Goal: Task Accomplishment & Management: Complete application form

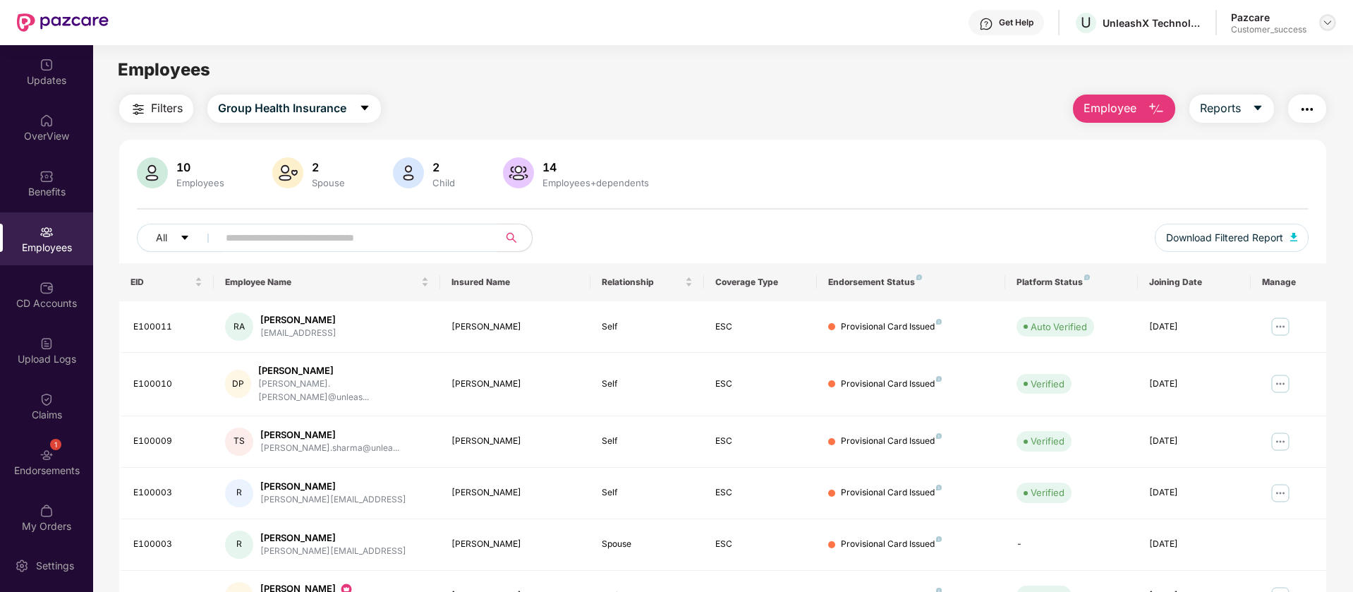
click at [1331, 22] on img at bounding box center [1327, 22] width 11 height 11
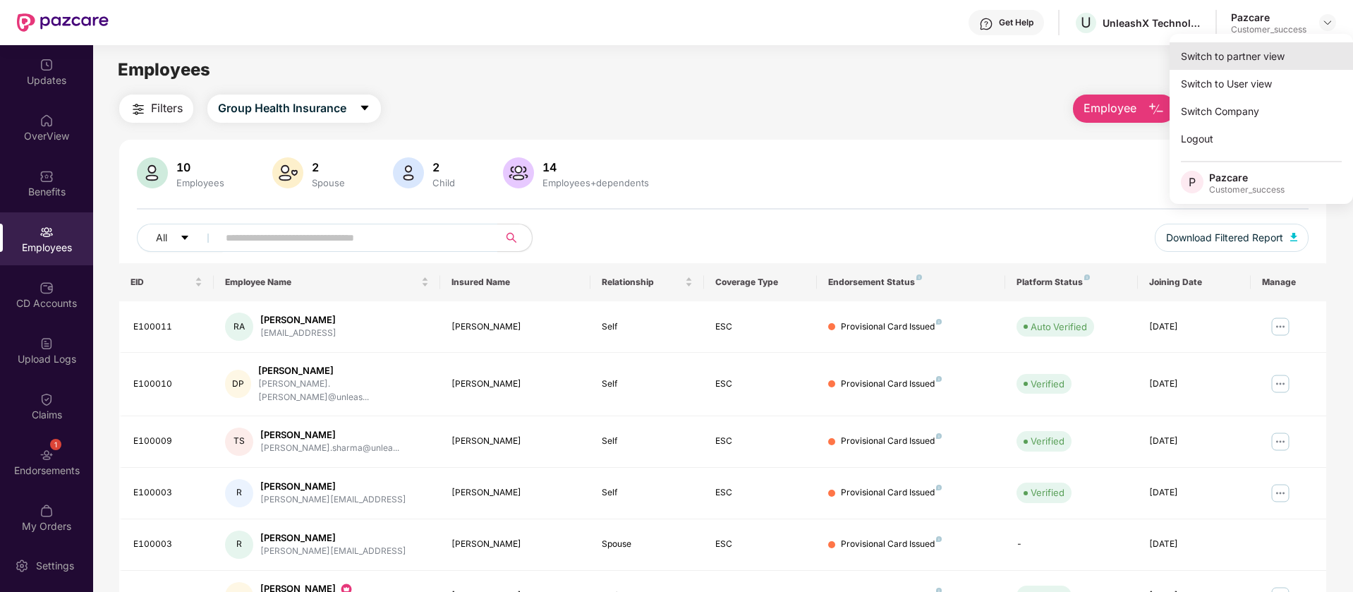
click at [1311, 55] on div "Switch to partner view" at bounding box center [1261, 56] width 183 height 28
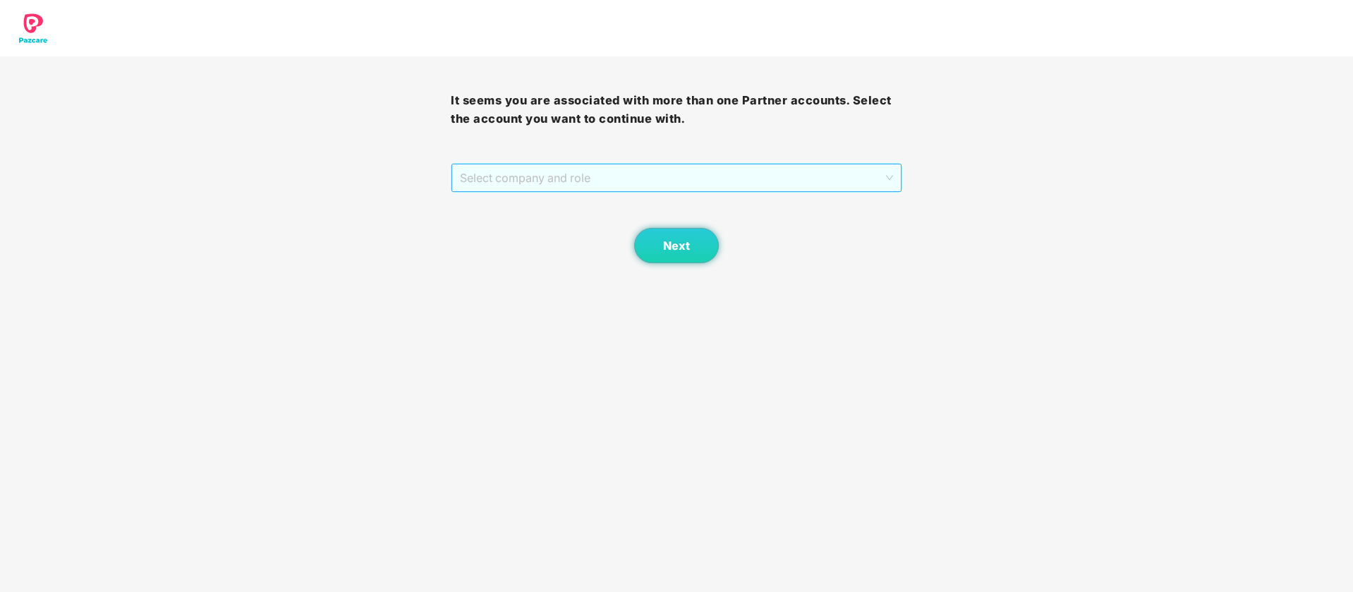
click at [664, 182] on span "Select company and role" at bounding box center [676, 177] width 433 height 27
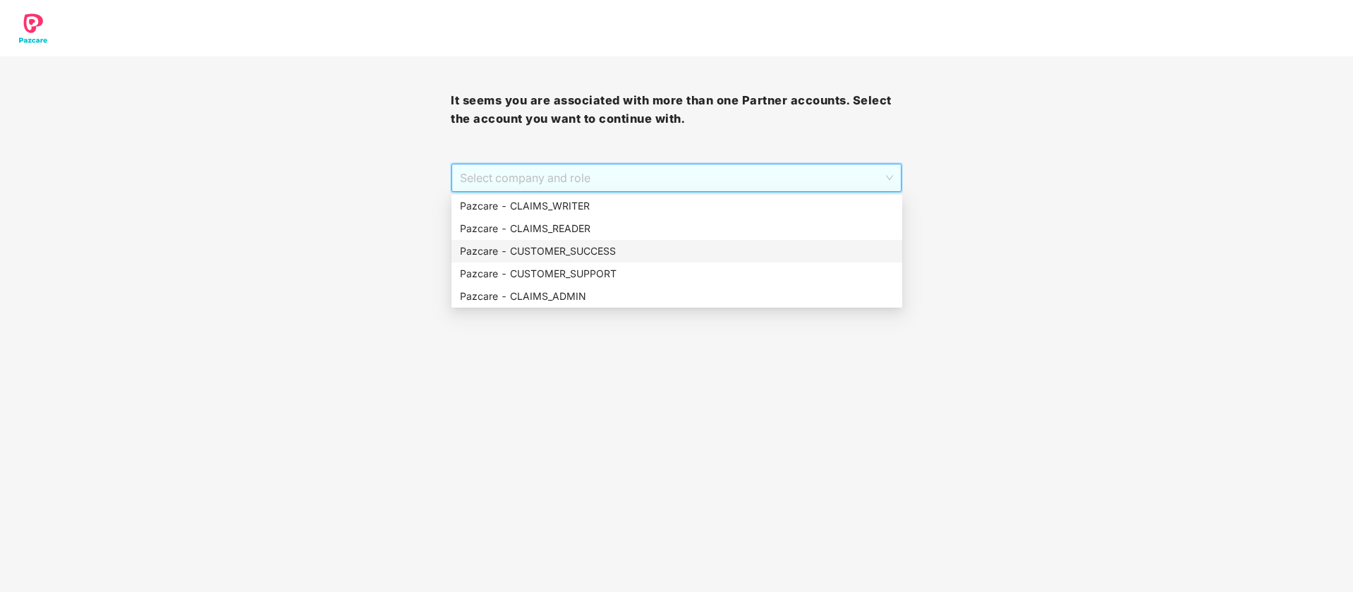
click at [626, 248] on div "Pazcare - CUSTOMER_SUCCESS" at bounding box center [677, 251] width 434 height 16
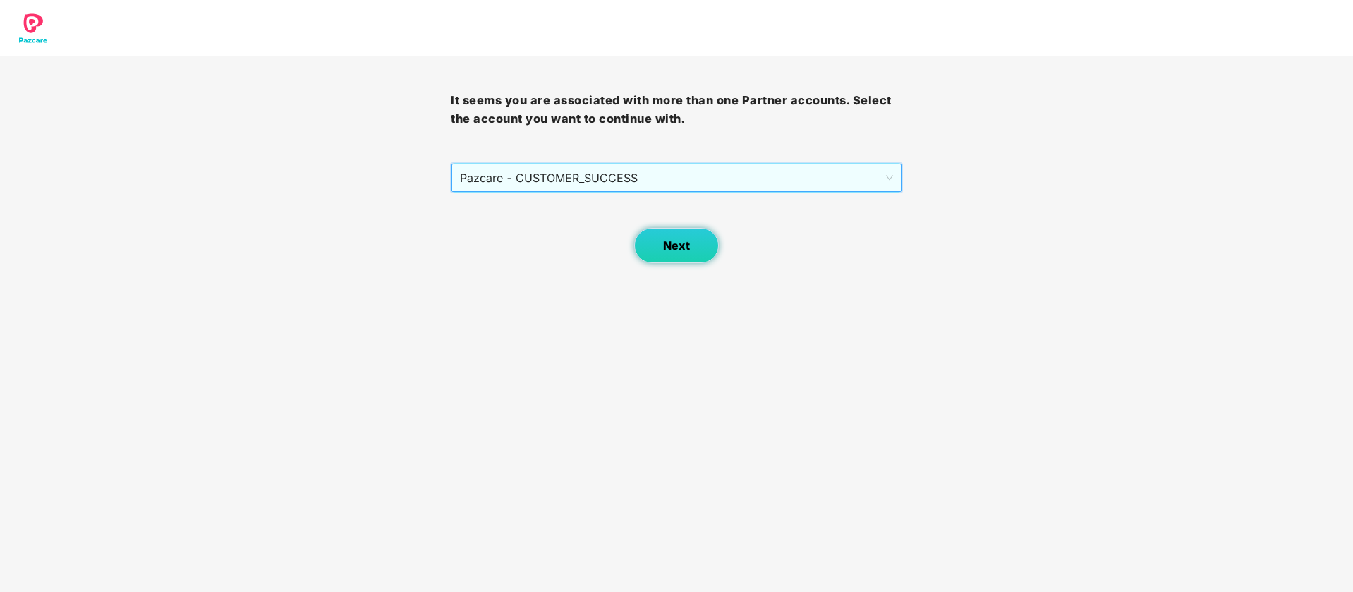
click at [664, 240] on span "Next" at bounding box center [676, 245] width 27 height 13
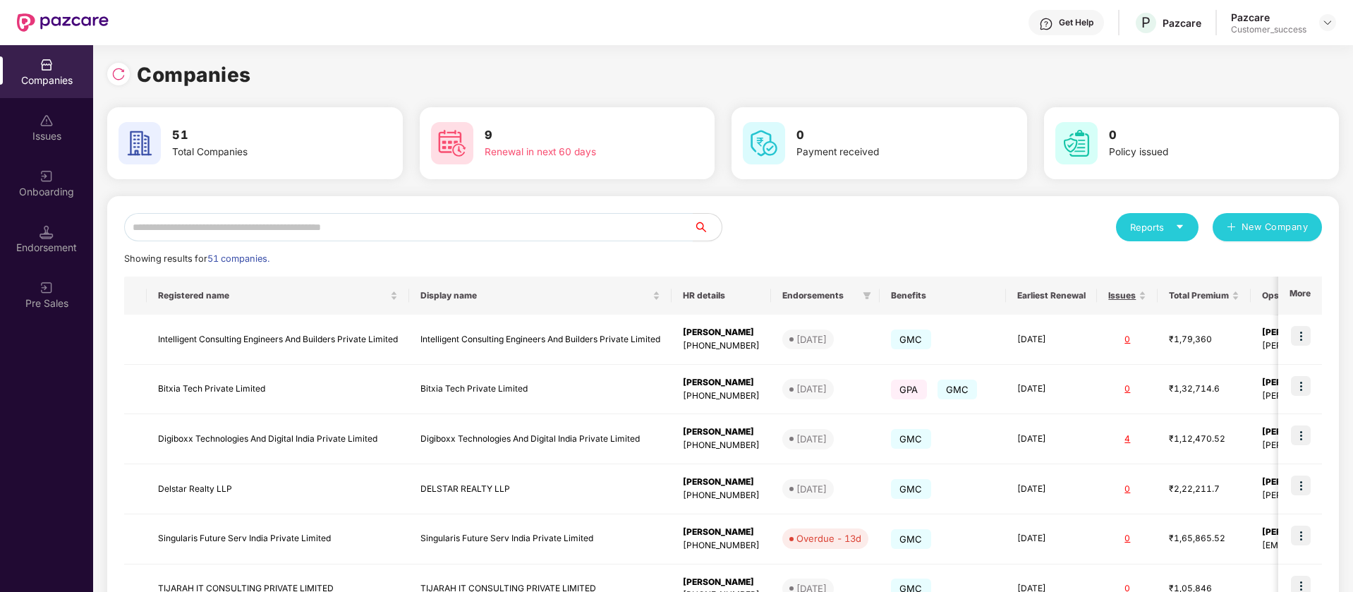
click at [322, 242] on div "Reports New Company Showing results for 51 companies. Registered name Display n…" at bounding box center [723, 538] width 1198 height 650
click at [323, 222] on input "text" at bounding box center [408, 227] width 569 height 28
click at [116, 72] on img at bounding box center [118, 74] width 14 height 14
click at [526, 234] on input "text" at bounding box center [408, 227] width 569 height 28
paste input "*******"
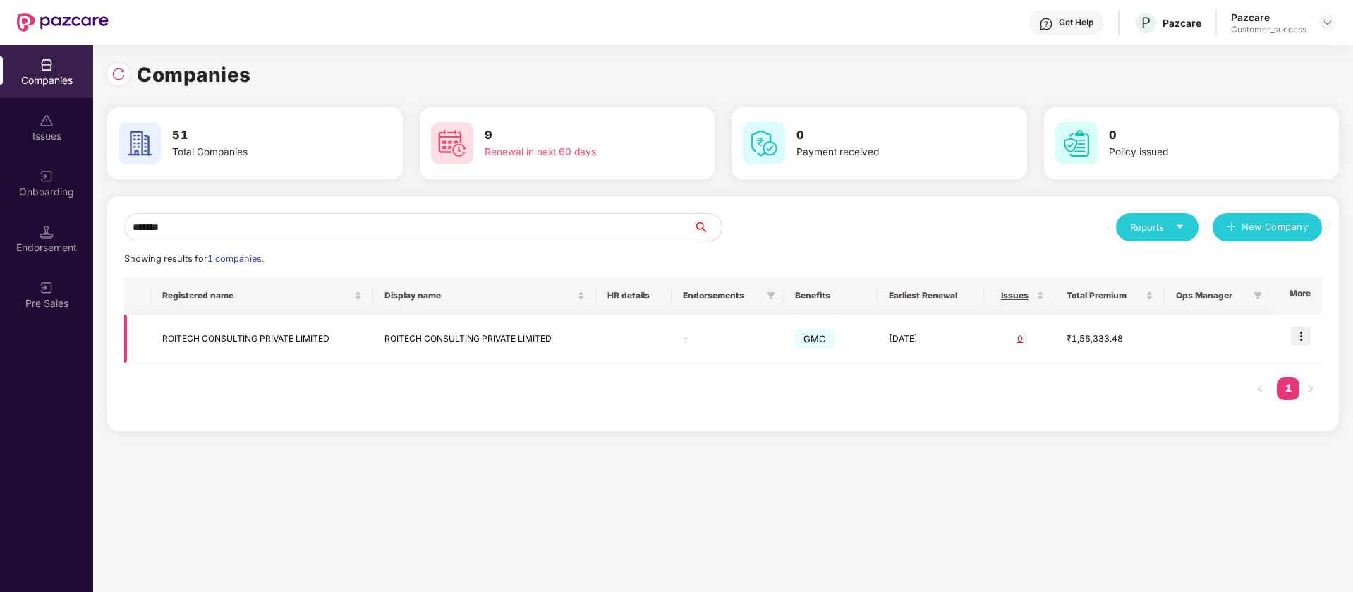
scroll to position [0, 1]
type input "*******"
click at [1310, 336] on img at bounding box center [1301, 336] width 20 height 20
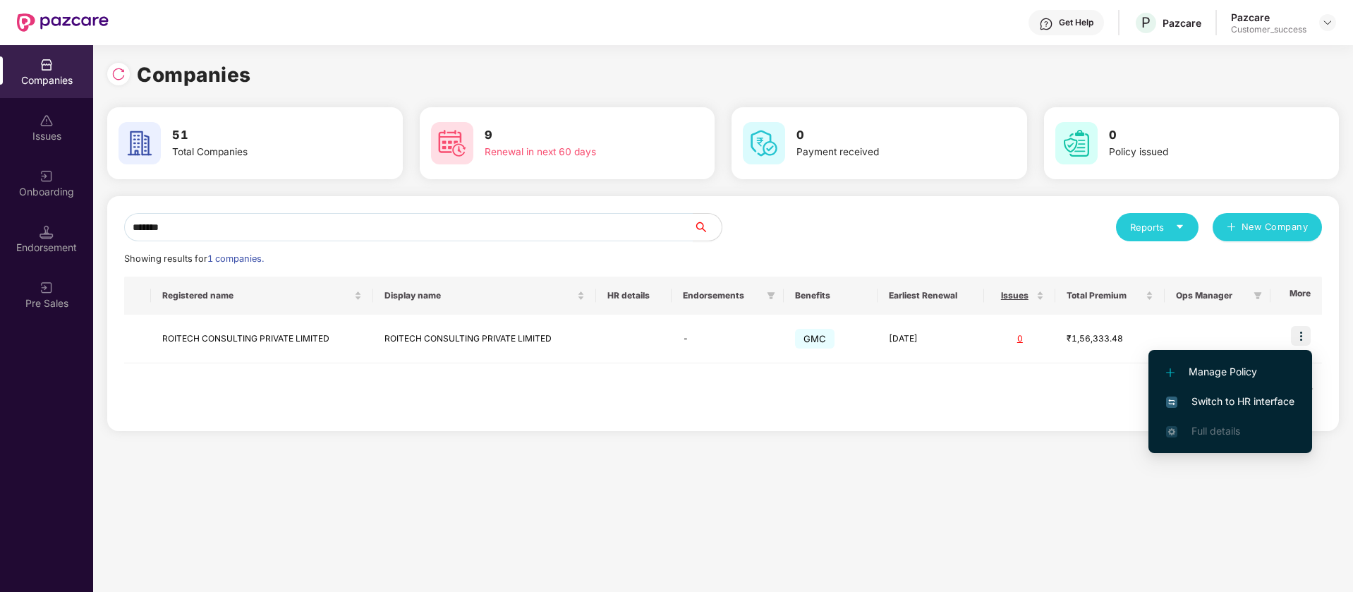
click at [1243, 402] on span "Switch to HR interface" at bounding box center [1230, 402] width 128 height 16
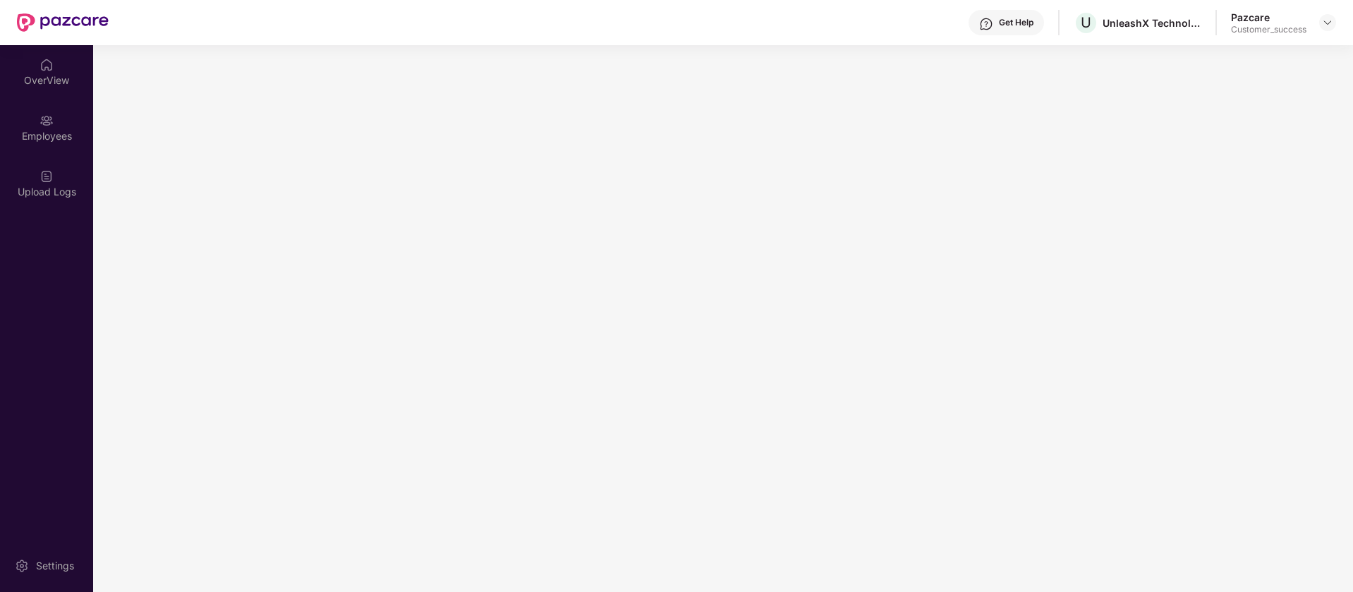
scroll to position [0, 0]
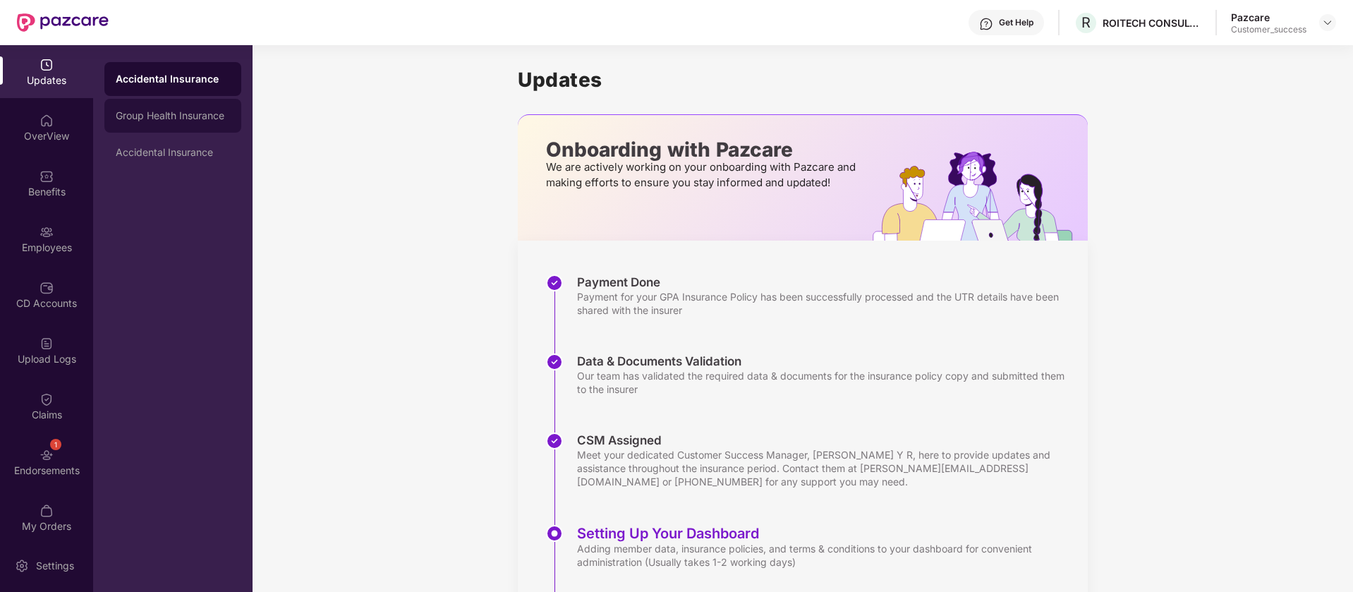
click at [228, 116] on div "Group Health Insurance" at bounding box center [173, 115] width 114 height 11
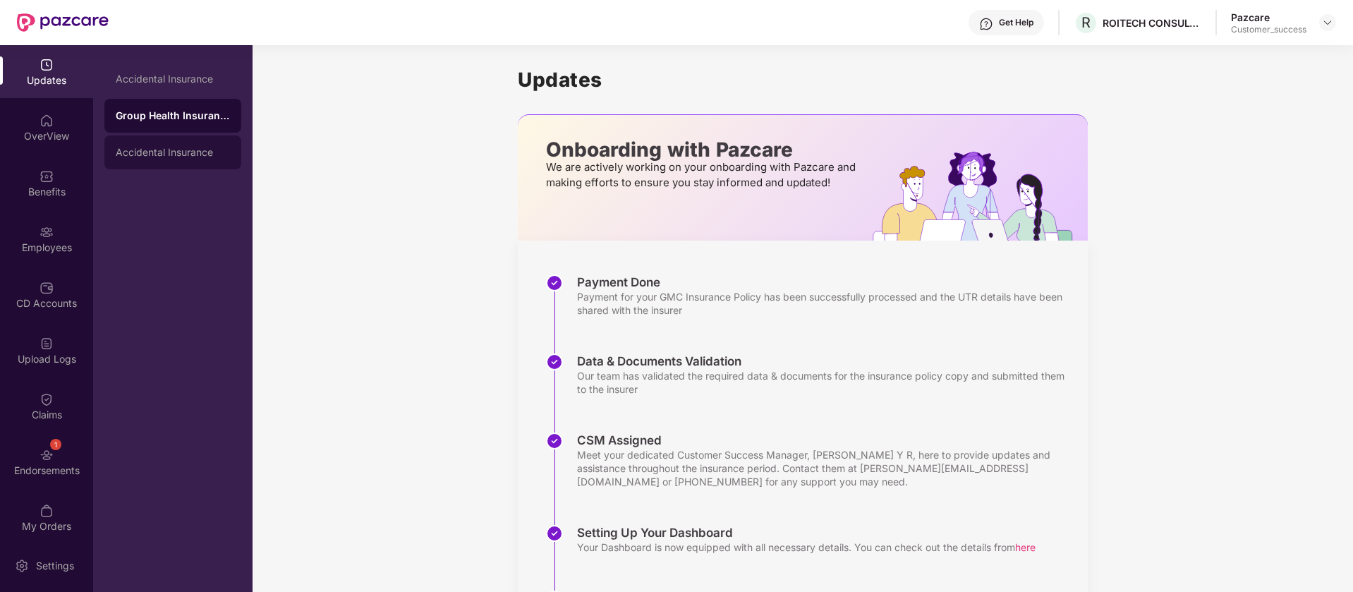
click at [204, 148] on div "Accidental Insurance" at bounding box center [173, 152] width 114 height 11
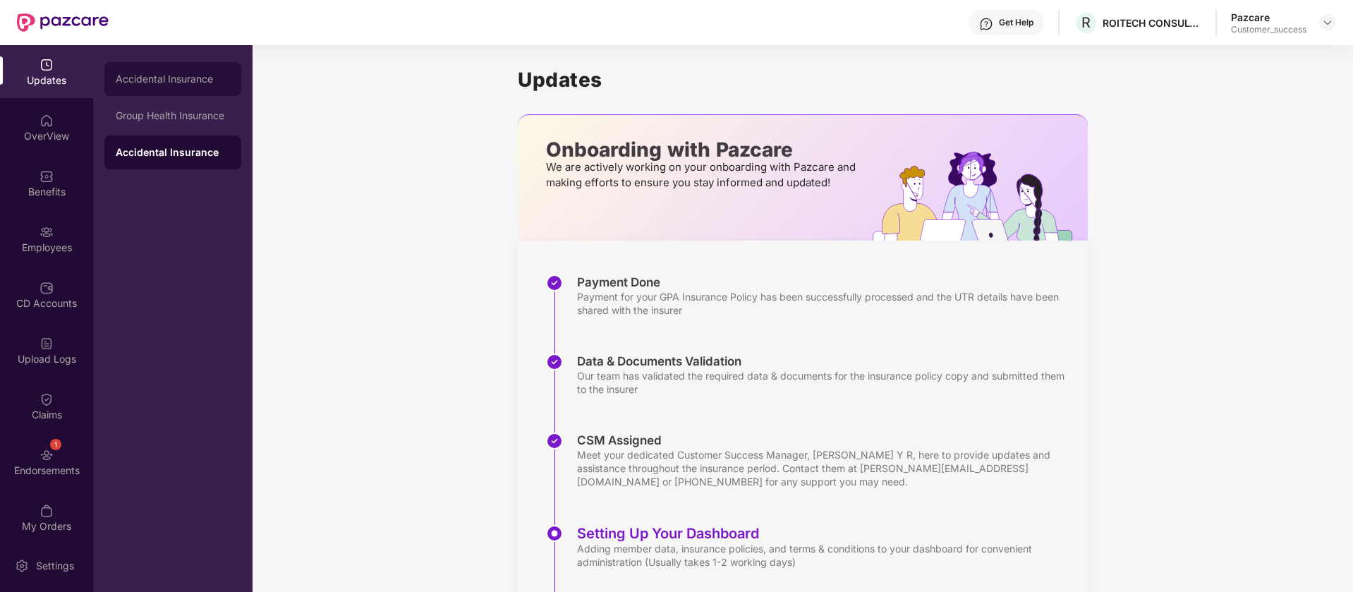
click at [202, 89] on div "Accidental Insurance" at bounding box center [172, 79] width 137 height 34
click at [202, 124] on div "Group Health Insurance" at bounding box center [172, 116] width 137 height 34
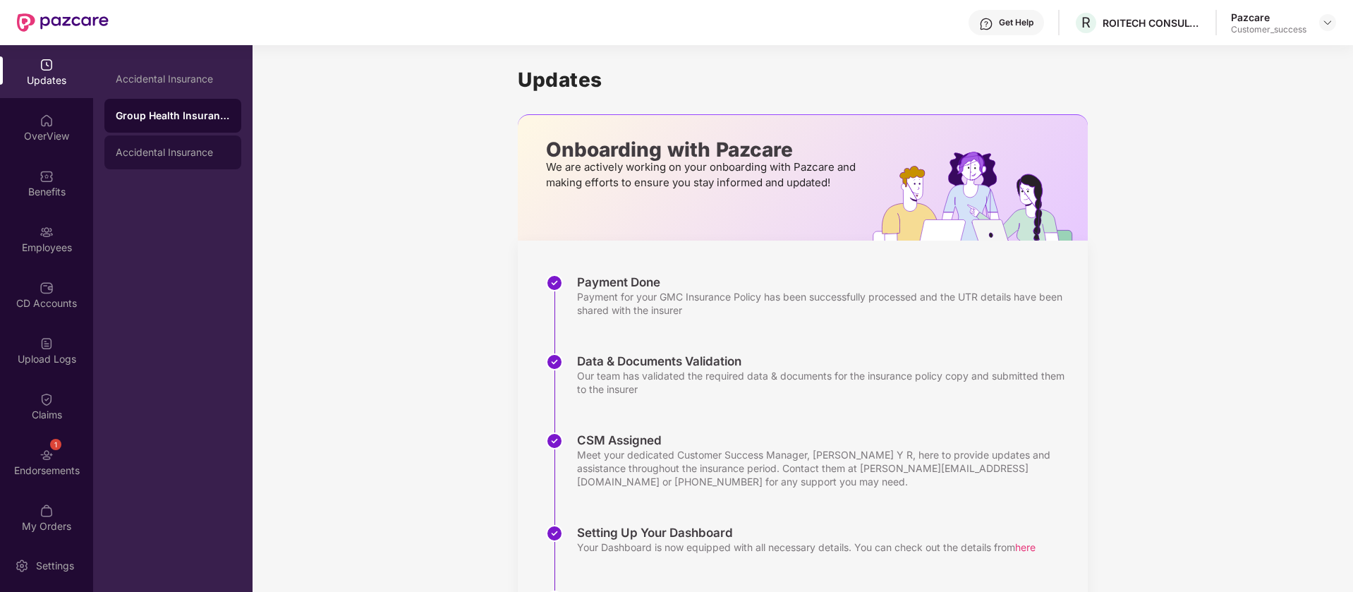
click at [202, 152] on div "Accidental Insurance" at bounding box center [173, 152] width 114 height 11
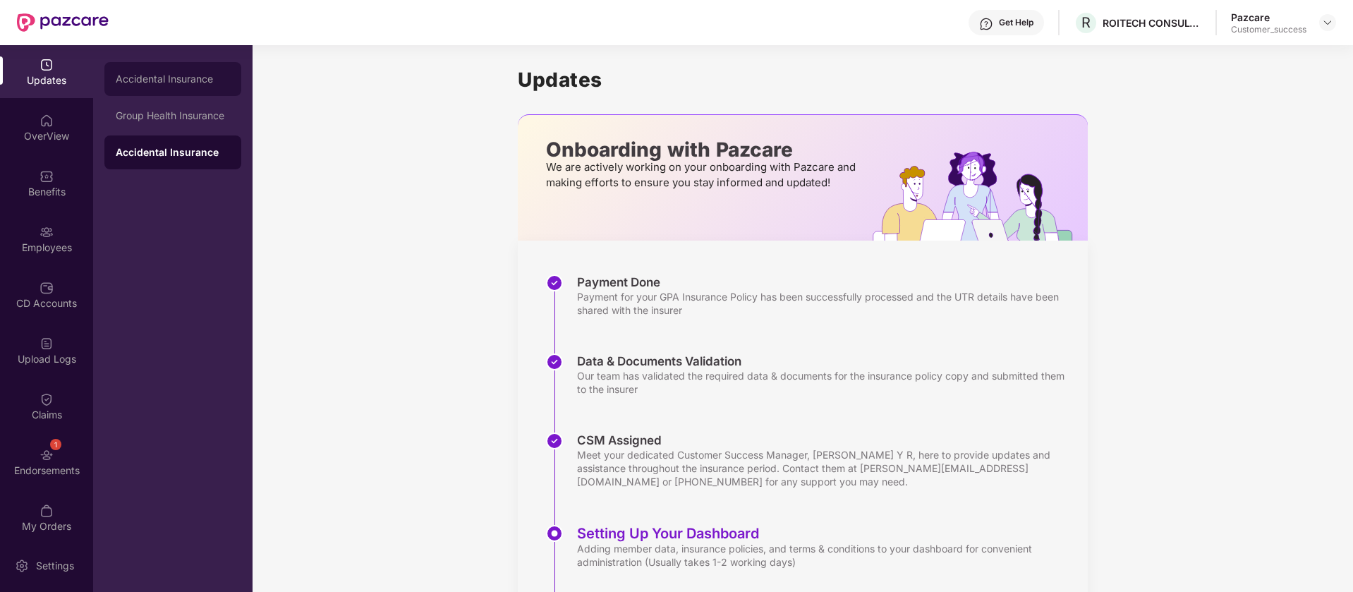
click at [202, 83] on div "Accidental Insurance" at bounding box center [173, 78] width 114 height 11
click at [167, 115] on div "Group Health Insurance" at bounding box center [173, 115] width 114 height 11
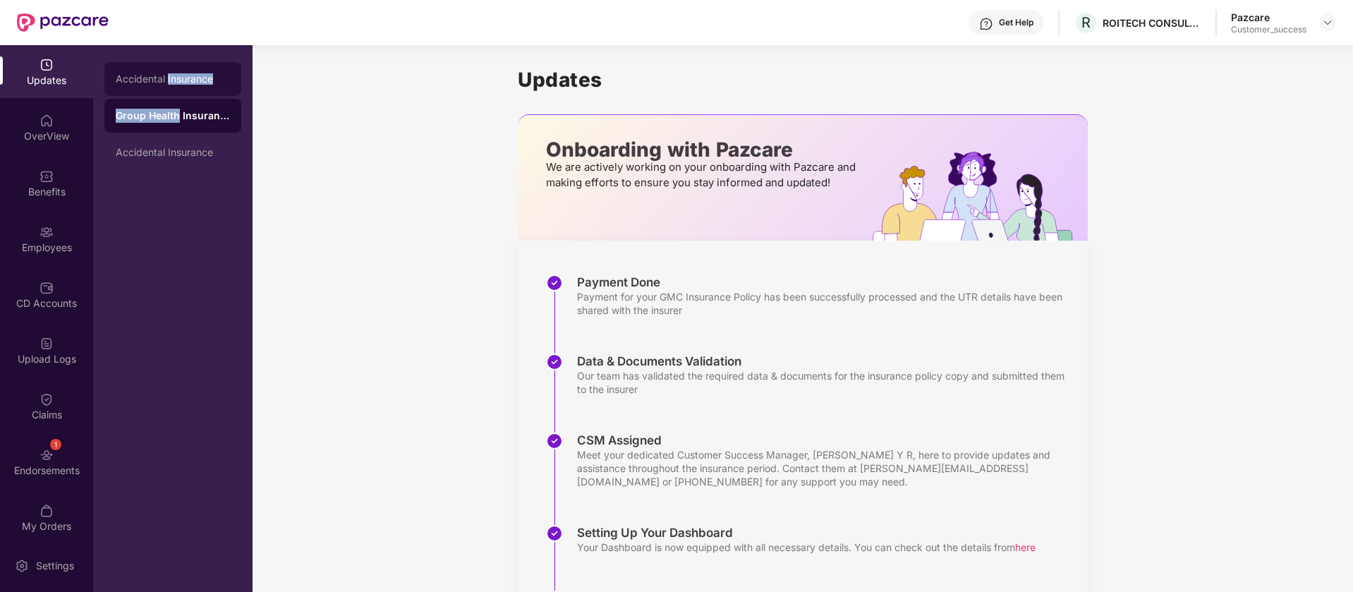
drag, startPoint x: 167, startPoint y: 115, endPoint x: 173, endPoint y: 74, distance: 41.3
click at [173, 74] on div "Accidental Insurance Group Health Insurance Accidental Insurance" at bounding box center [172, 115] width 137 height 107
click at [45, 116] on img at bounding box center [47, 121] width 14 height 14
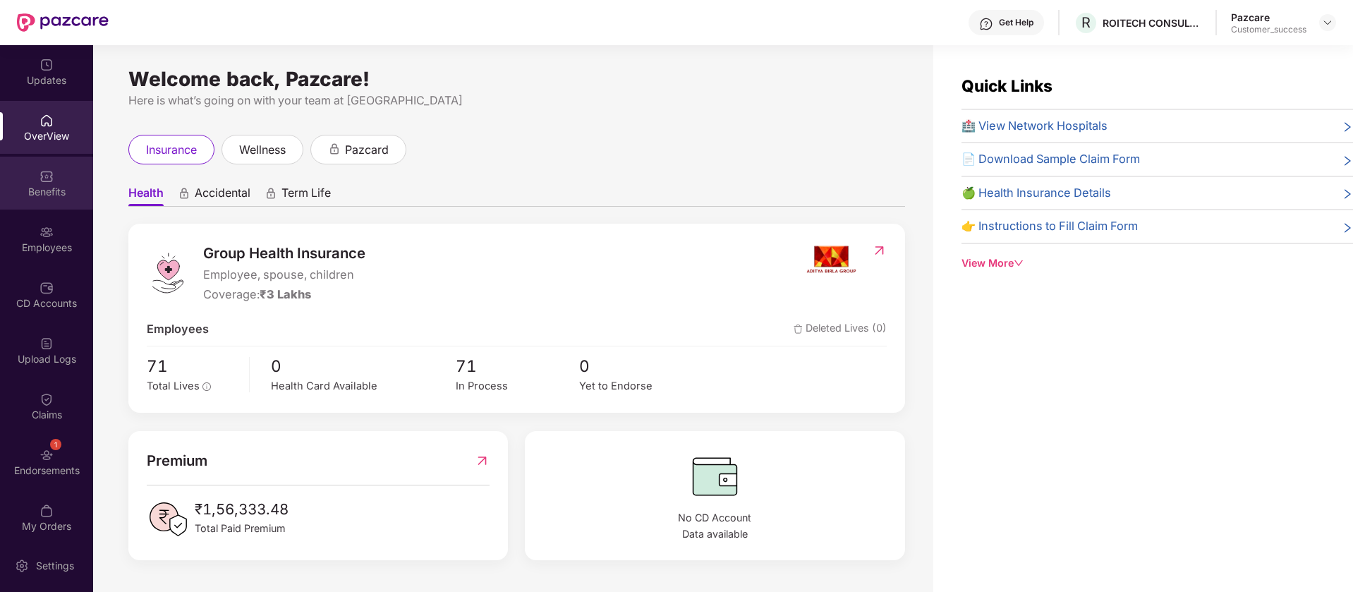
click at [57, 183] on div "Benefits" at bounding box center [46, 183] width 93 height 53
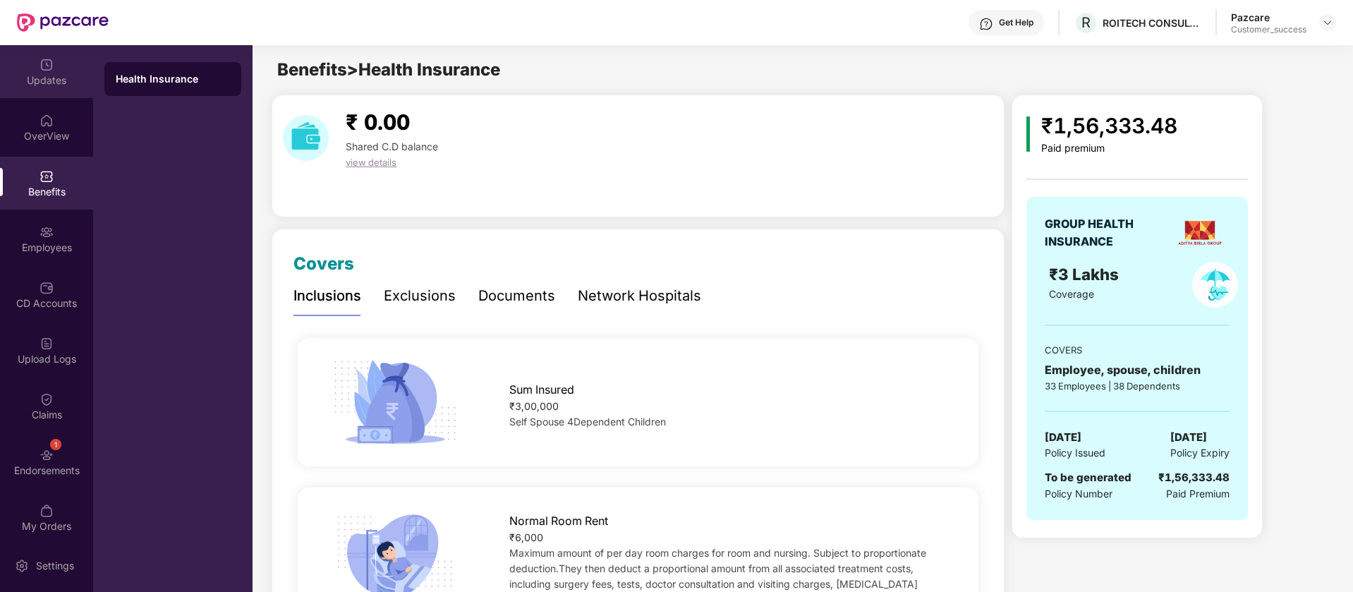
click at [54, 76] on div "Updates" at bounding box center [46, 80] width 93 height 14
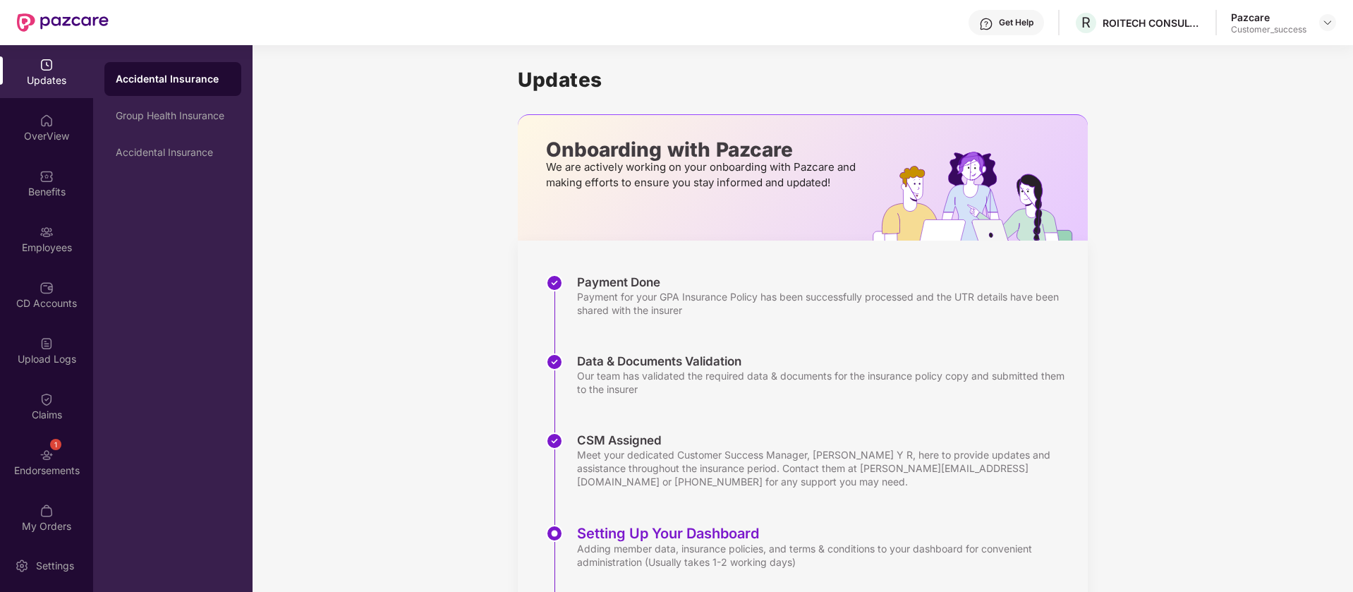
click at [195, 93] on div "Accidental Insurance" at bounding box center [172, 79] width 137 height 34
click at [195, 119] on div "Group Health Insurance" at bounding box center [173, 115] width 114 height 11
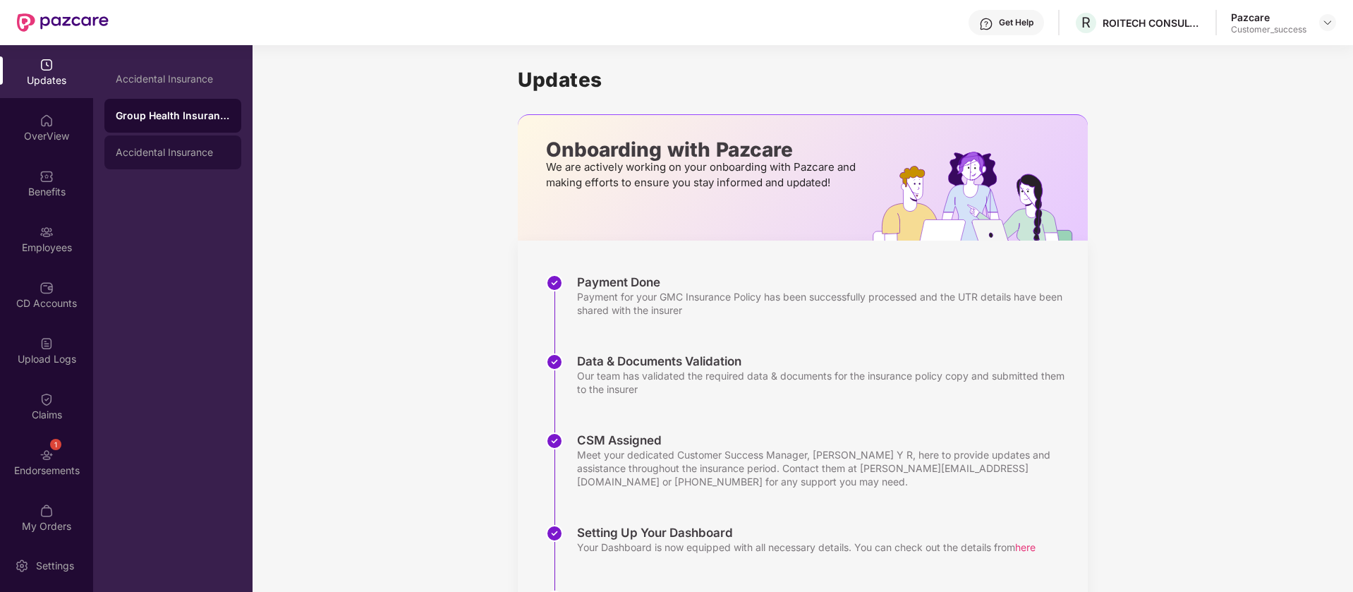
click at [193, 165] on div "Accidental Insurance" at bounding box center [172, 152] width 137 height 34
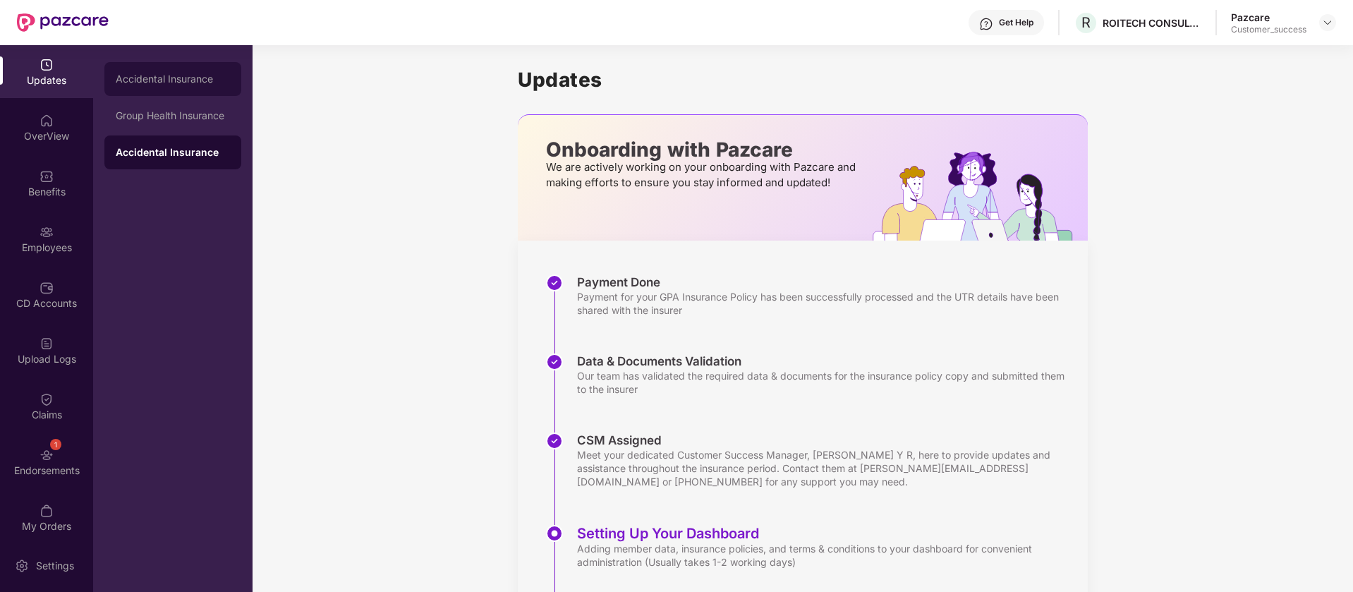
click at [147, 76] on div "Accidental Insurance" at bounding box center [173, 78] width 114 height 11
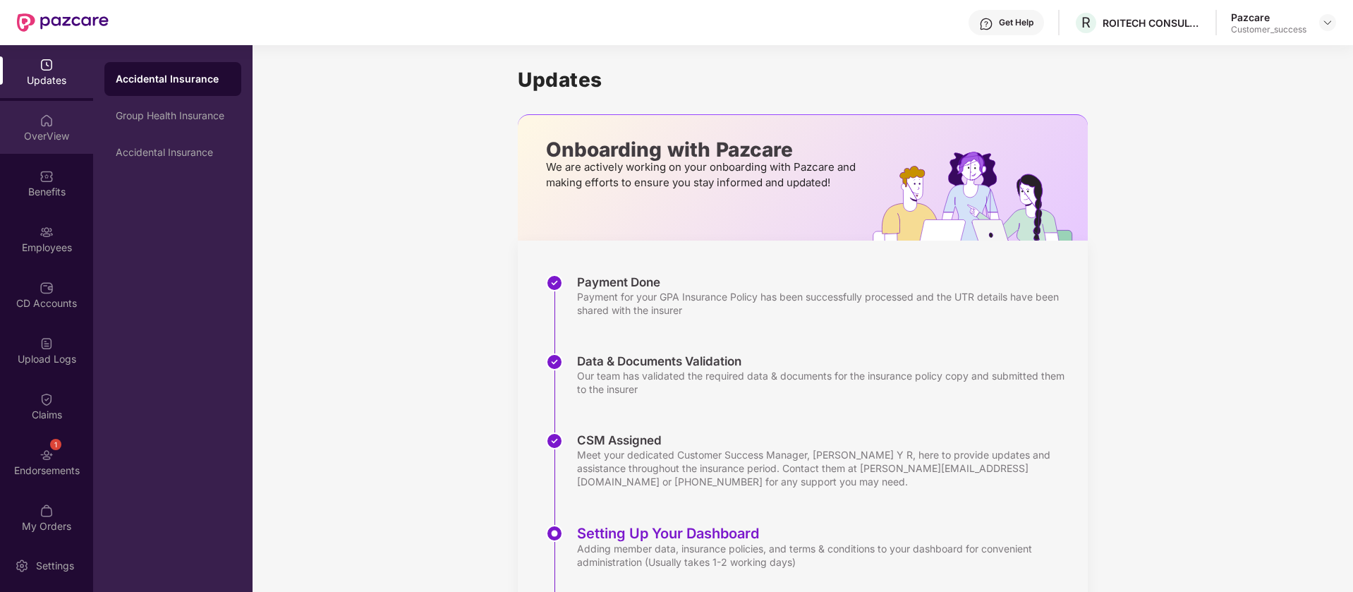
click at [31, 111] on div "OverView" at bounding box center [46, 127] width 93 height 53
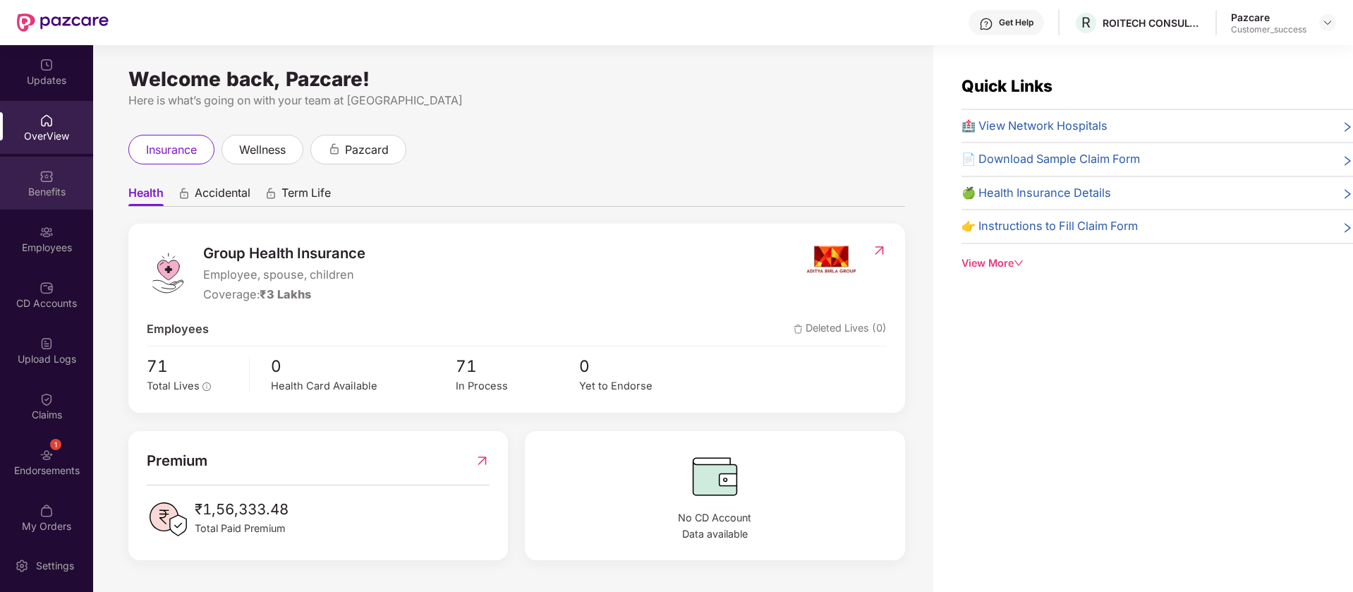
click at [27, 191] on div "Benefits" at bounding box center [46, 192] width 93 height 14
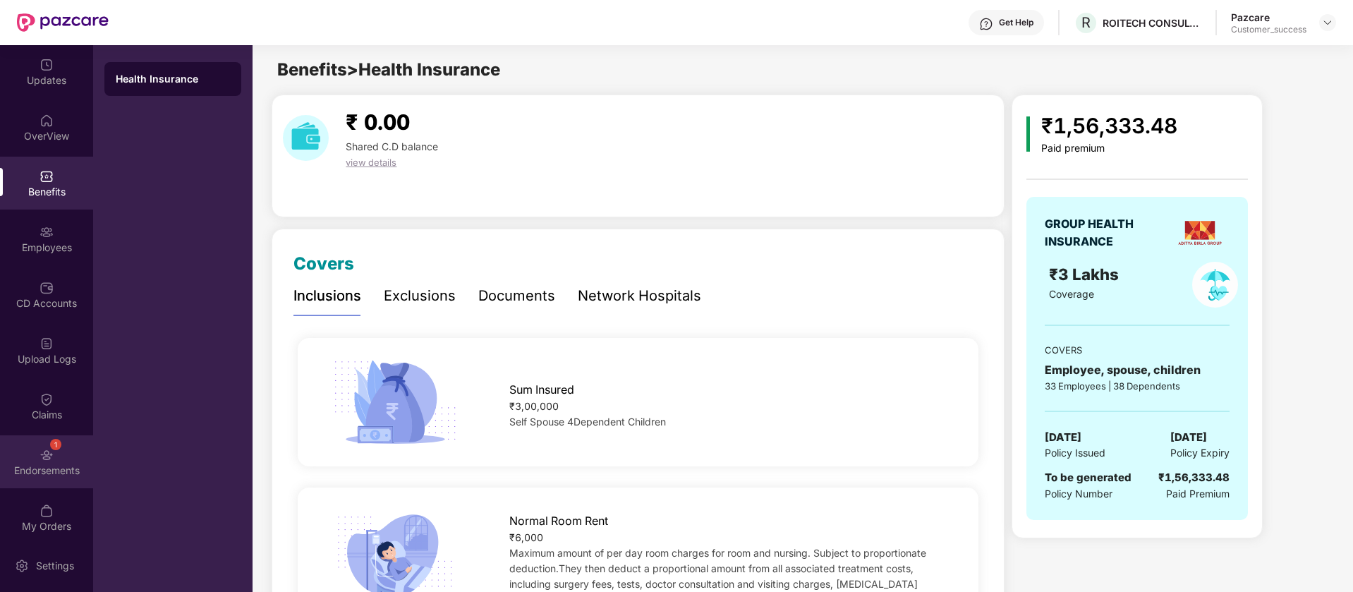
click at [70, 455] on div "1 Endorsements" at bounding box center [46, 461] width 93 height 53
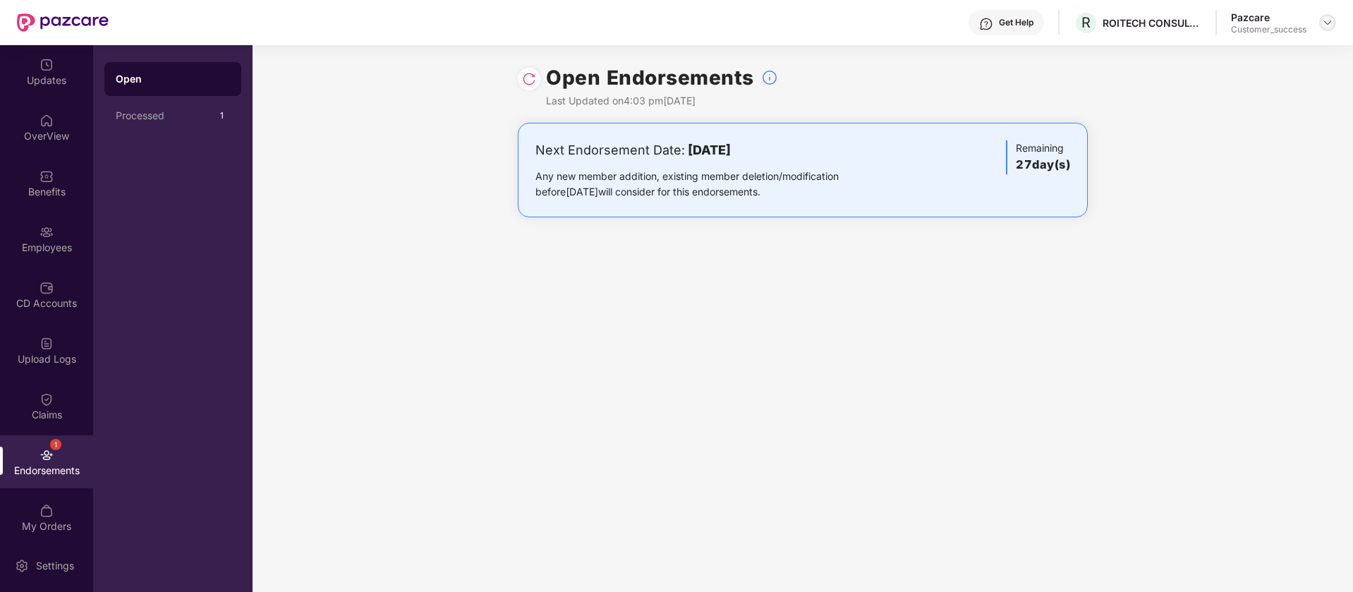
click at [1327, 18] on img at bounding box center [1327, 22] width 11 height 11
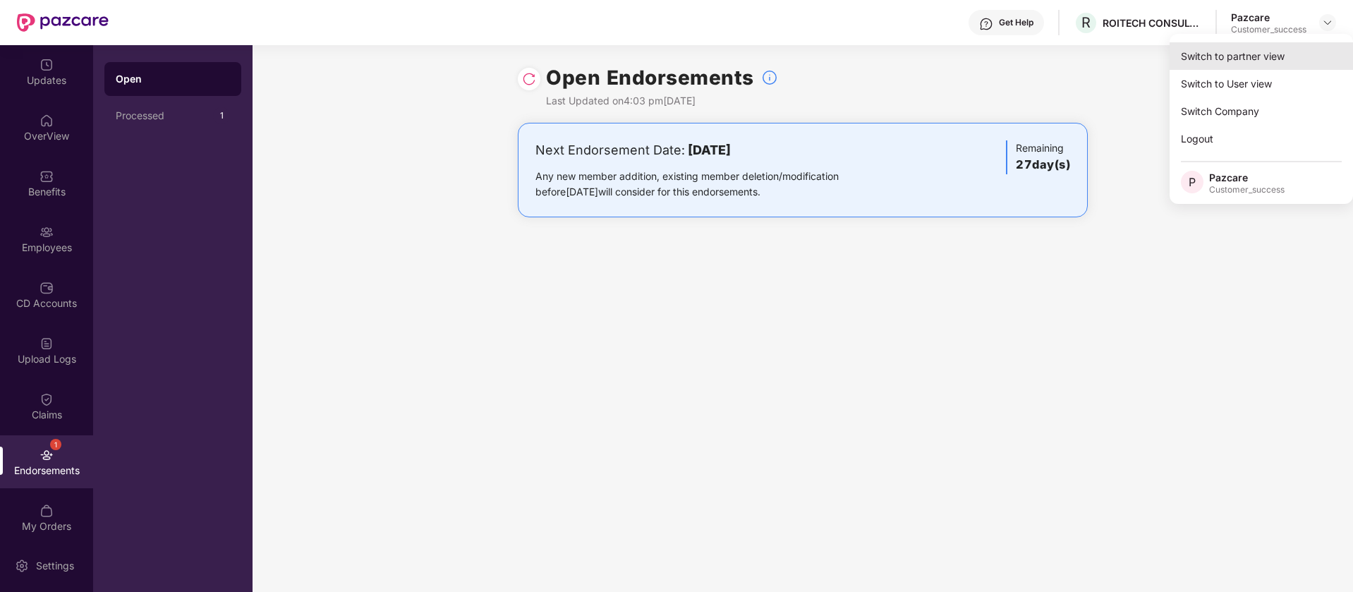
click at [1281, 50] on div "Switch to partner view" at bounding box center [1261, 56] width 183 height 28
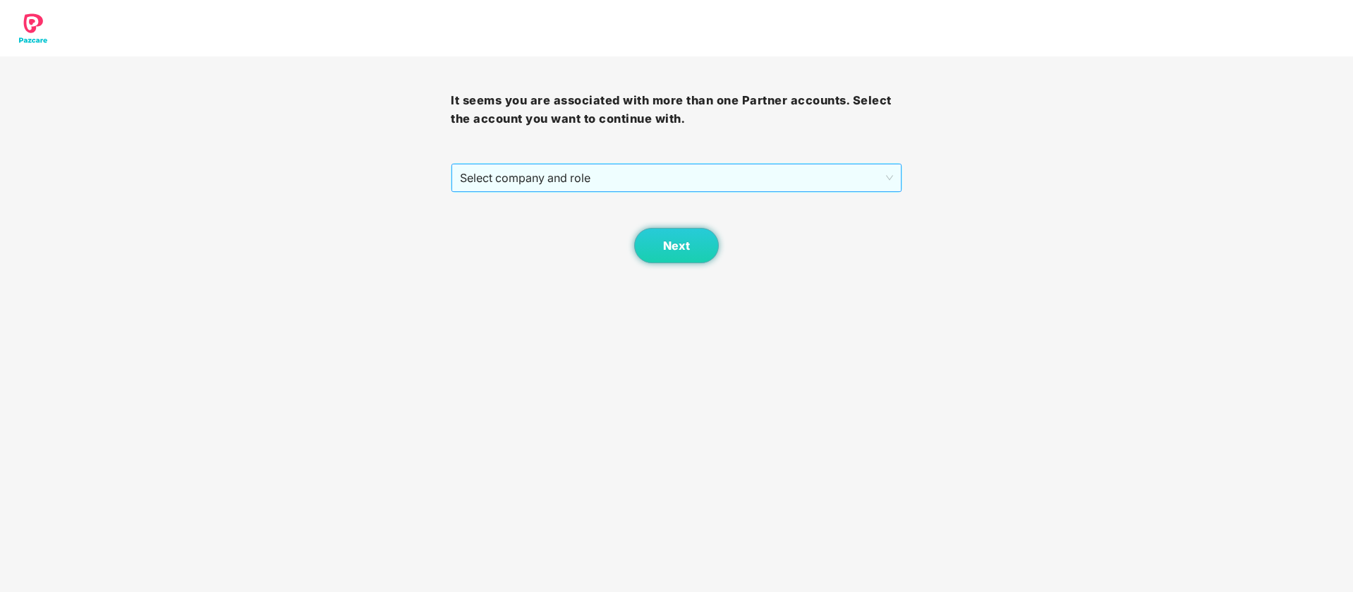
click at [732, 175] on span "Select company and role" at bounding box center [676, 177] width 433 height 27
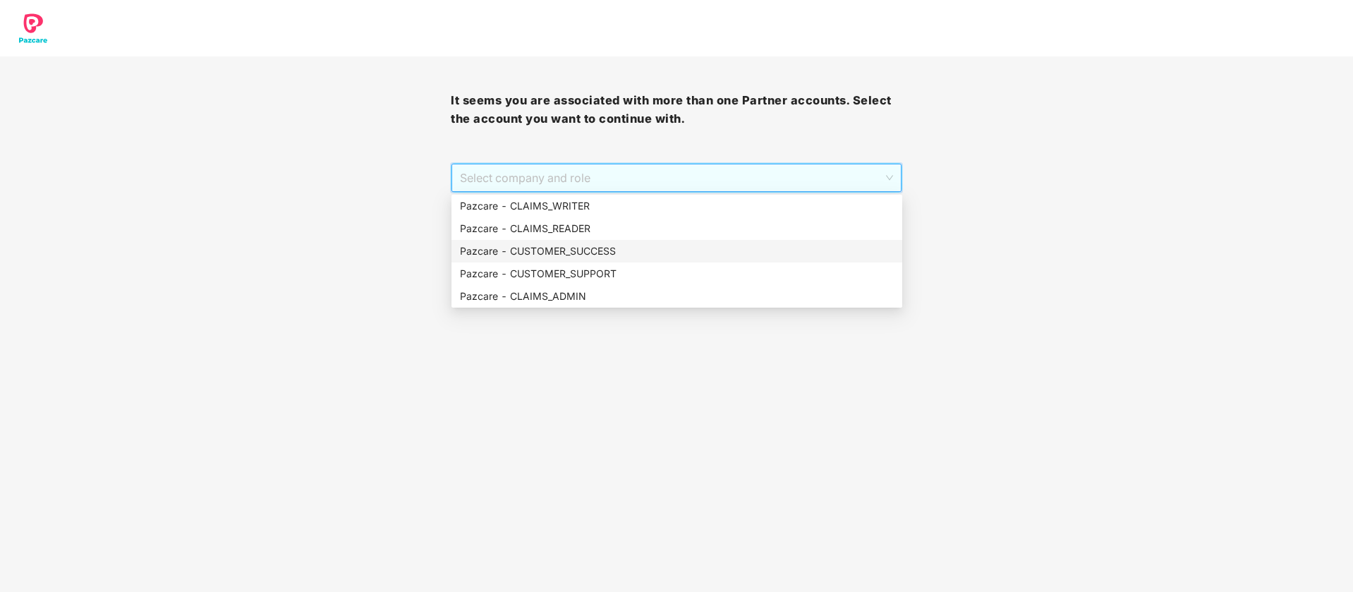
click at [632, 243] on div "Pazcare - CUSTOMER_SUCCESS" at bounding box center [677, 251] width 434 height 16
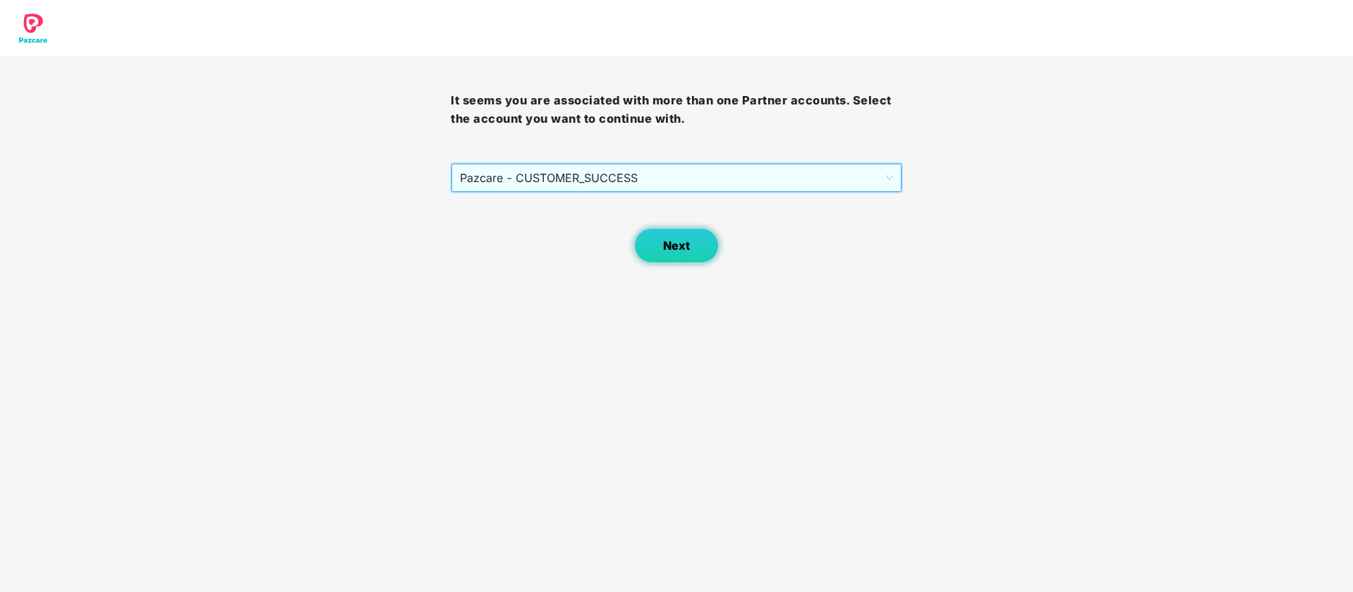
click at [694, 256] on button "Next" at bounding box center [676, 245] width 85 height 35
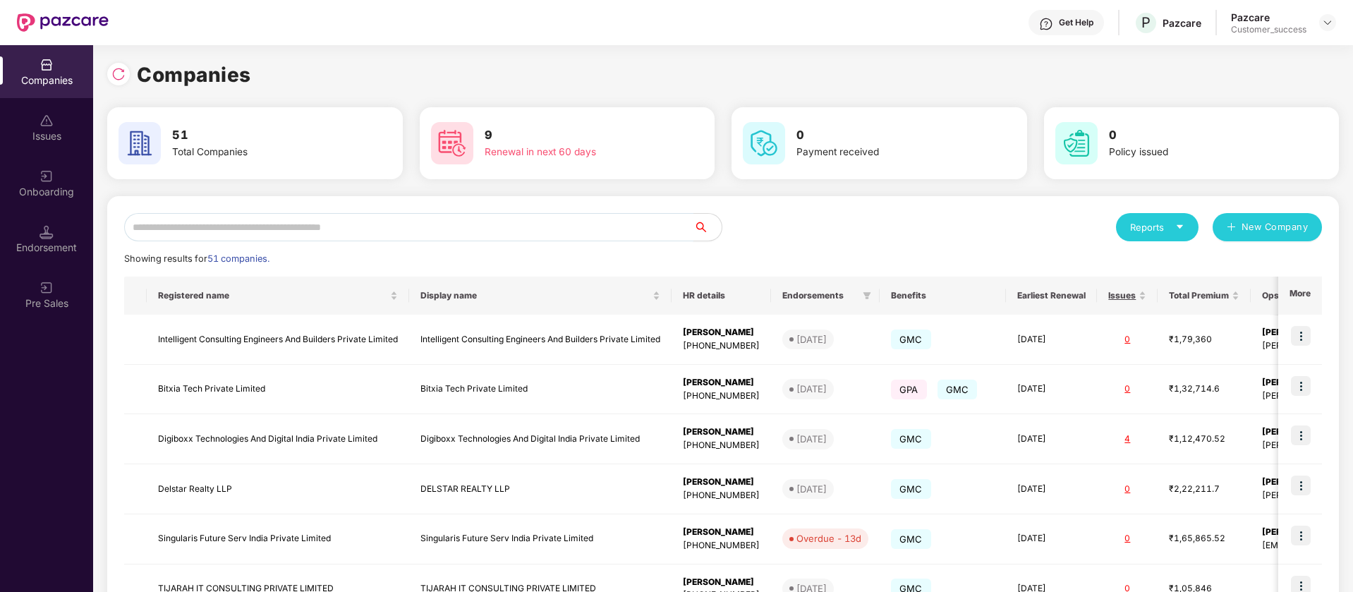
click at [255, 219] on input "text" at bounding box center [408, 227] width 569 height 28
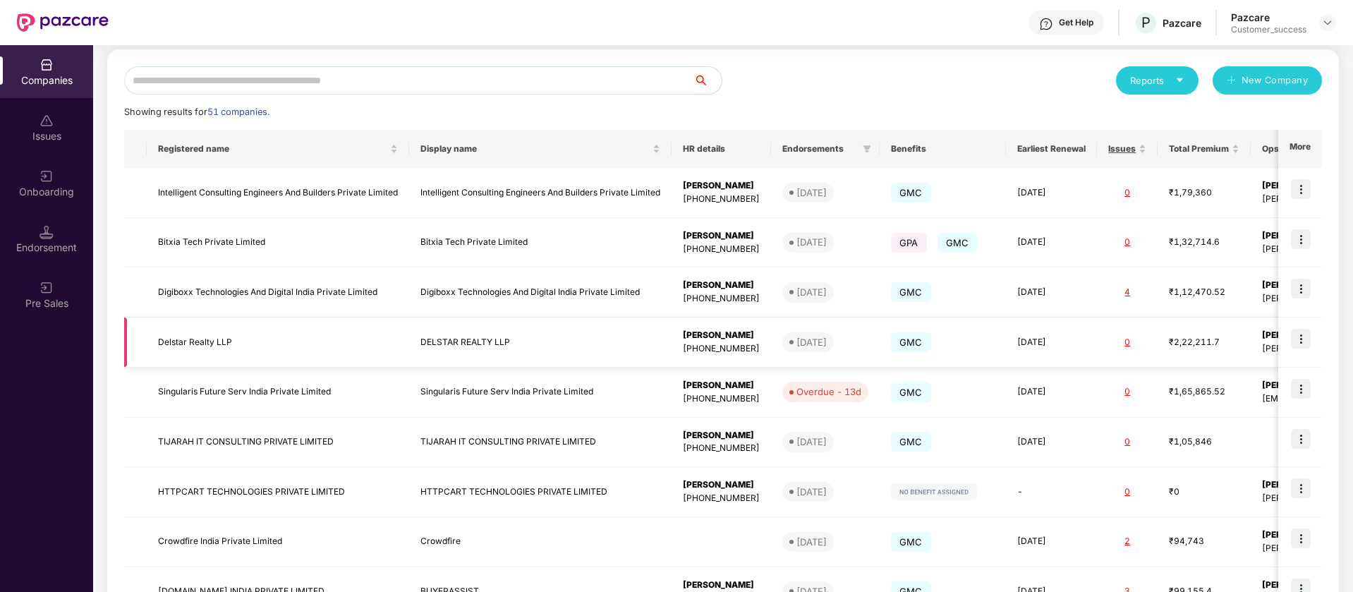
scroll to position [176, 0]
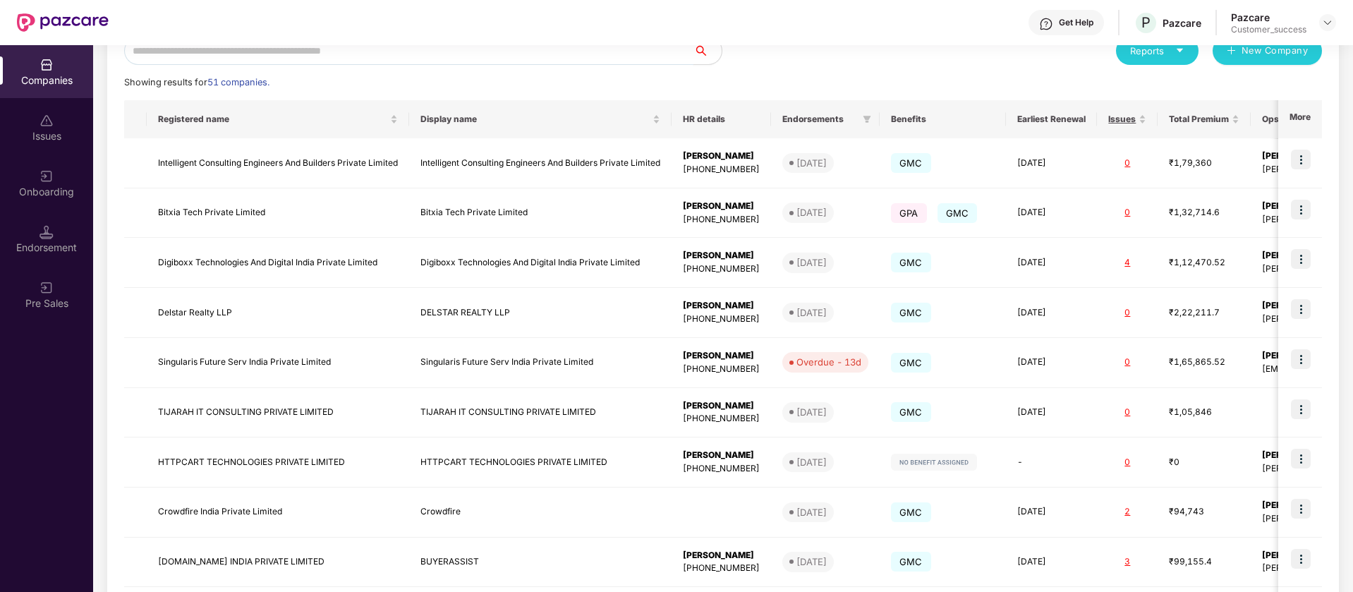
type input "*"
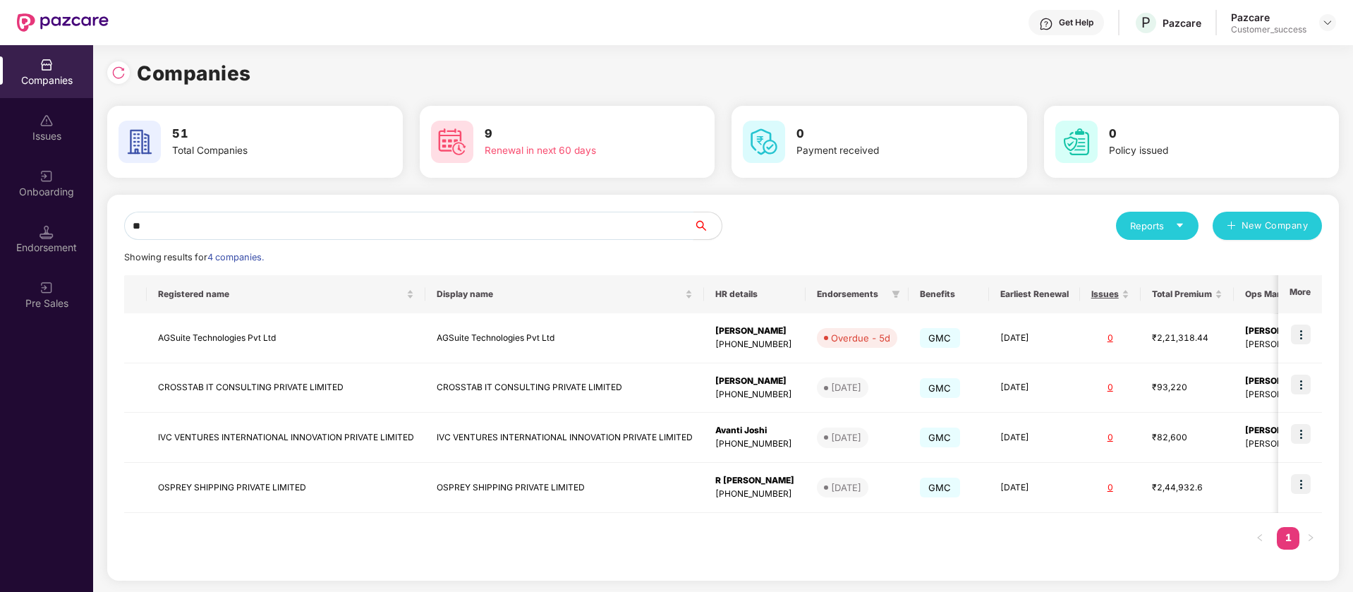
scroll to position [1, 0]
type input "**"
click at [1303, 476] on img at bounding box center [1301, 484] width 20 height 20
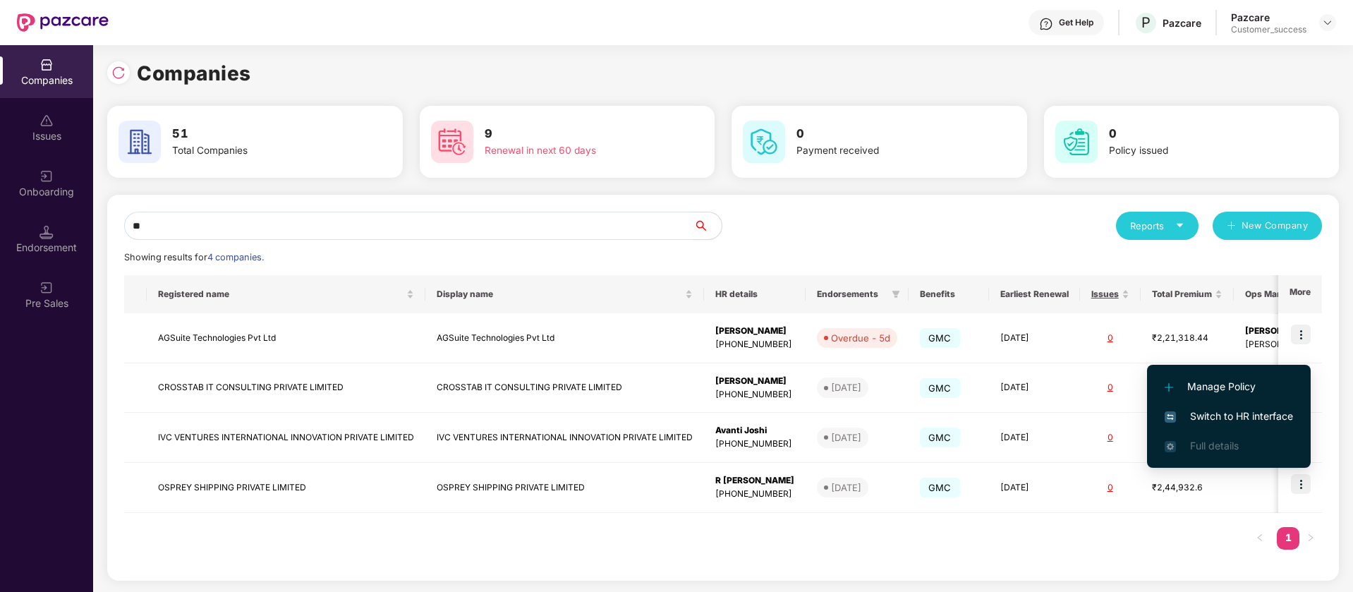
click at [1257, 415] on span "Switch to HR interface" at bounding box center [1229, 417] width 128 height 16
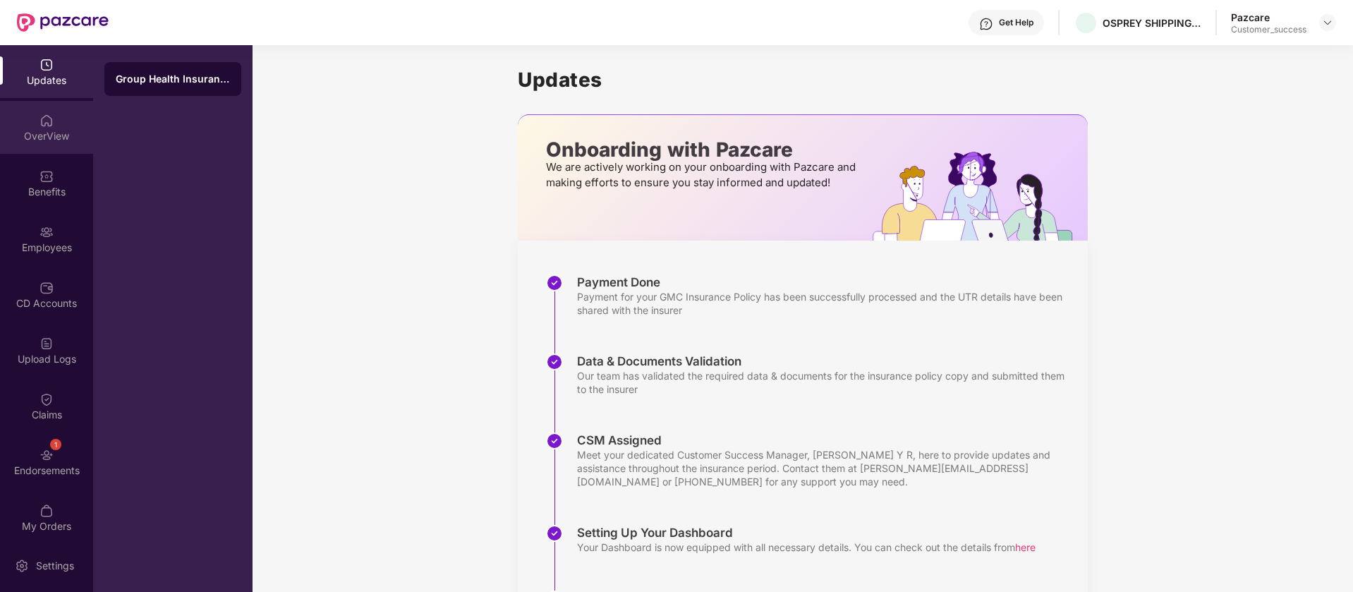
click at [58, 147] on div "OverView" at bounding box center [46, 127] width 93 height 53
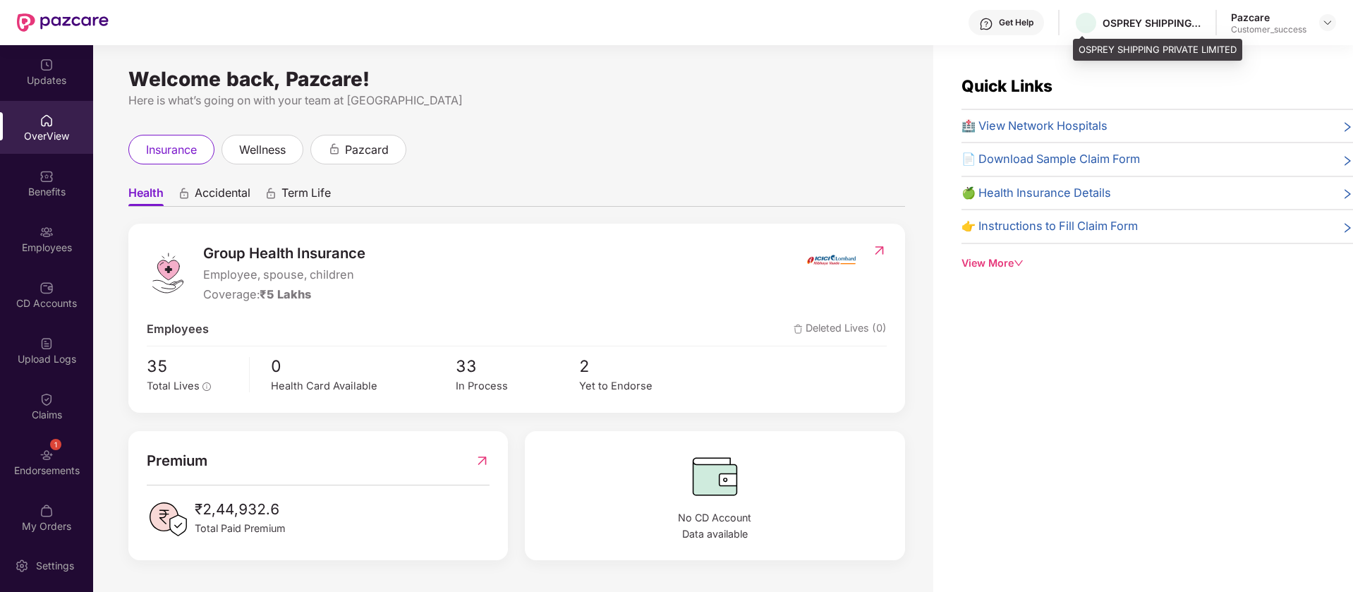
click at [1081, 49] on div "OSPREY SHIPPING PRIVATE LIMITED" at bounding box center [1157, 50] width 169 height 23
copy div "OSPREY SHIPPING PRIVATE LIMITED"
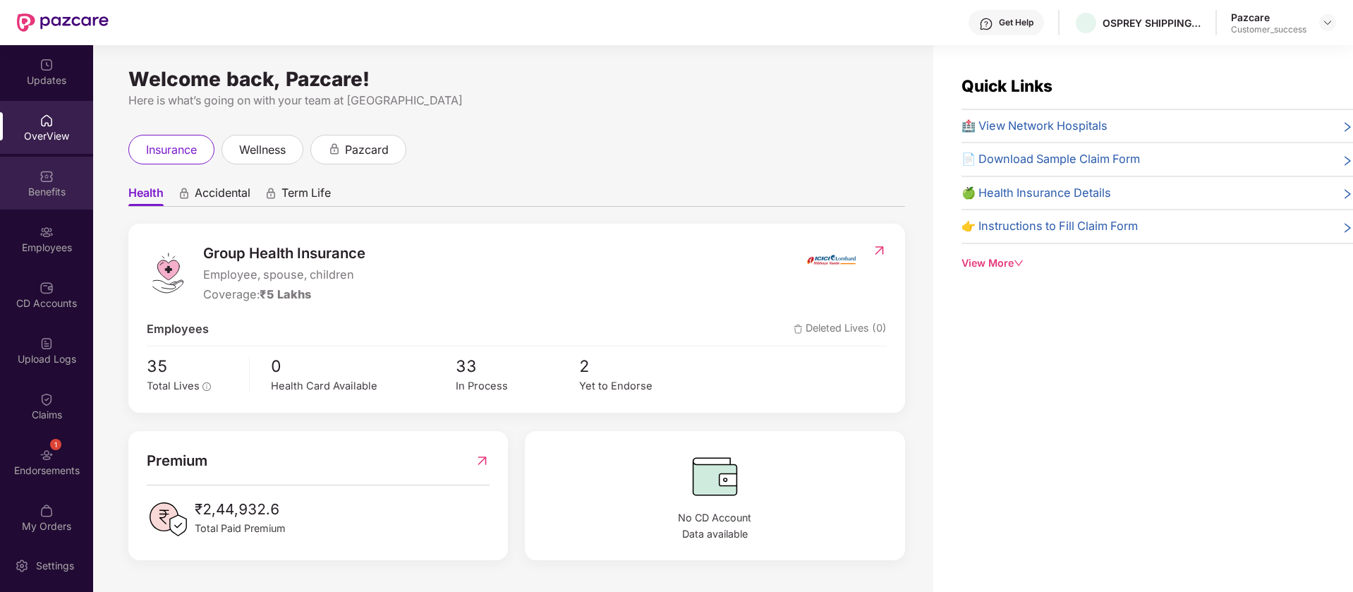
click at [27, 158] on div "Benefits" at bounding box center [46, 183] width 93 height 53
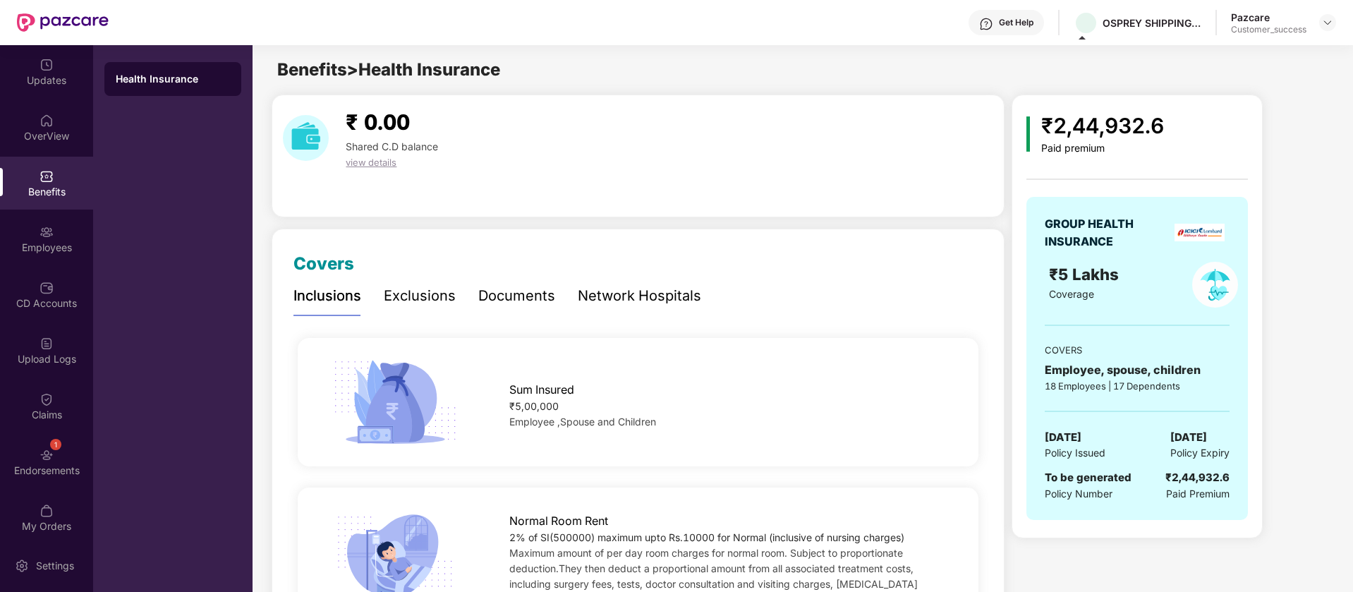
click at [598, 420] on span "Employee ,Spouse and Children" at bounding box center [582, 422] width 147 height 12
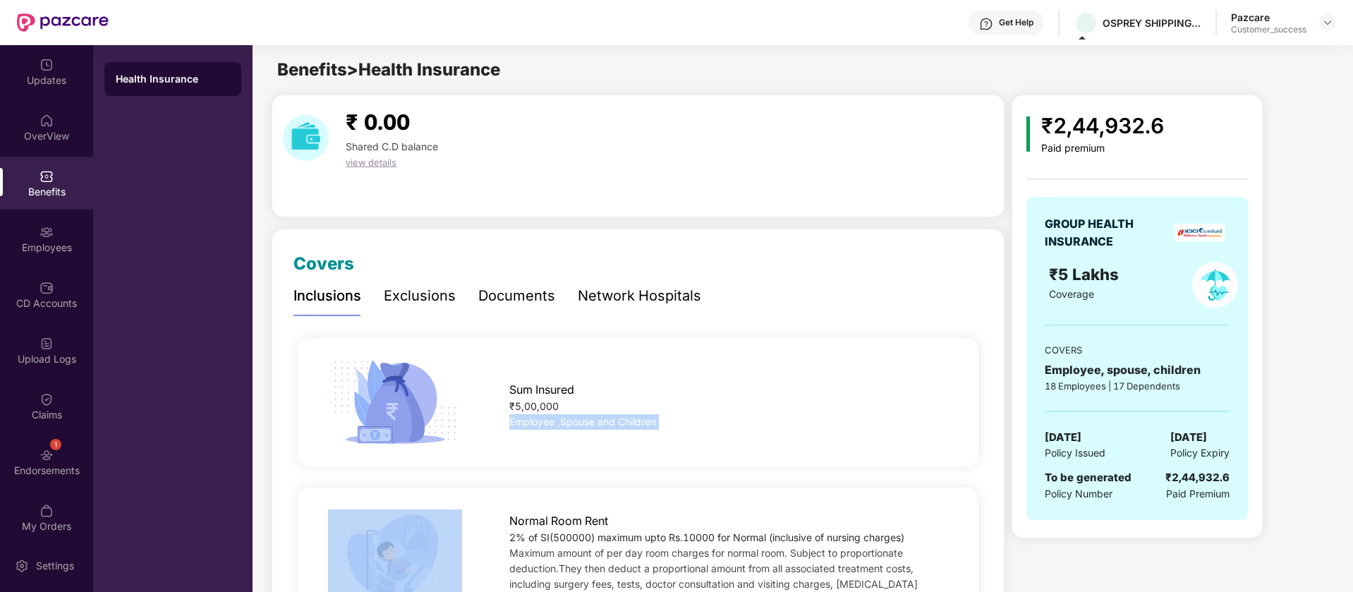
click at [598, 420] on span "Employee ,Spouse and Children" at bounding box center [582, 422] width 147 height 12
copy span "Employee ,Spouse and Children"
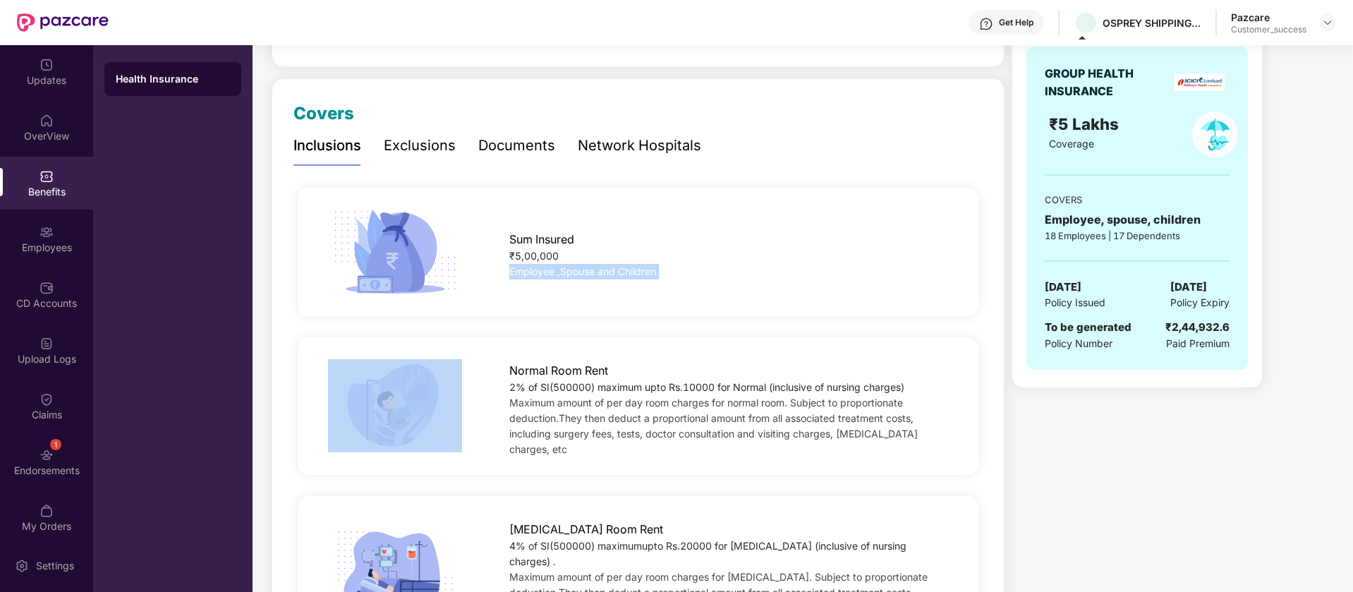
scroll to position [176, 0]
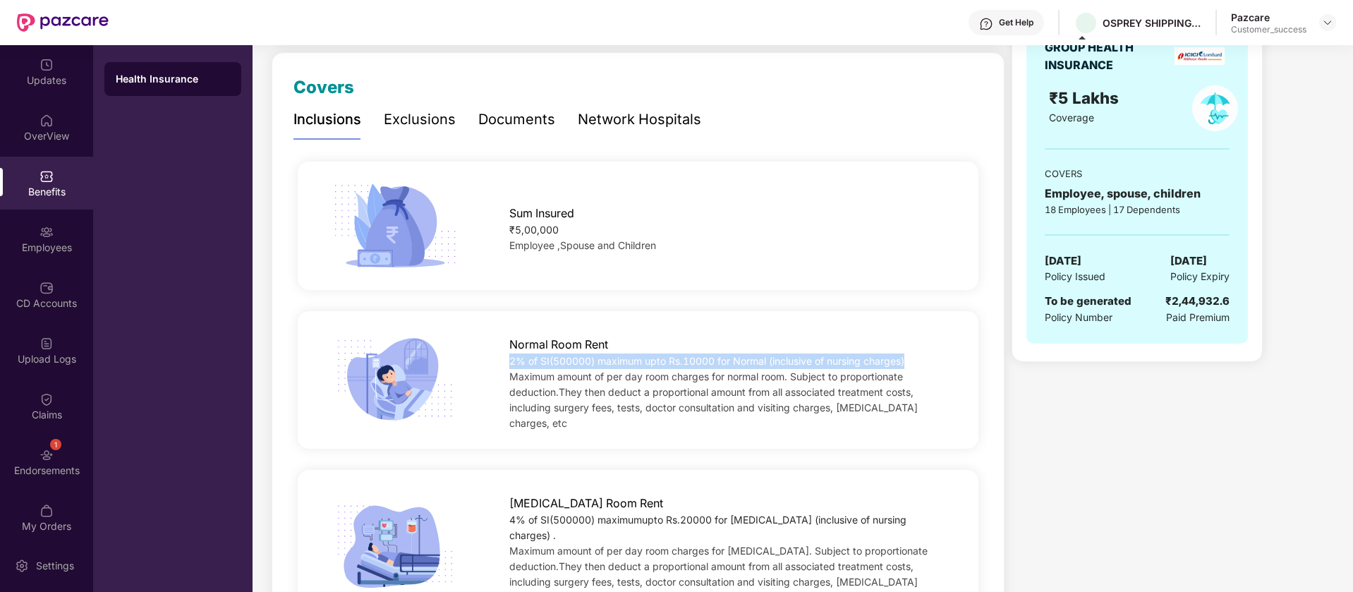
drag, startPoint x: 918, startPoint y: 360, endPoint x: 508, endPoint y: 359, distance: 410.0
click at [508, 359] on div "Normal Room Rent 2% of SI(500000) maximum upto Rs.10000 for Normal (inclusive o…" at bounding box center [729, 380] width 484 height 102
copy div "2% of SI(500000) maximum upto Rs.10000 for Normal (inclusive of nursing charges)"
click at [632, 349] on div "Normal Room Rent" at bounding box center [728, 341] width 439 height 25
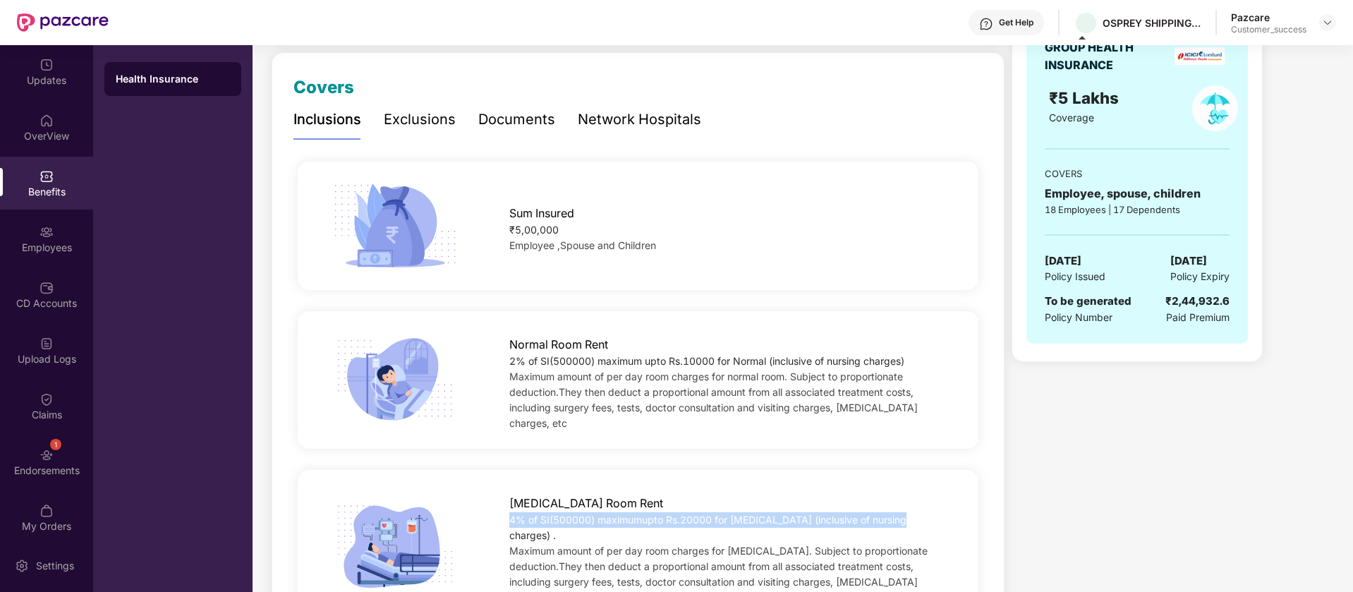
drag, startPoint x: 899, startPoint y: 512, endPoint x: 509, endPoint y: 519, distance: 390.3
click at [509, 519] on div "ICU Room Rent 4% of SI(500000) maximumupto Rs.20000 for ICU (inclusive of nursi…" at bounding box center [729, 547] width 484 height 118
copy div "4% of SI(500000) maximumupto Rs.20000 for ICU (inclusive of nursing charges) ."
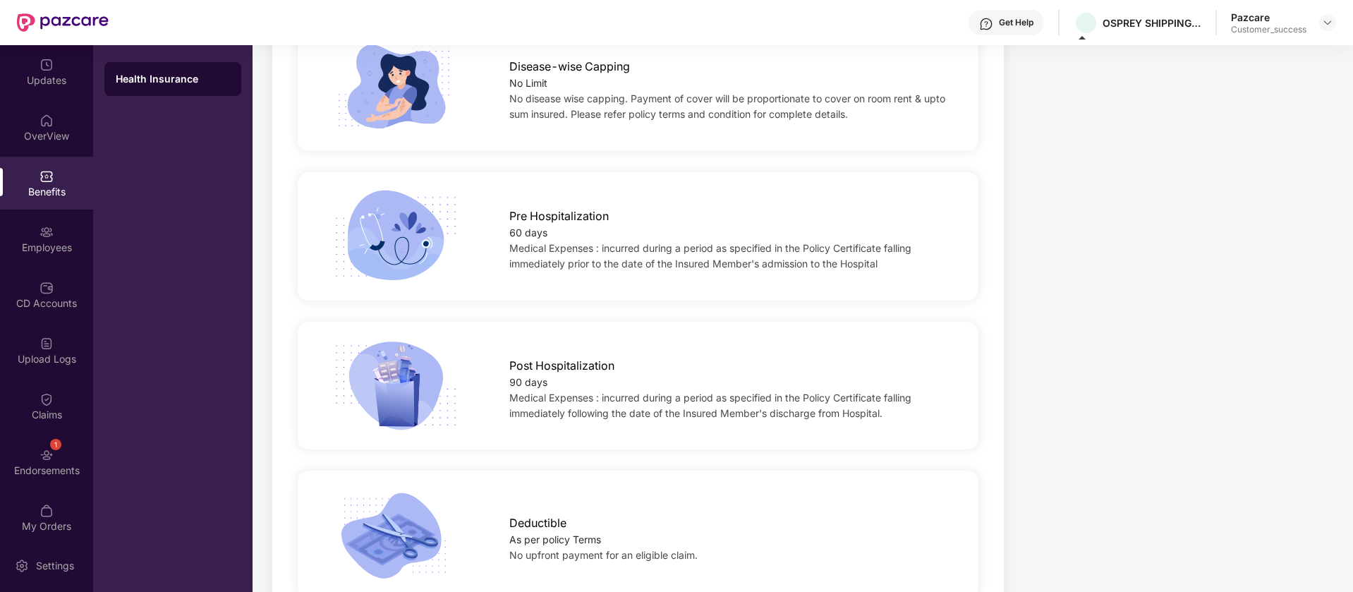
scroll to position [0, 0]
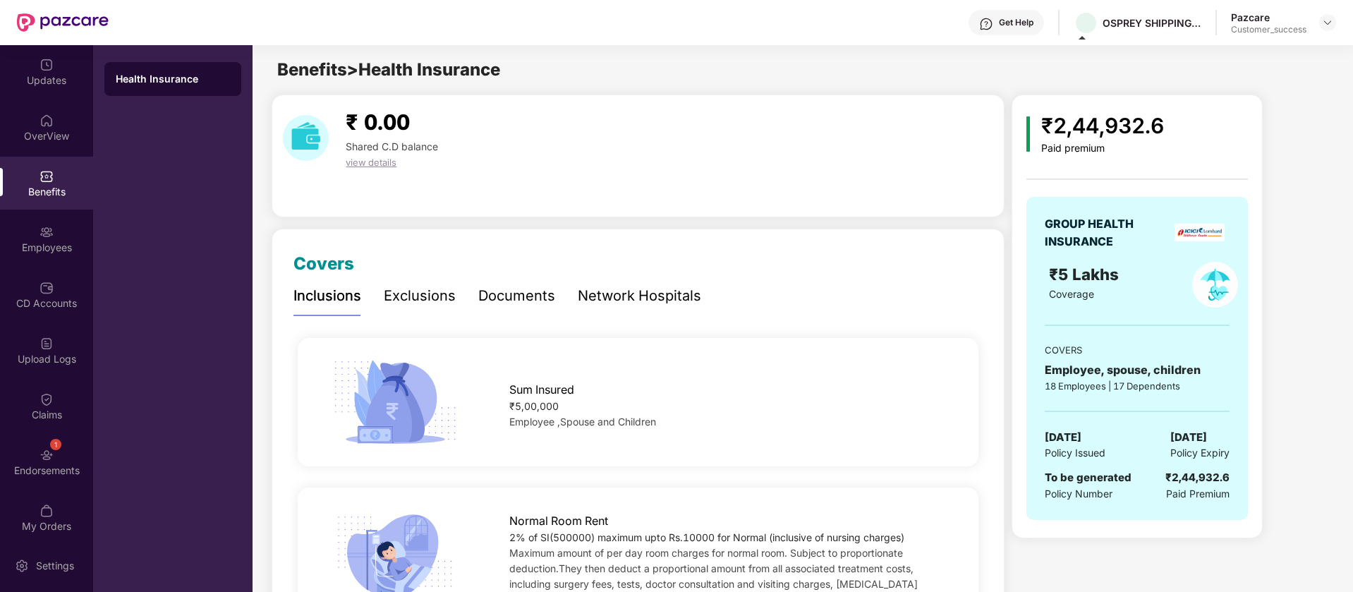
click at [421, 289] on div "Exclusions" at bounding box center [420, 296] width 72 height 22
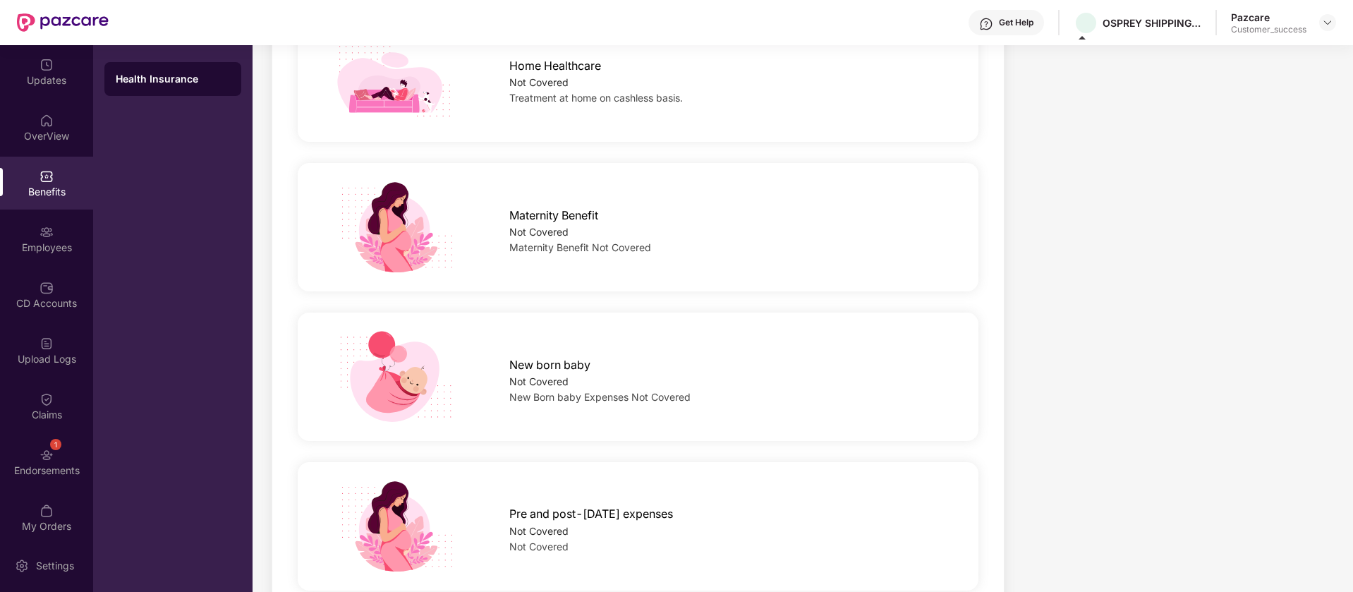
scroll to position [1521, 0]
click at [574, 220] on span "Maternity Benefit" at bounding box center [553, 214] width 89 height 18
copy span "Maternity Benefit"
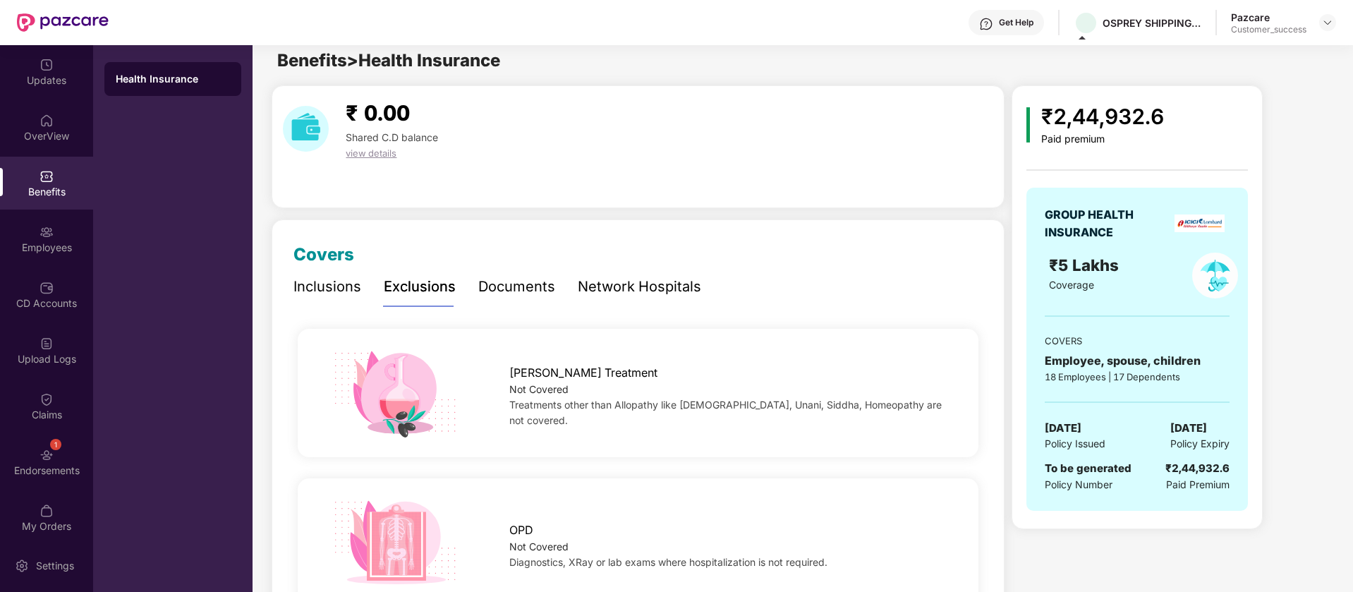
scroll to position [0, 0]
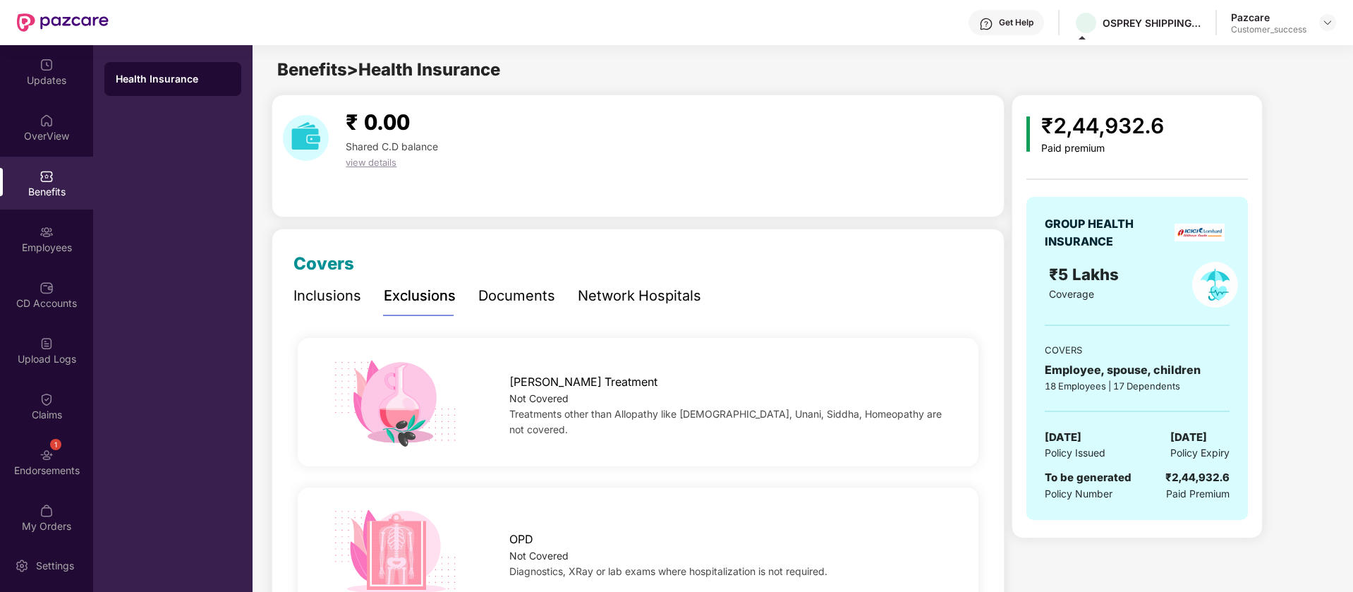
click at [313, 298] on div "Inclusions" at bounding box center [328, 296] width 68 height 22
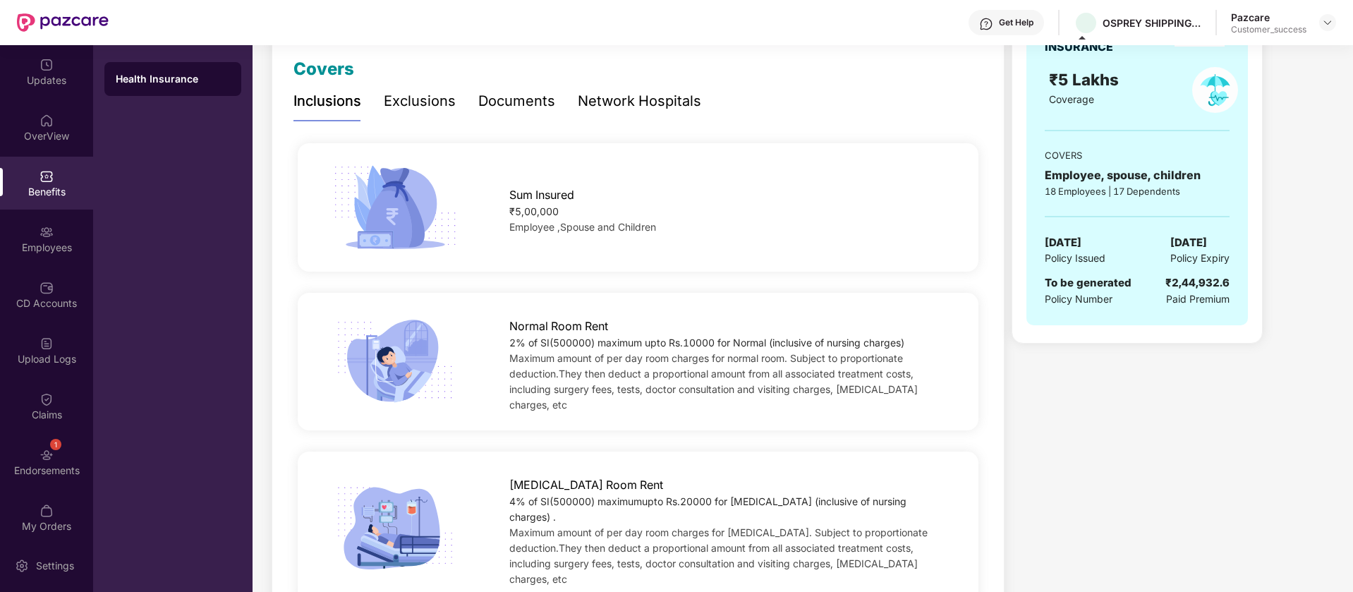
scroll to position [200, 0]
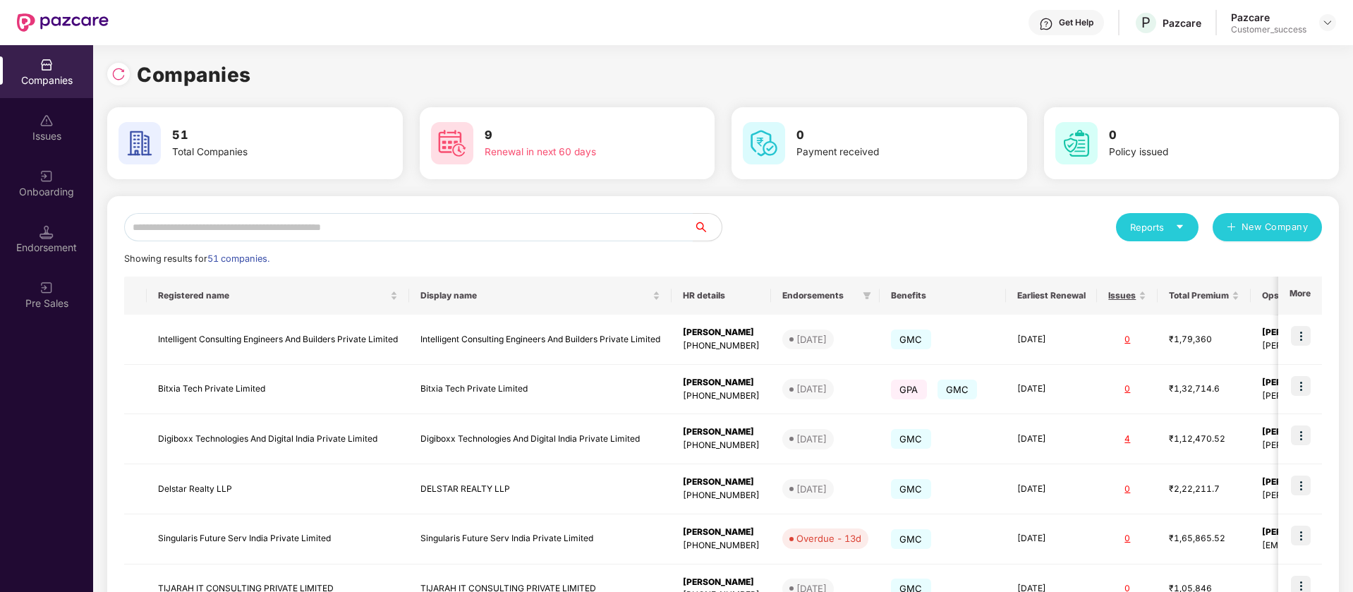
click at [790, 224] on div "Reports New Company" at bounding box center [1022, 227] width 599 height 28
click at [117, 71] on img at bounding box center [118, 74] width 14 height 14
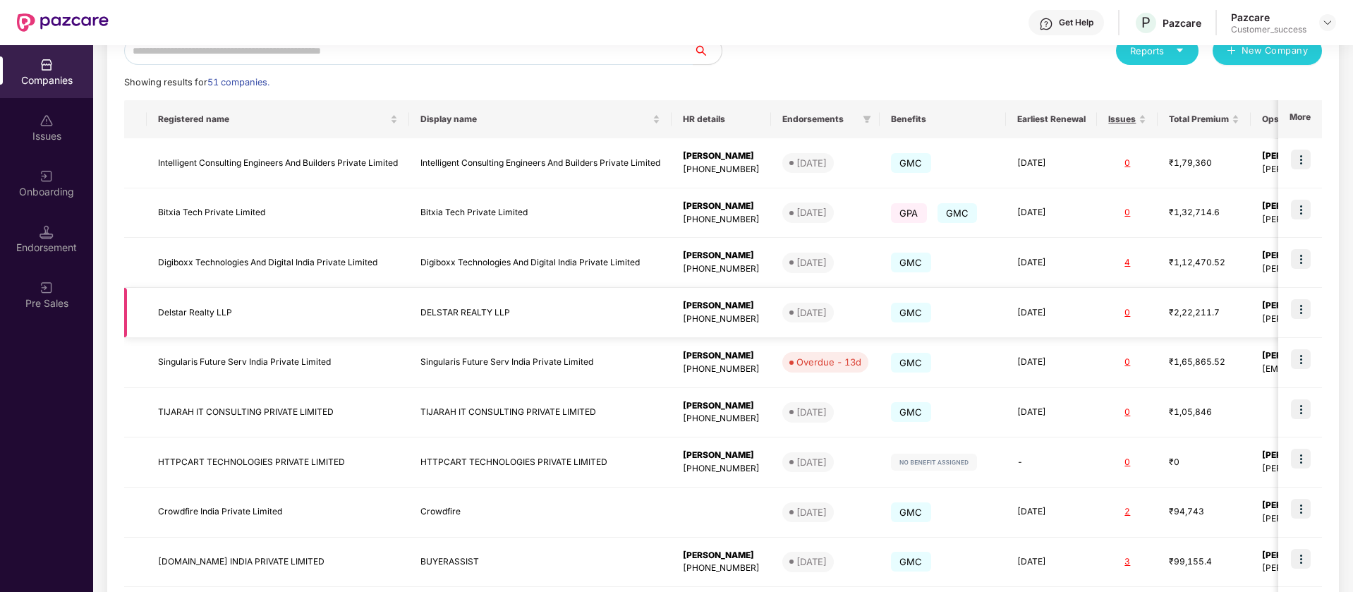
scroll to position [299, 0]
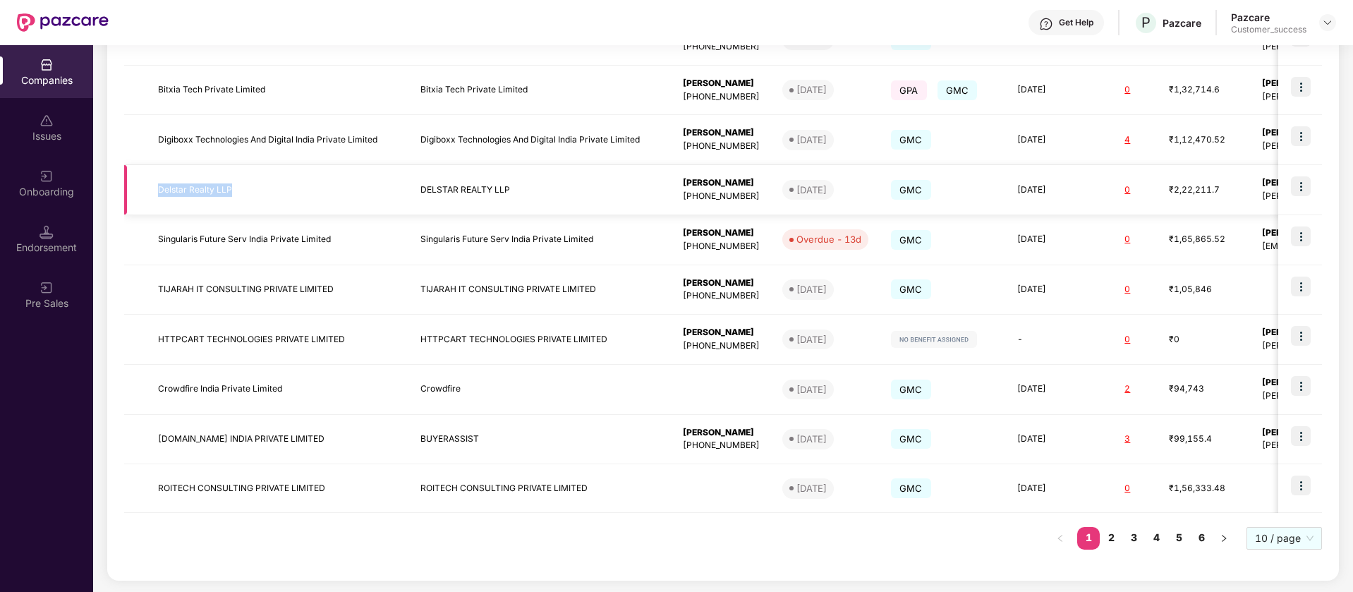
drag, startPoint x: 233, startPoint y: 186, endPoint x: 159, endPoint y: 195, distance: 74.7
click at [159, 195] on td "Delstar Realty LLP" at bounding box center [278, 190] width 263 height 50
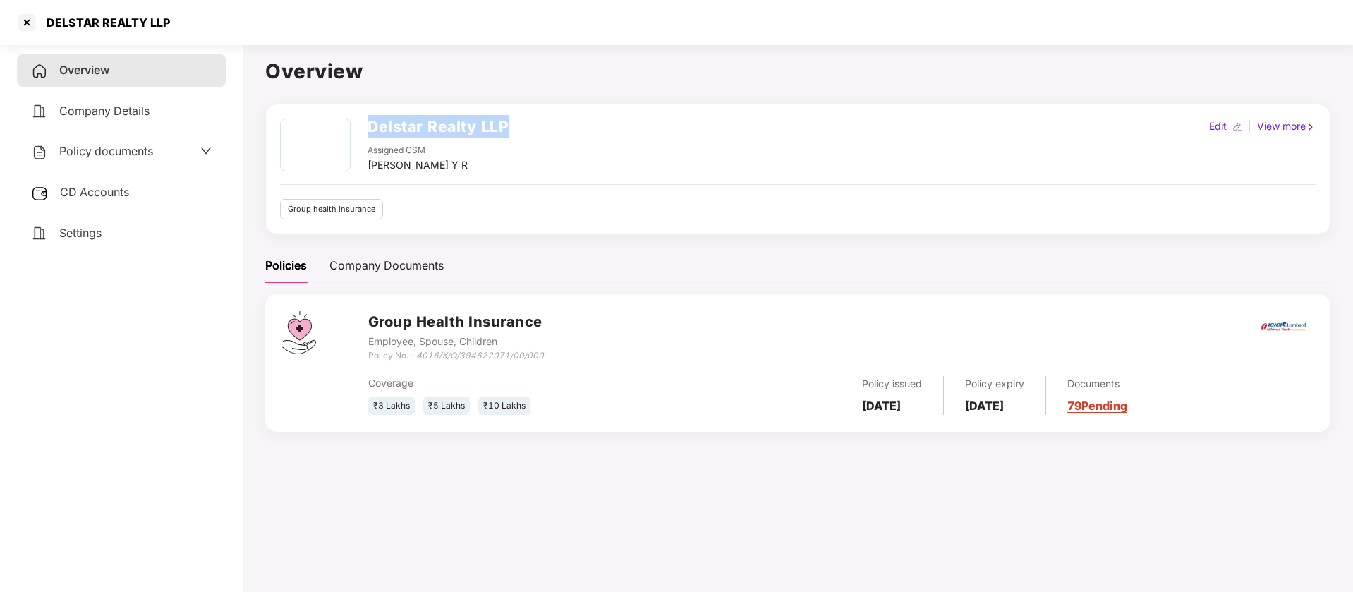
drag, startPoint x: 507, startPoint y: 129, endPoint x: 359, endPoint y: 135, distance: 148.3
click at [359, 135] on div "Delstar Realty LLP Assigned CSM Shreyas Srivatsa Datta Y R" at bounding box center [394, 146] width 229 height 54
copy h2 "Delstar Realty LLP"
click at [23, 27] on div at bounding box center [27, 22] width 23 height 23
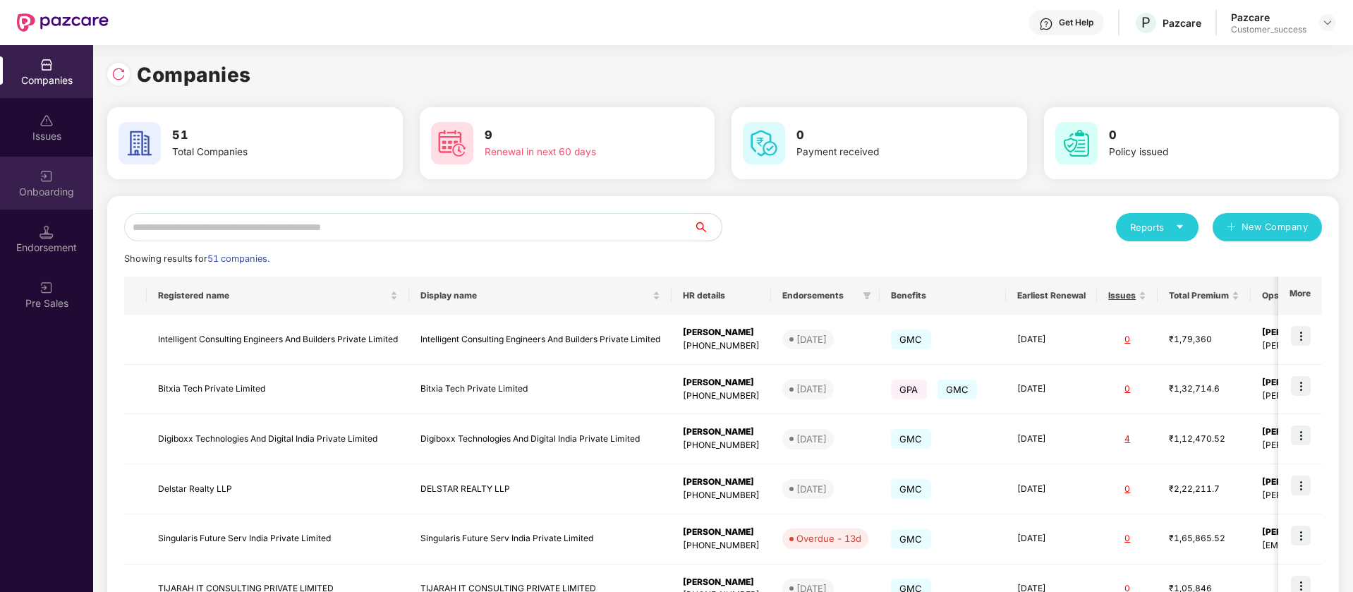
click at [86, 179] on div "Onboarding" at bounding box center [46, 183] width 93 height 53
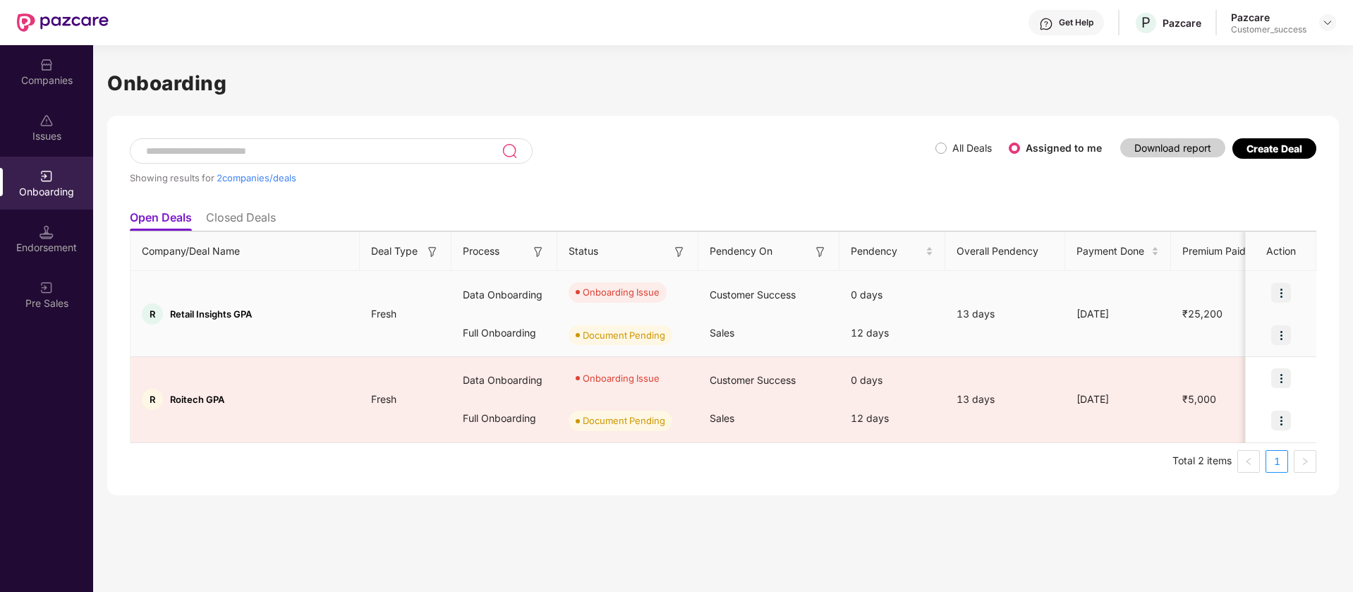
click at [1281, 291] on img at bounding box center [1282, 293] width 20 height 20
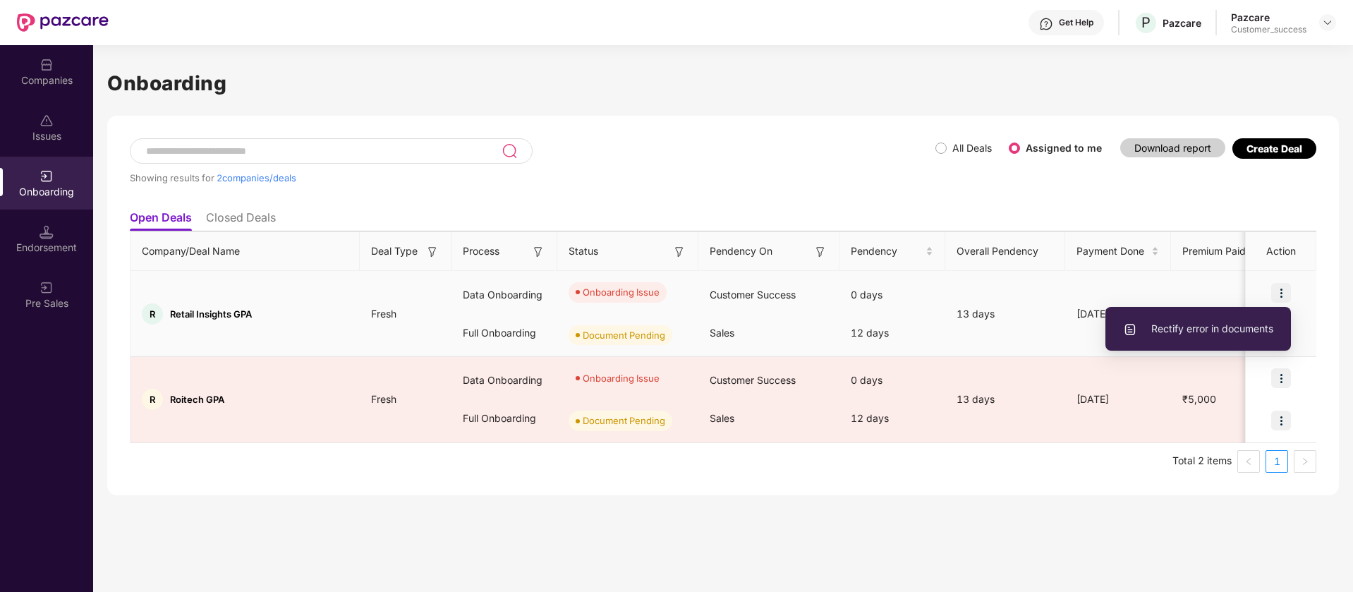
click at [1233, 331] on span "Rectify error in documents" at bounding box center [1198, 329] width 150 height 16
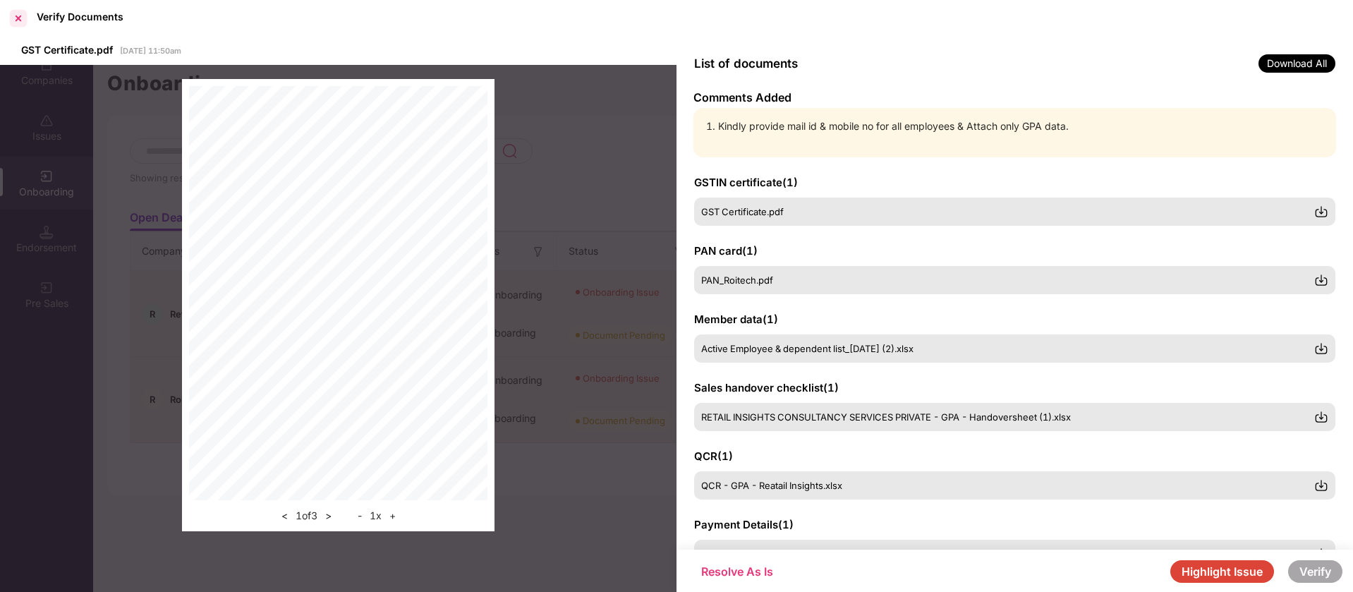
click at [18, 25] on div at bounding box center [18, 18] width 23 height 23
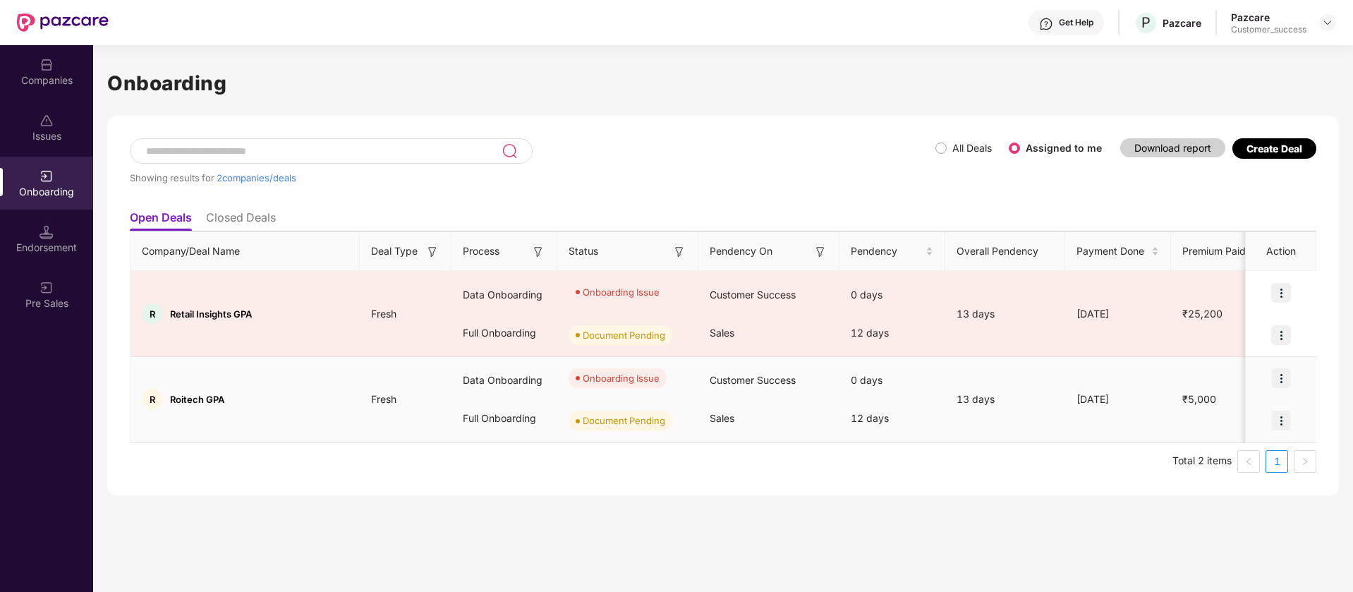
click at [624, 375] on div "Onboarding Issue" at bounding box center [621, 378] width 77 height 14
click at [1280, 378] on img at bounding box center [1282, 378] width 20 height 20
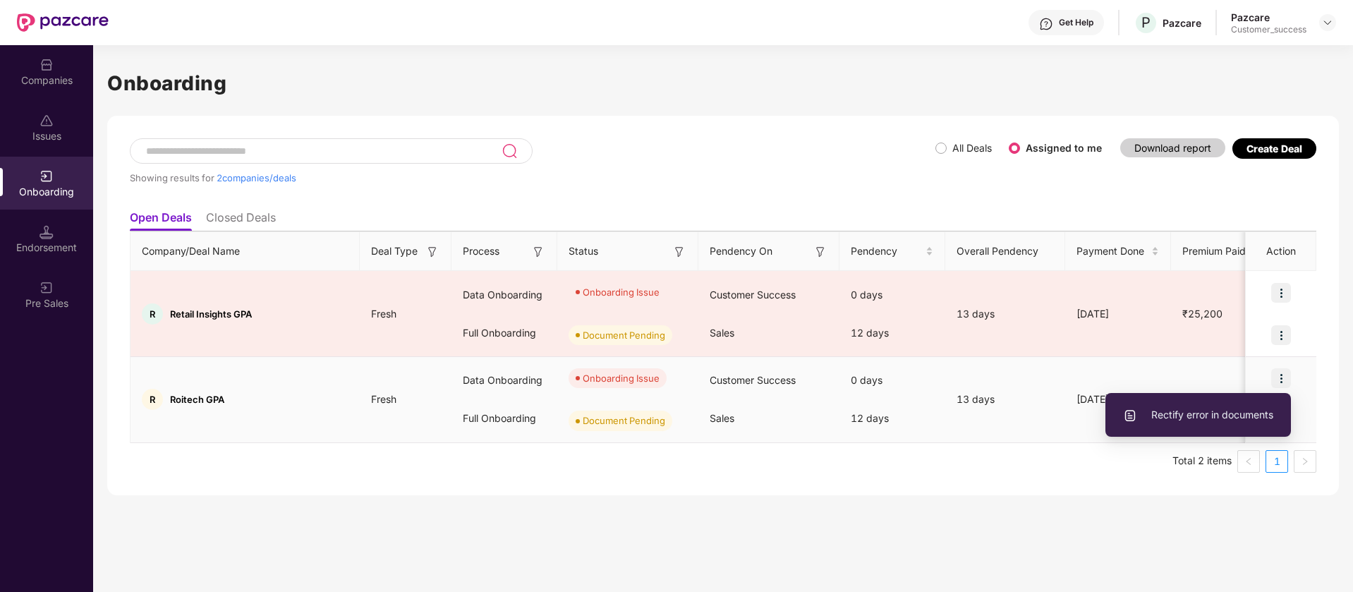
click at [1217, 414] on span "Rectify error in documents" at bounding box center [1198, 415] width 150 height 16
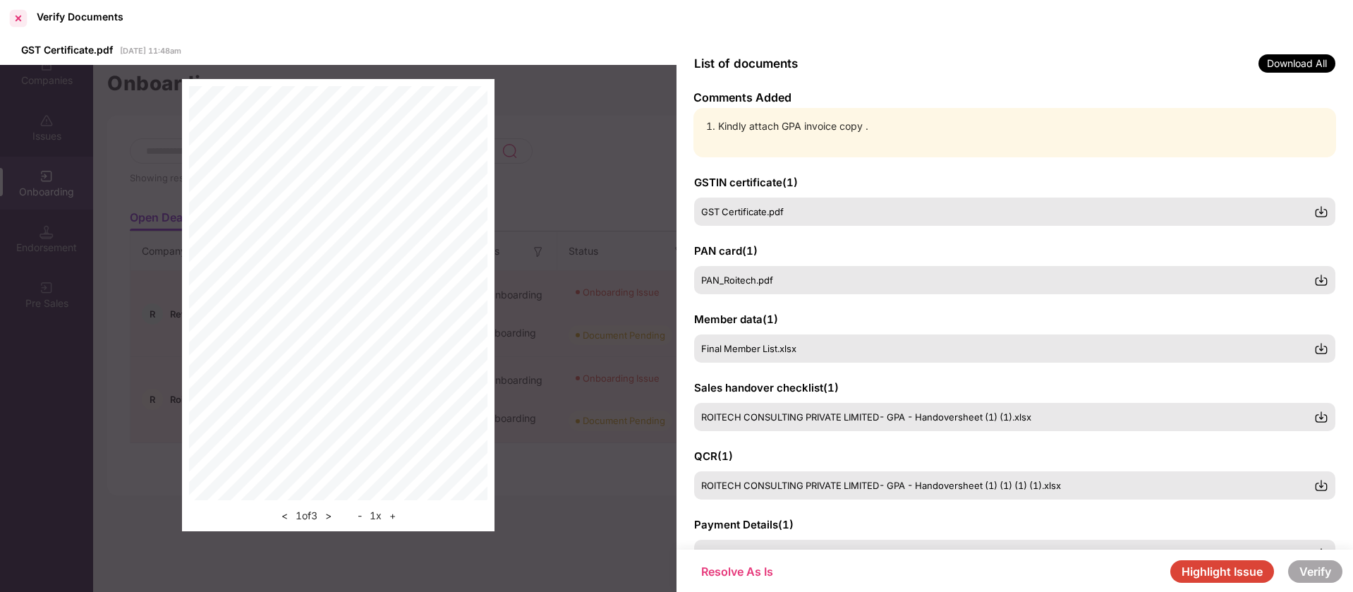
click at [20, 13] on div at bounding box center [18, 18] width 23 height 23
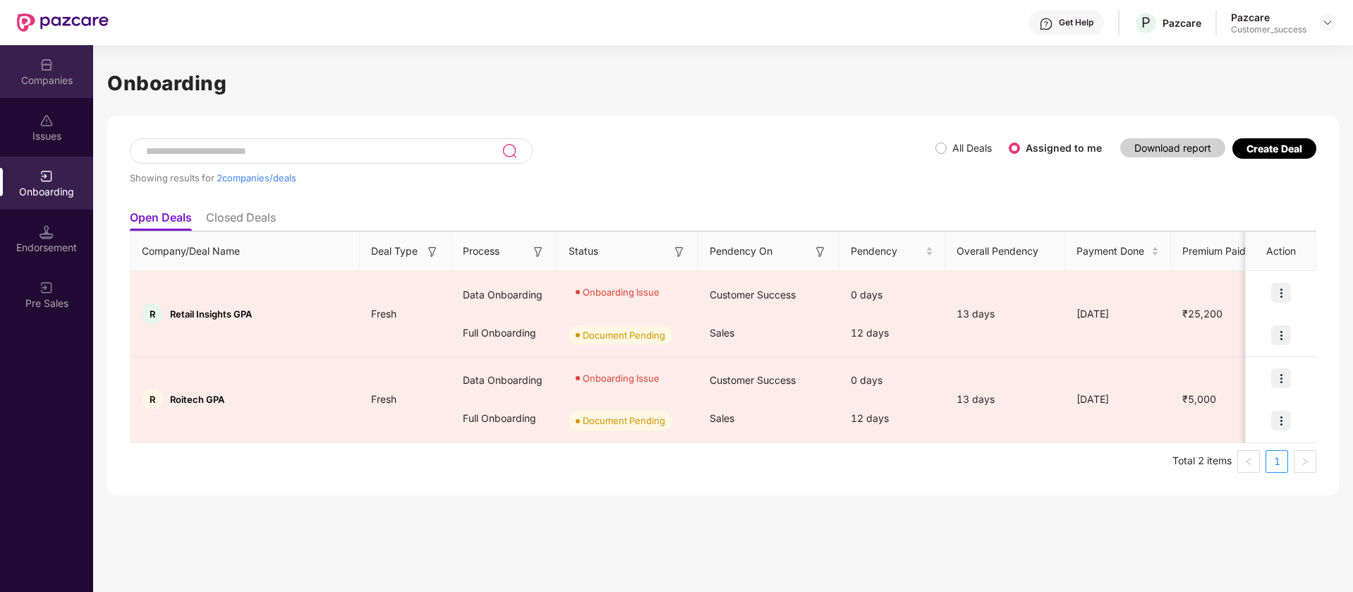
click at [56, 82] on div "Companies" at bounding box center [46, 80] width 93 height 14
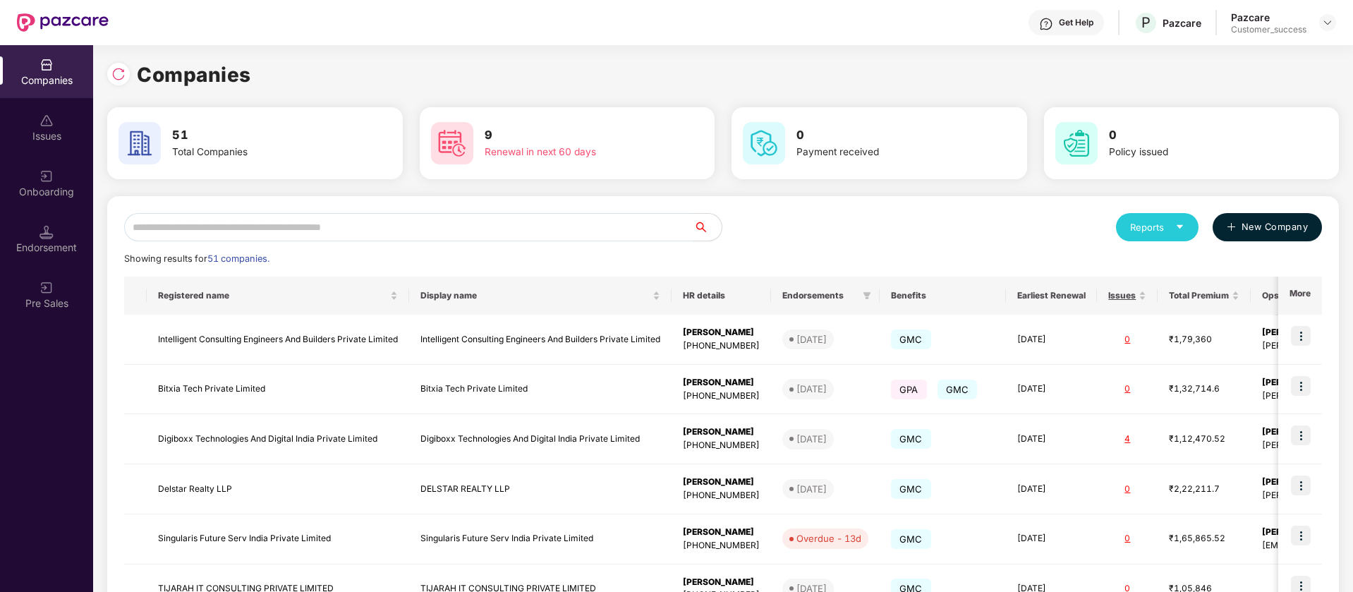
click at [1283, 222] on span "New Company" at bounding box center [1275, 227] width 67 height 14
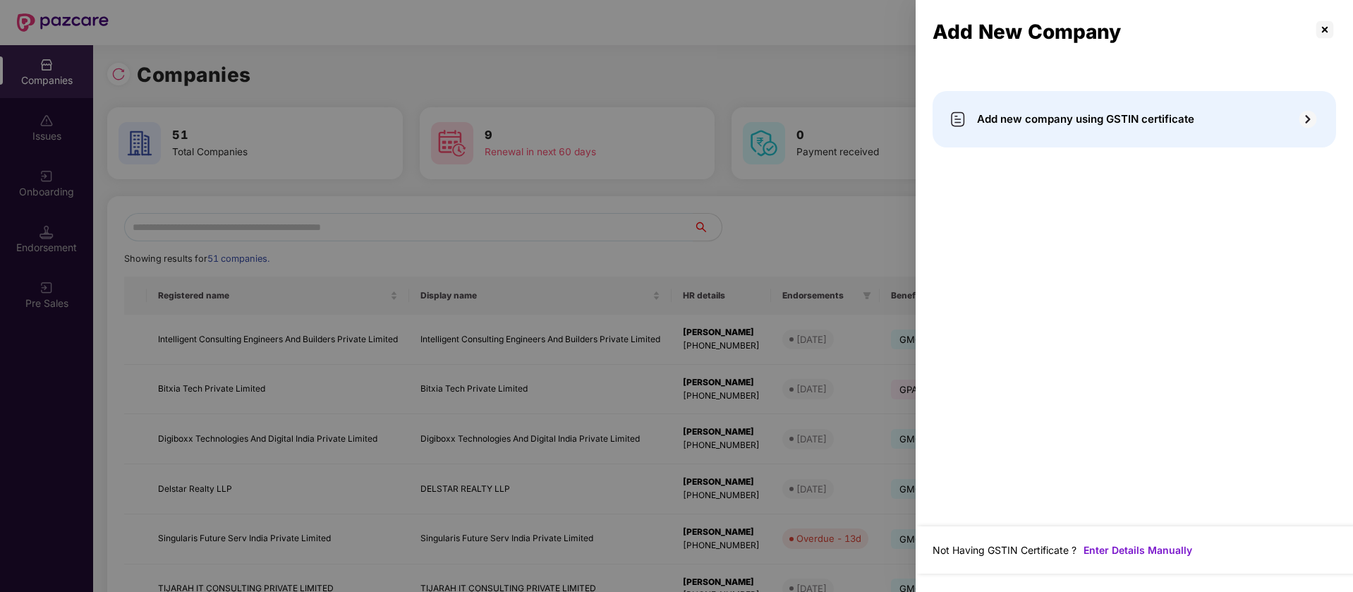
click at [1240, 121] on div "Add new company using GSTIN certificate" at bounding box center [1135, 119] width 404 height 56
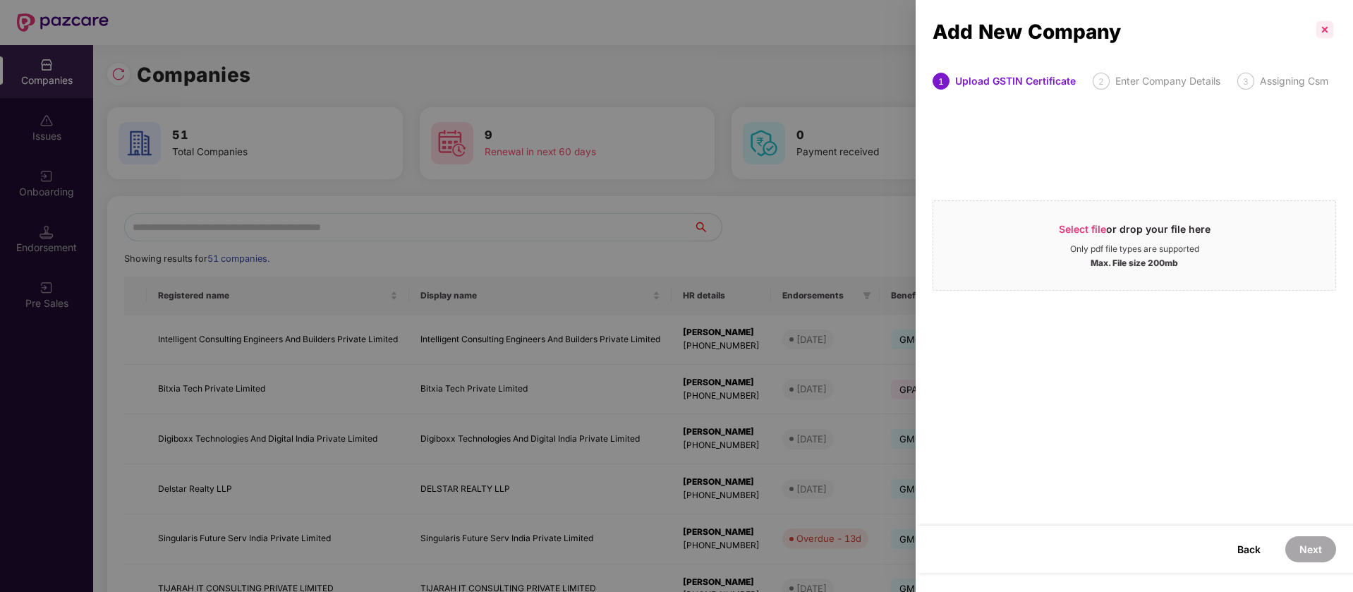
click at [1314, 35] on p at bounding box center [1325, 29] width 23 height 23
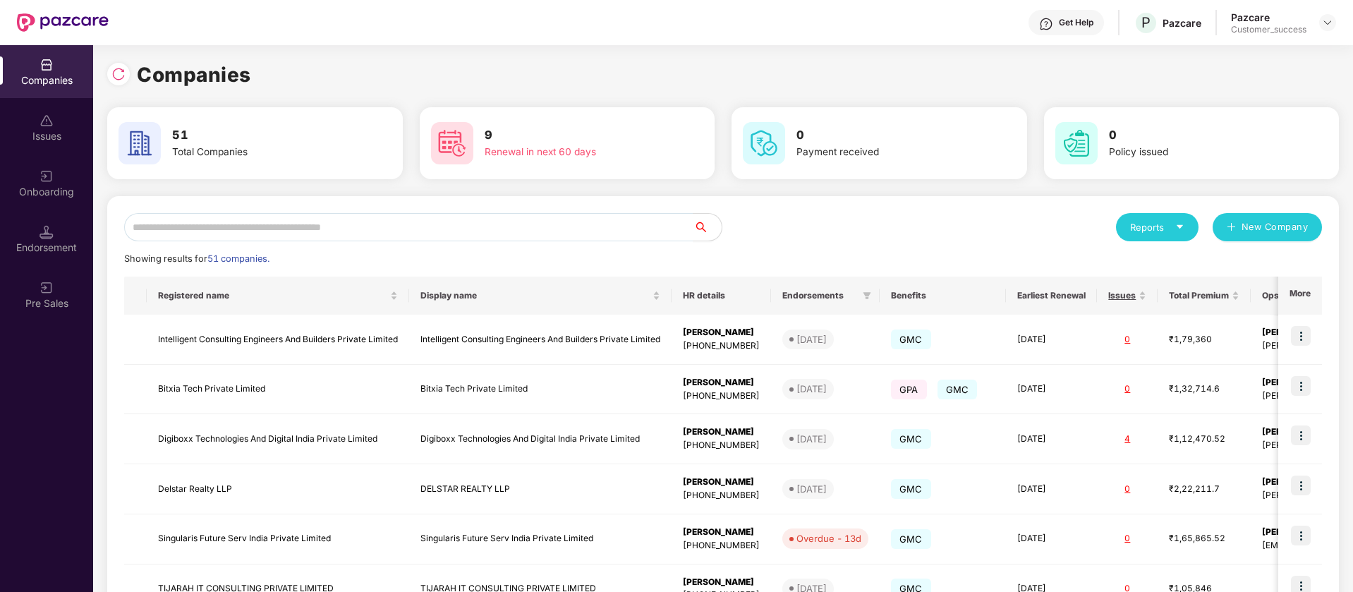
click at [50, 157] on div "Onboarding" at bounding box center [46, 183] width 93 height 53
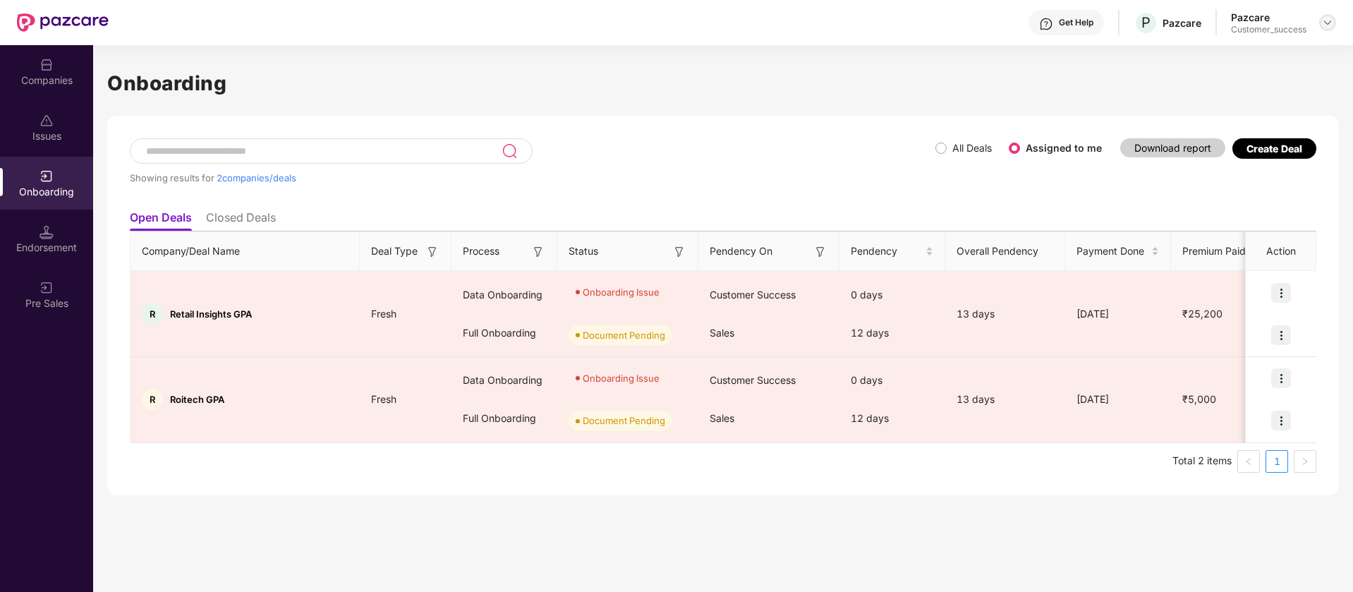
click at [1332, 18] on img at bounding box center [1327, 22] width 11 height 11
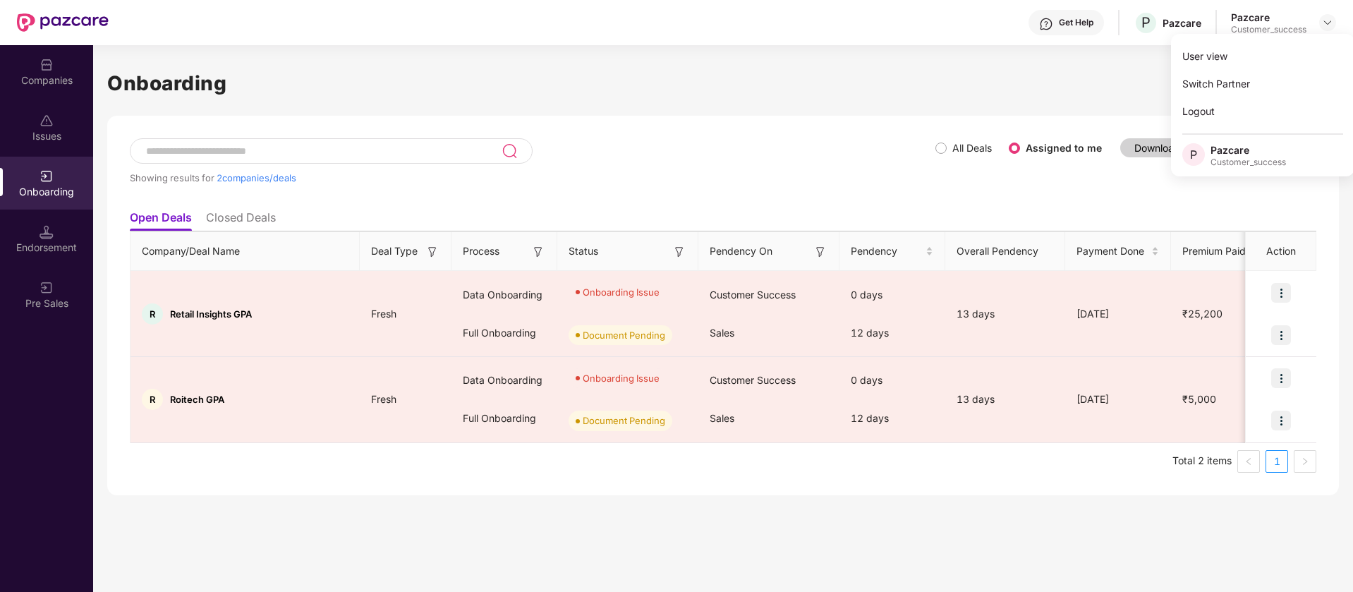
click at [56, 68] on div "Companies" at bounding box center [46, 71] width 93 height 53
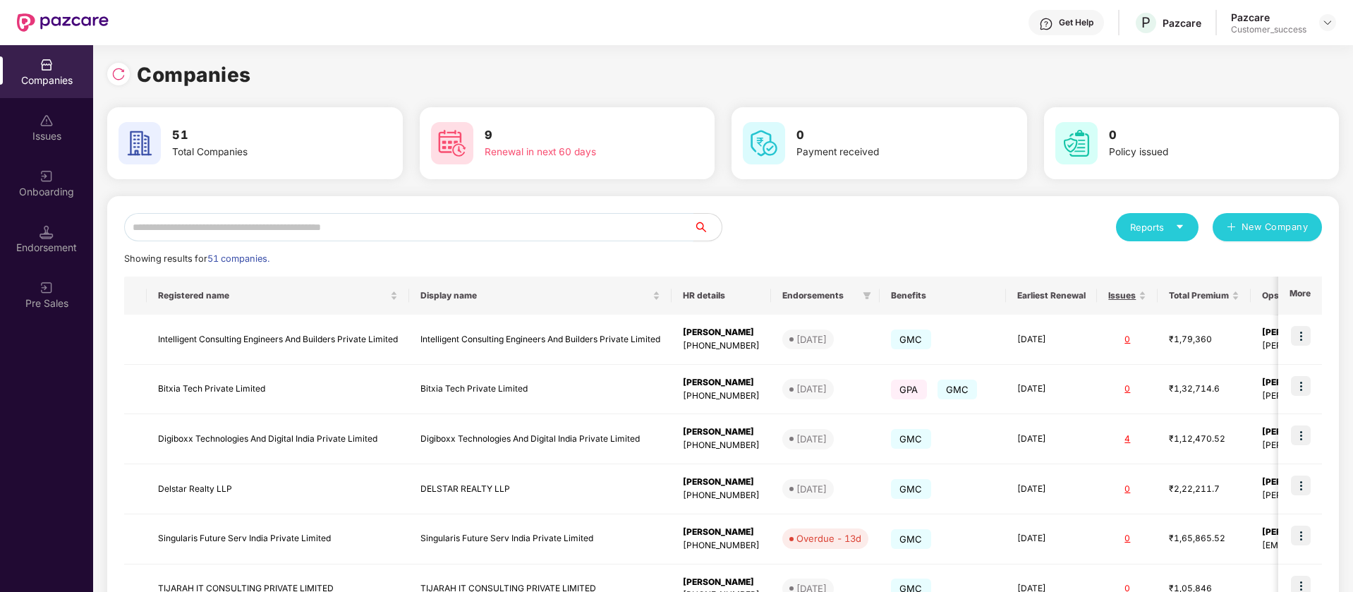
click at [358, 231] on input "text" at bounding box center [408, 227] width 569 height 28
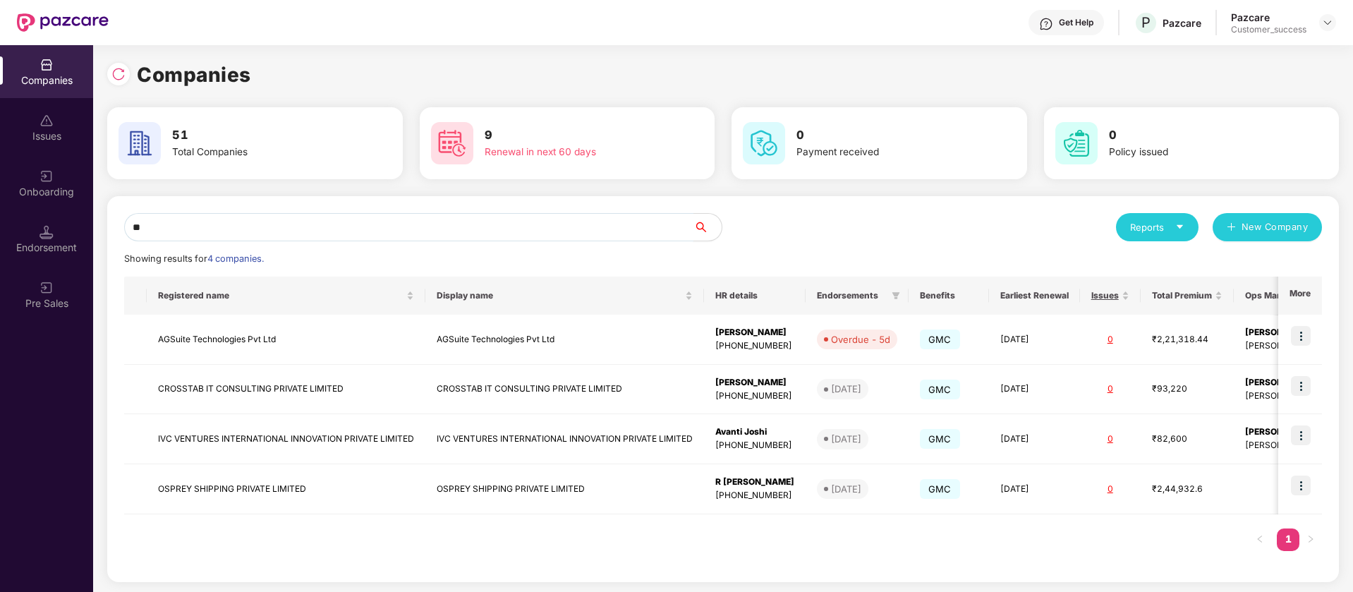
type input "**"
click at [628, 227] on input "**" at bounding box center [408, 227] width 569 height 28
click at [628, 229] on input "**" at bounding box center [408, 227] width 569 height 28
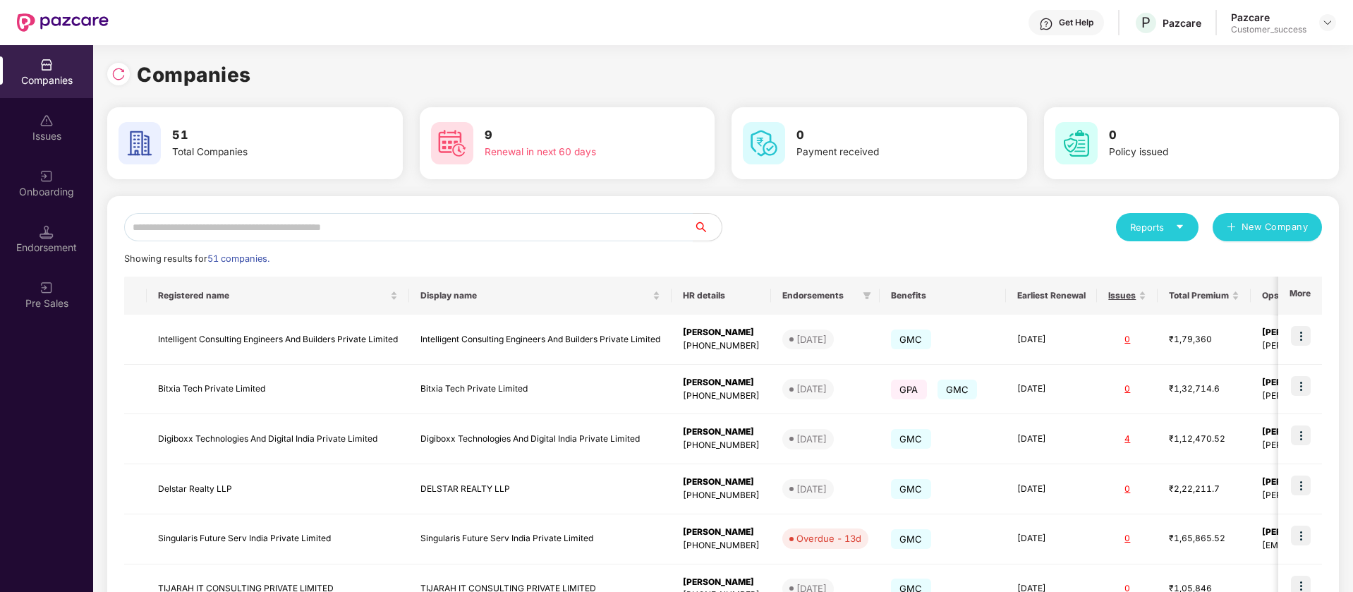
click at [1336, 8] on div "Get Help P Pazcare Pazcare Customer_success" at bounding box center [723, 22] width 1228 height 45
click at [1326, 18] on img at bounding box center [1327, 22] width 11 height 11
click at [1226, 90] on div "Switch Partner" at bounding box center [1262, 84] width 183 height 28
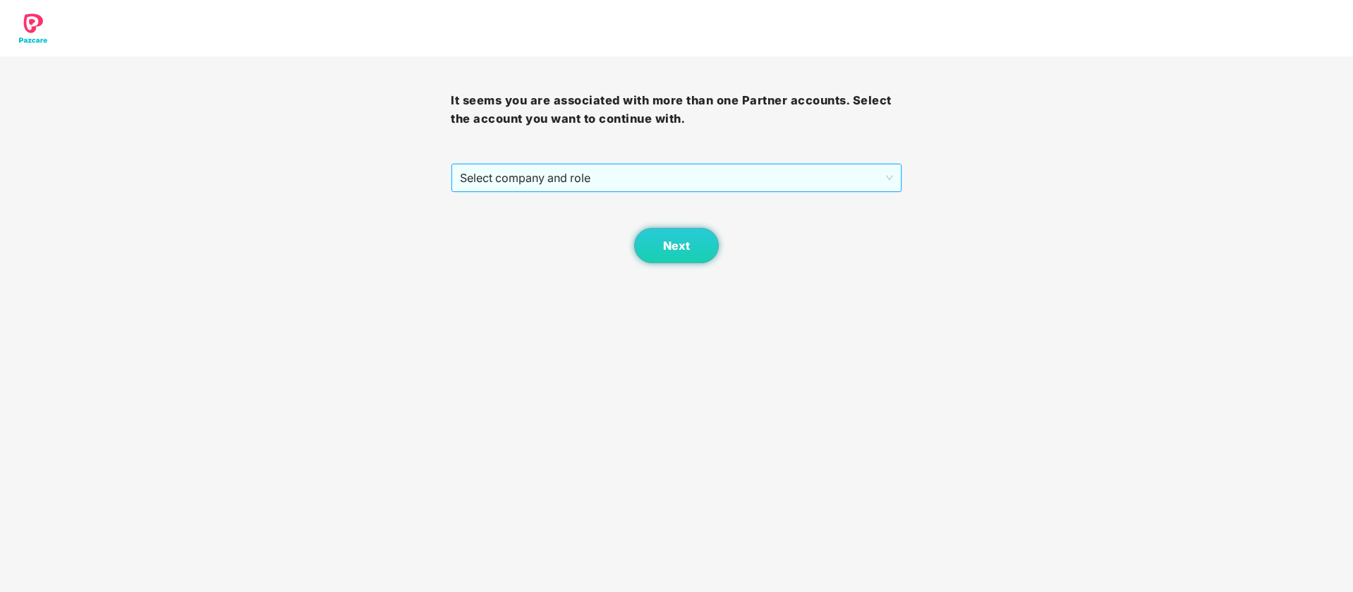
click at [692, 174] on span "Select company and role" at bounding box center [676, 177] width 433 height 27
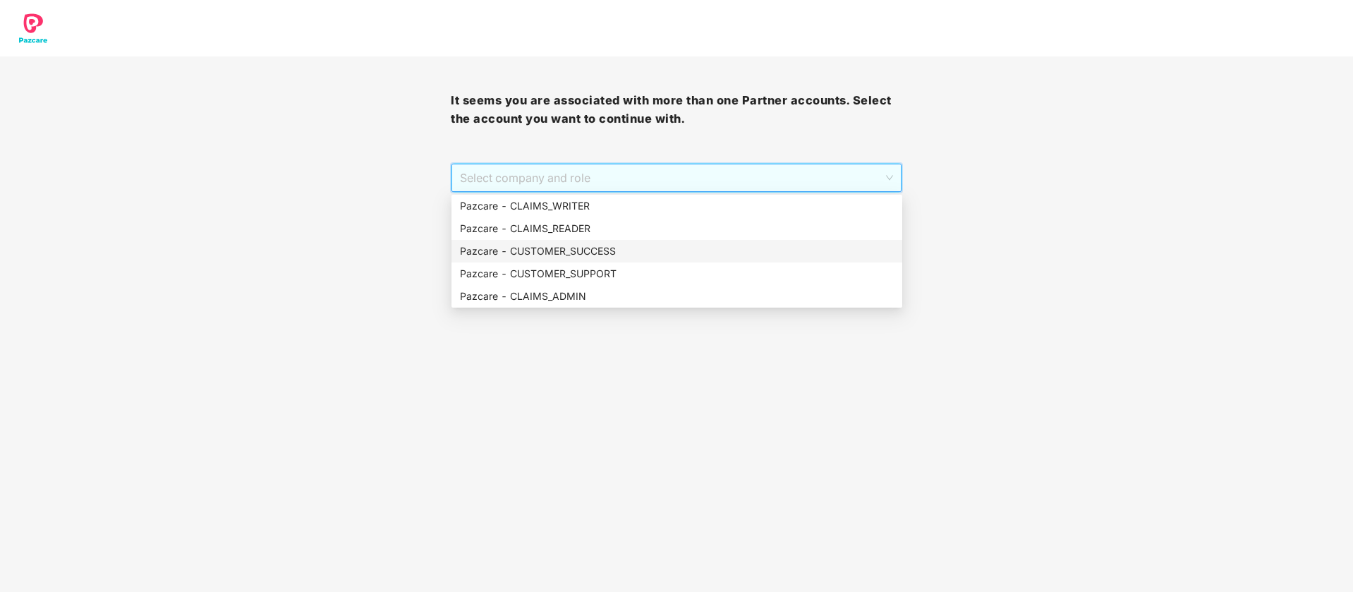
click at [629, 257] on div "Pazcare - CUSTOMER_SUCCESS" at bounding box center [677, 251] width 434 height 16
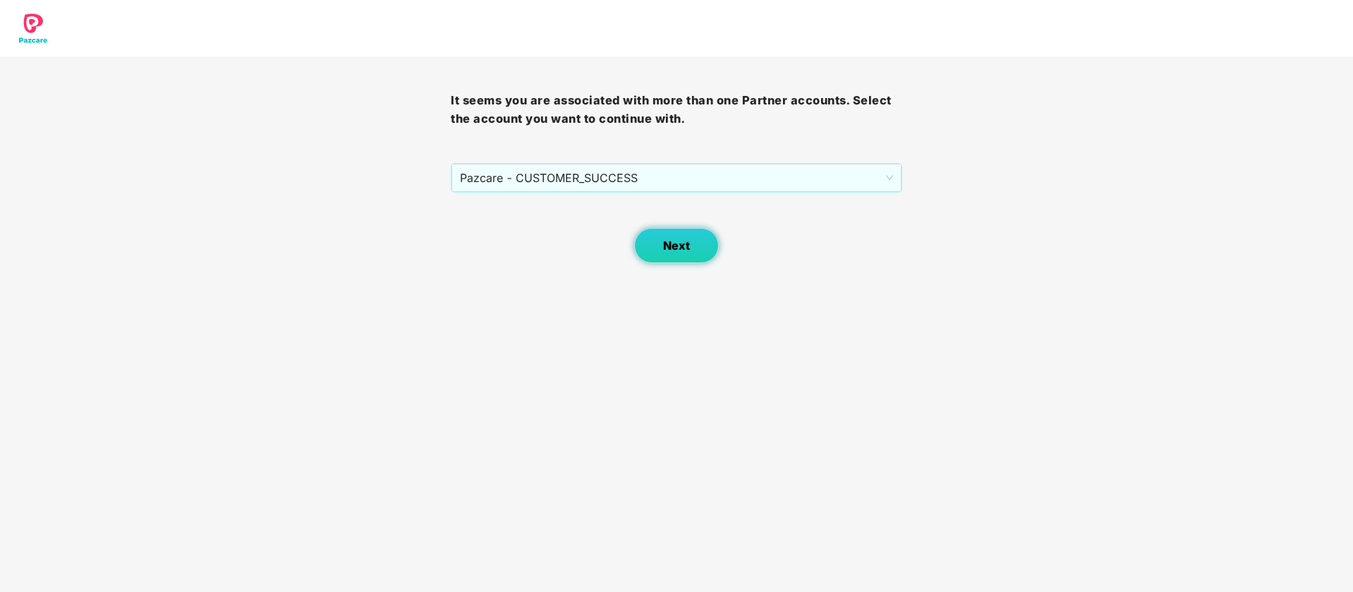
click at [687, 248] on span "Next" at bounding box center [676, 245] width 27 height 13
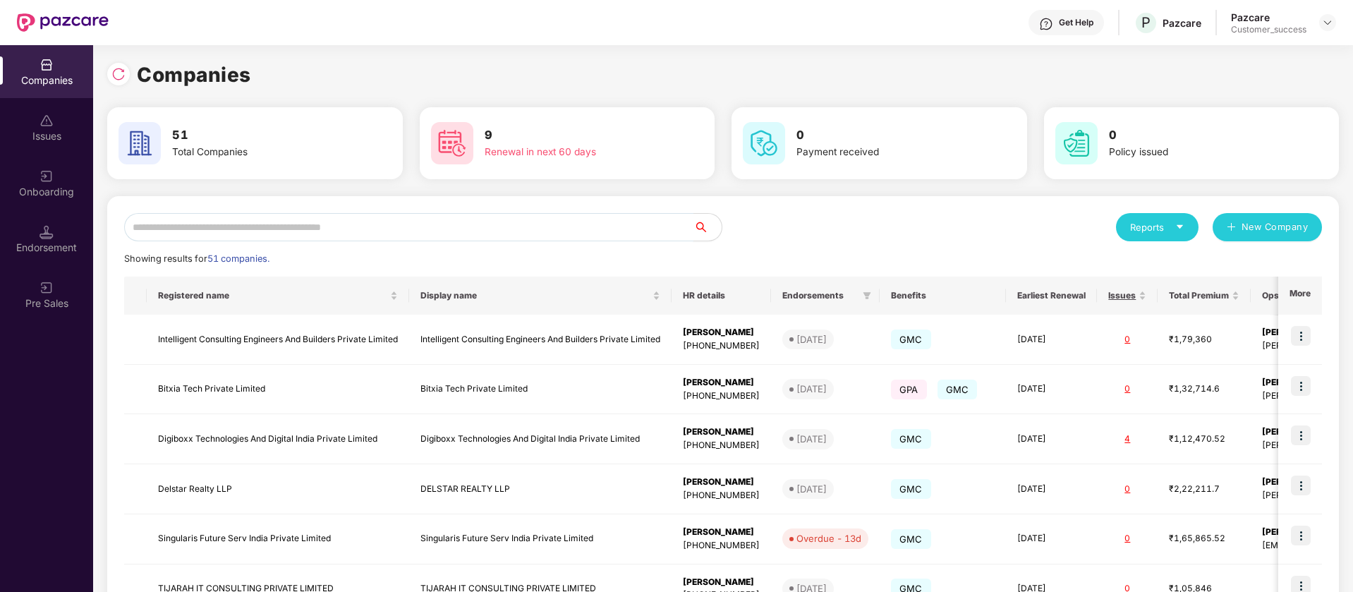
click at [338, 226] on input "text" at bounding box center [408, 227] width 569 height 28
paste input "********"
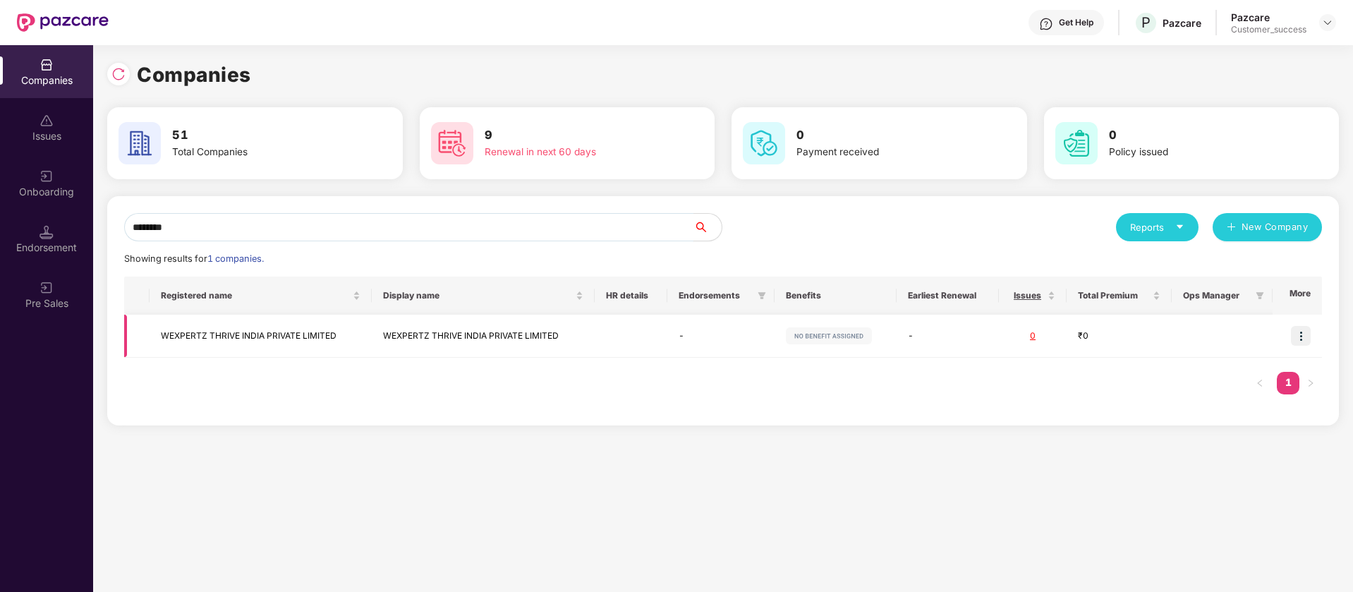
type input "********"
click at [1301, 332] on img at bounding box center [1301, 336] width 20 height 20
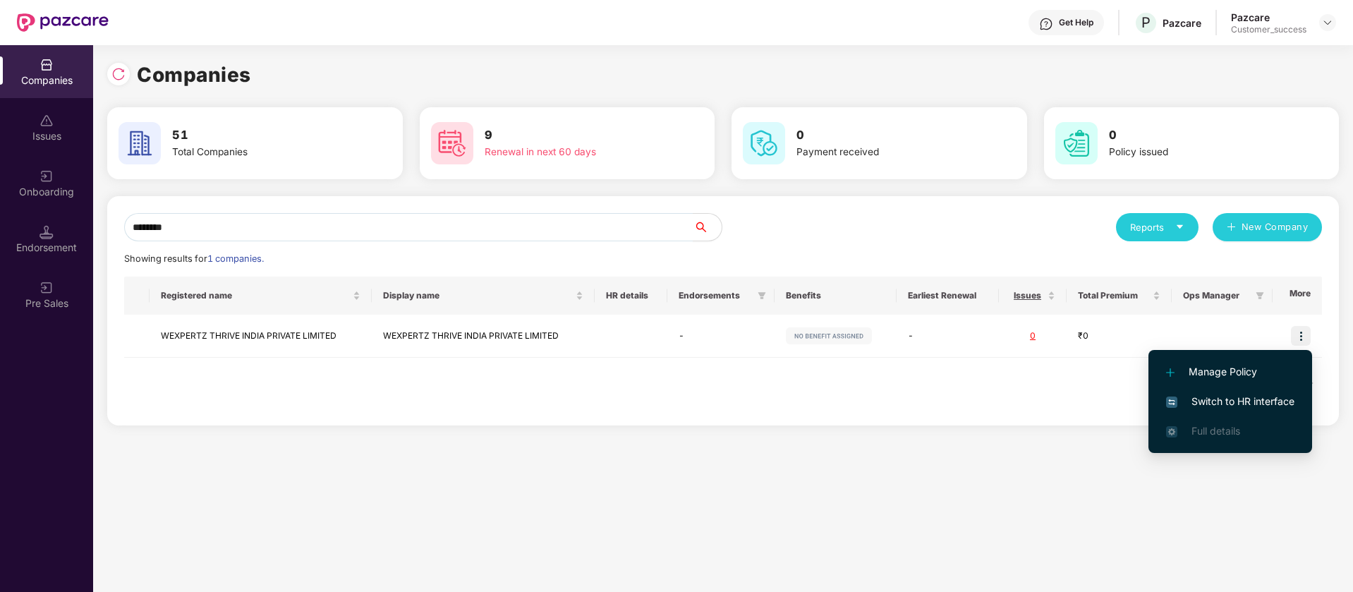
click at [1222, 394] on span "Switch to HR interface" at bounding box center [1230, 402] width 128 height 16
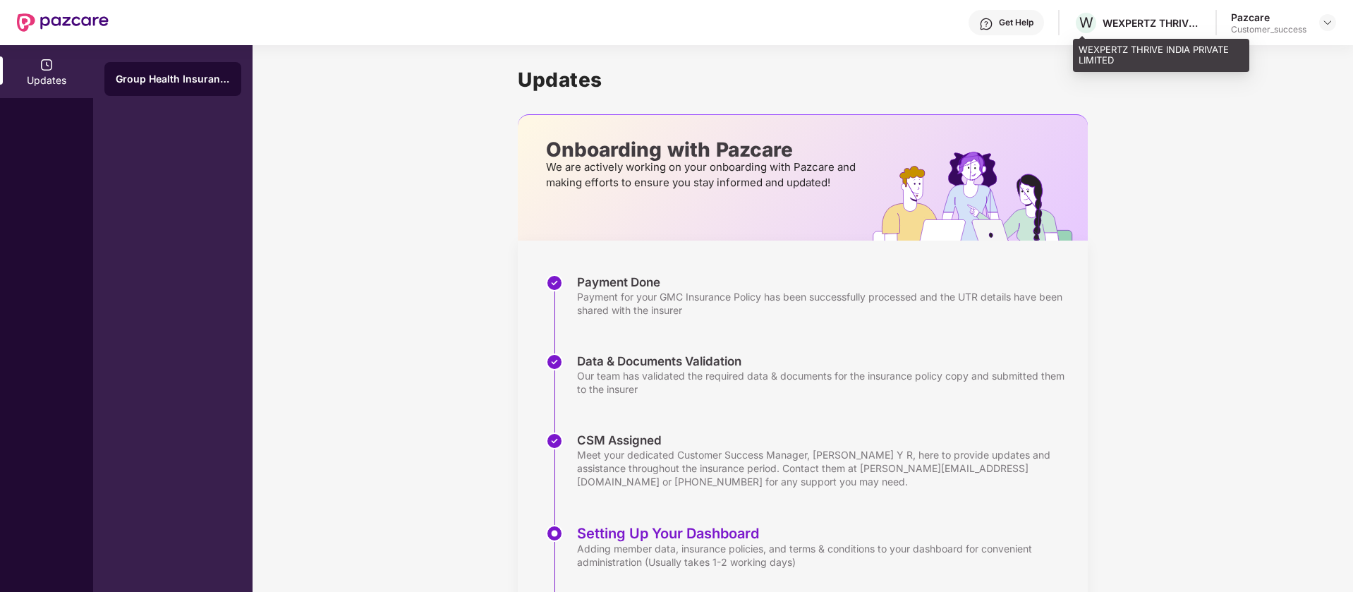
click at [1110, 14] on div "W WEXPERTZ THRIVE INDIA PRIVATE LIMITED" at bounding box center [1138, 23] width 128 height 25
copy div "WEXPERTZ"
click at [1178, 25] on div "WEXPERTZ THRIVE INDIA PRIVATE LIMITED" at bounding box center [1152, 22] width 99 height 13
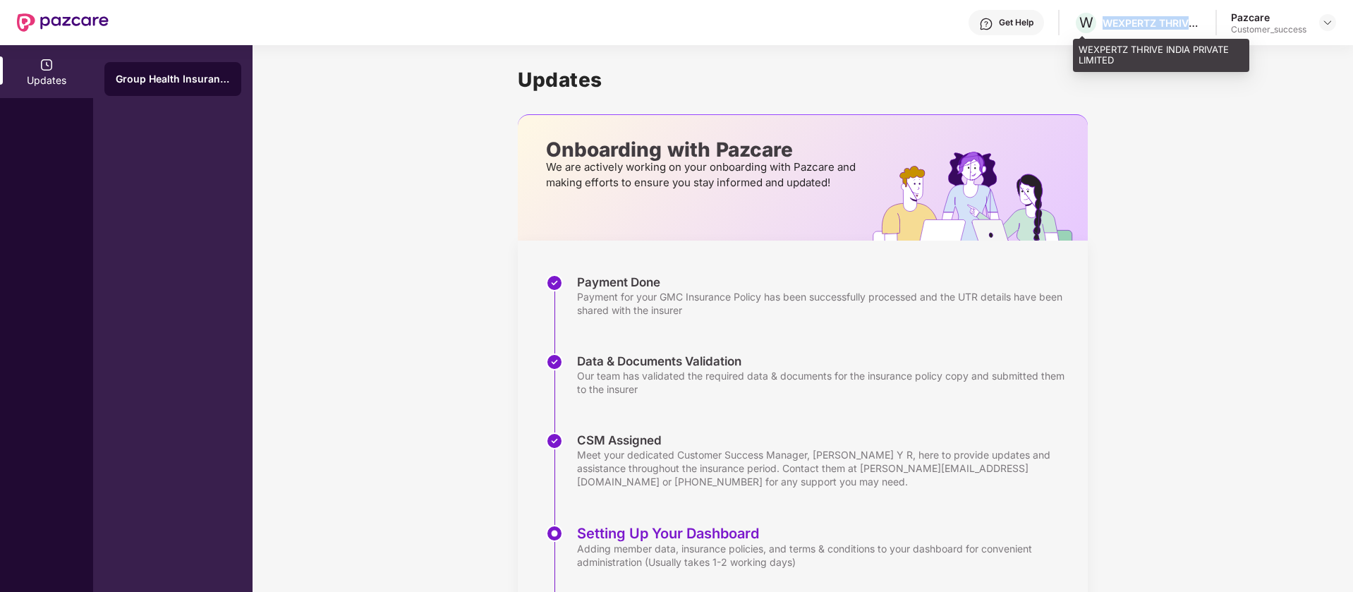
click at [1178, 25] on div "WEXPERTZ THRIVE INDIA PRIVATE LIMITED" at bounding box center [1152, 22] width 99 height 13
click at [1123, 28] on div "WEXPERTZ THRIVE INDIA PRIVATE LIMITED" at bounding box center [1152, 22] width 99 height 13
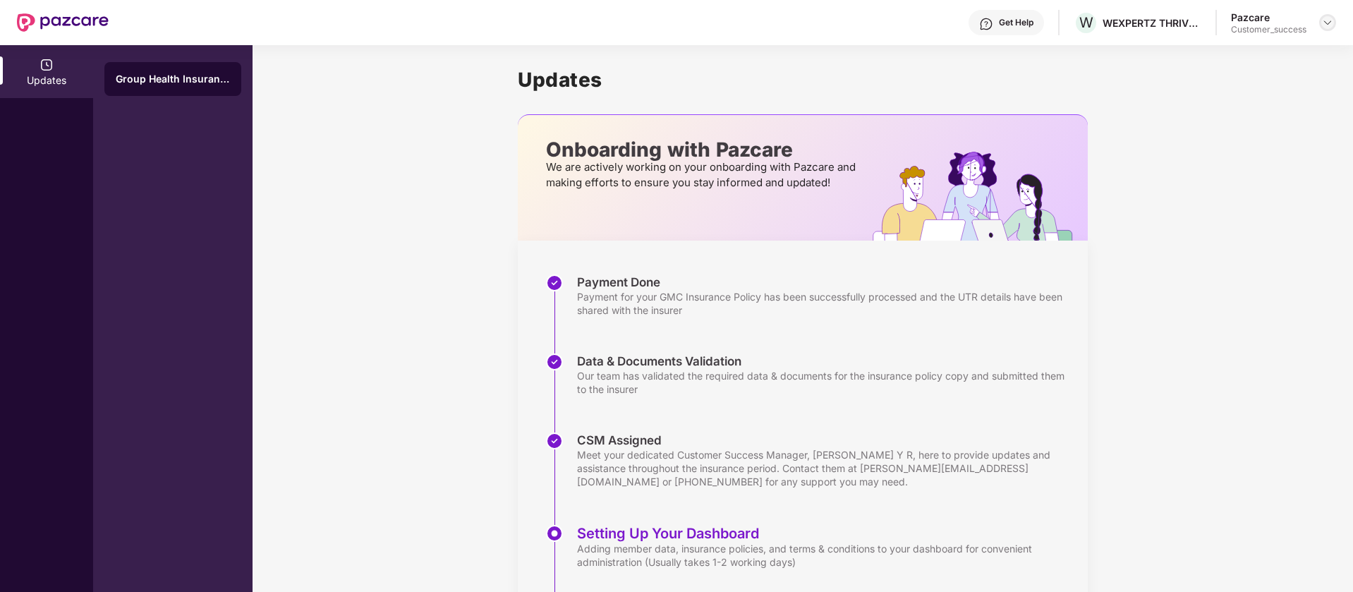
click at [1324, 14] on div at bounding box center [1328, 22] width 17 height 17
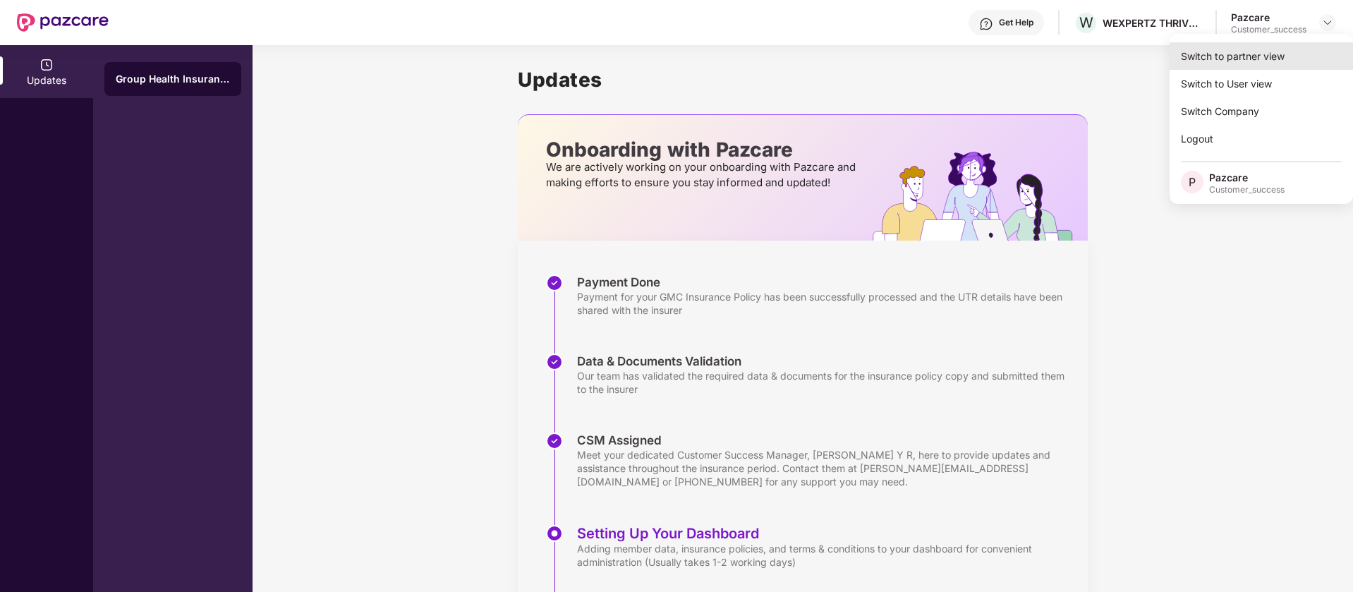
click at [1252, 63] on div "Switch to partner view" at bounding box center [1261, 56] width 183 height 28
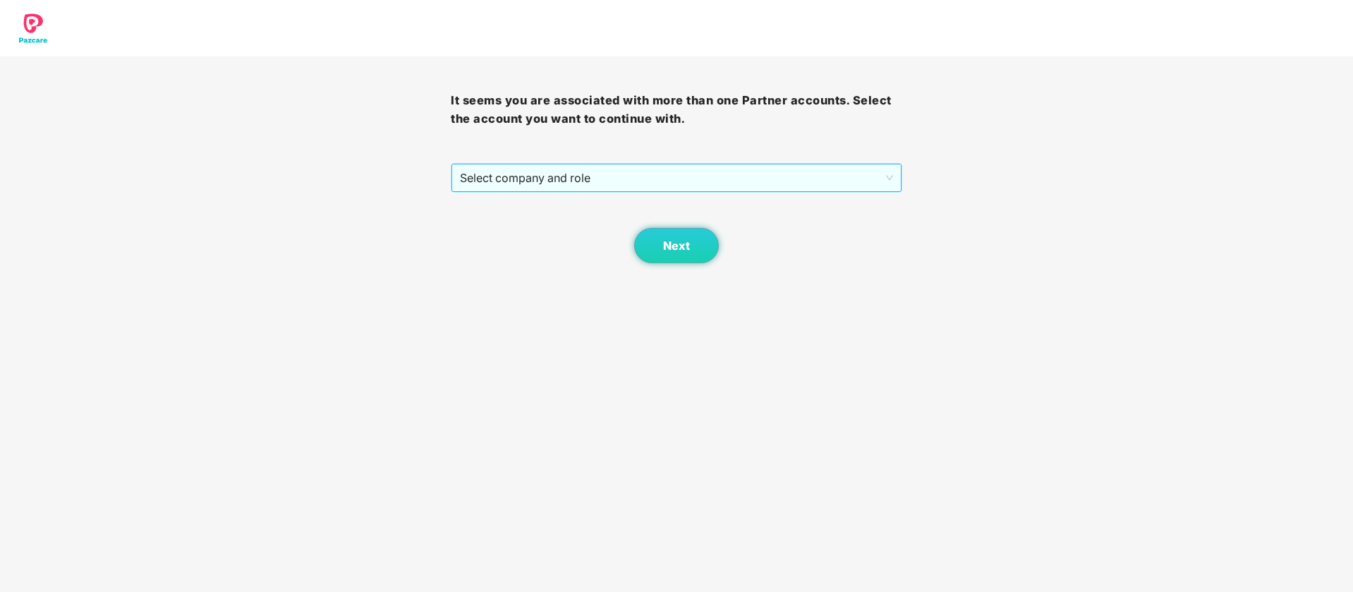
click at [756, 182] on span "Select company and role" at bounding box center [676, 177] width 433 height 27
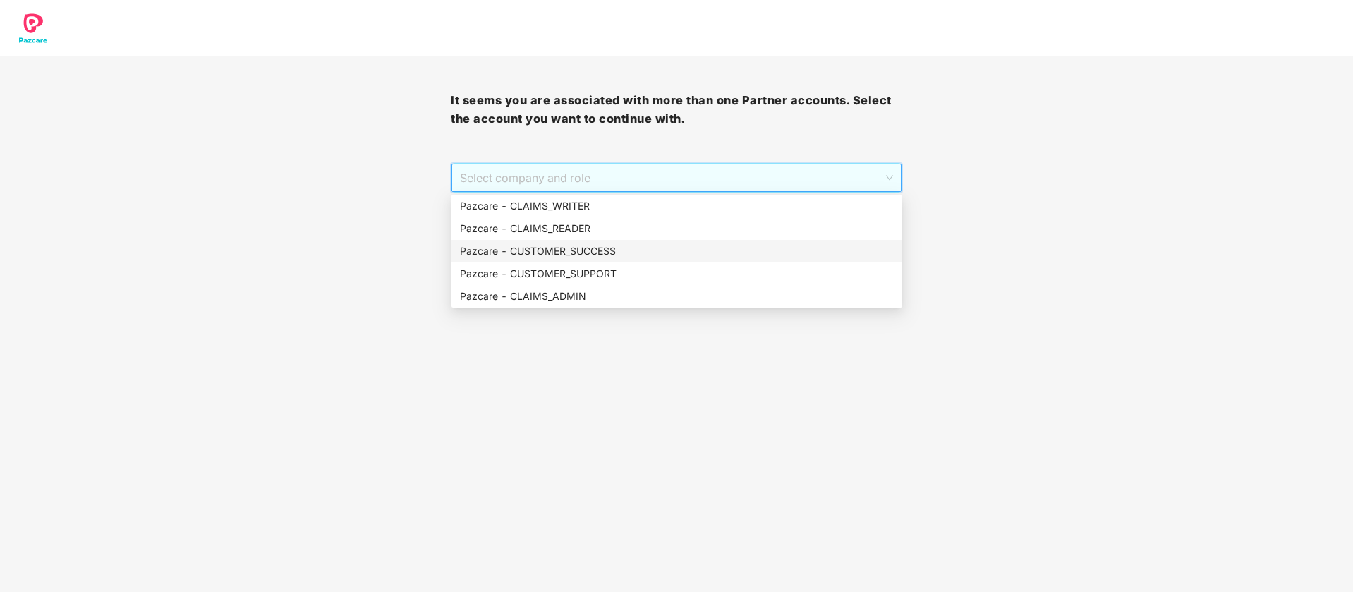
click at [664, 254] on div "Pazcare - CUSTOMER_SUCCESS" at bounding box center [677, 251] width 434 height 16
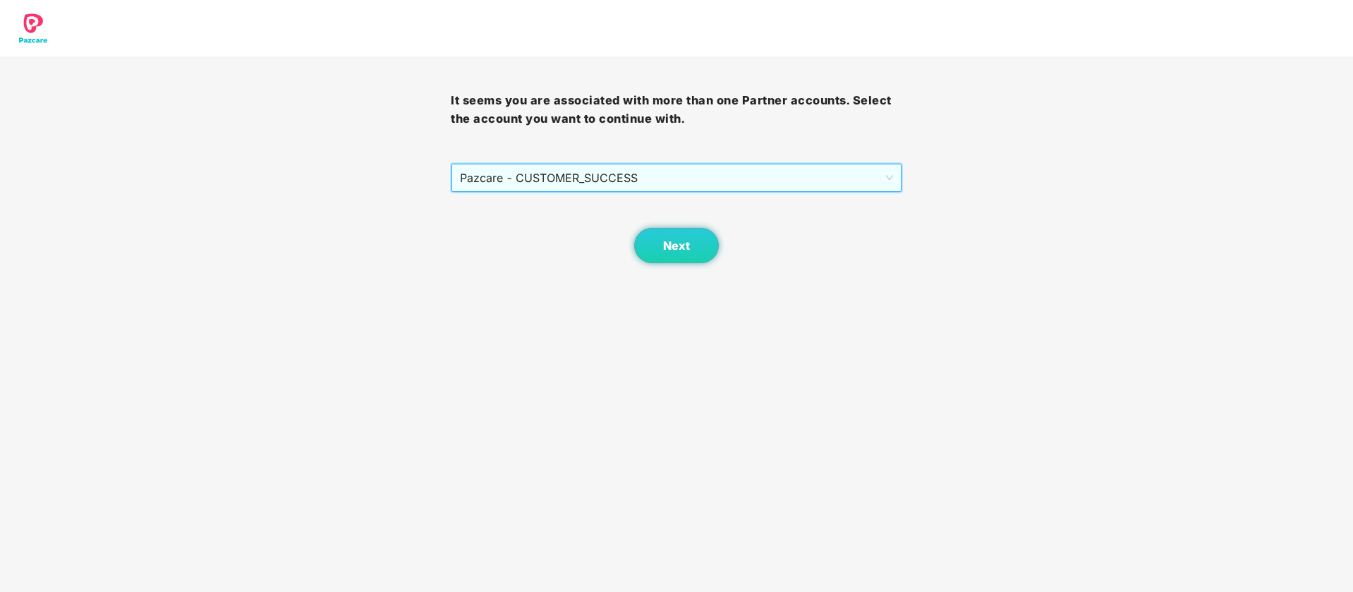
click at [777, 183] on span "Pazcare - CUSTOMER_SUCCESS" at bounding box center [676, 177] width 433 height 27
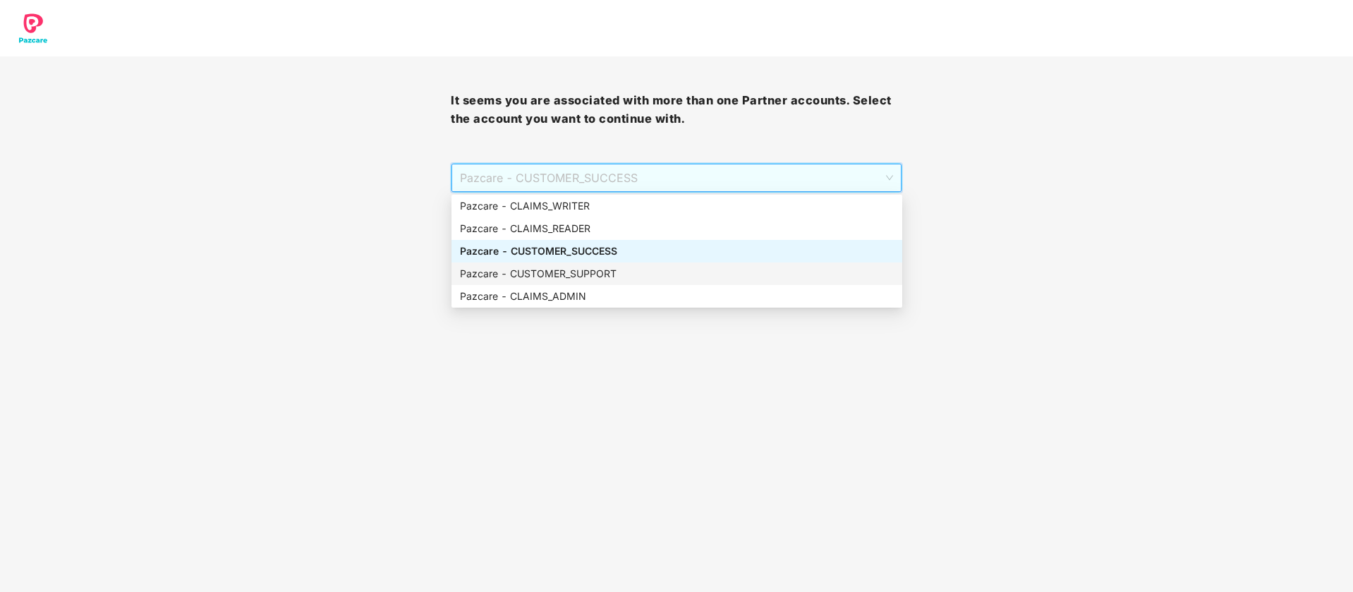
click at [628, 275] on div "Pazcare - CUSTOMER_SUPPORT" at bounding box center [677, 274] width 434 height 16
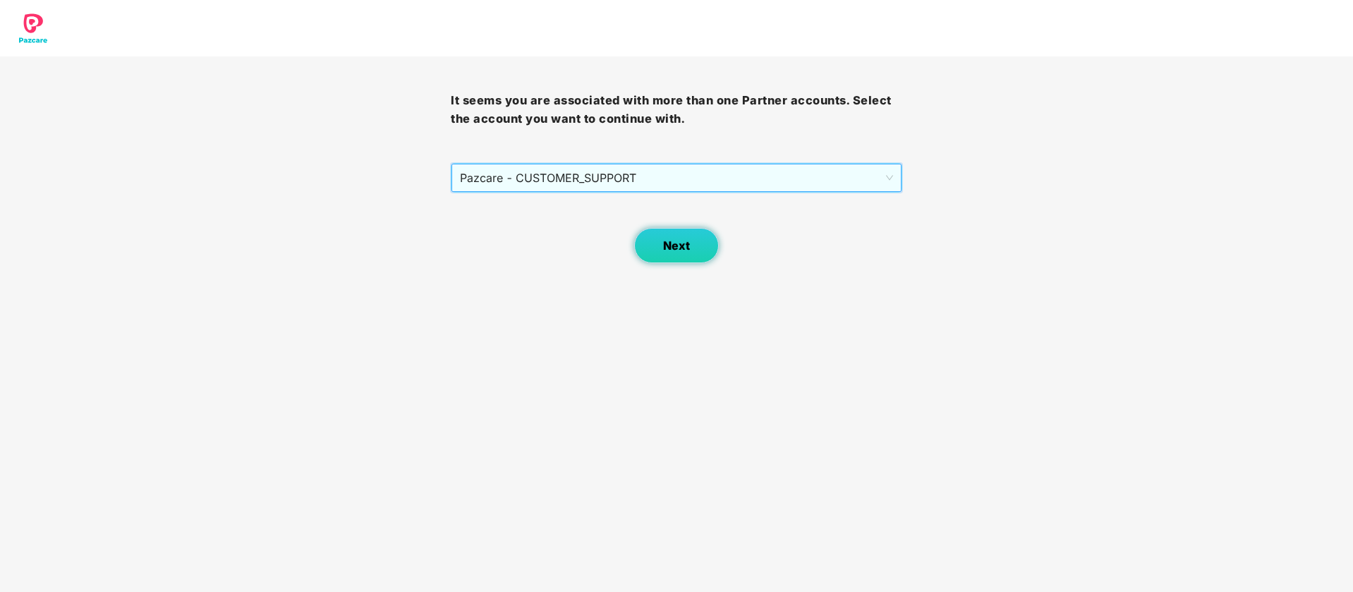
drag, startPoint x: 640, startPoint y: 260, endPoint x: 656, endPoint y: 254, distance: 16.8
click at [640, 259] on div "Next" at bounding box center [676, 228] width 451 height 71
click at [666, 251] on span "Next" at bounding box center [676, 245] width 27 height 13
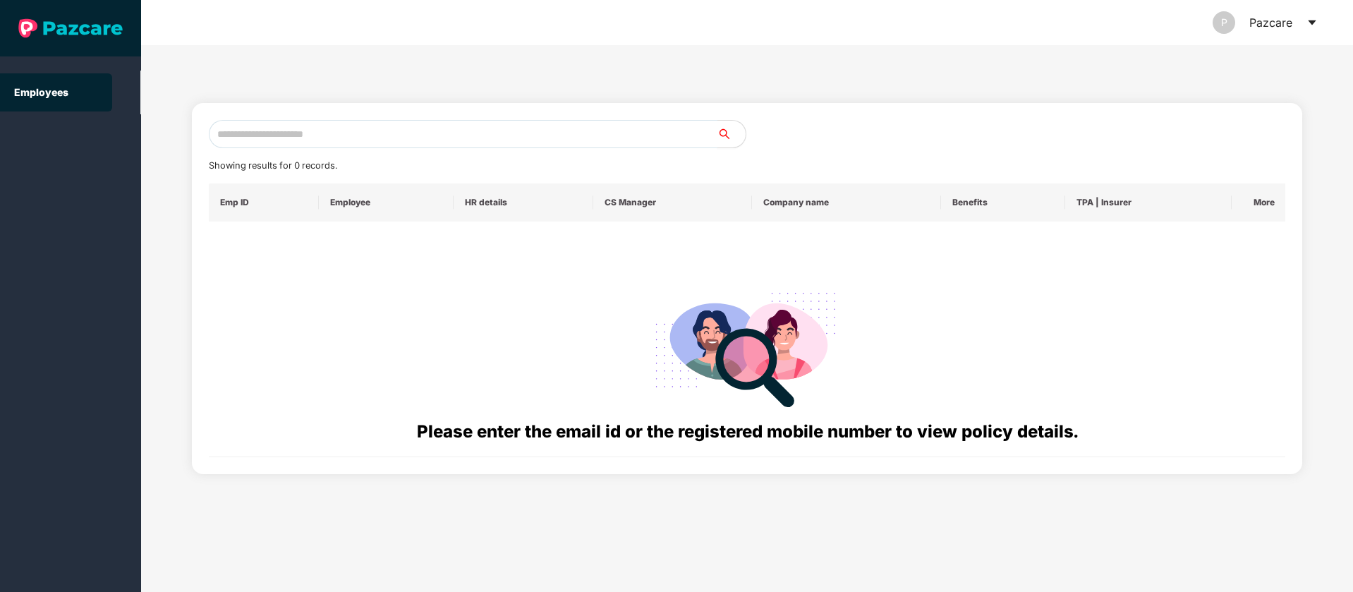
click at [443, 125] on input "text" at bounding box center [463, 134] width 509 height 28
paste input "**********"
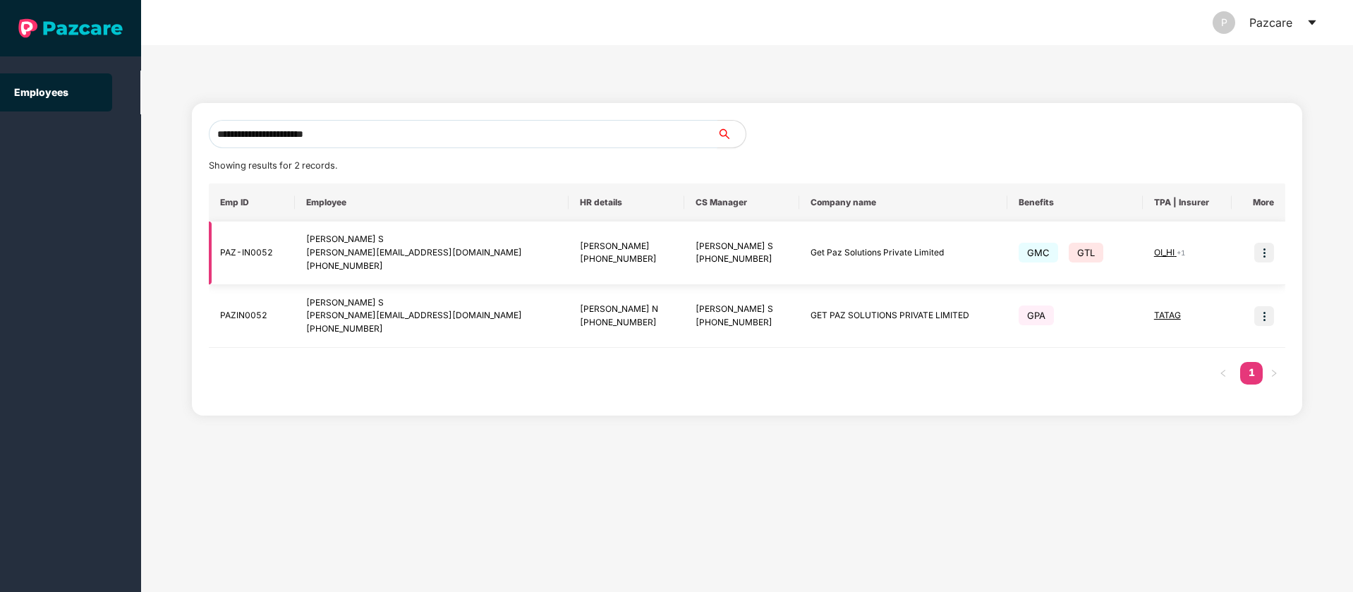
type input "**********"
click at [1261, 252] on img at bounding box center [1265, 253] width 20 height 20
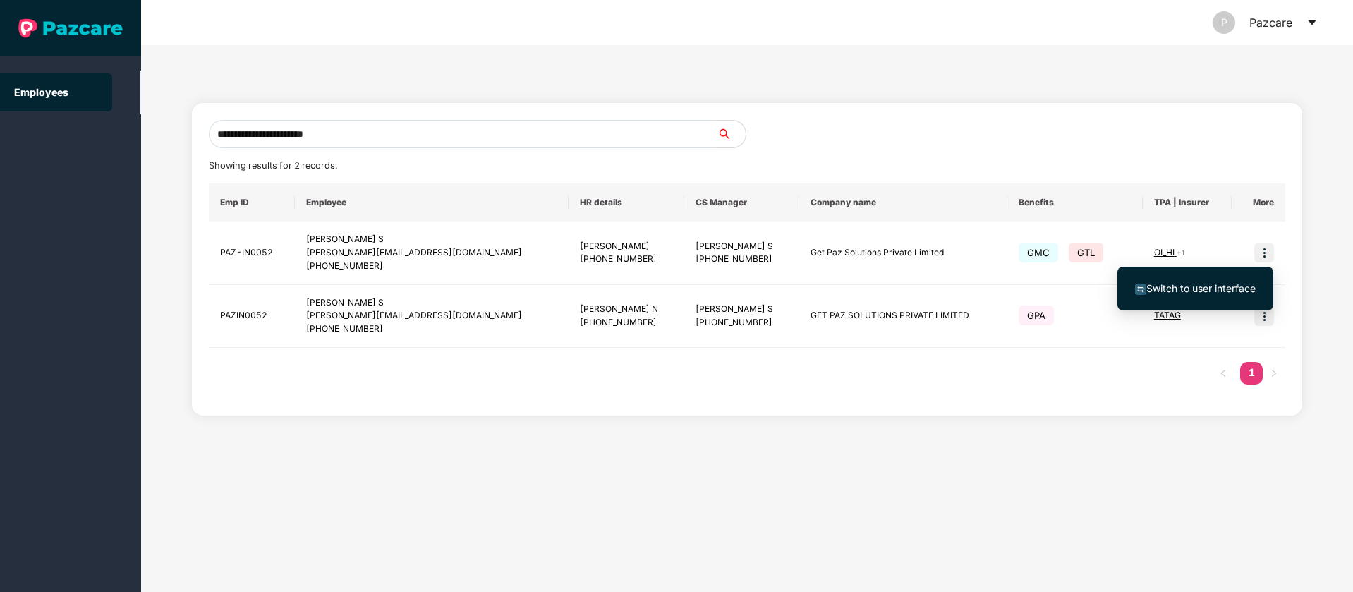
click at [1196, 291] on span "Switch to user interface" at bounding box center [1201, 288] width 109 height 12
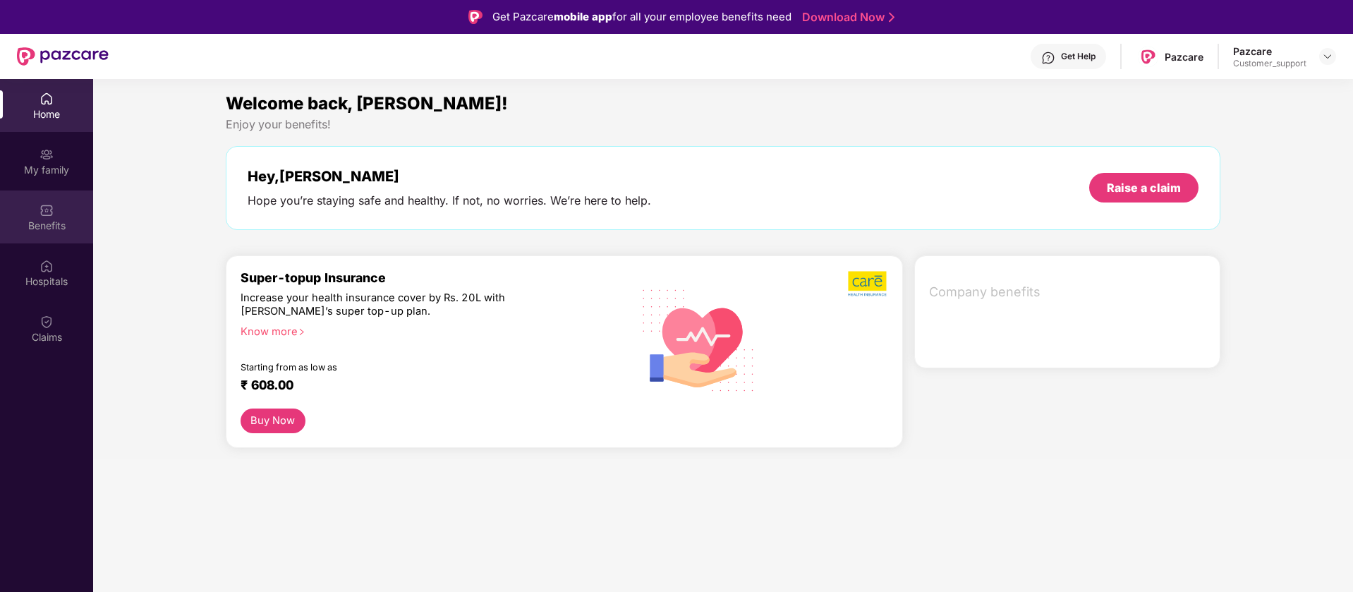
click at [33, 230] on div "Benefits" at bounding box center [46, 226] width 93 height 14
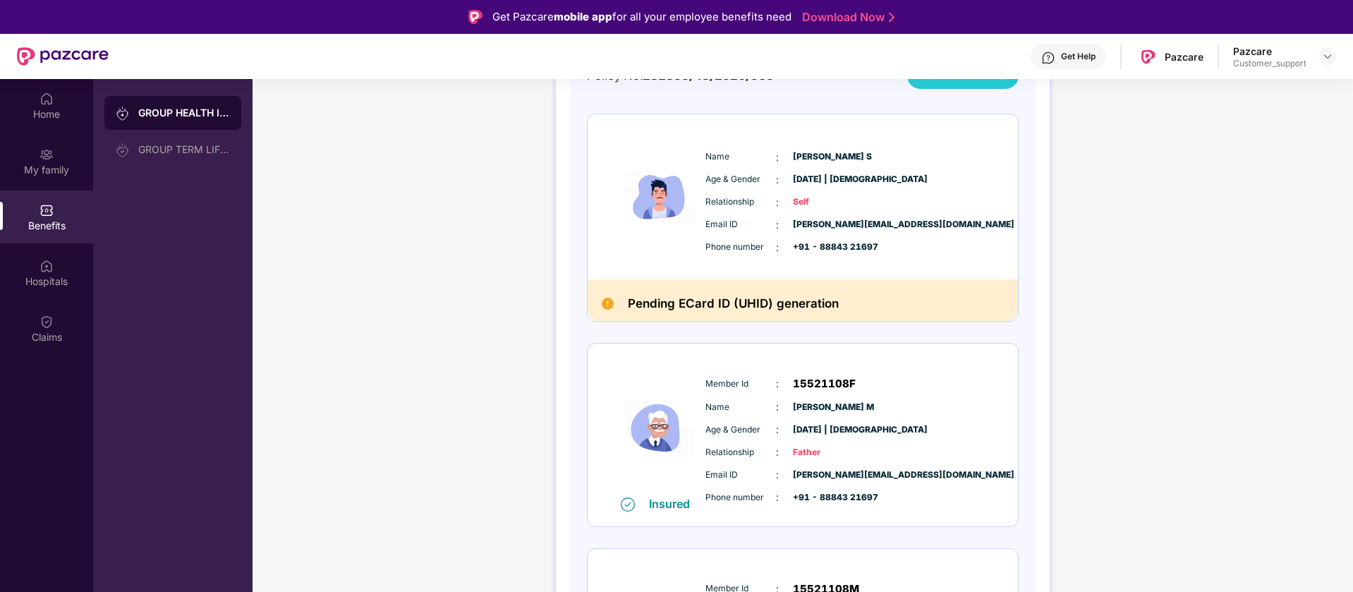
scroll to position [325, 0]
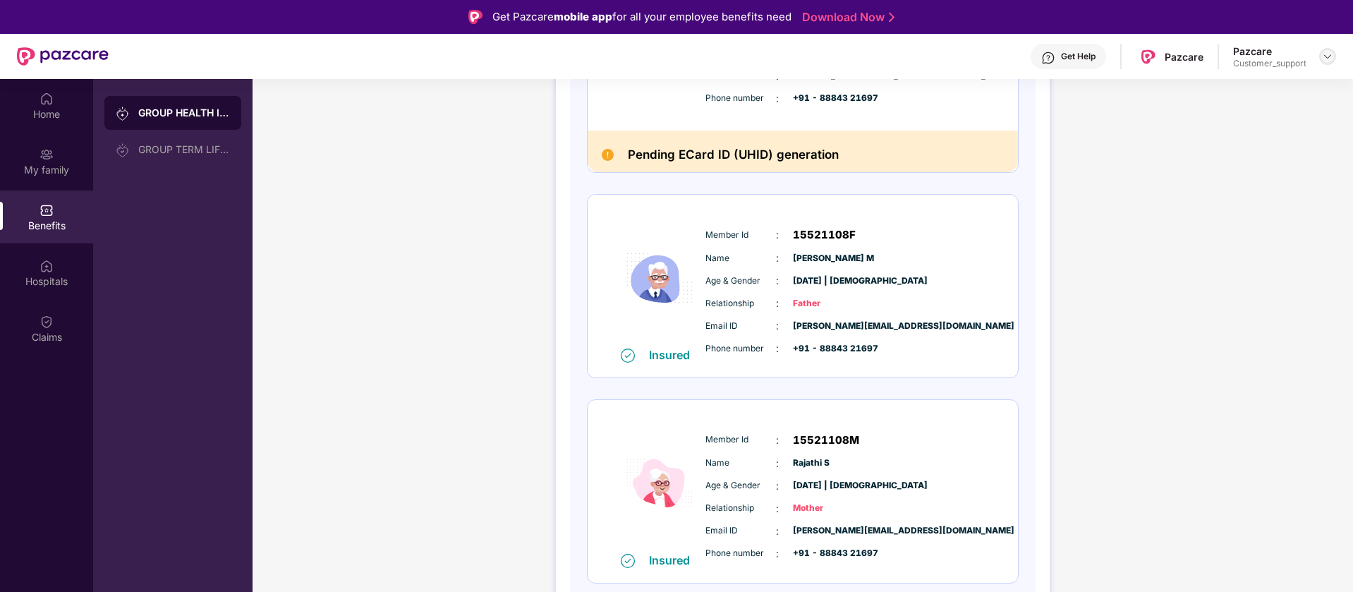
click at [1327, 54] on img at bounding box center [1327, 56] width 11 height 11
click at [1231, 86] on div "Switch to support view" at bounding box center [1261, 90] width 183 height 28
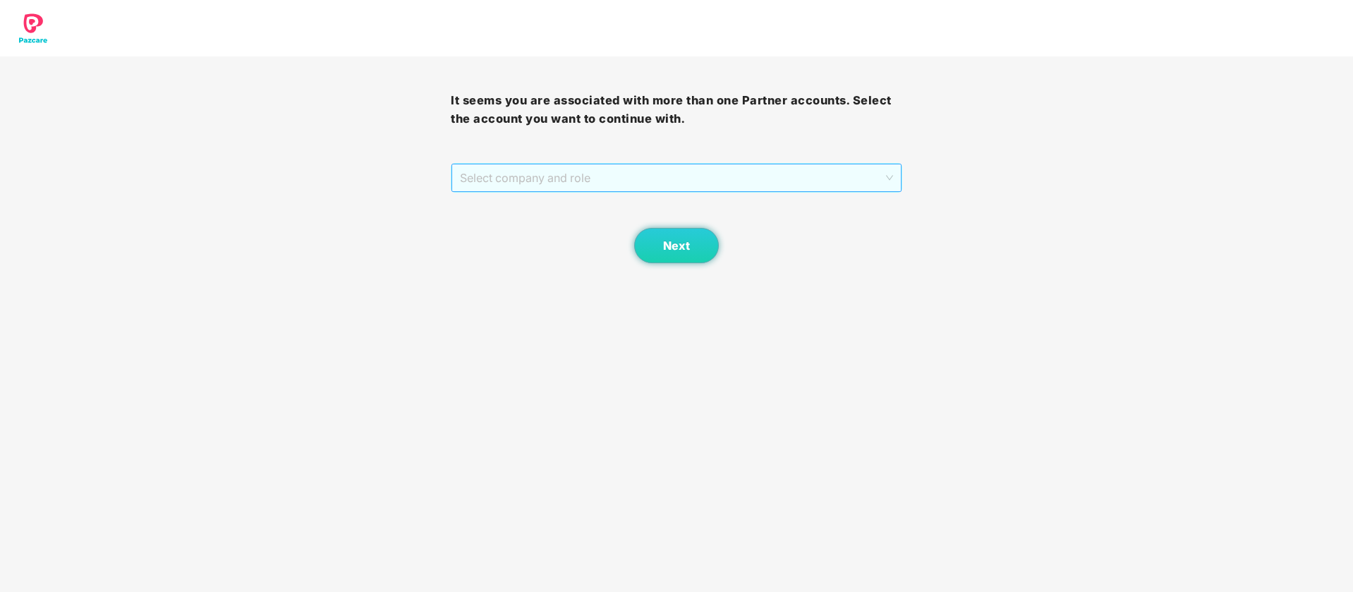
click at [713, 172] on span "Select company and role" at bounding box center [676, 177] width 433 height 27
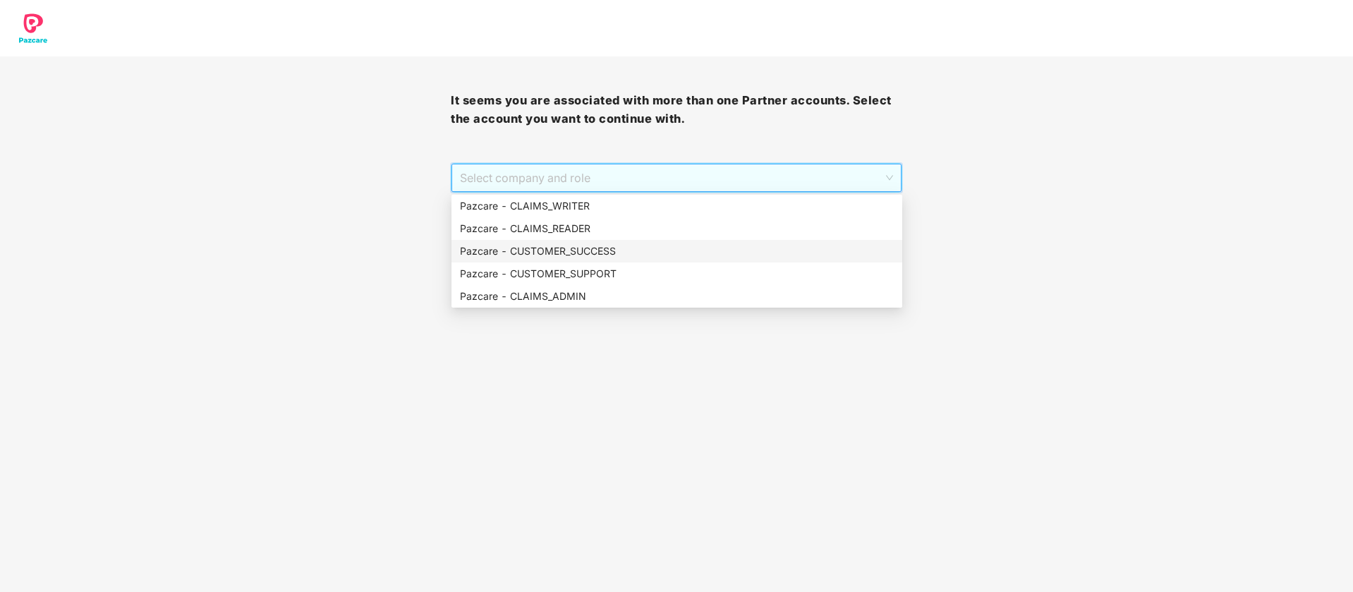
click at [637, 261] on div "Pazcare - CUSTOMER_SUCCESS" at bounding box center [677, 251] width 451 height 23
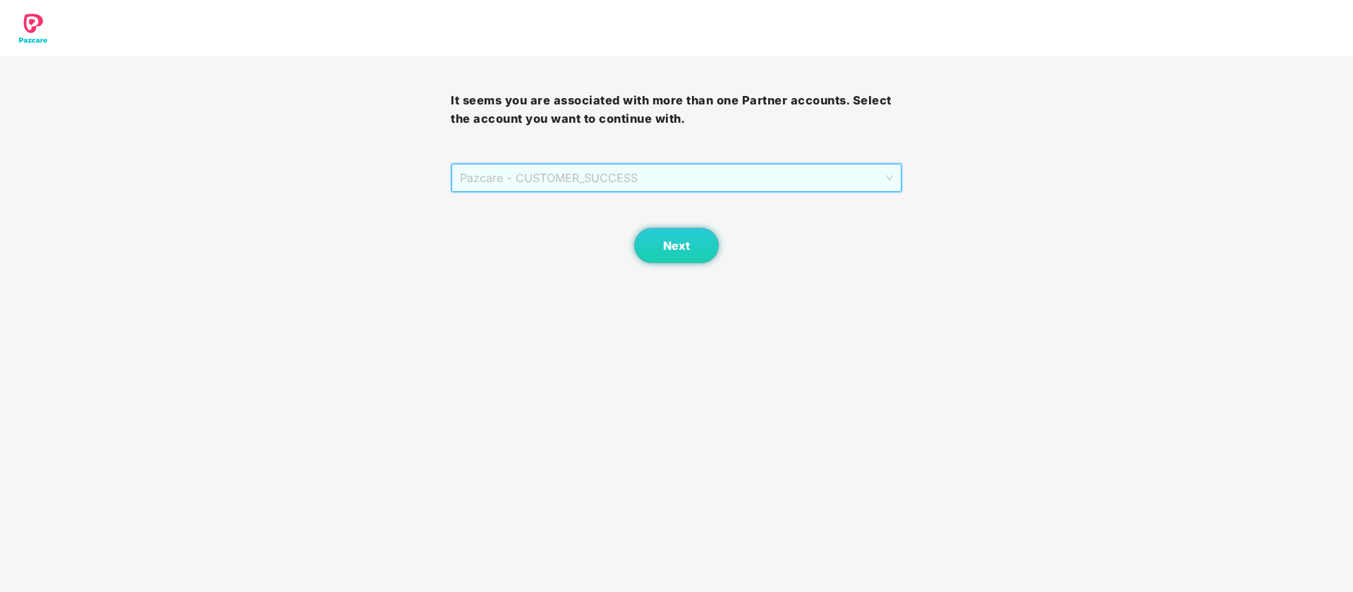
click at [658, 179] on span "Pazcare - CUSTOMER_SUCCESS" at bounding box center [676, 177] width 433 height 27
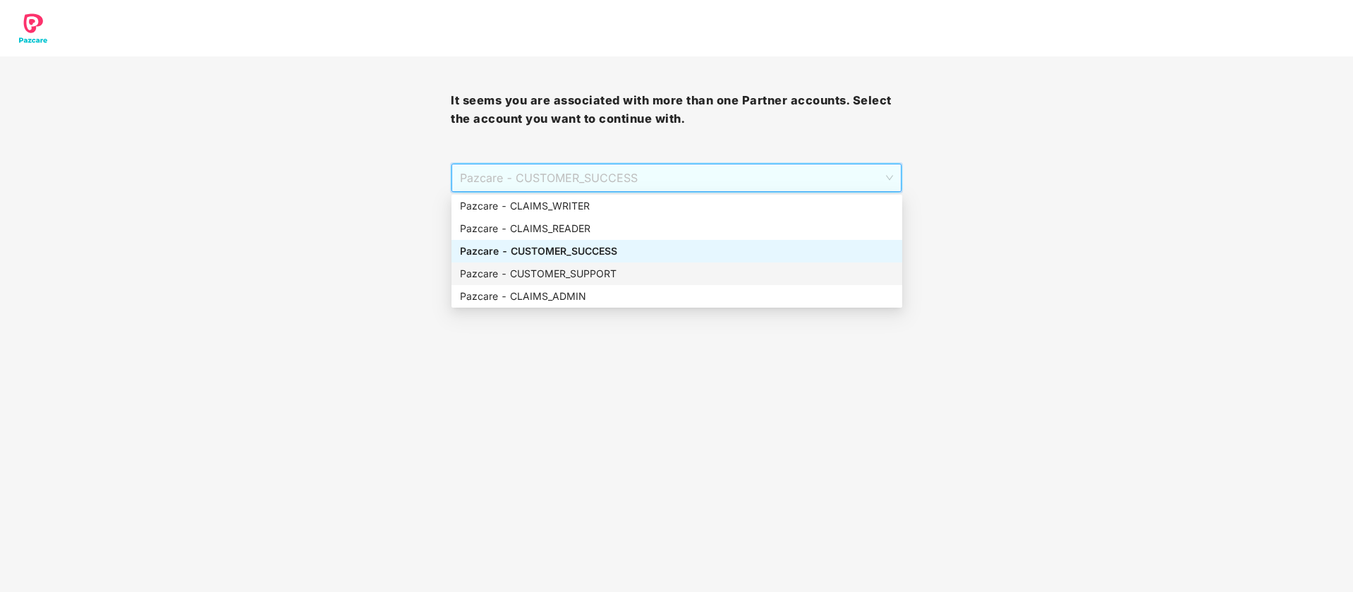
click at [637, 267] on div "Pazcare - CUSTOMER_SUPPORT" at bounding box center [677, 274] width 434 height 16
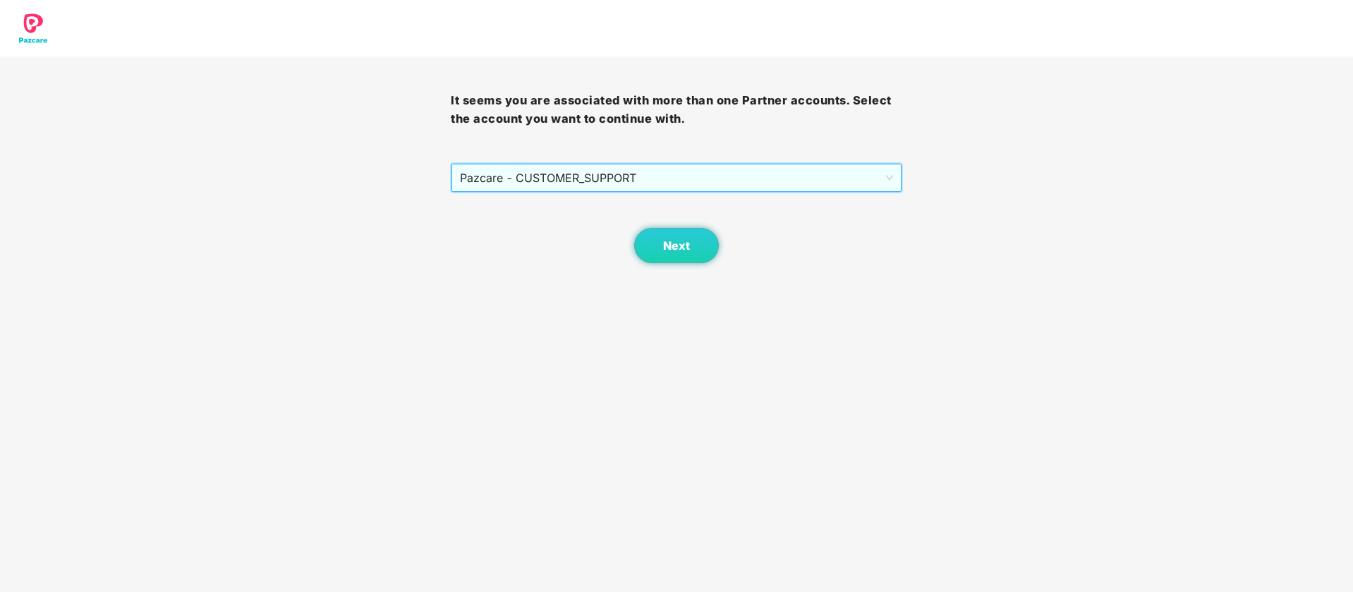
click at [653, 168] on span "Pazcare - CUSTOMER_SUPPORT" at bounding box center [676, 177] width 433 height 27
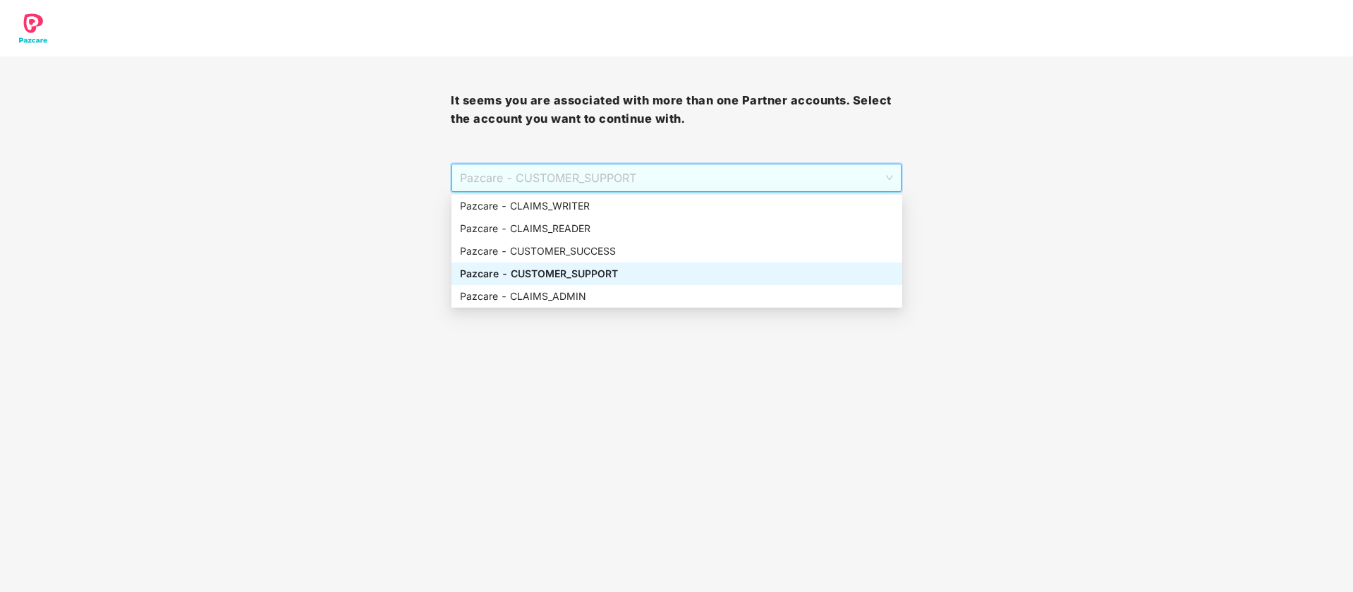
click at [601, 274] on div "Pazcare - CUSTOMER_SUPPORT" at bounding box center [677, 274] width 434 height 16
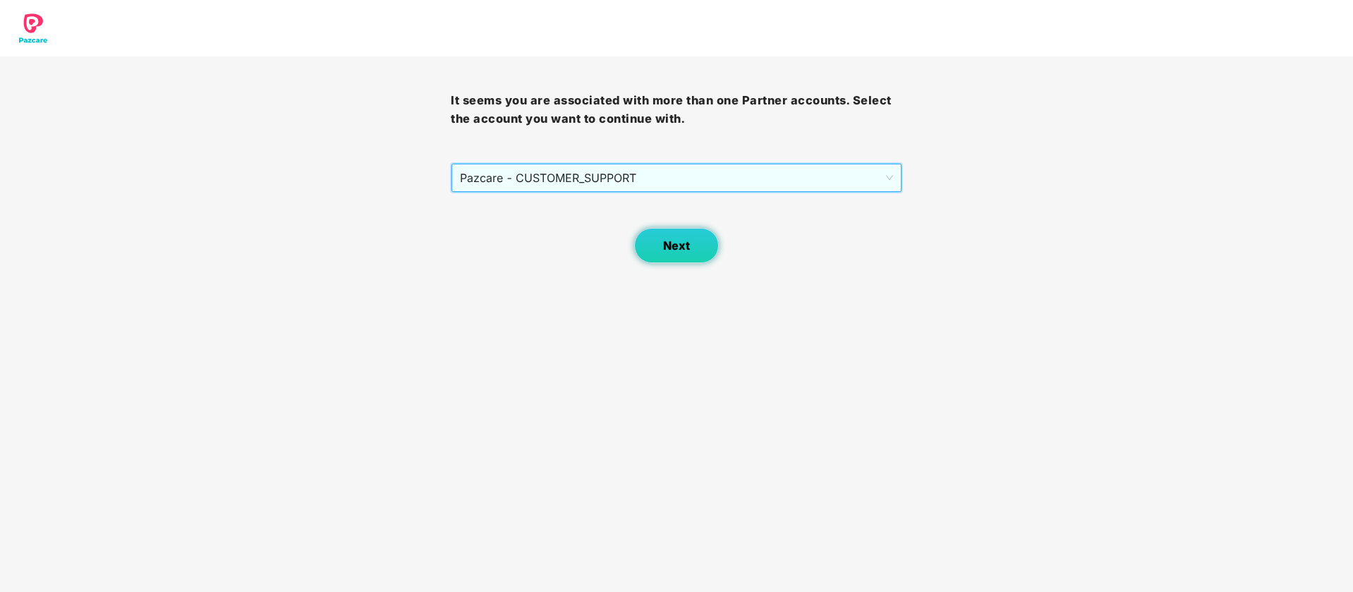
click at [659, 258] on button "Next" at bounding box center [676, 245] width 85 height 35
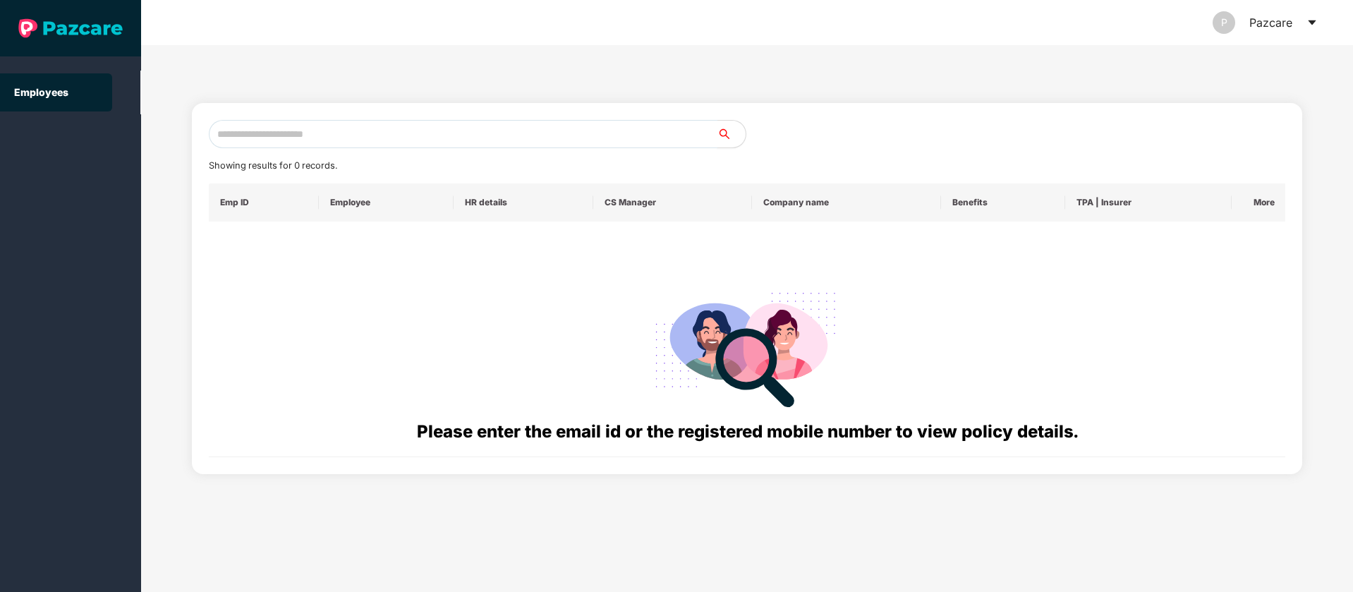
click at [452, 139] on input "text" at bounding box center [463, 134] width 509 height 28
paste input "**********"
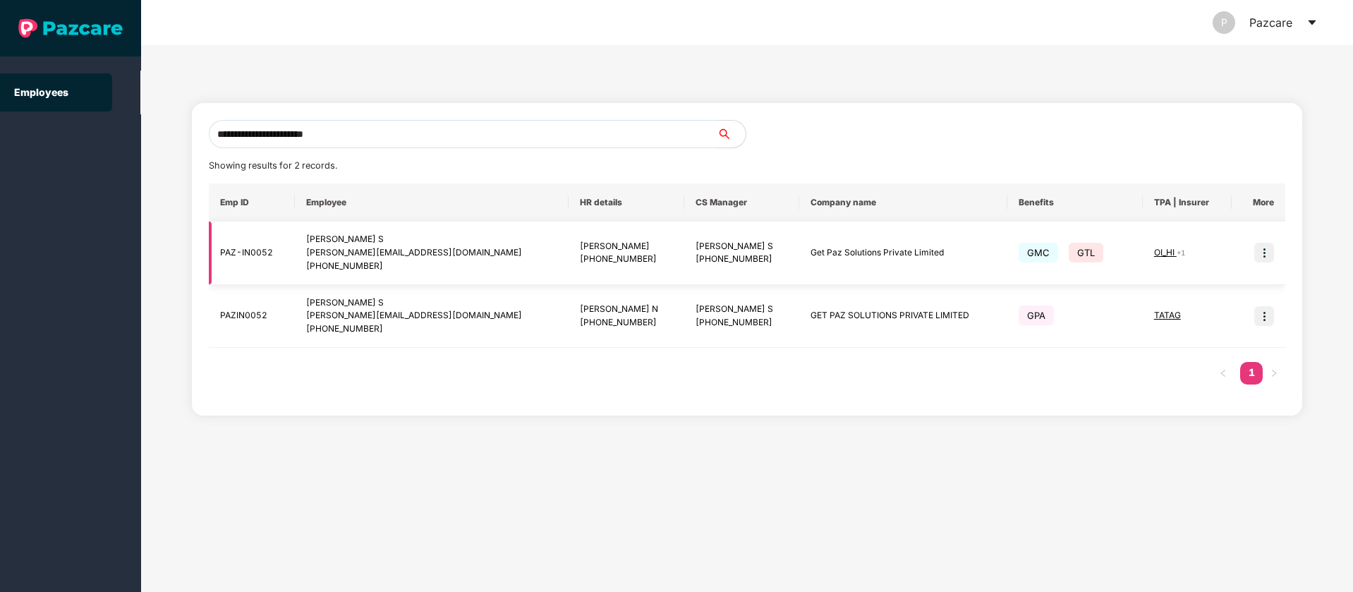
type input "**********"
click at [1265, 253] on img at bounding box center [1265, 253] width 20 height 20
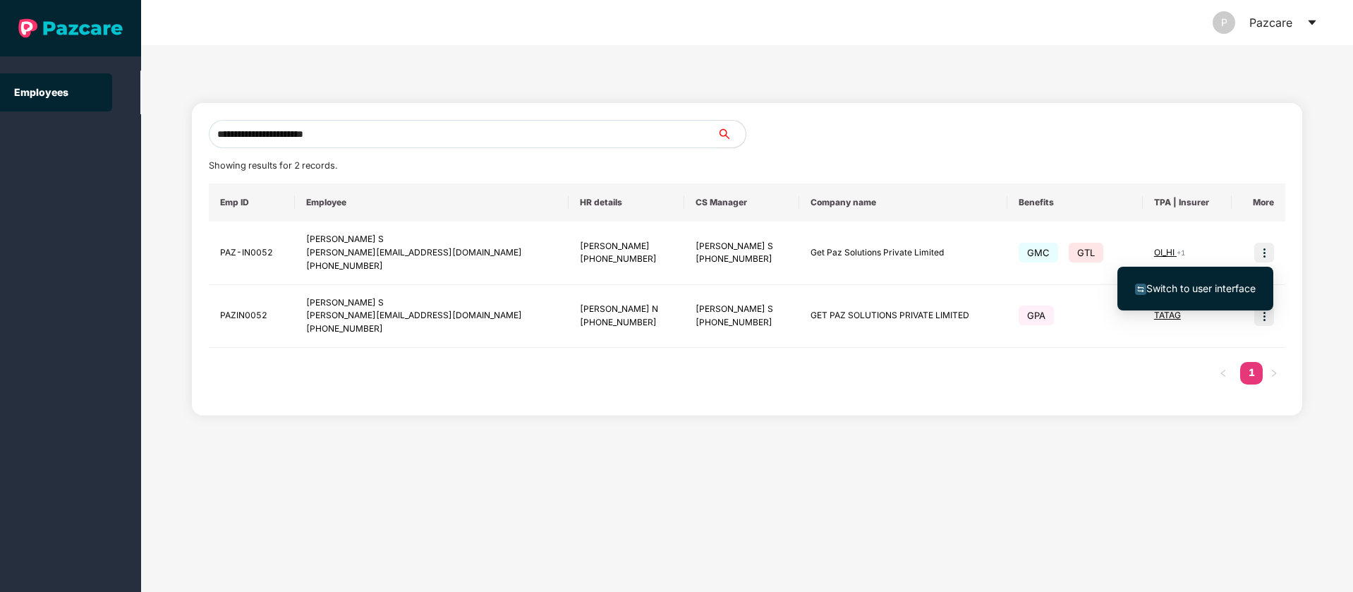
click at [1206, 279] on li "Switch to user interface" at bounding box center [1196, 289] width 156 height 30
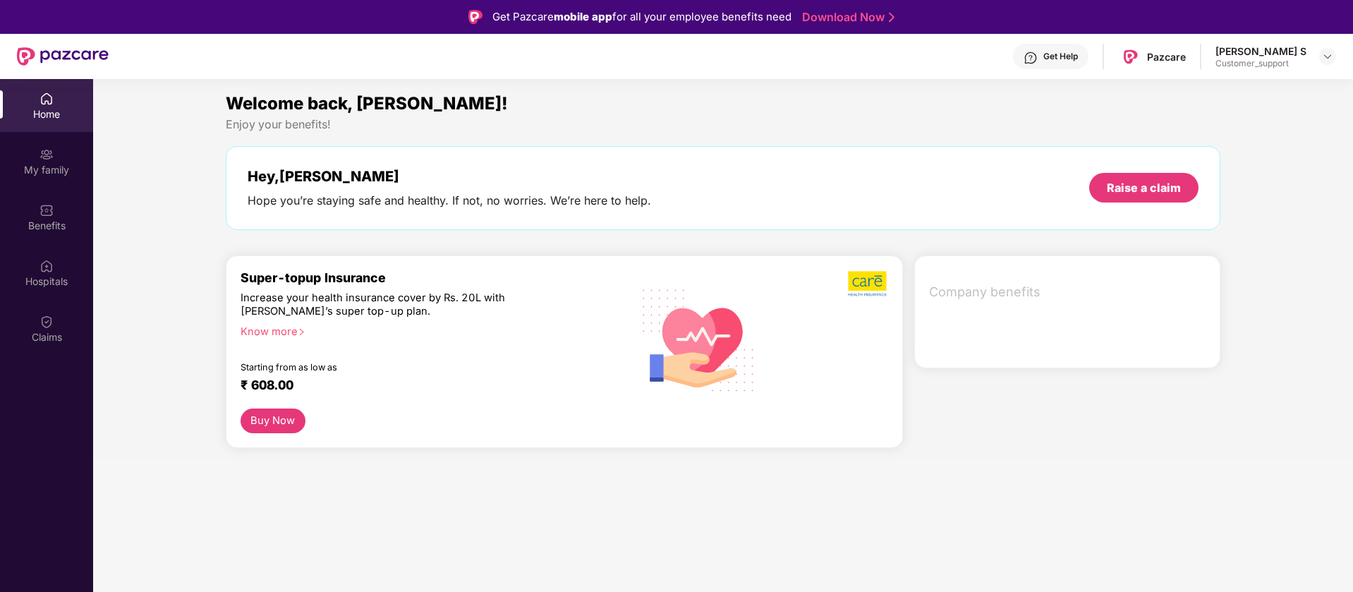
click at [44, 198] on div "Benefits" at bounding box center [46, 217] width 93 height 53
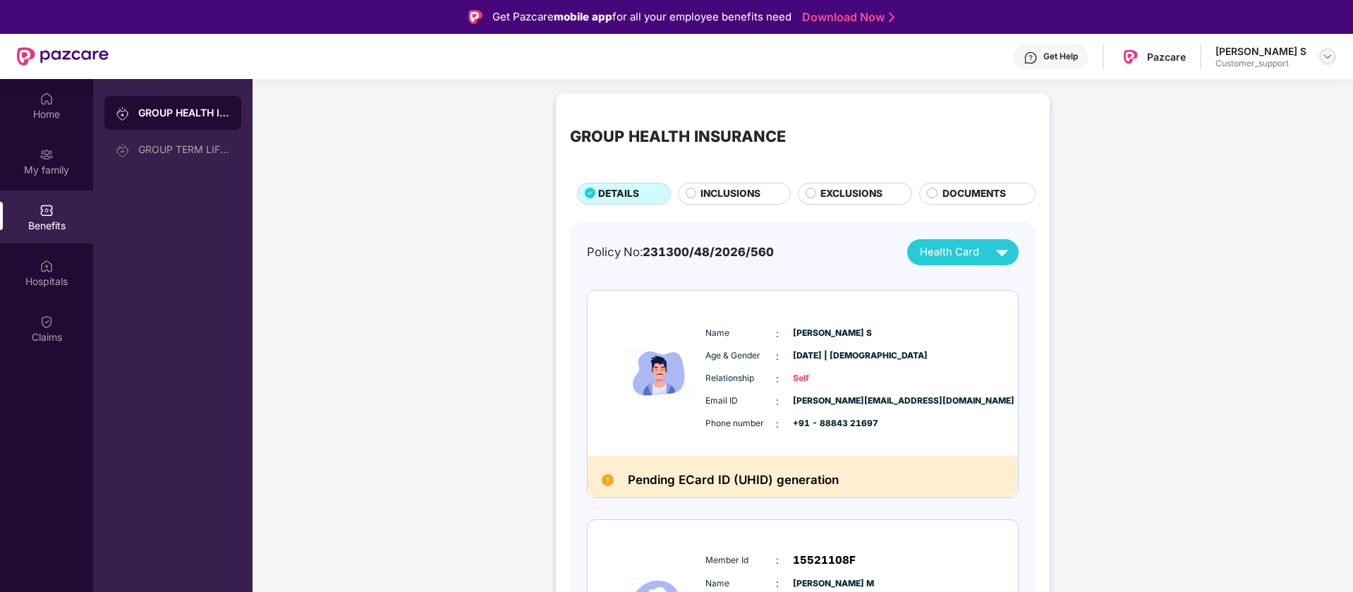
click at [1324, 55] on img at bounding box center [1327, 56] width 11 height 11
click at [1188, 88] on div "Switch to support view" at bounding box center [1261, 90] width 183 height 28
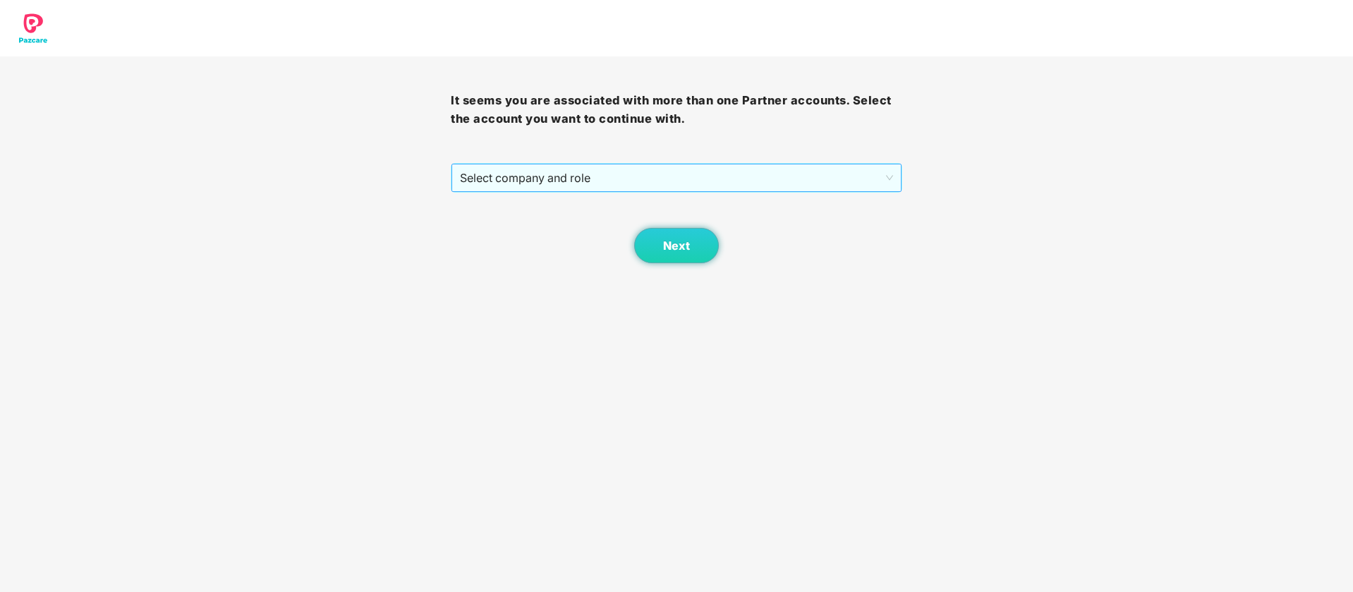
click at [538, 164] on div "Select company and role" at bounding box center [677, 178] width 450 height 28
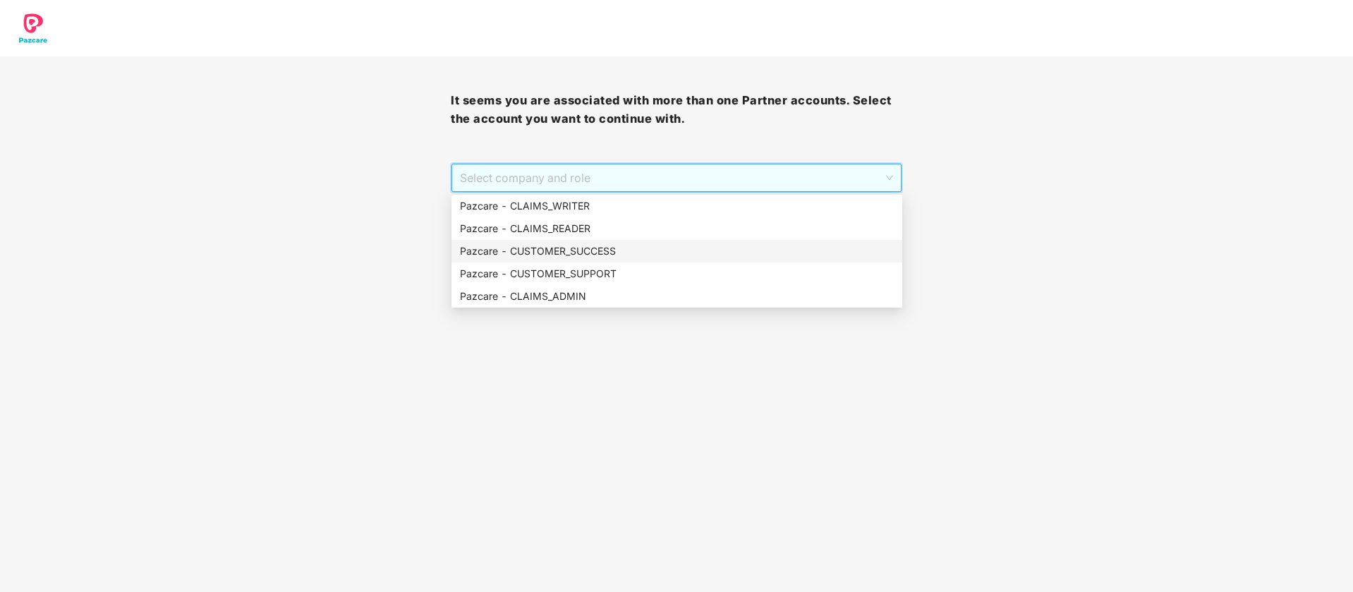
click at [602, 258] on div "Pazcare - CUSTOMER_SUCCESS" at bounding box center [677, 251] width 434 height 16
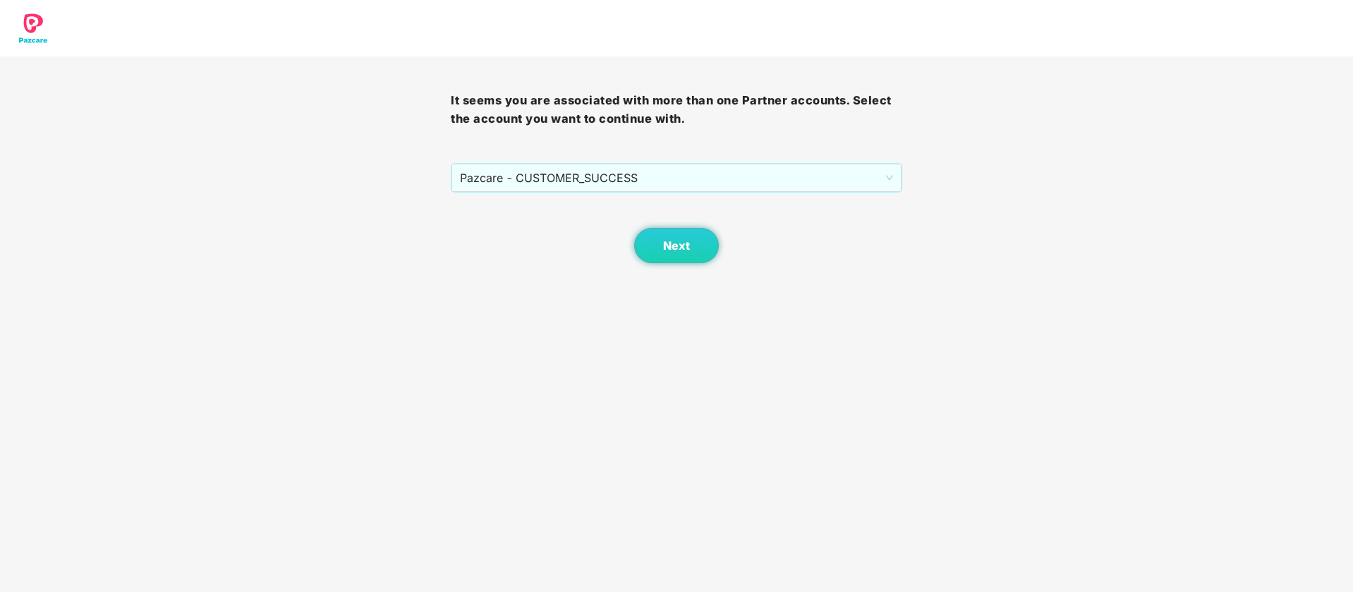
click at [706, 267] on body "It seems you are associated with more than one Partner accounts. Select the acc…" at bounding box center [676, 296] width 1353 height 592
click at [696, 244] on button "Next" at bounding box center [676, 245] width 85 height 35
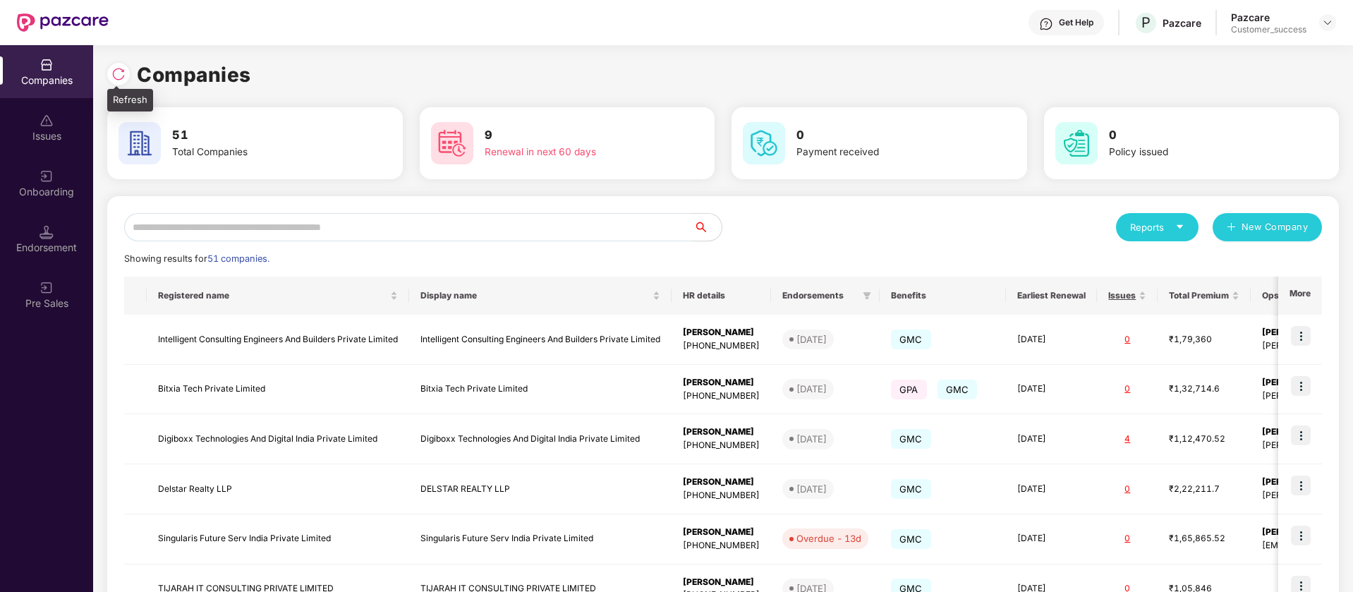
click at [119, 70] on img at bounding box center [118, 74] width 14 height 14
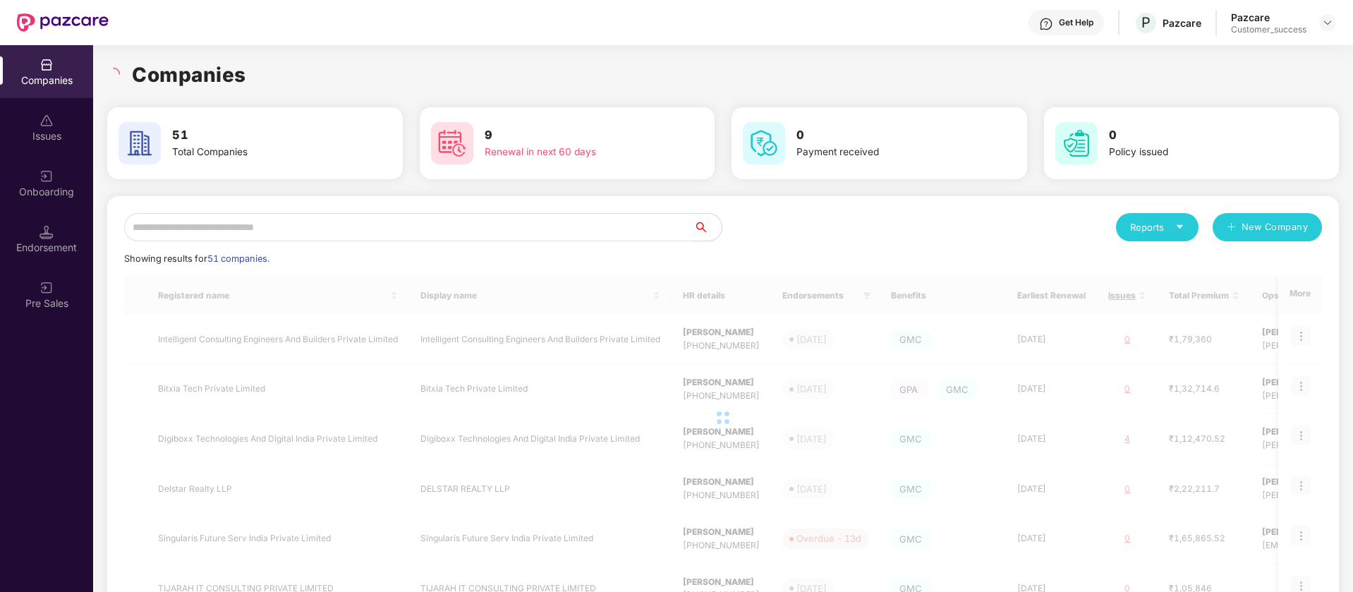
click at [251, 235] on input "text" at bounding box center [408, 227] width 569 height 28
paste input "**********"
type input "**********"
type input "*"
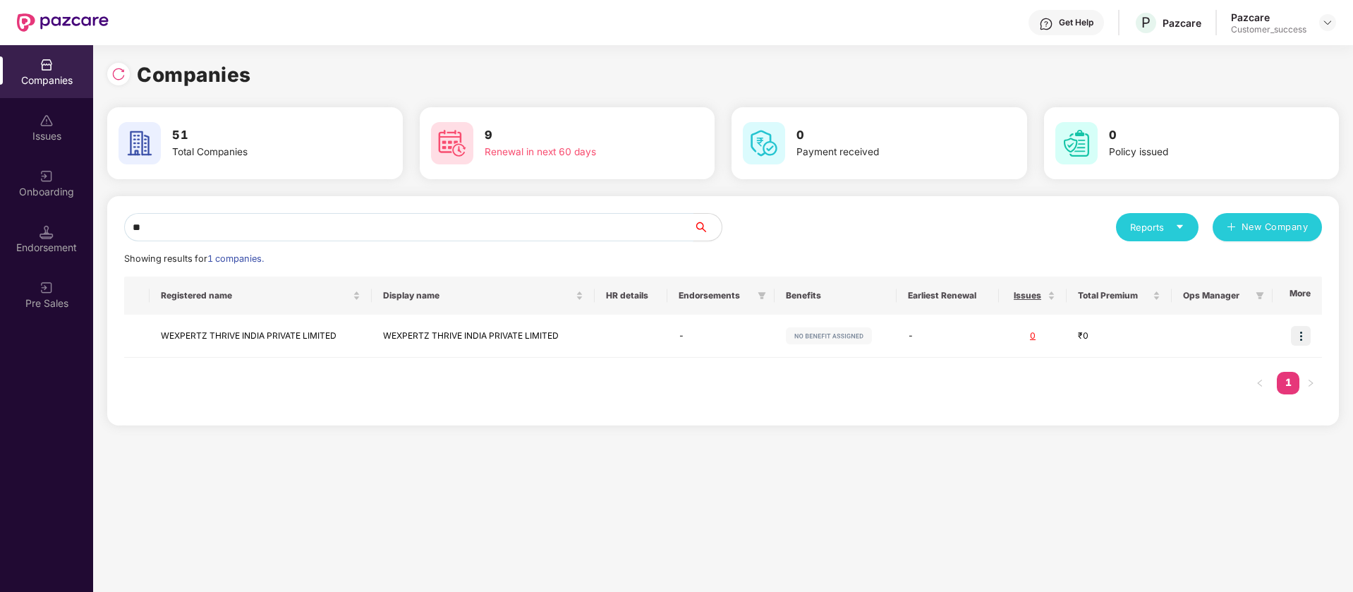
type input "**"
click at [40, 188] on div "Onboarding" at bounding box center [46, 192] width 93 height 14
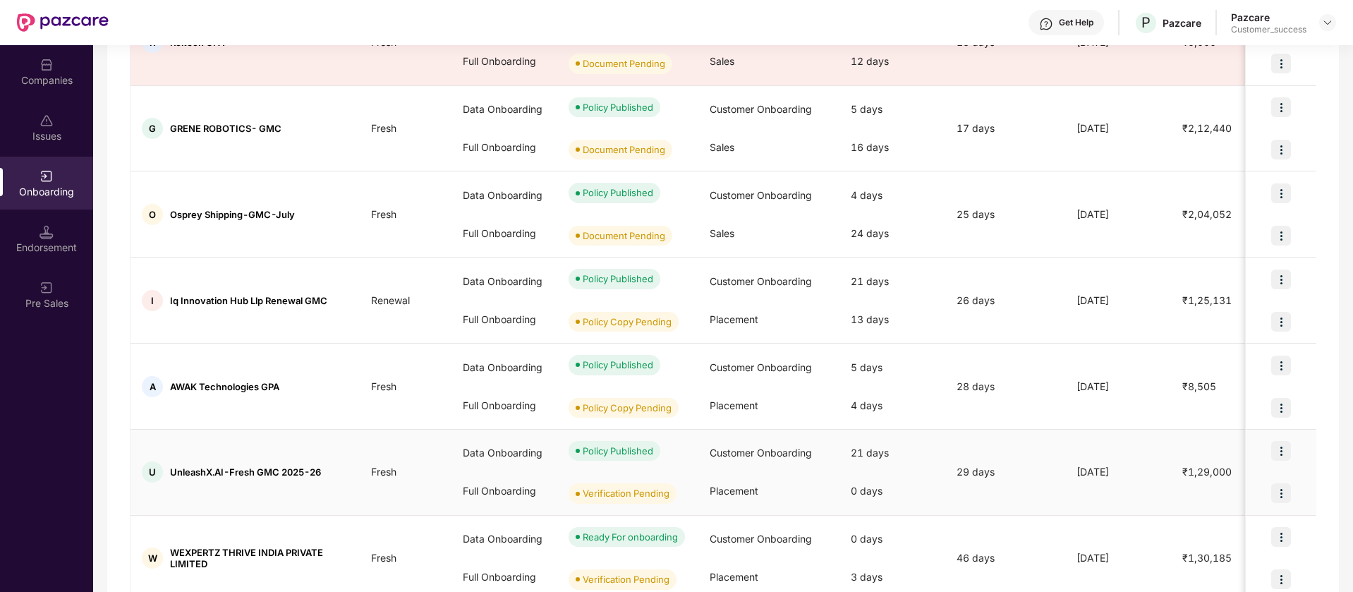
scroll to position [591, 0]
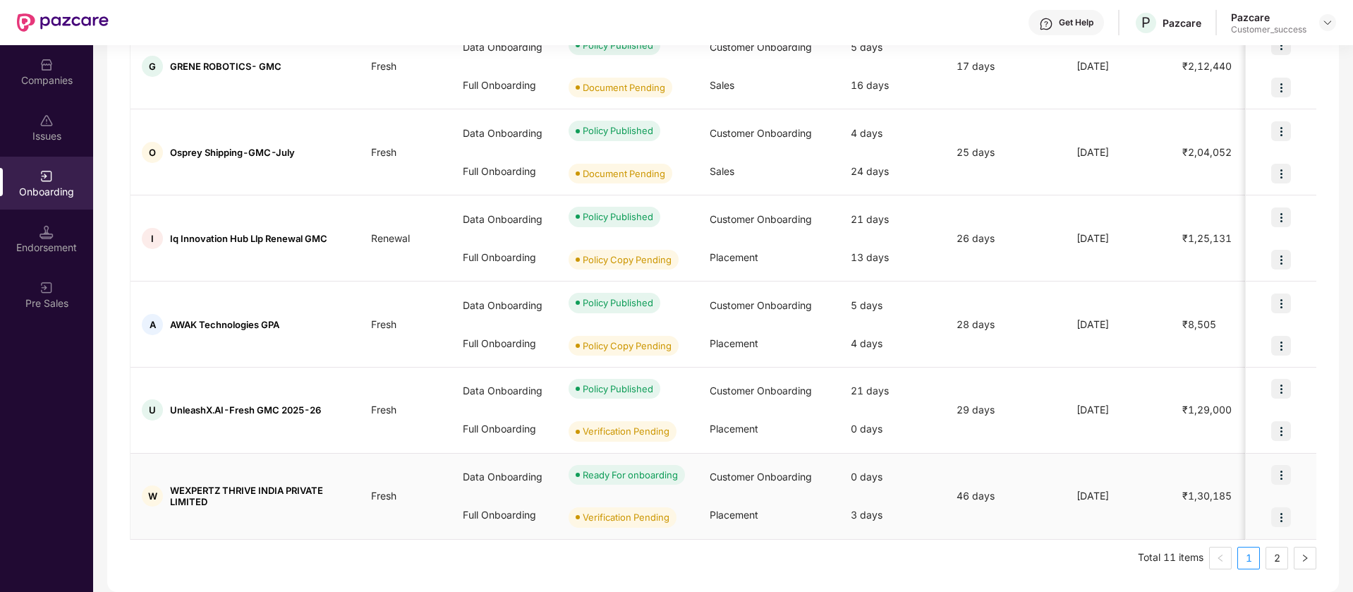
click at [1286, 479] on img at bounding box center [1282, 475] width 20 height 20
click at [1267, 513] on span "View Document" at bounding box center [1222, 512] width 101 height 16
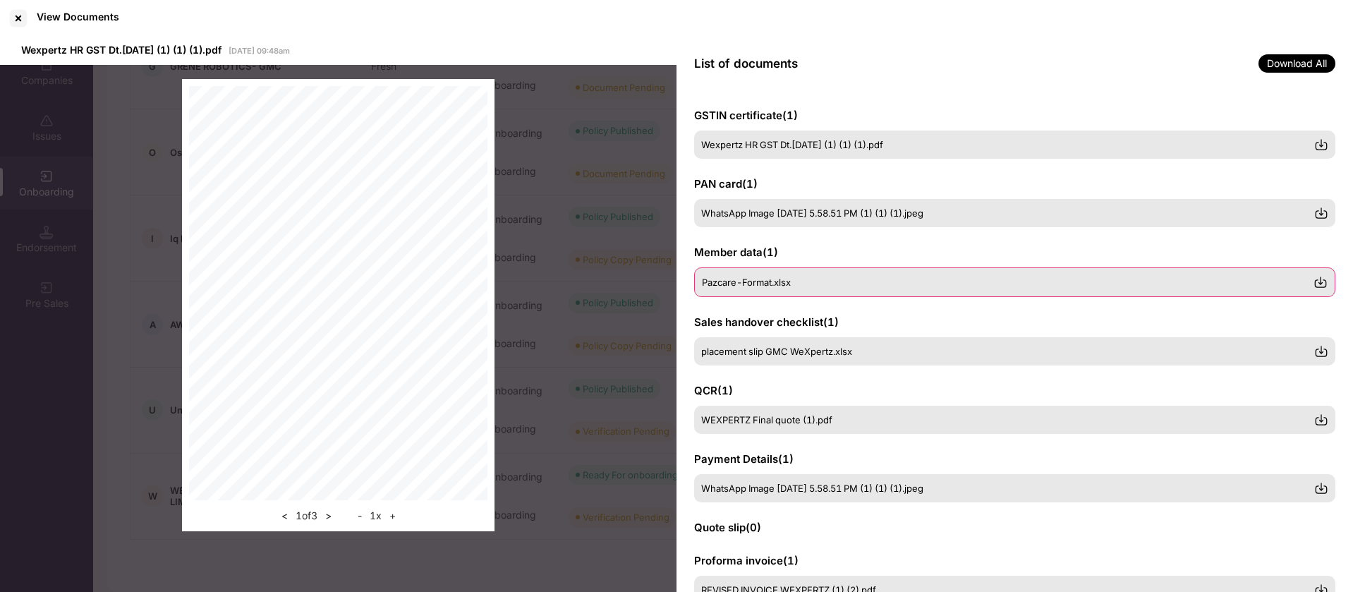
click at [812, 284] on div "Pazcare-Format.xlsx" at bounding box center [1008, 282] width 612 height 11
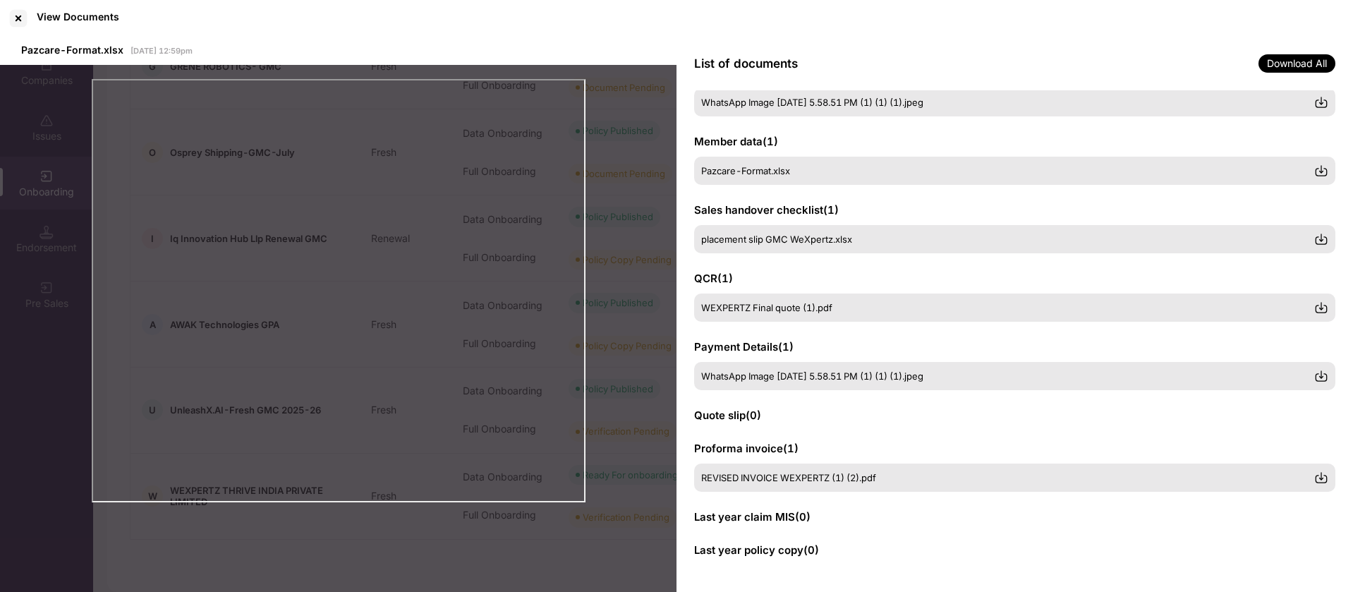
scroll to position [0, 0]
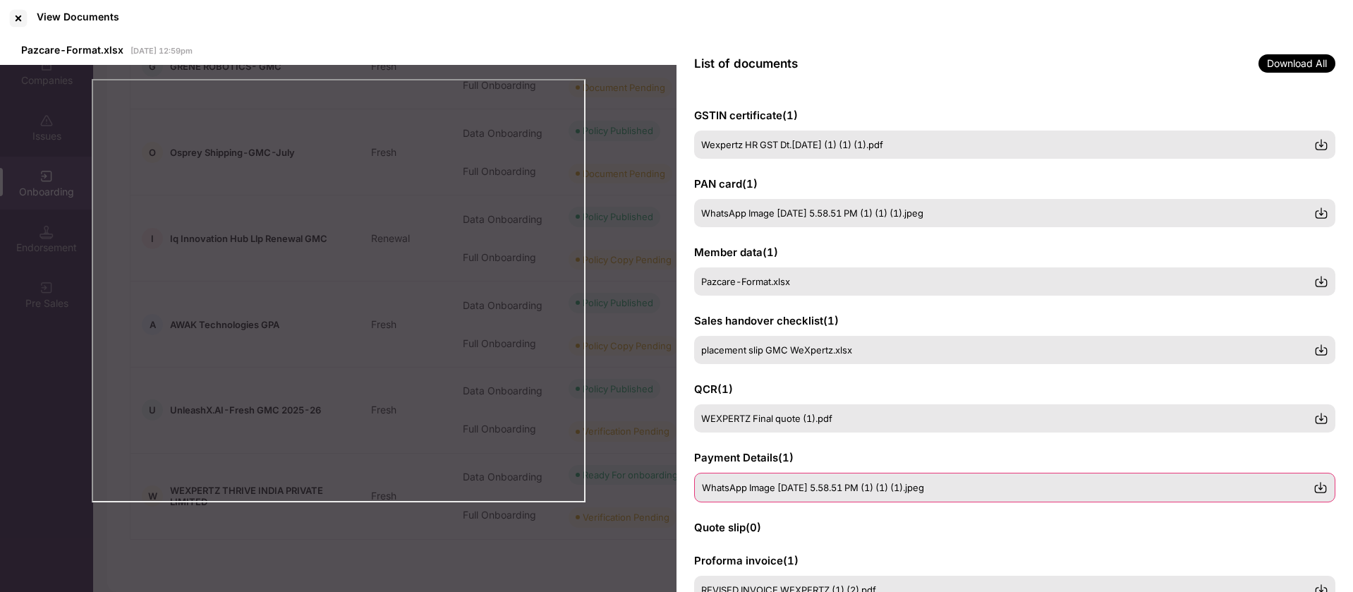
click at [862, 484] on span "WhatsApp Image [DATE] 5.58.51 PM (1) (1) (1).jpeg" at bounding box center [813, 487] width 222 height 11
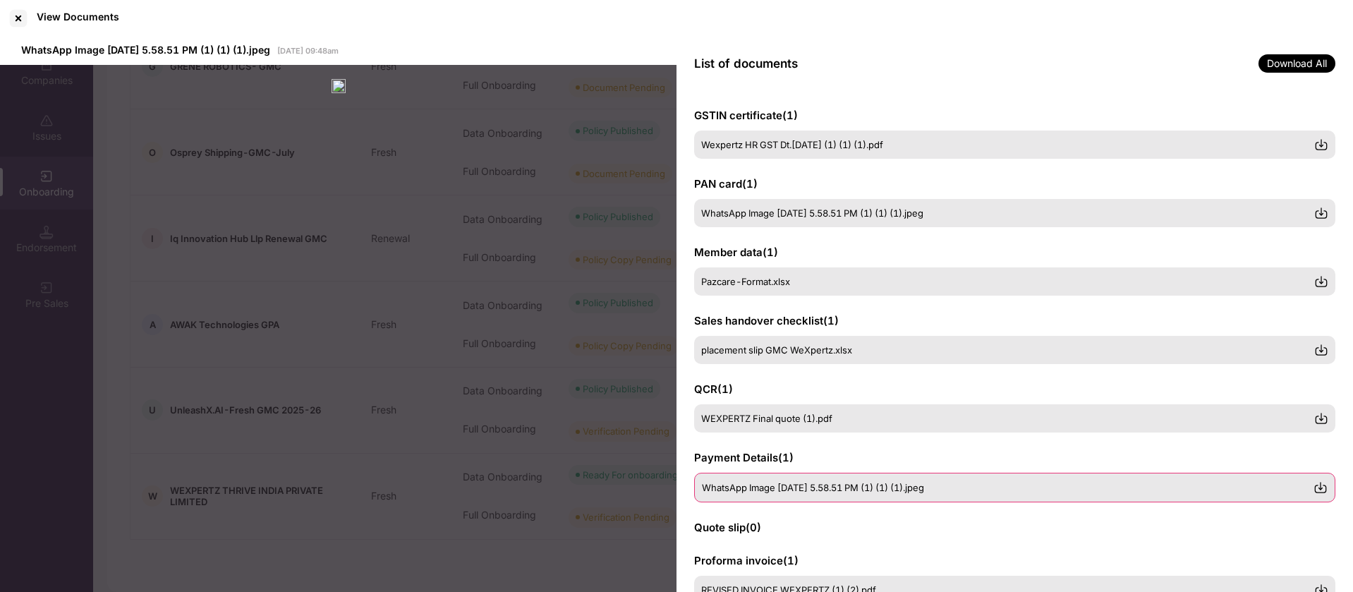
click at [862, 484] on span "WhatsApp Image [DATE] 5.58.51 PM (1) (1) (1).jpeg" at bounding box center [813, 487] width 222 height 11
click at [868, 407] on div "WEXPERTZ Final quote (1).pdf" at bounding box center [1014, 419] width 641 height 30
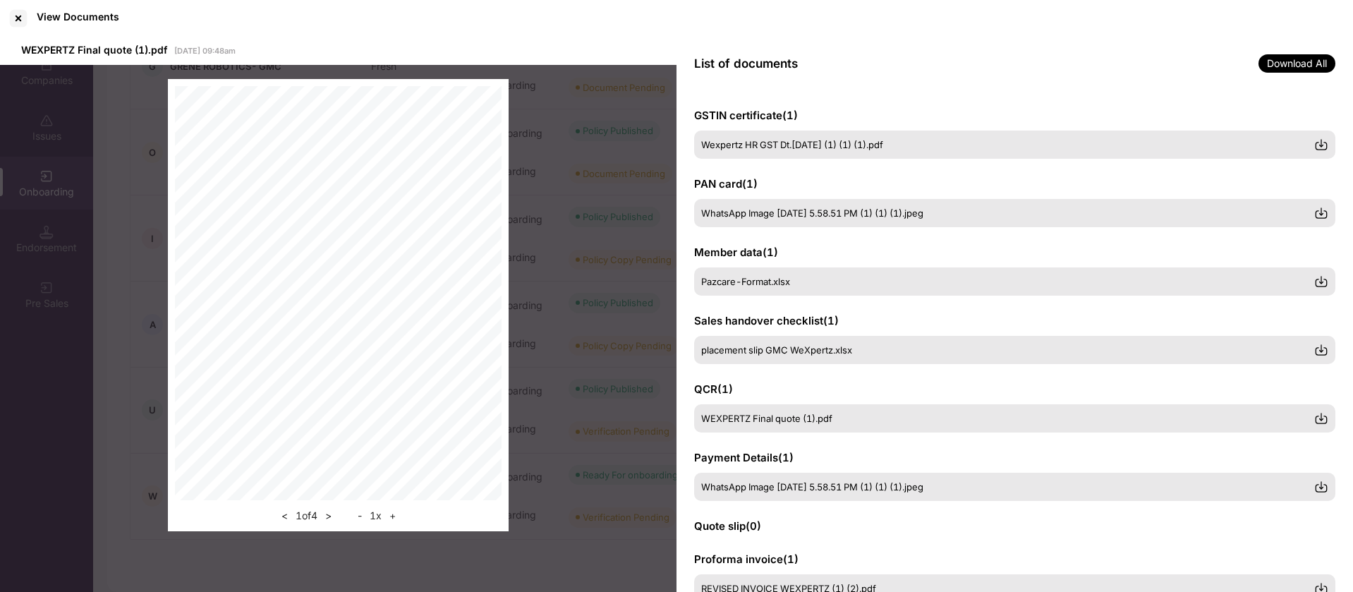
click at [826, 129] on div "GSTIN certificate ( 1 ) Wexpertz HR GST Dt.21-5-2025 (1) (1) (1).pdf" at bounding box center [1014, 133] width 641 height 51
click at [826, 147] on span "Wexpertz HR GST Dt.[DATE] (1) (1) (1).pdf" at bounding box center [793, 145] width 182 height 11
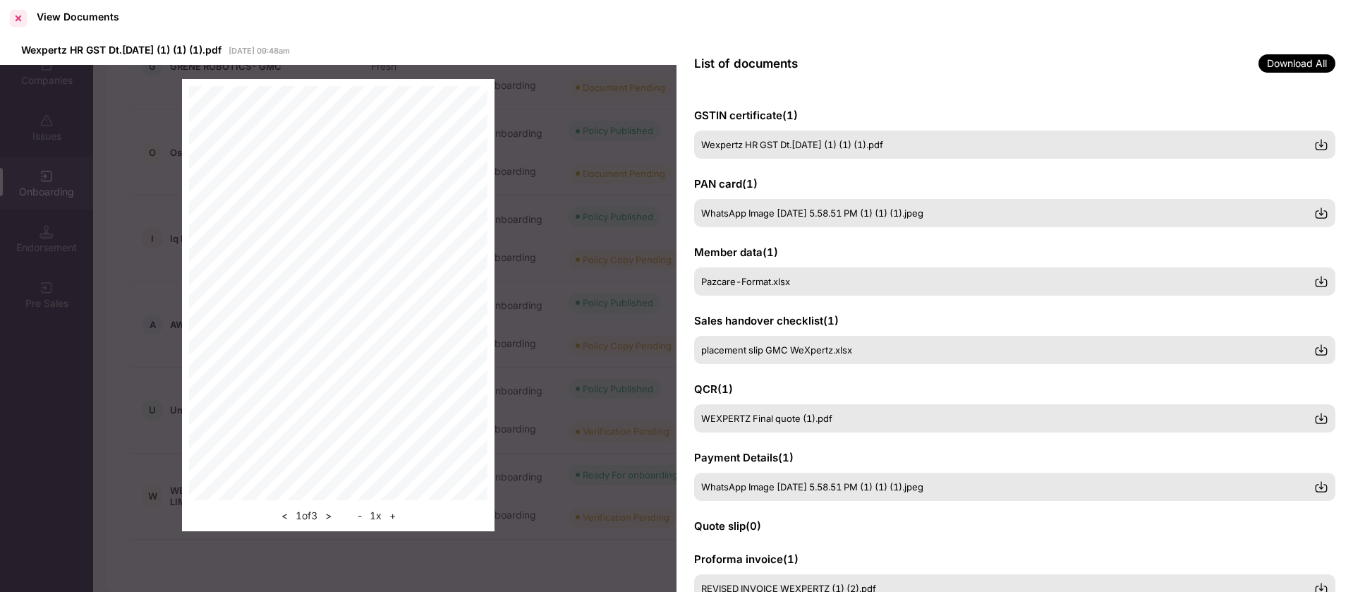
click at [13, 17] on div at bounding box center [18, 18] width 23 height 23
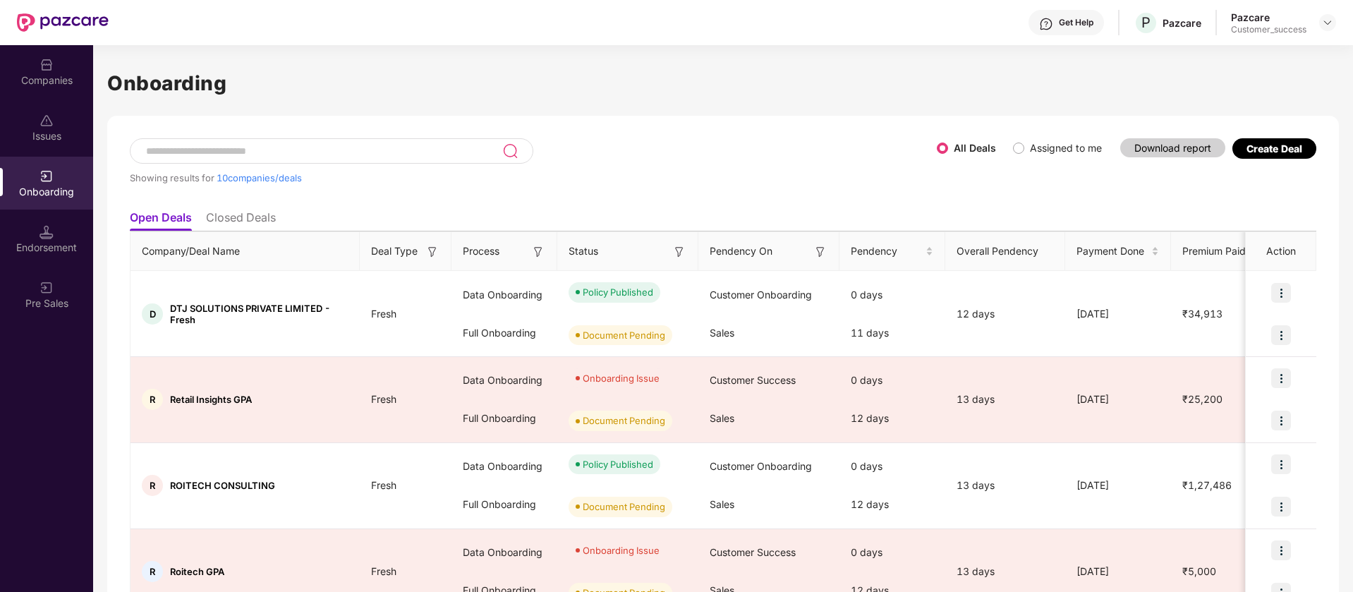
click at [424, 145] on input at bounding box center [324, 151] width 358 height 12
paste input "*******"
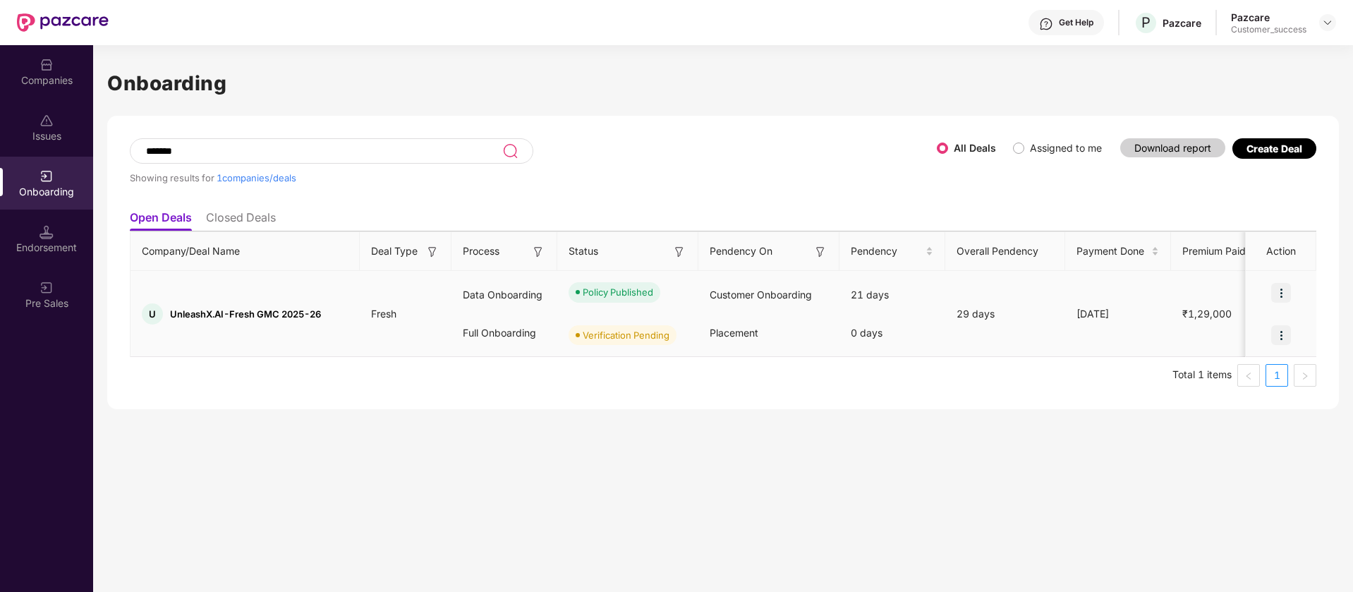
type input "*******"
click at [1283, 294] on img at bounding box center [1282, 293] width 20 height 20
click at [284, 318] on span "UnleashX.AI-Fresh GMC 2025-26" at bounding box center [245, 313] width 151 height 11
click at [56, 54] on div "Companies" at bounding box center [46, 71] width 93 height 53
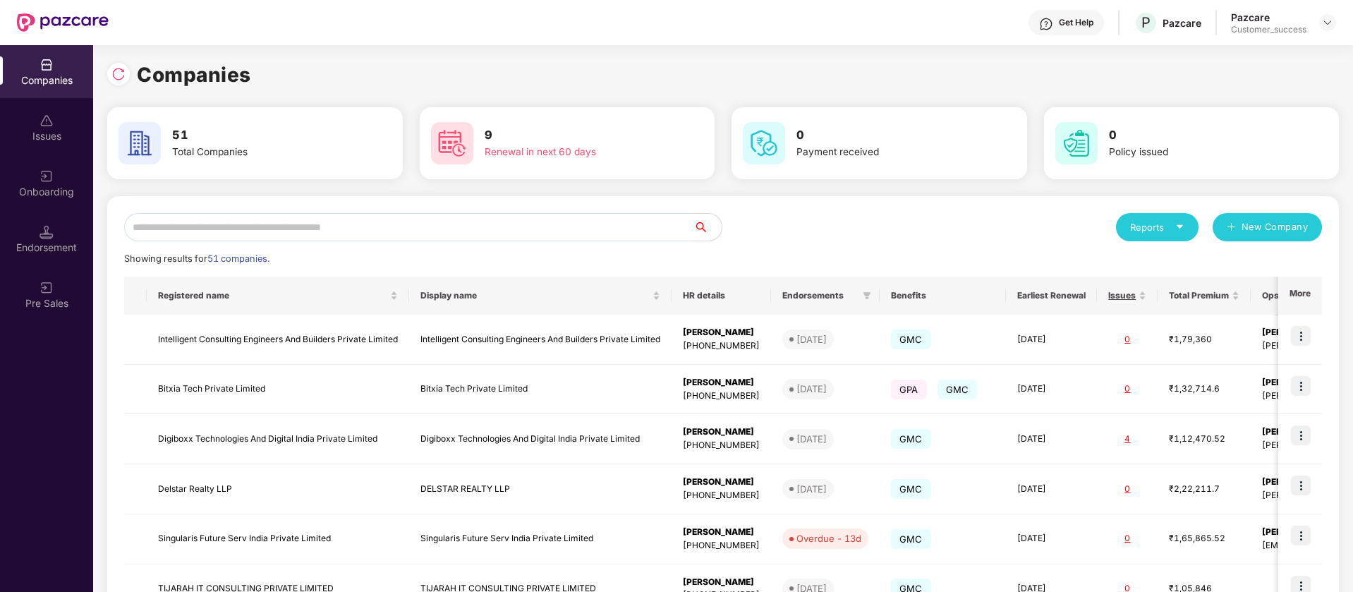
click at [373, 225] on input "text" at bounding box center [408, 227] width 569 height 28
paste input "*******"
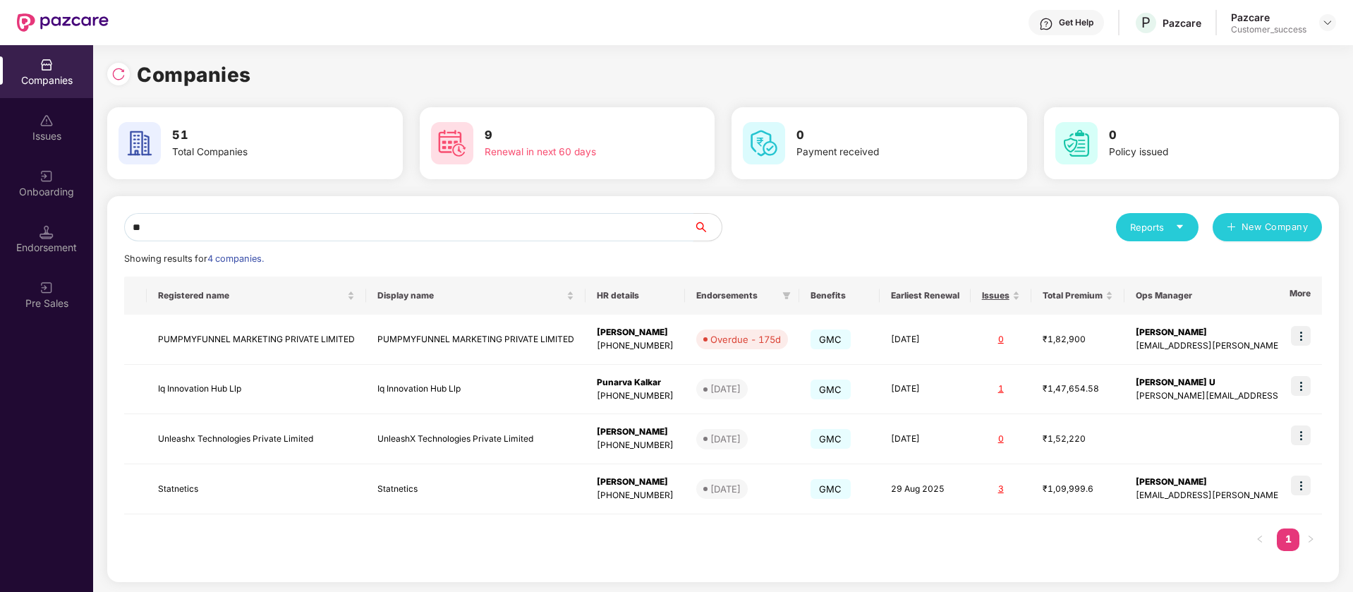
type input "*"
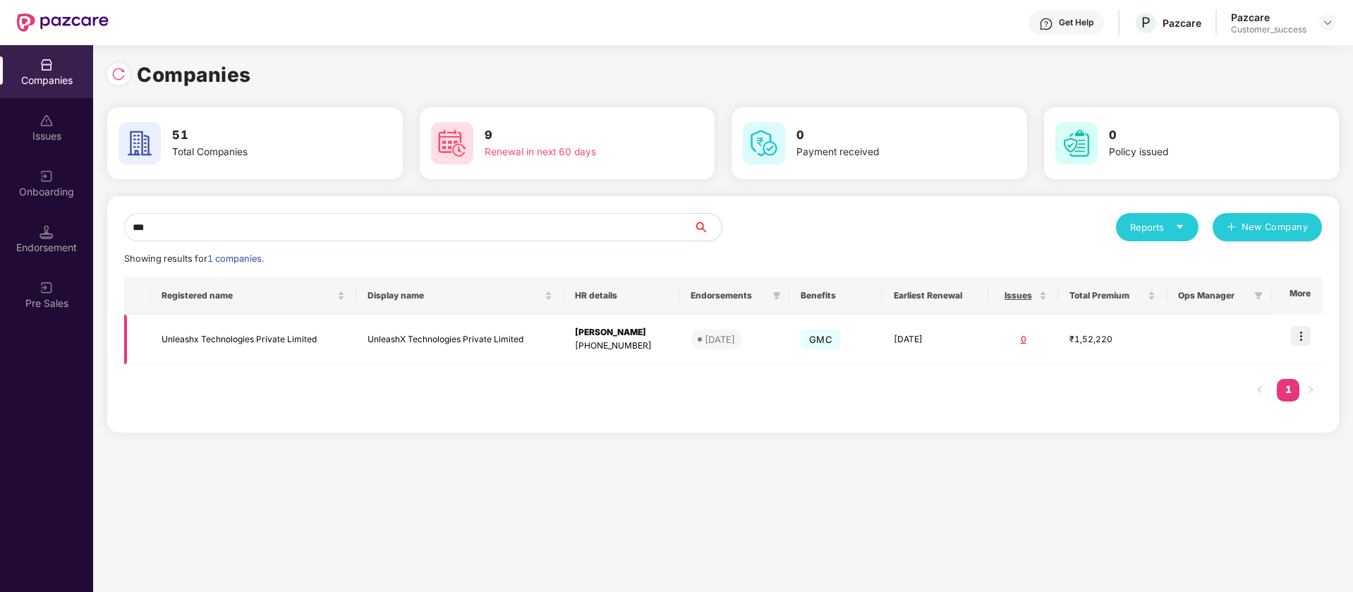
type input "***"
click at [194, 332] on td "Unleashx Technologies Private Limited" at bounding box center [253, 340] width 206 height 50
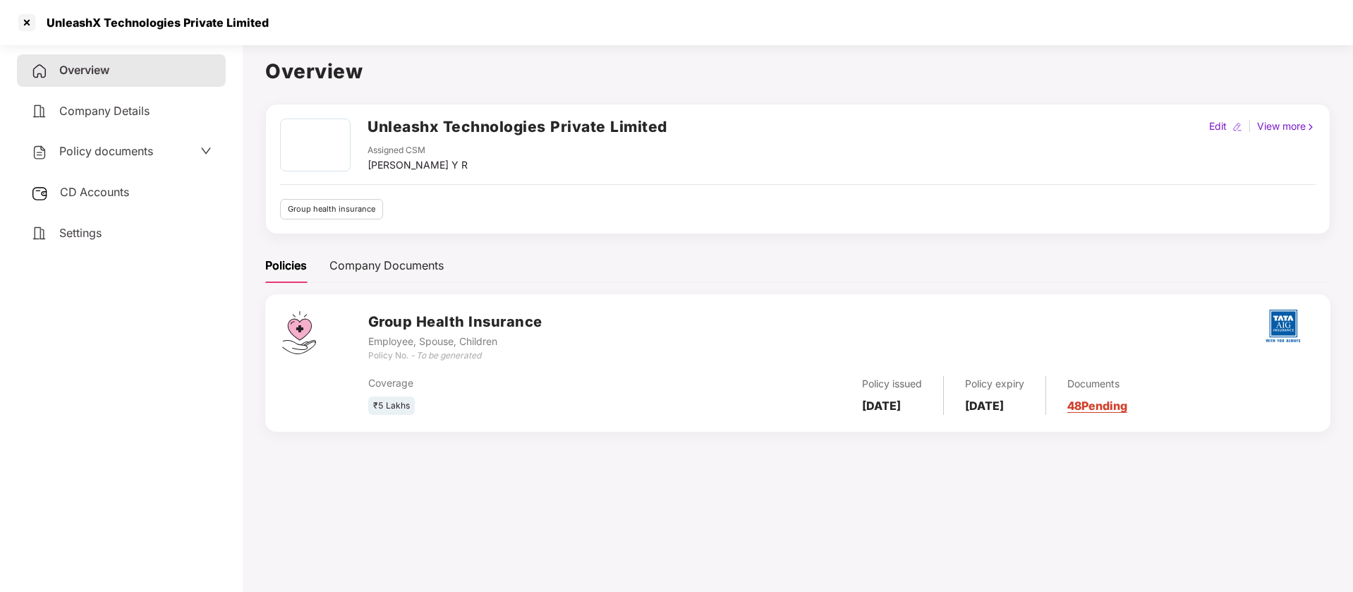
click at [104, 109] on span "Company Details" at bounding box center [104, 111] width 90 height 14
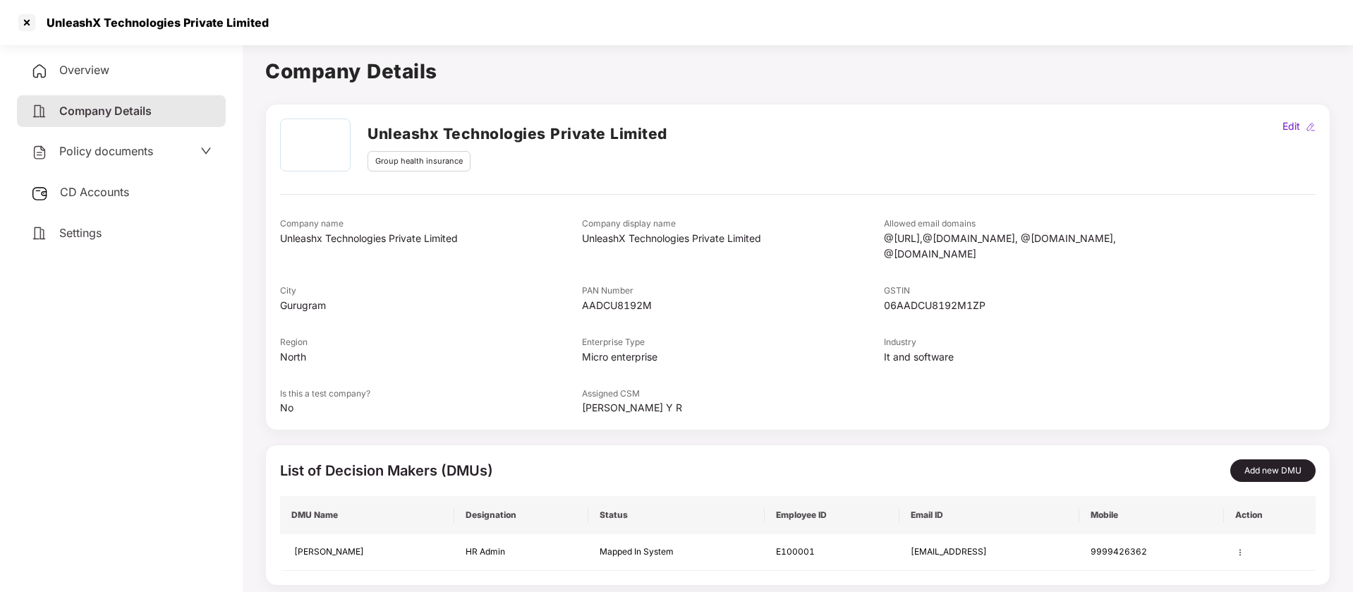
click at [104, 161] on div "Policy documents" at bounding box center [121, 151] width 209 height 32
click at [104, 152] on span "Policy documents" at bounding box center [106, 151] width 94 height 14
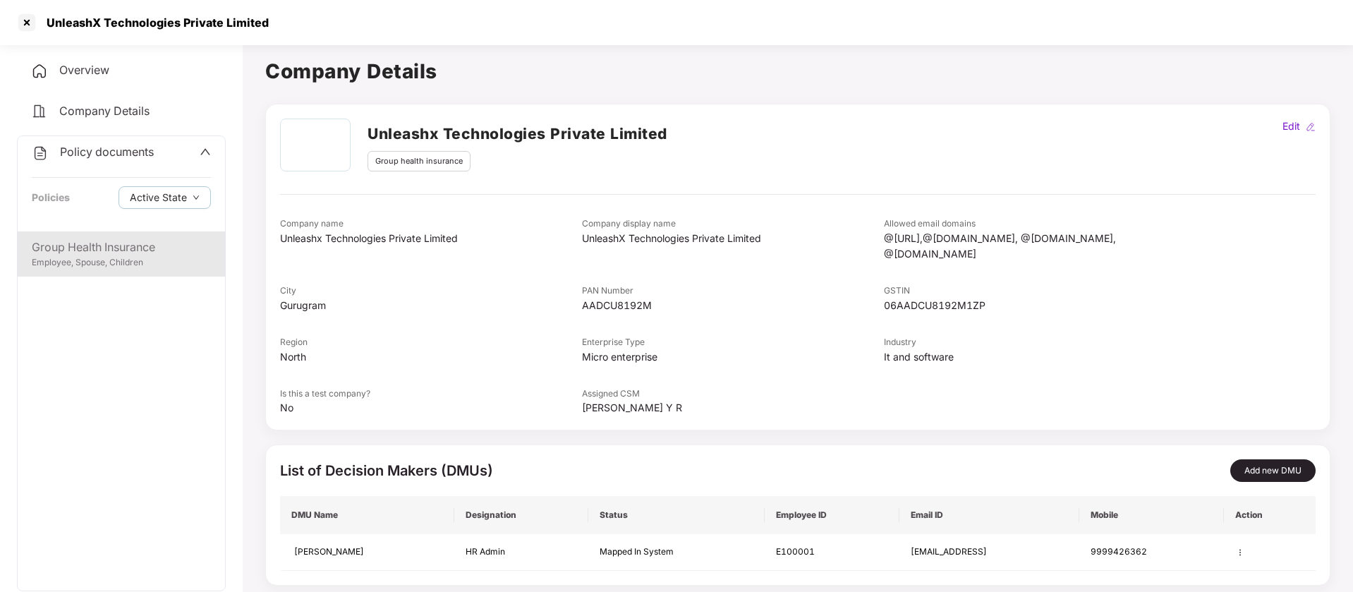
click at [83, 254] on div "Group Health Insurance" at bounding box center [121, 248] width 179 height 18
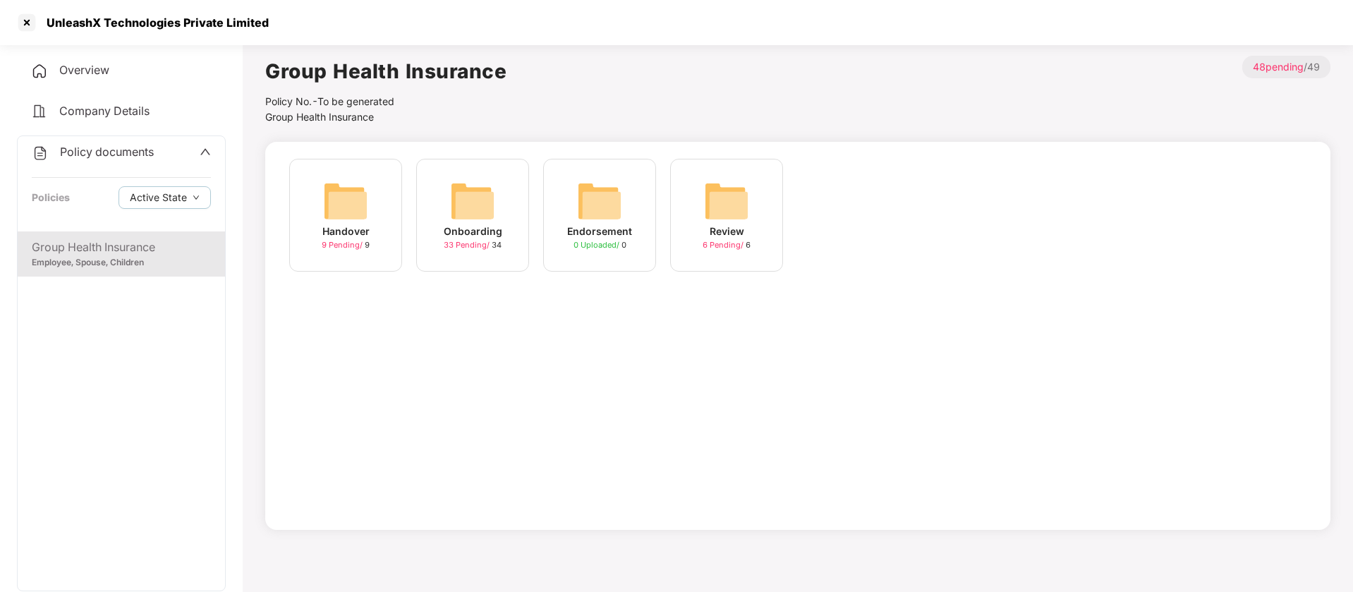
click at [117, 150] on span "Policy documents" at bounding box center [107, 152] width 94 height 14
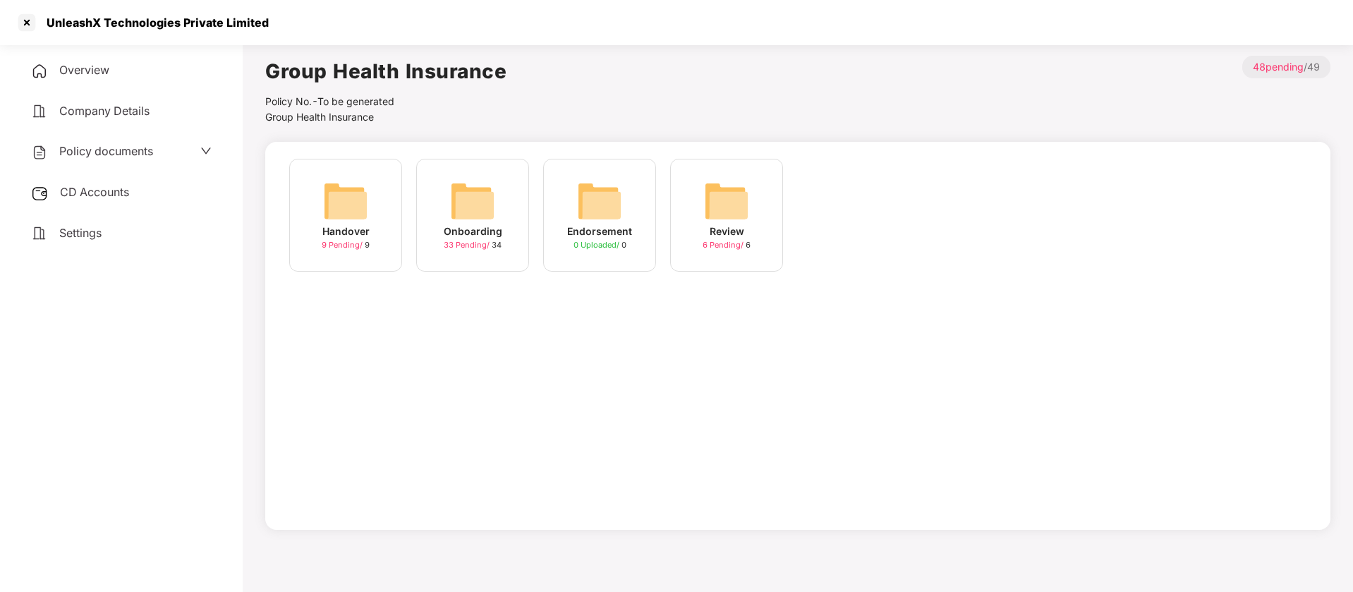
click at [106, 197] on span "CD Accounts" at bounding box center [94, 192] width 69 height 14
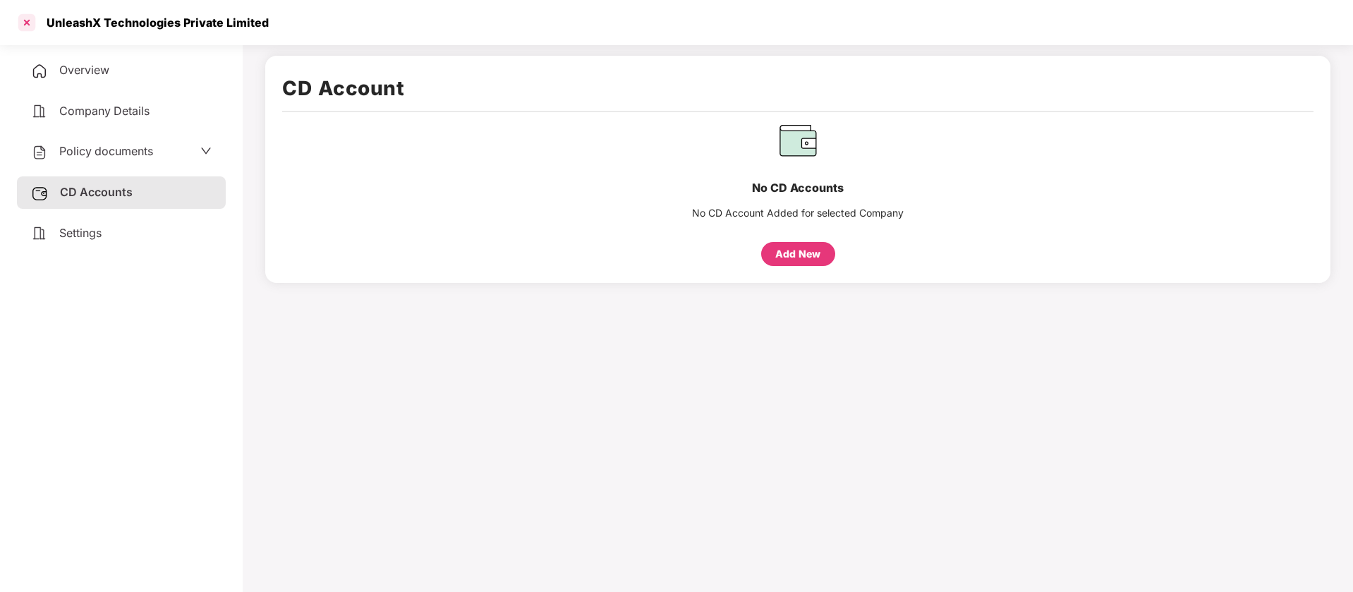
click at [34, 18] on div at bounding box center [27, 22] width 23 height 23
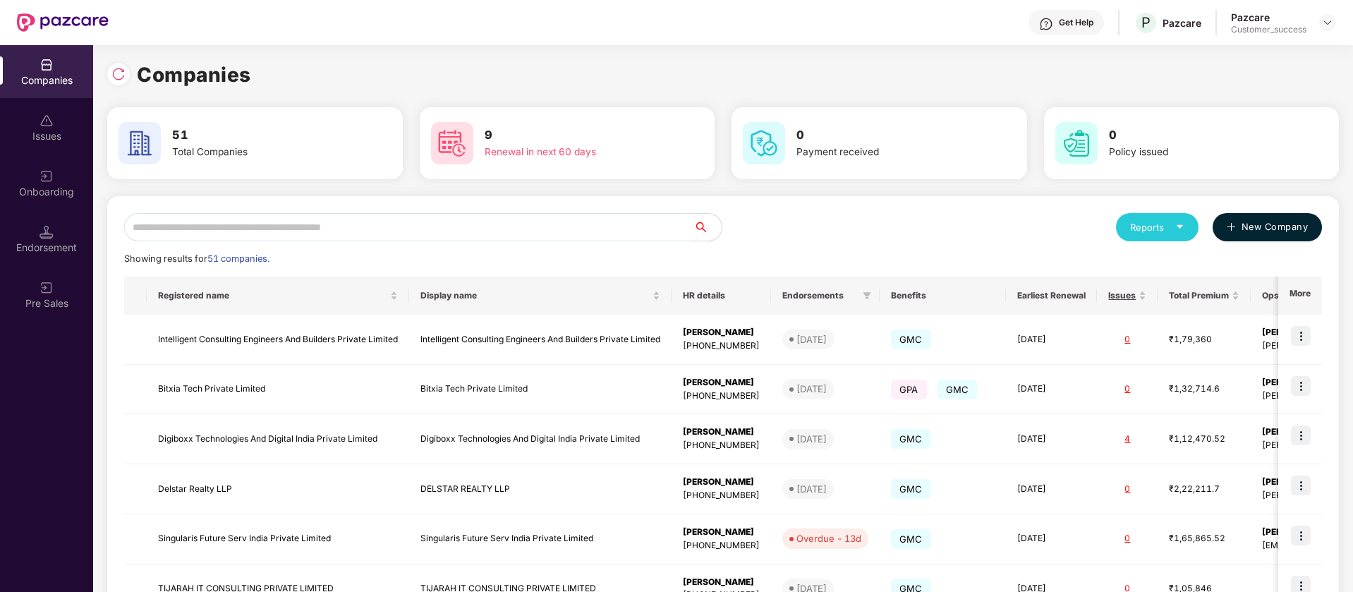
click at [1277, 227] on span "New Company" at bounding box center [1275, 227] width 67 height 14
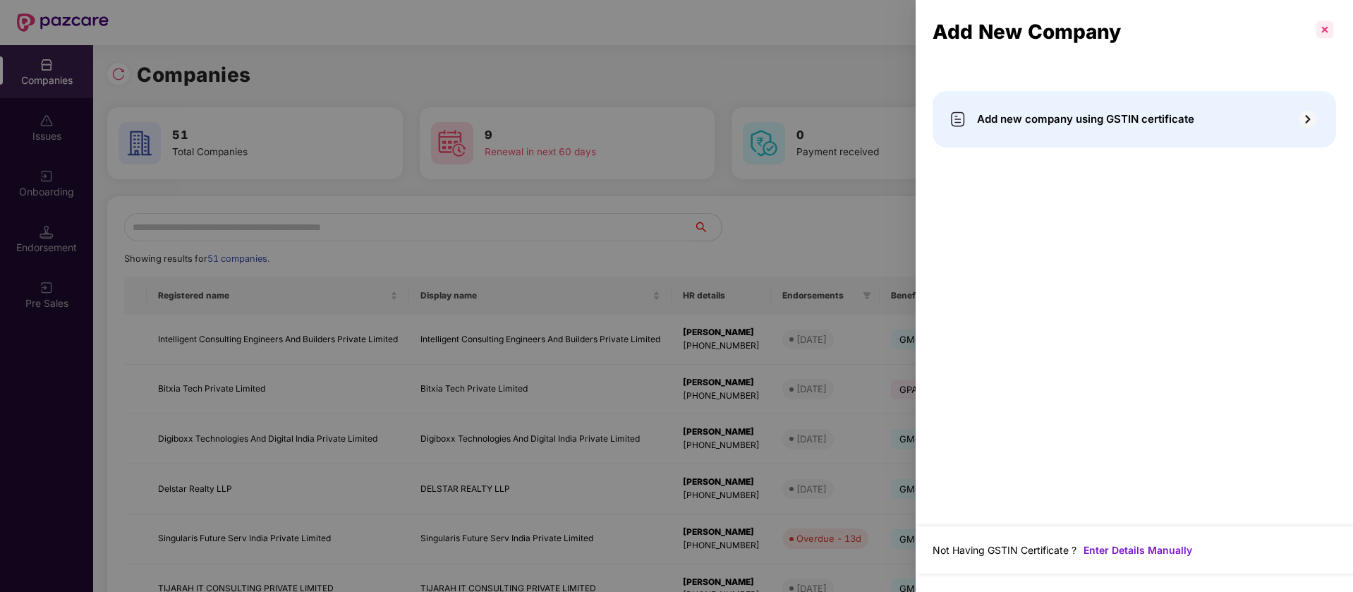
click at [1319, 31] on p at bounding box center [1325, 29] width 23 height 23
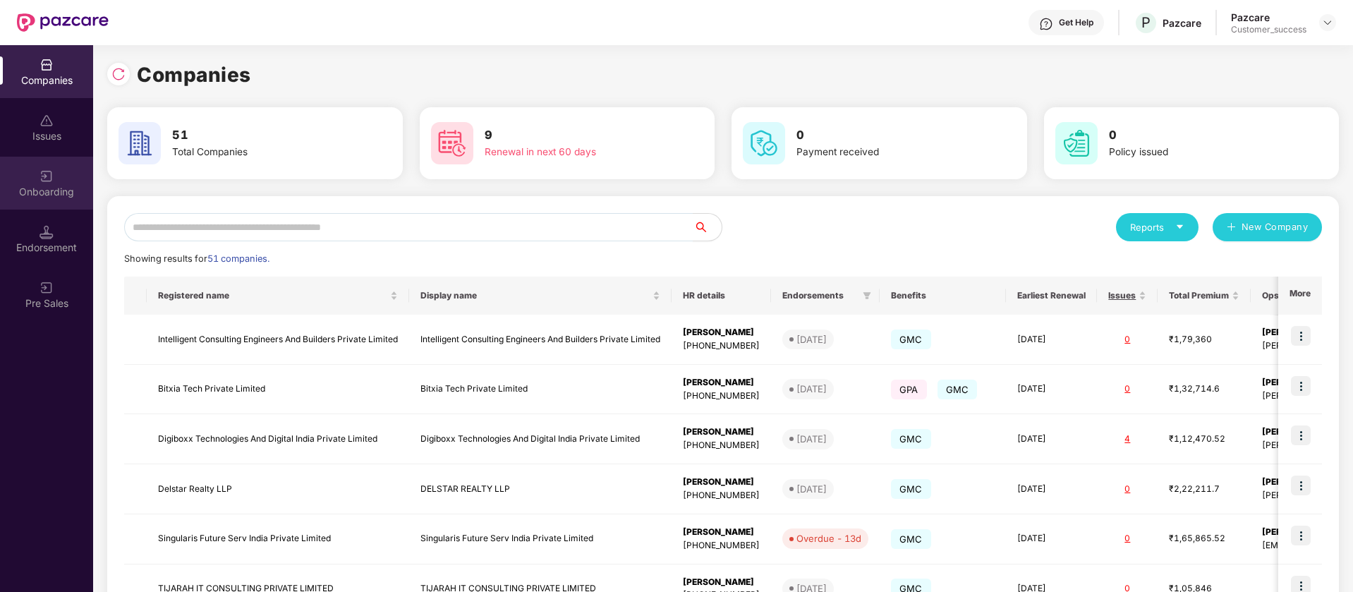
click at [50, 179] on img at bounding box center [47, 176] width 14 height 14
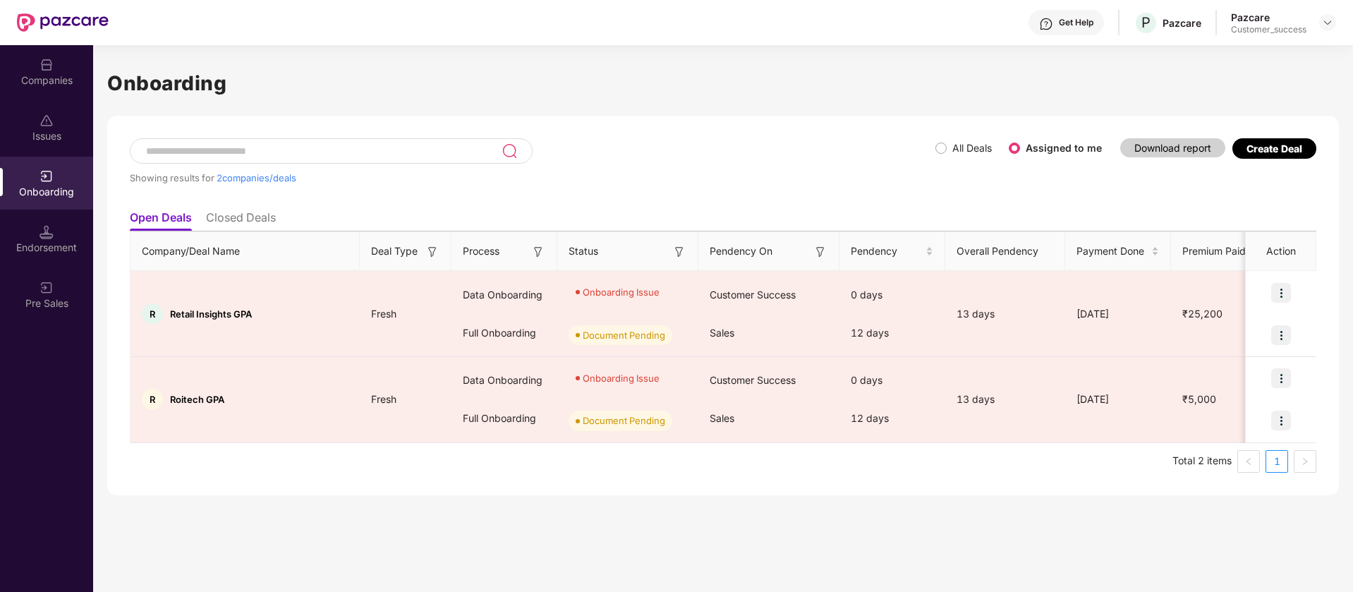
click at [1272, 148] on div "Create Deal" at bounding box center [1275, 149] width 56 height 12
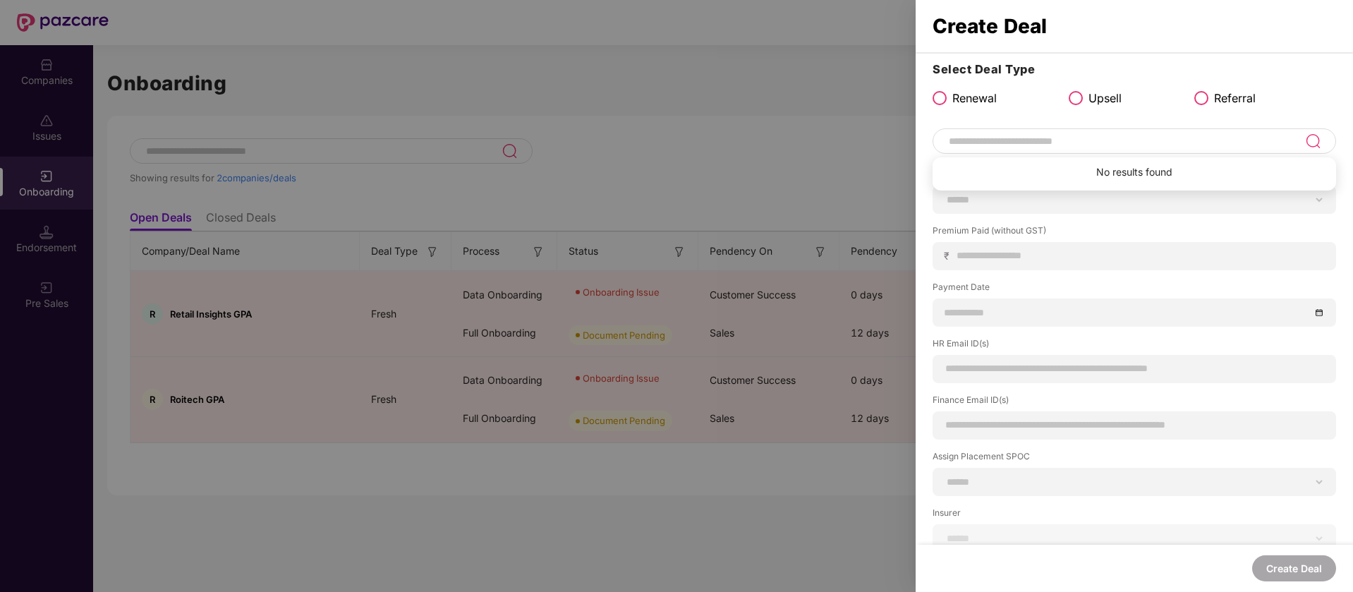
click at [1081, 140] on input at bounding box center [1127, 141] width 358 height 17
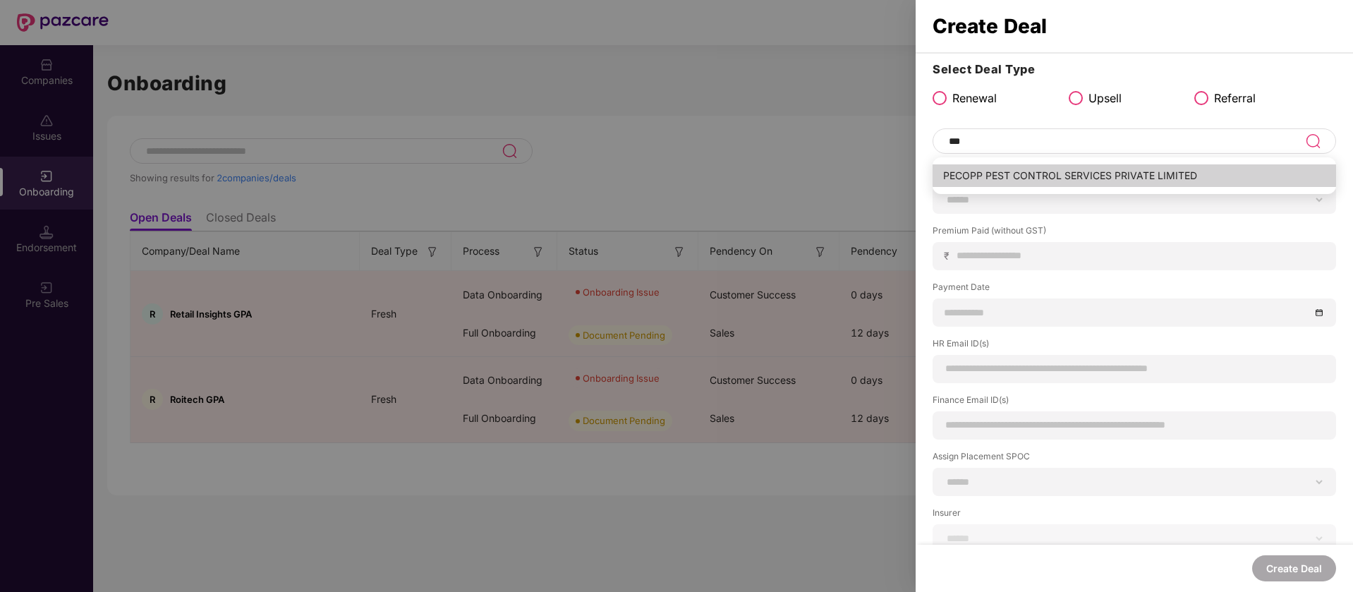
type input "**********"
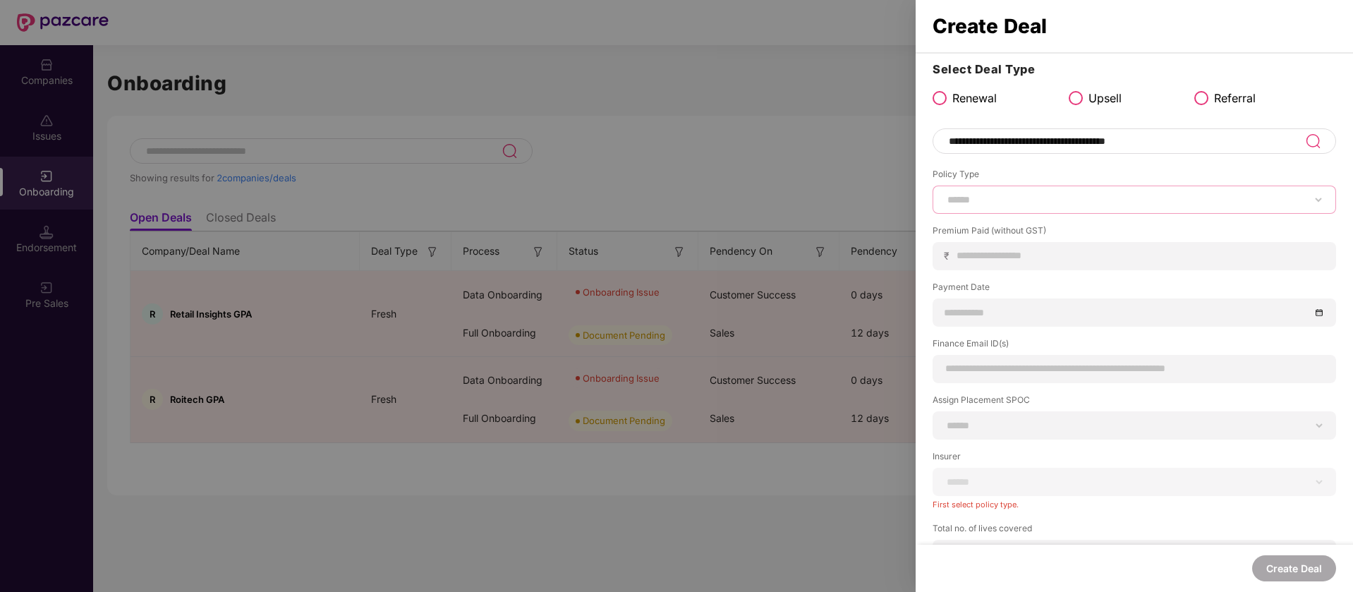
click at [1010, 200] on select "****** *** ********* *** *** *** **** ***" at bounding box center [1135, 199] width 380 height 11
select select "***"
click at [945, 194] on select "****** *** ********* *** *** *** **** ***" at bounding box center [1135, 199] width 380 height 11
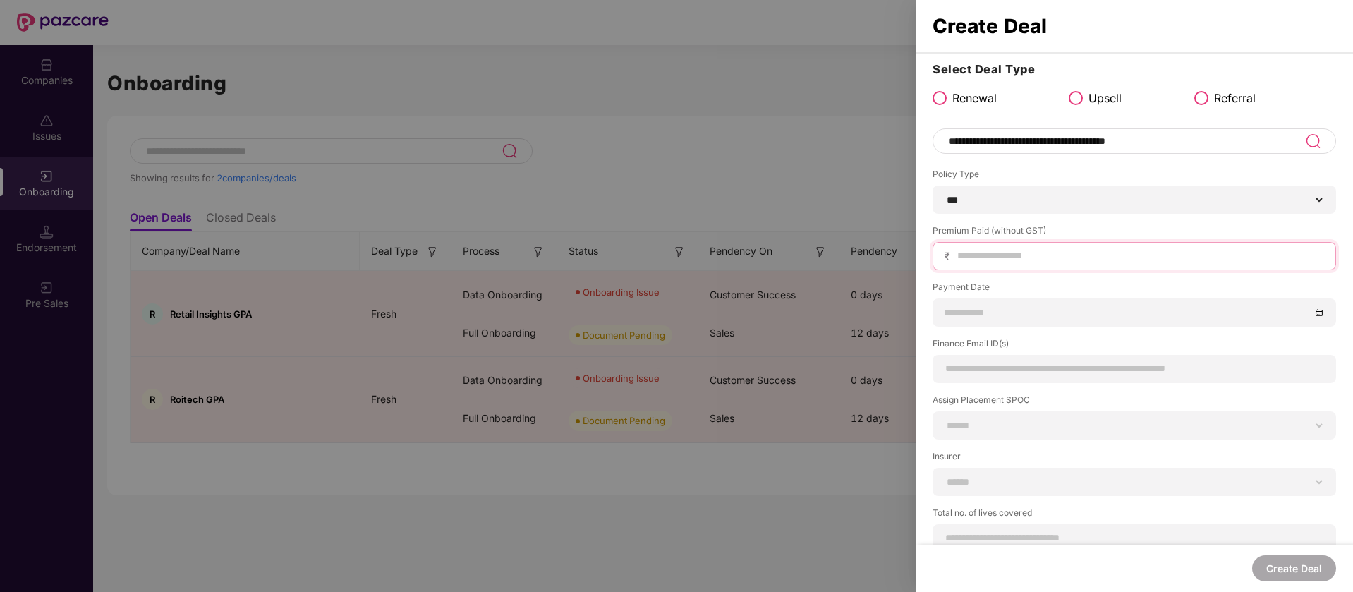
click at [1037, 259] on input at bounding box center [1140, 255] width 368 height 15
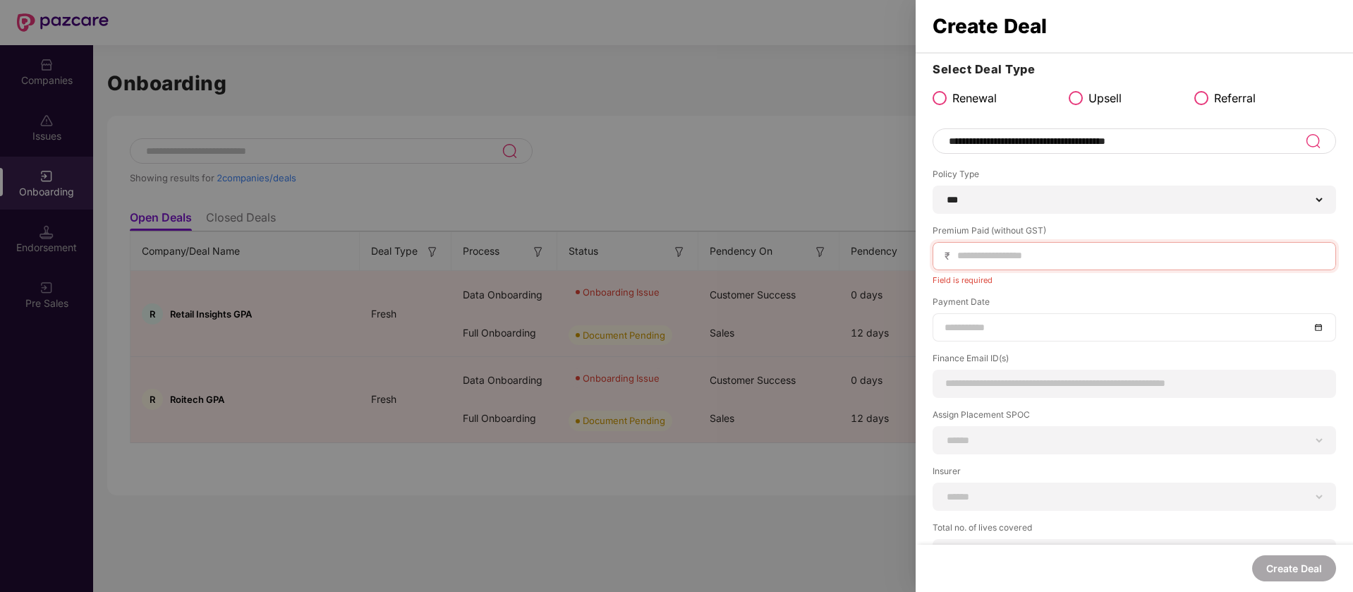
click at [1055, 322] on input at bounding box center [1128, 328] width 366 height 16
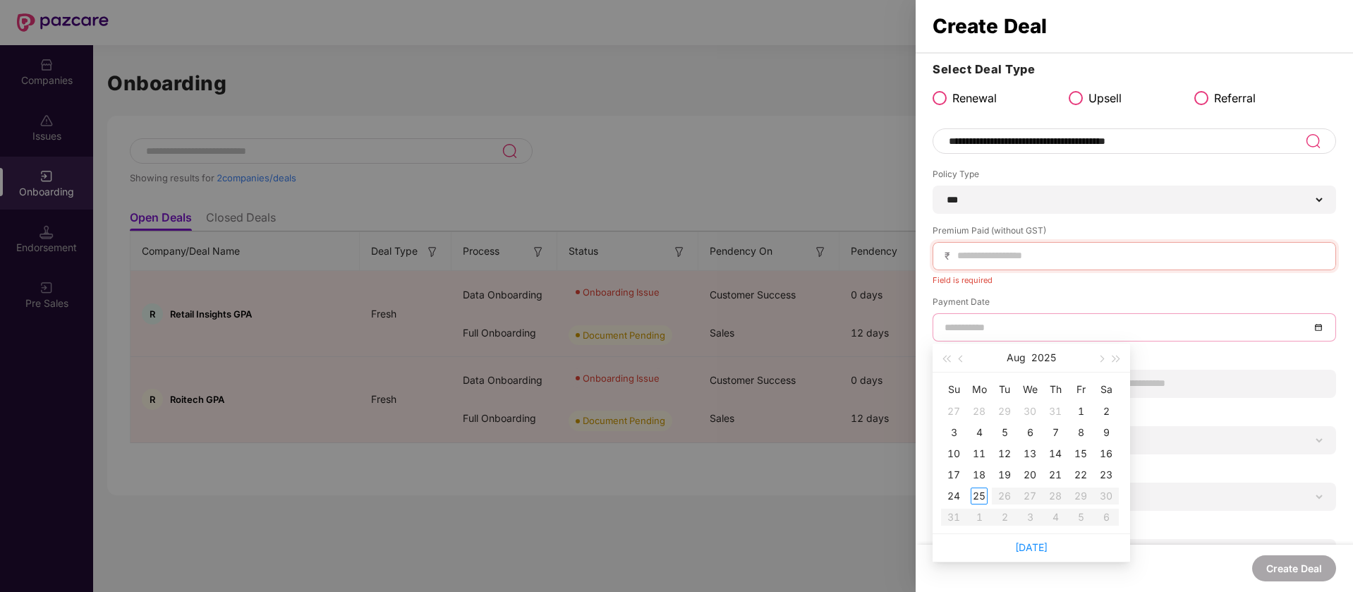
type input "**********"
click at [1082, 475] on div "22" at bounding box center [1081, 474] width 17 height 17
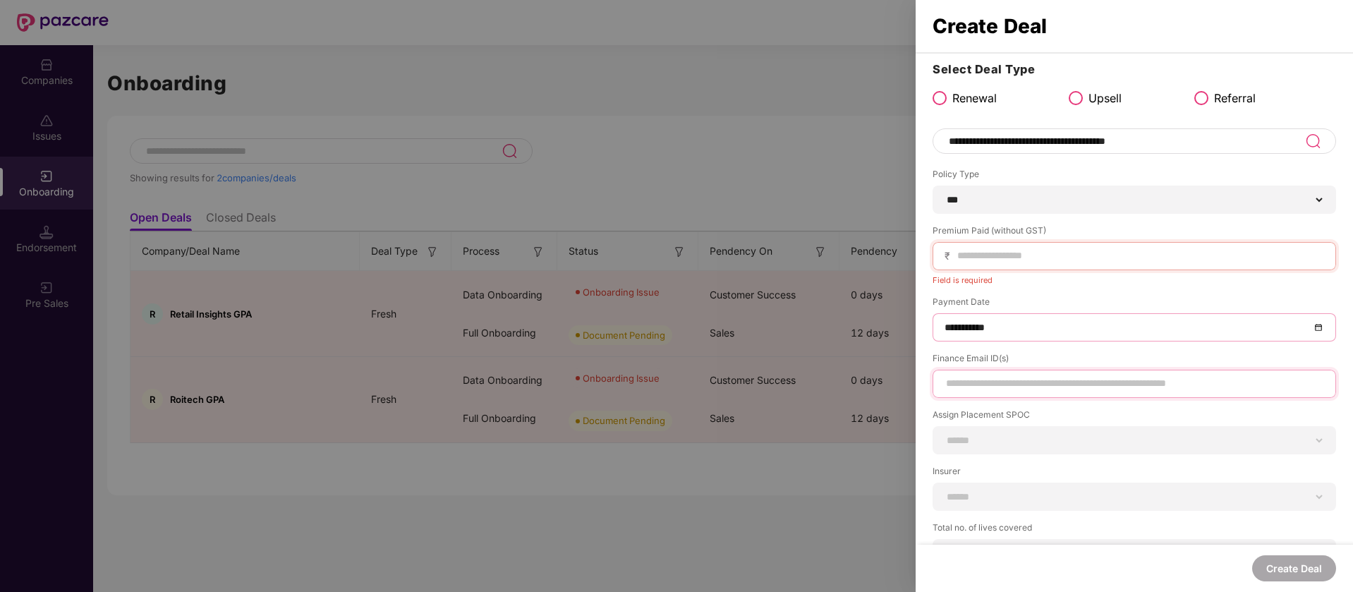
click at [1089, 385] on input at bounding box center [1135, 383] width 380 height 15
type input "*"
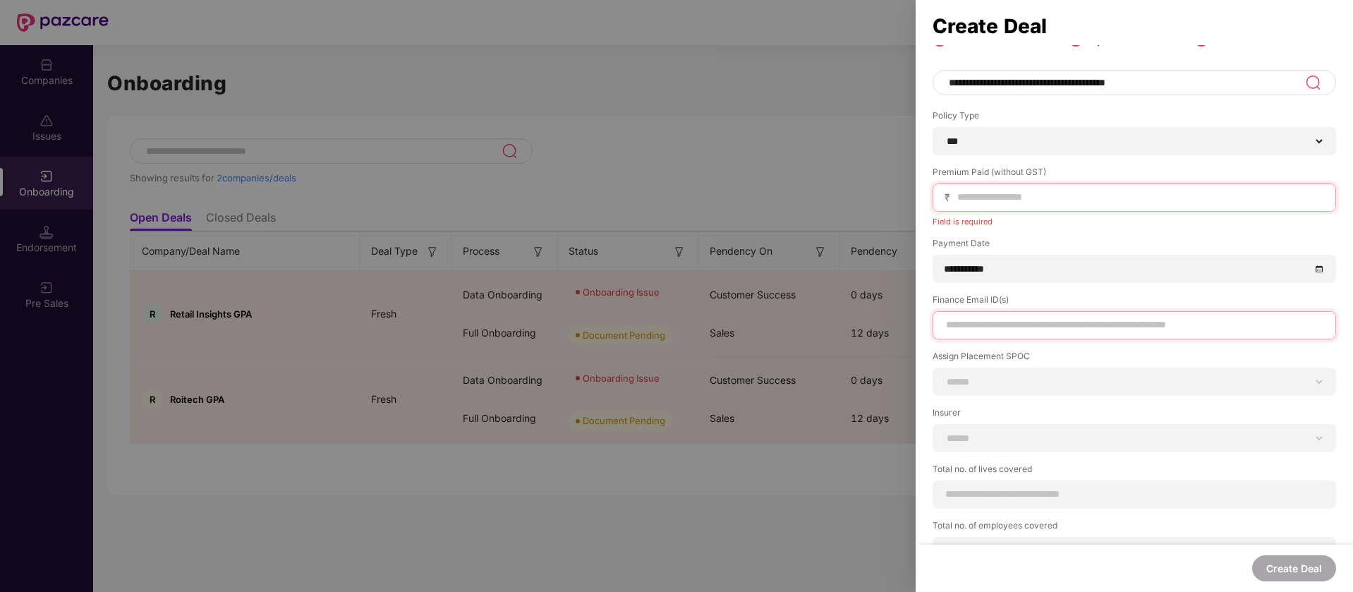
scroll to position [90, 0]
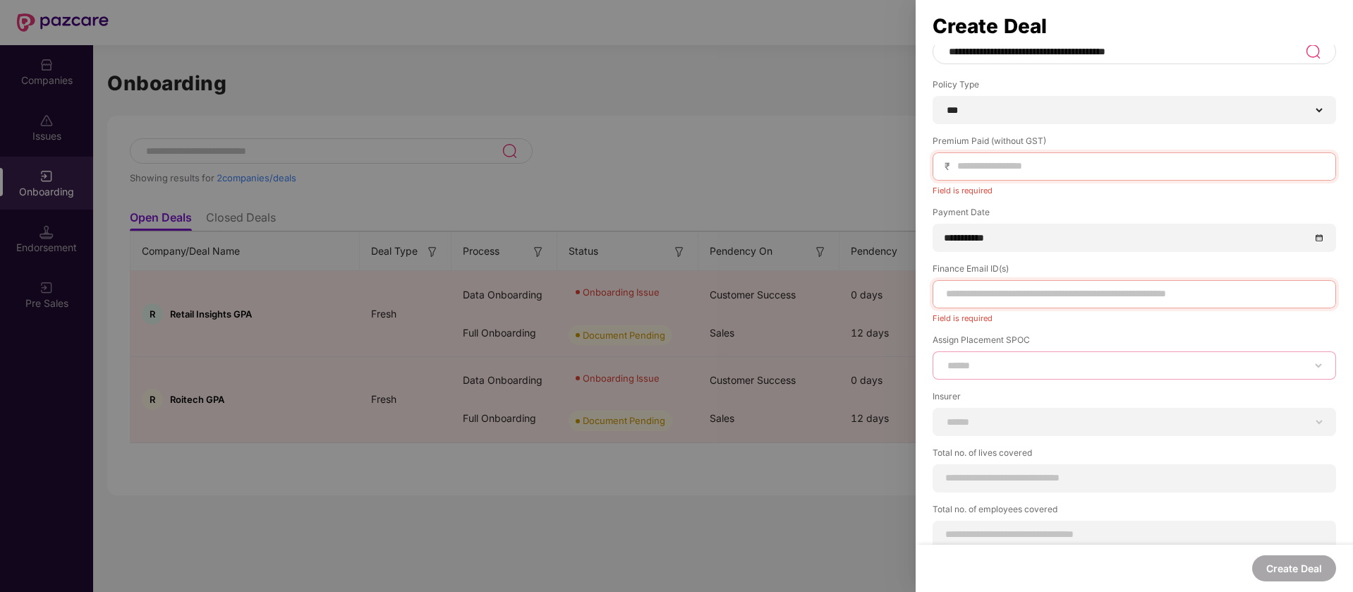
click at [1238, 346] on div "**********" at bounding box center [1135, 357] width 404 height 46
click at [1213, 4] on div "**********" at bounding box center [1135, 296] width 438 height 592
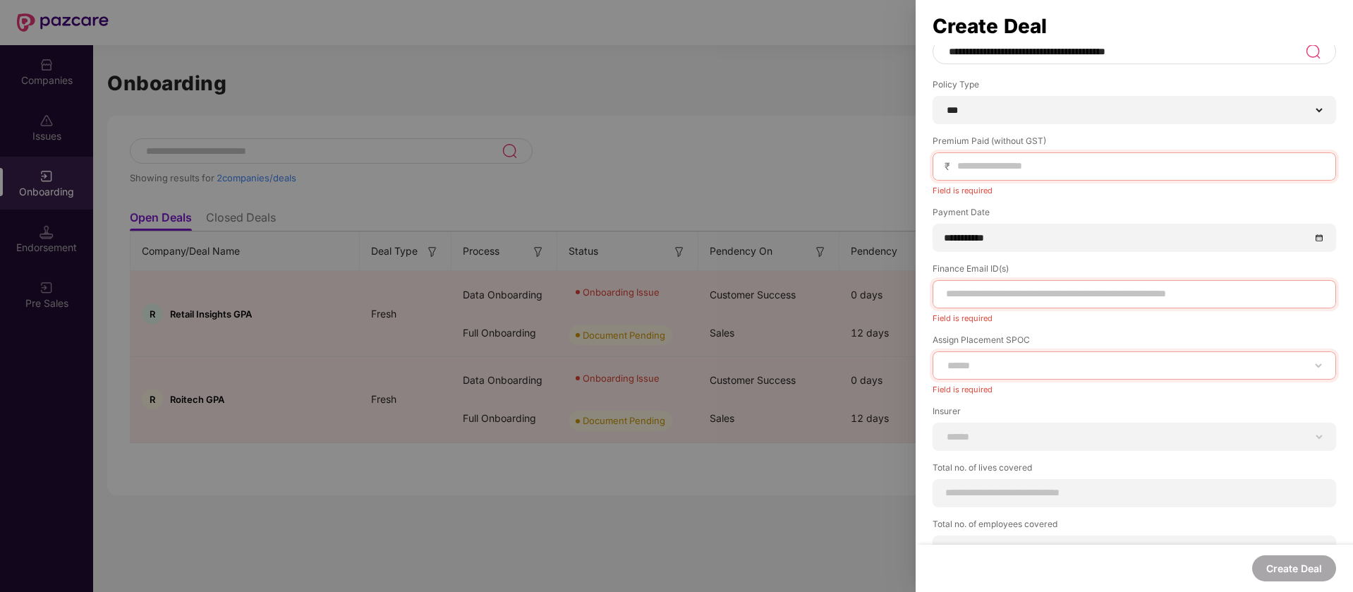
scroll to position [119, 0]
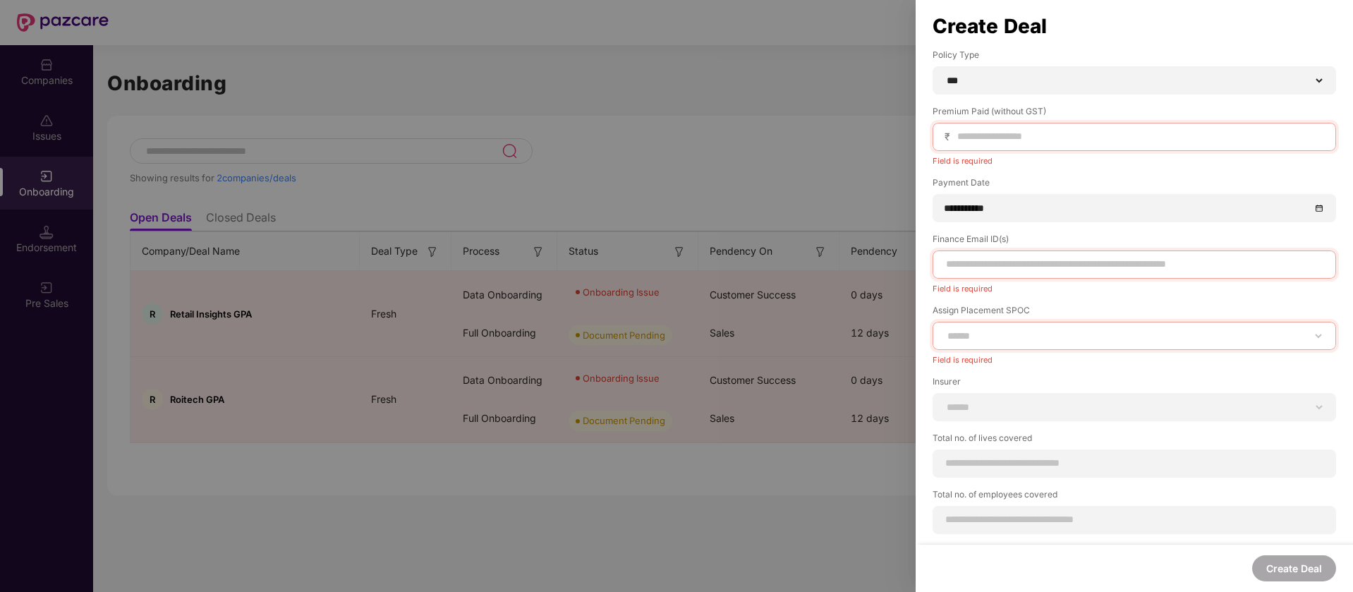
click at [694, 42] on div at bounding box center [676, 296] width 1353 height 592
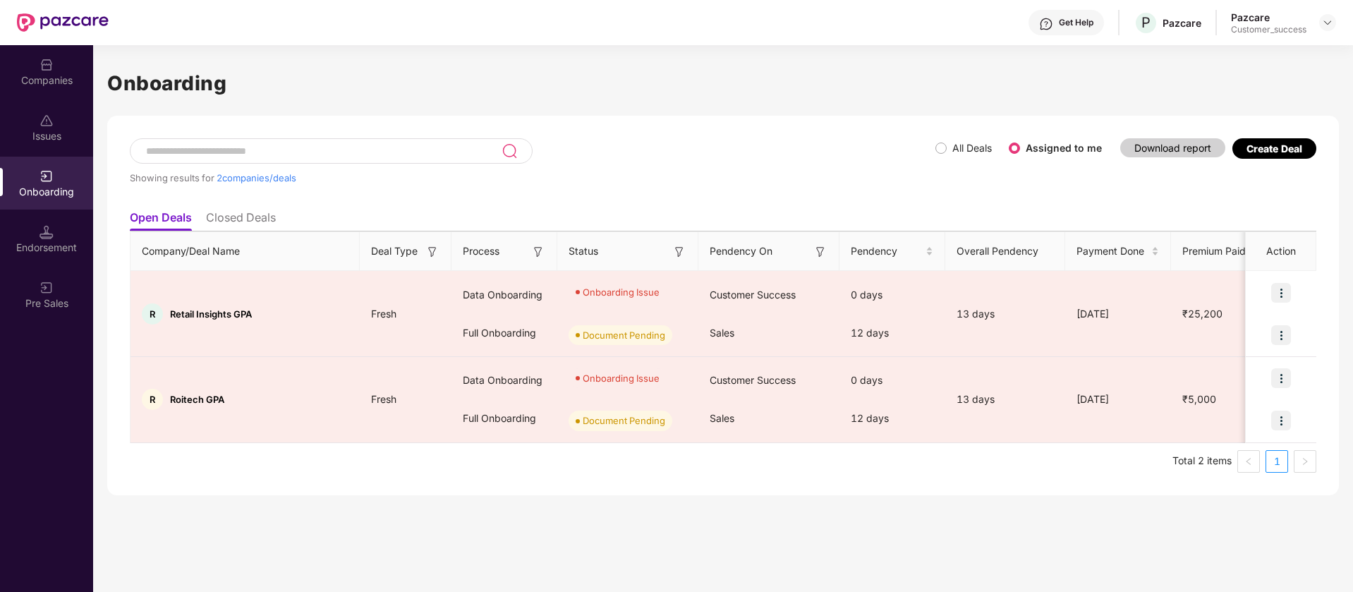
click at [1279, 144] on div "Create Deal" at bounding box center [1275, 149] width 56 height 12
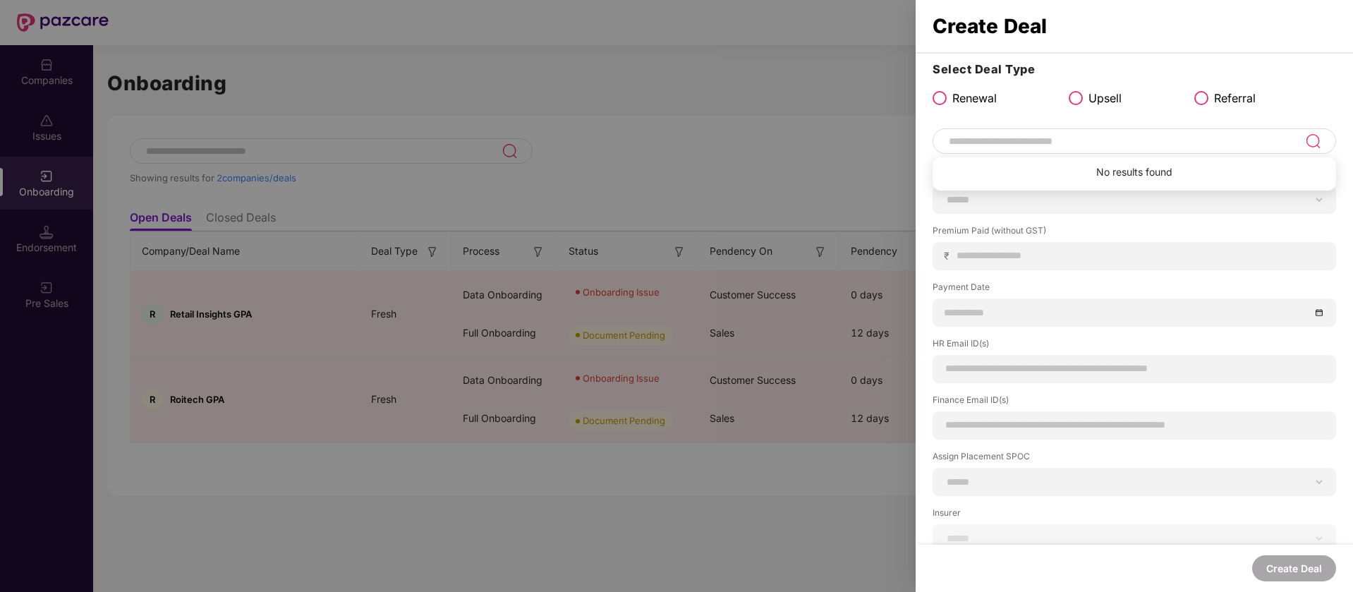
click at [985, 143] on input at bounding box center [1127, 141] width 358 height 17
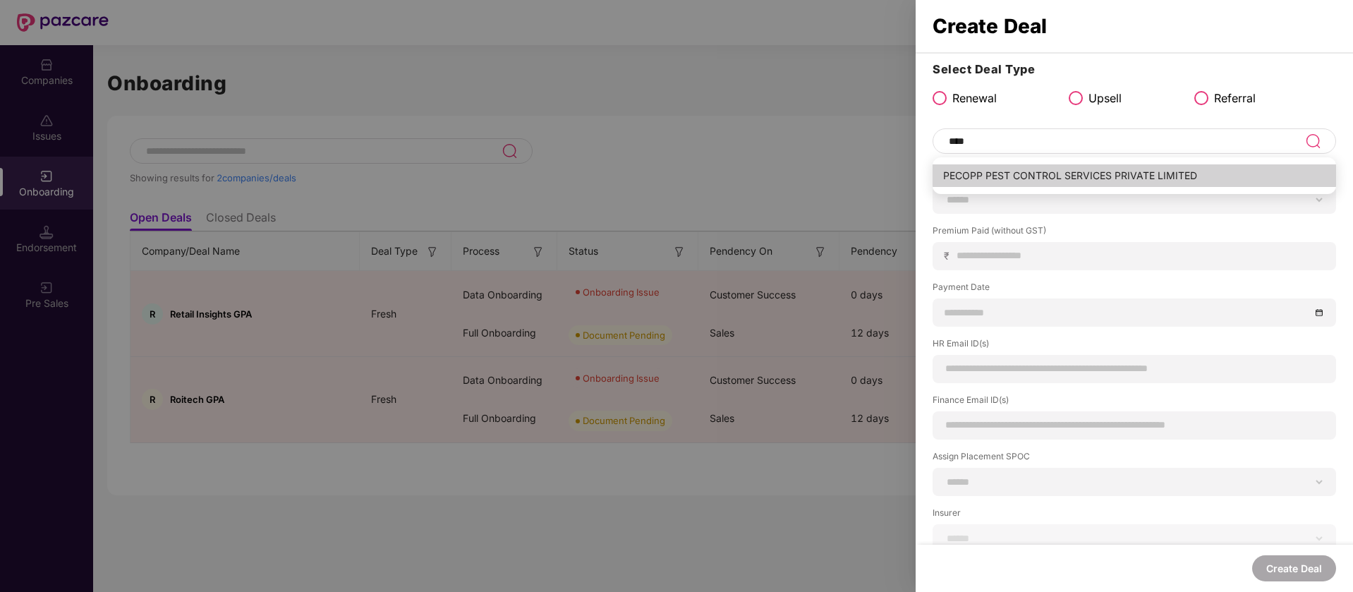
type input "**********"
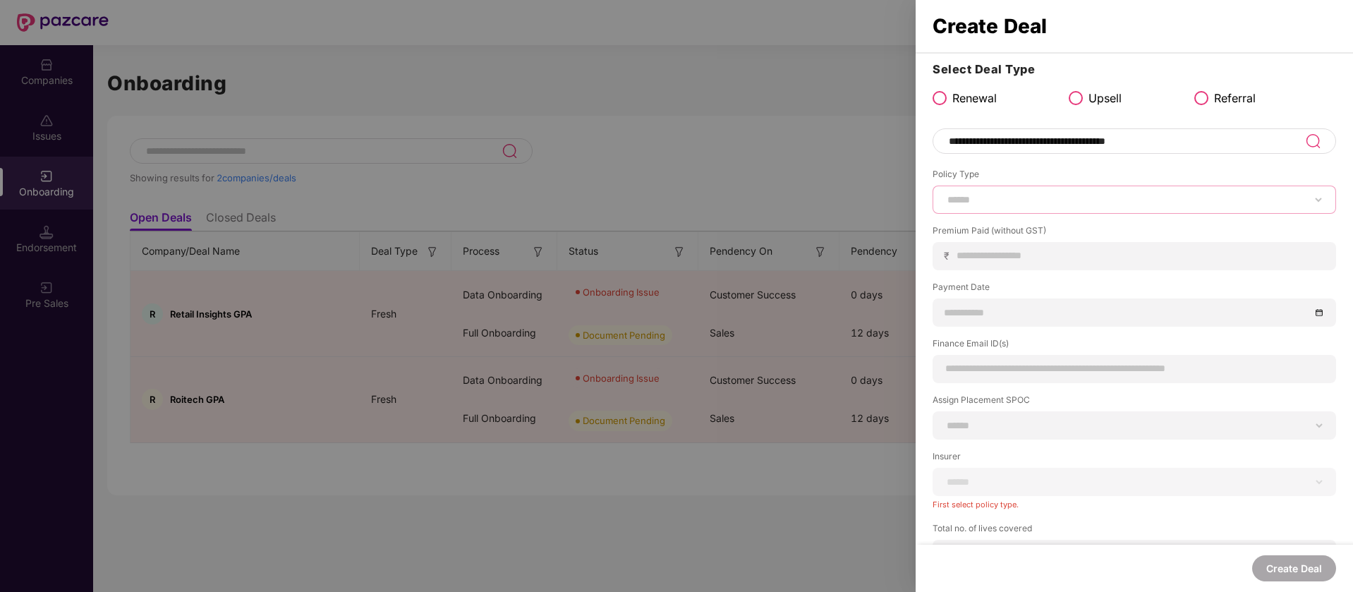
click at [1061, 199] on select "****** *** ********* *** *** *** **** ***" at bounding box center [1135, 199] width 380 height 11
select select "***"
click at [945, 194] on select "****** *** ********* *** *** *** **** ***" at bounding box center [1135, 199] width 380 height 11
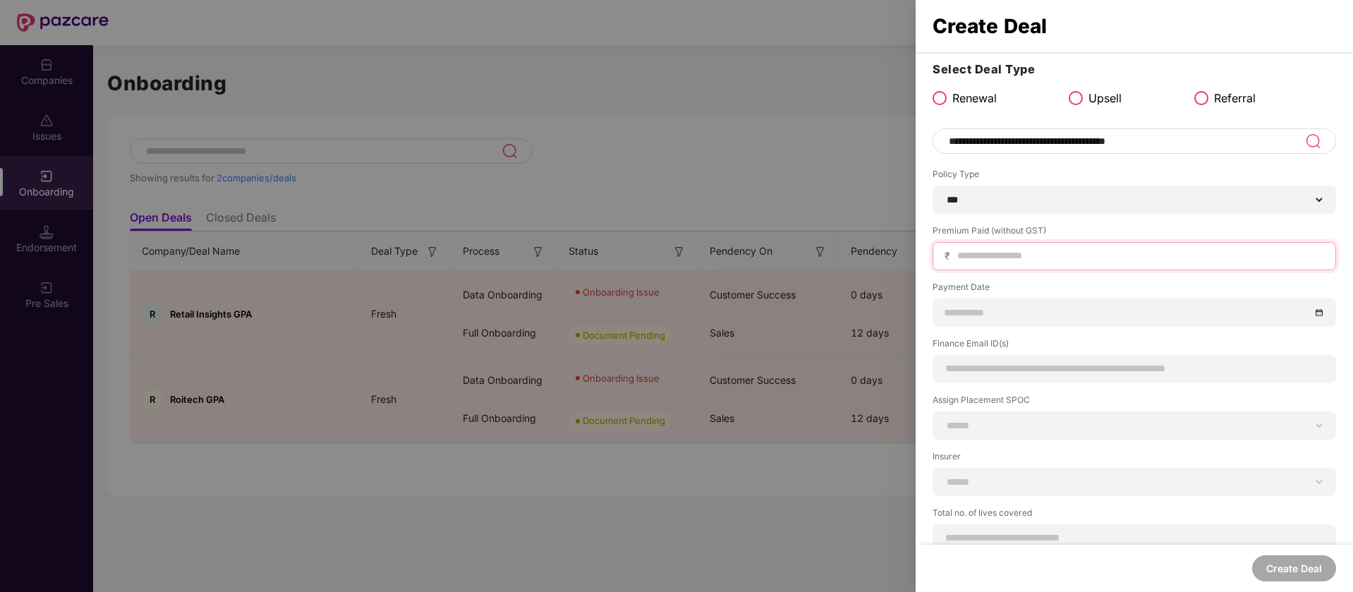
click at [1041, 252] on input at bounding box center [1140, 255] width 368 height 15
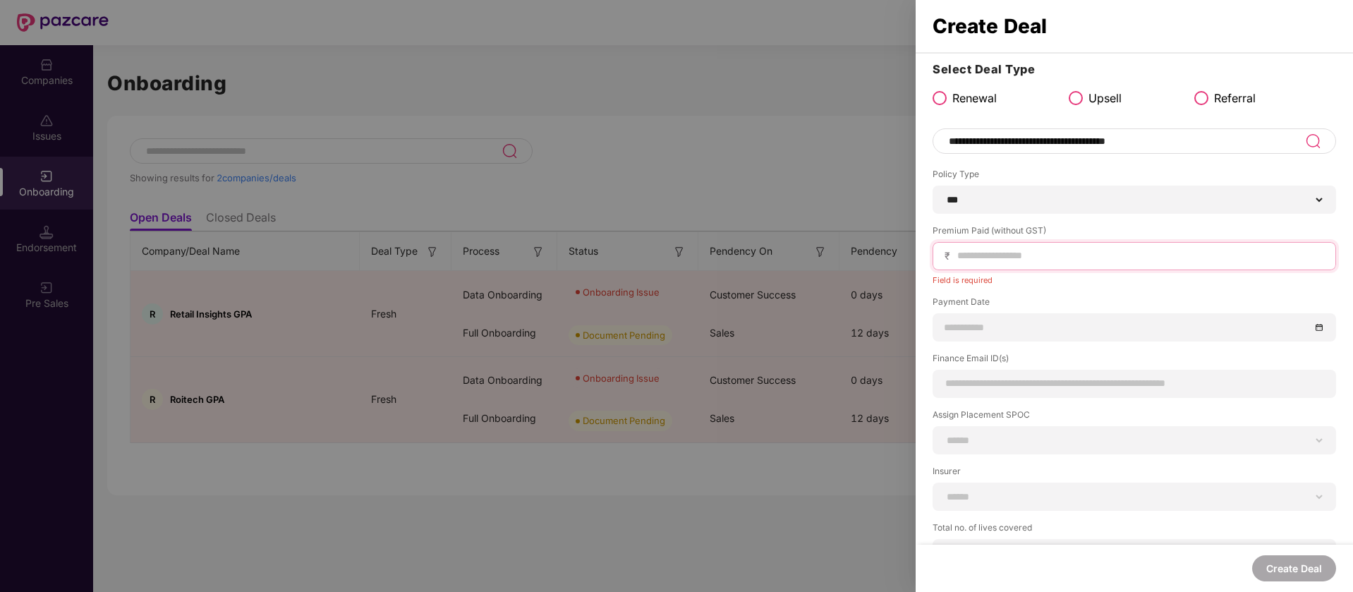
paste input "******"
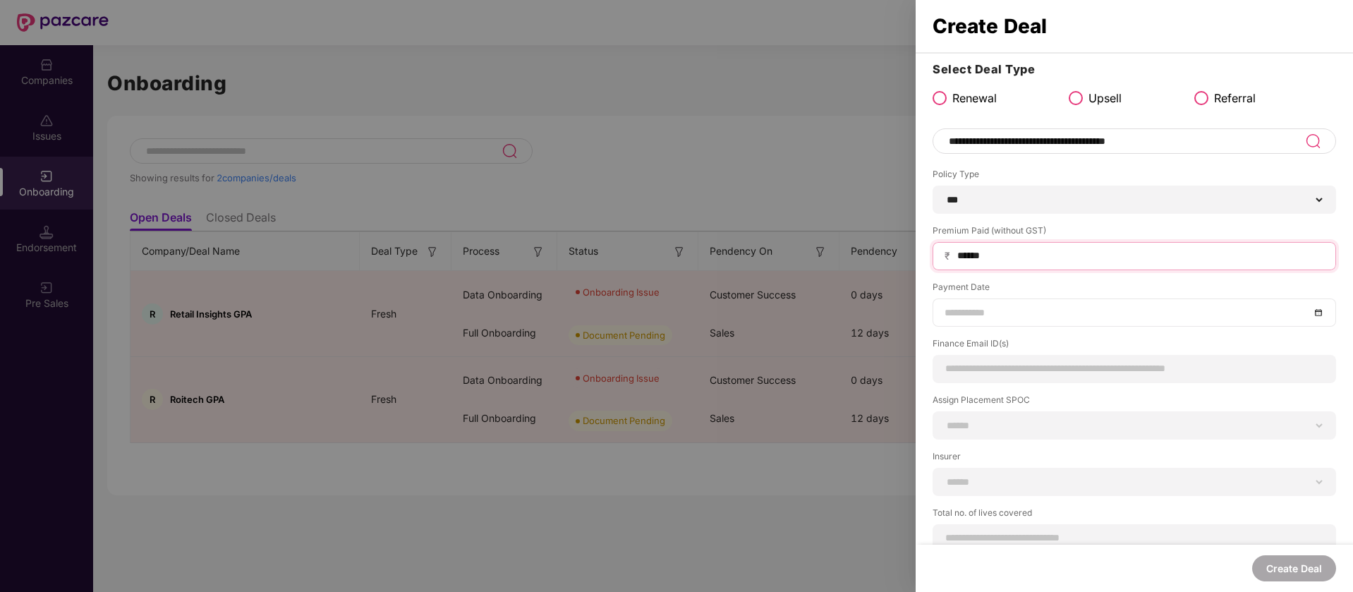
type input "******"
click at [1010, 318] on input at bounding box center [1128, 313] width 366 height 16
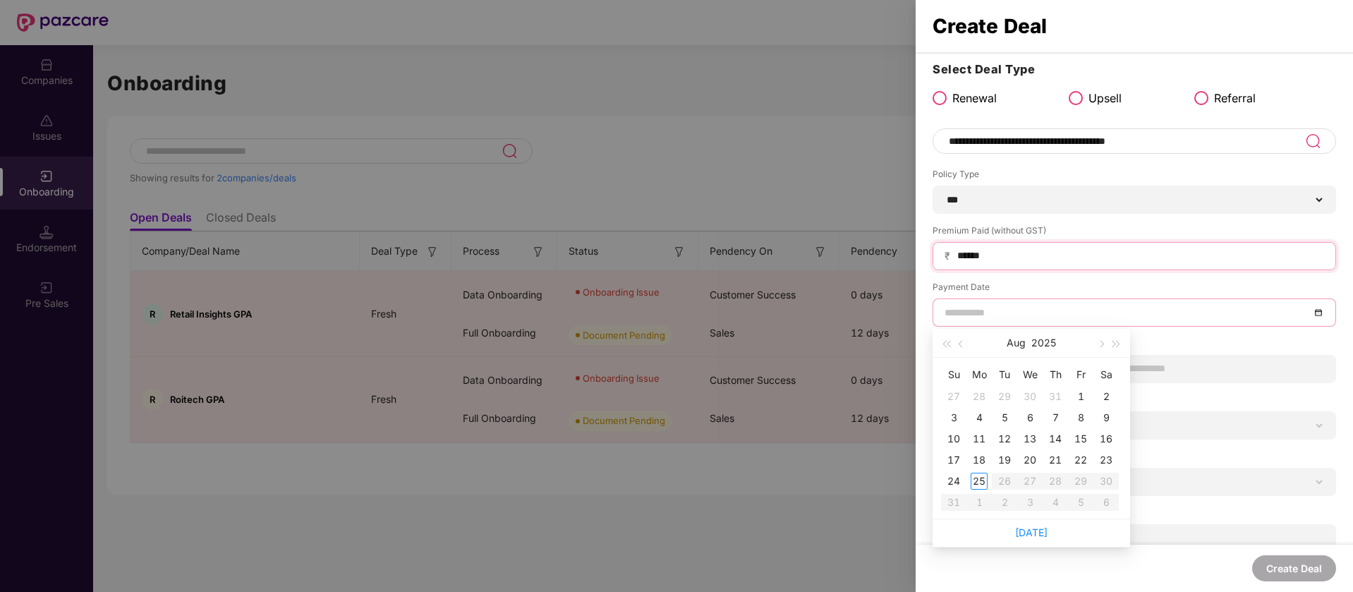
click at [1020, 248] on input "******" at bounding box center [1140, 255] width 368 height 15
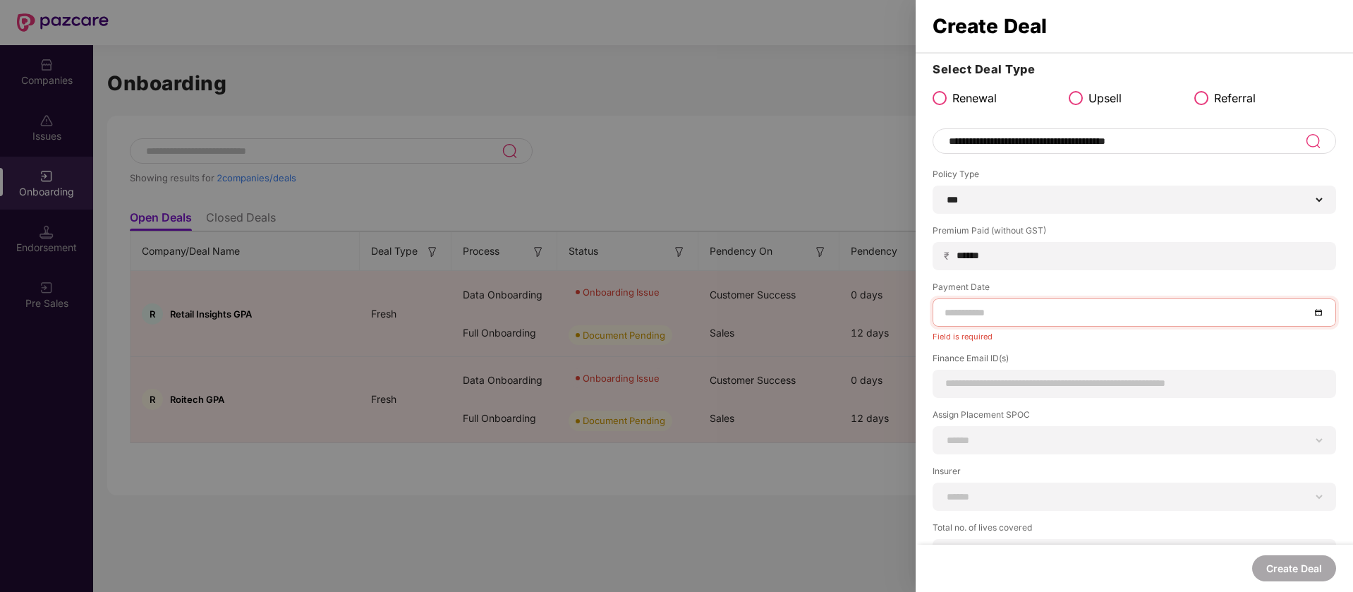
click at [1090, 306] on input at bounding box center [1128, 313] width 366 height 16
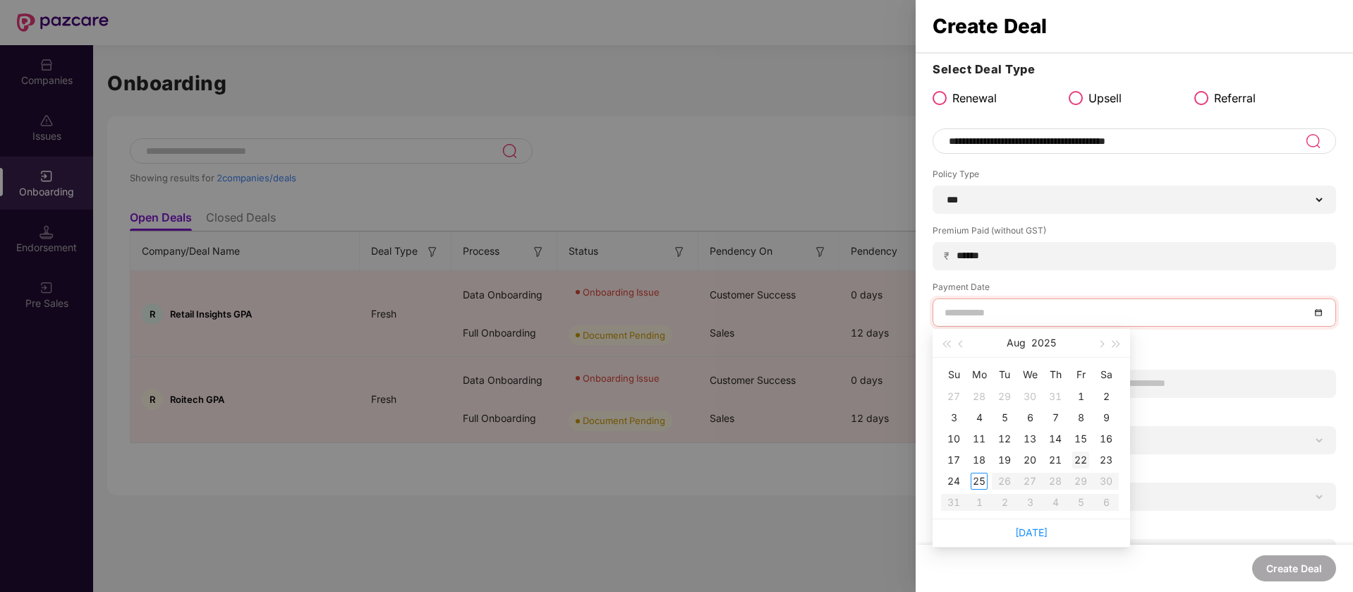
type input "**********"
click at [1078, 456] on div "22" at bounding box center [1081, 460] width 17 height 17
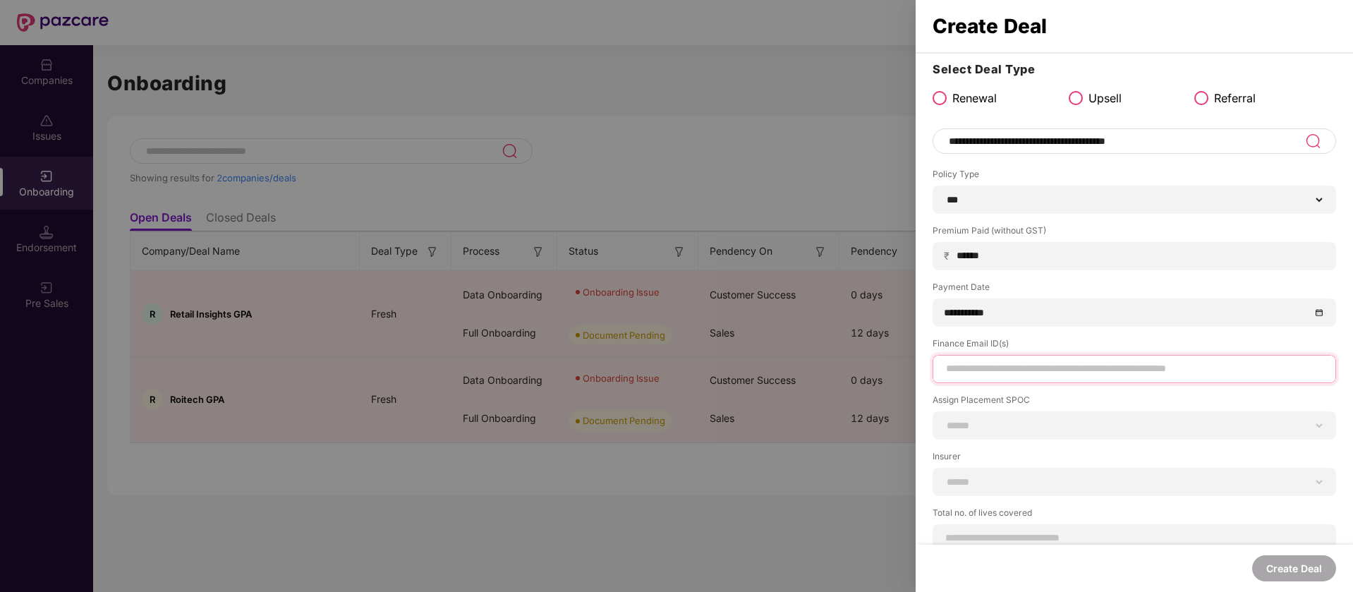
click at [1124, 368] on input at bounding box center [1135, 368] width 380 height 15
click at [1082, 369] on input at bounding box center [1135, 368] width 380 height 15
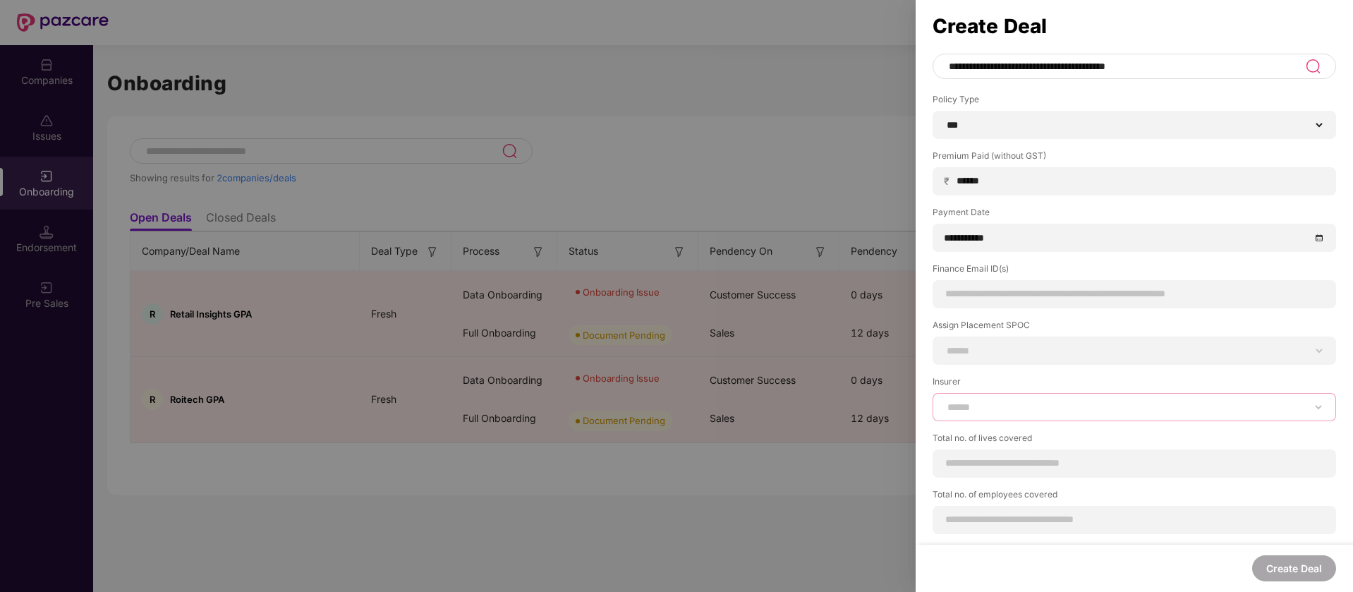
click at [1071, 404] on div "**********" at bounding box center [1135, 398] width 404 height 46
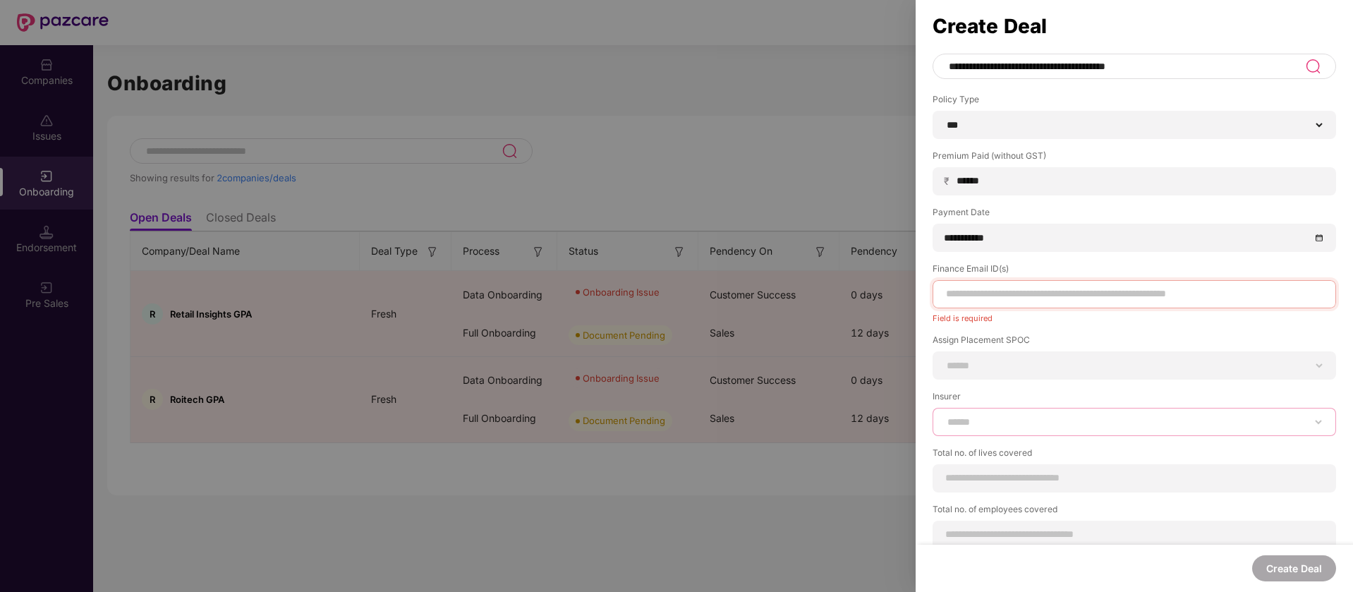
select select "*****"
click at [945, 416] on select "**********" at bounding box center [1135, 421] width 380 height 11
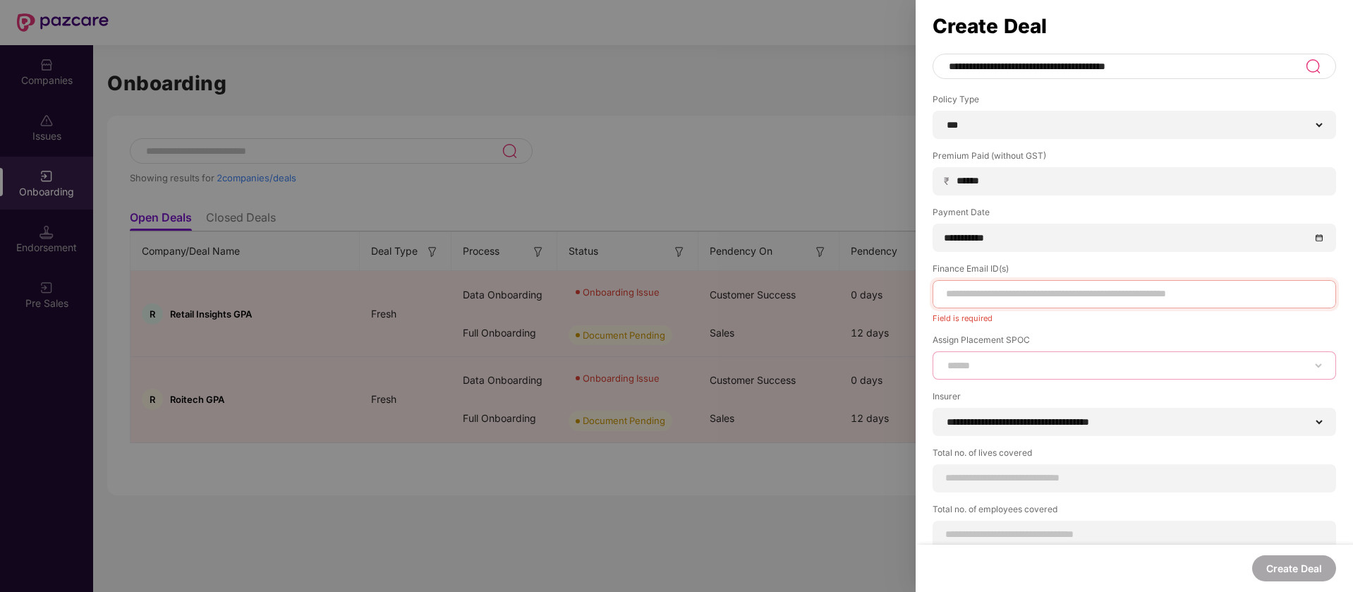
click at [1039, 362] on select "**********" at bounding box center [1135, 365] width 380 height 11
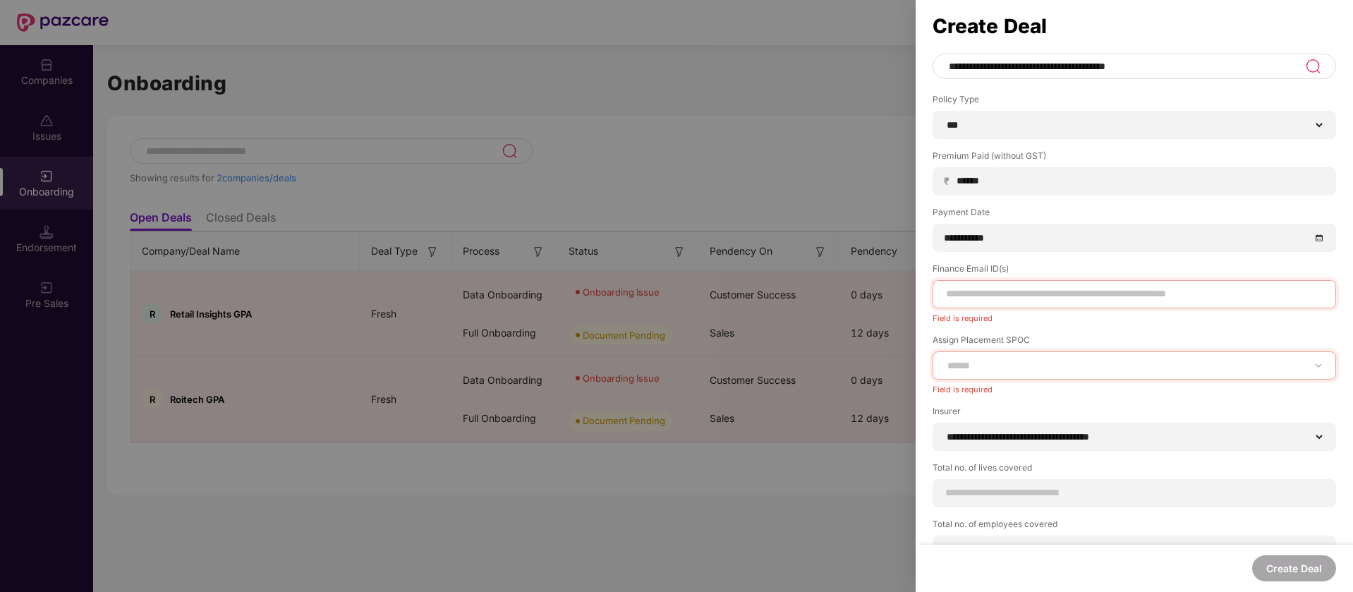
click at [923, 347] on div "**********" at bounding box center [1135, 275] width 438 height 578
click at [991, 297] on input at bounding box center [1135, 293] width 380 height 15
type input "*"
paste input "**********"
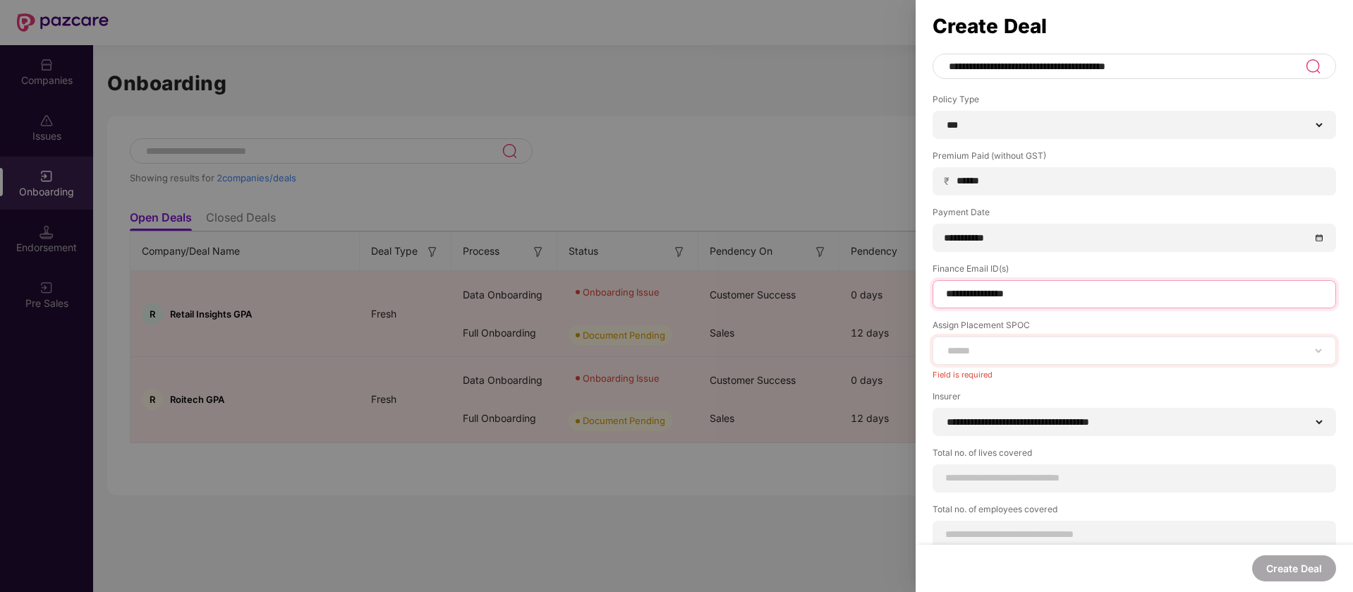
type input "**********"
click at [1042, 345] on select "**********" at bounding box center [1135, 350] width 380 height 11
click at [1051, 350] on select "**********" at bounding box center [1135, 350] width 380 height 11
select select "**********"
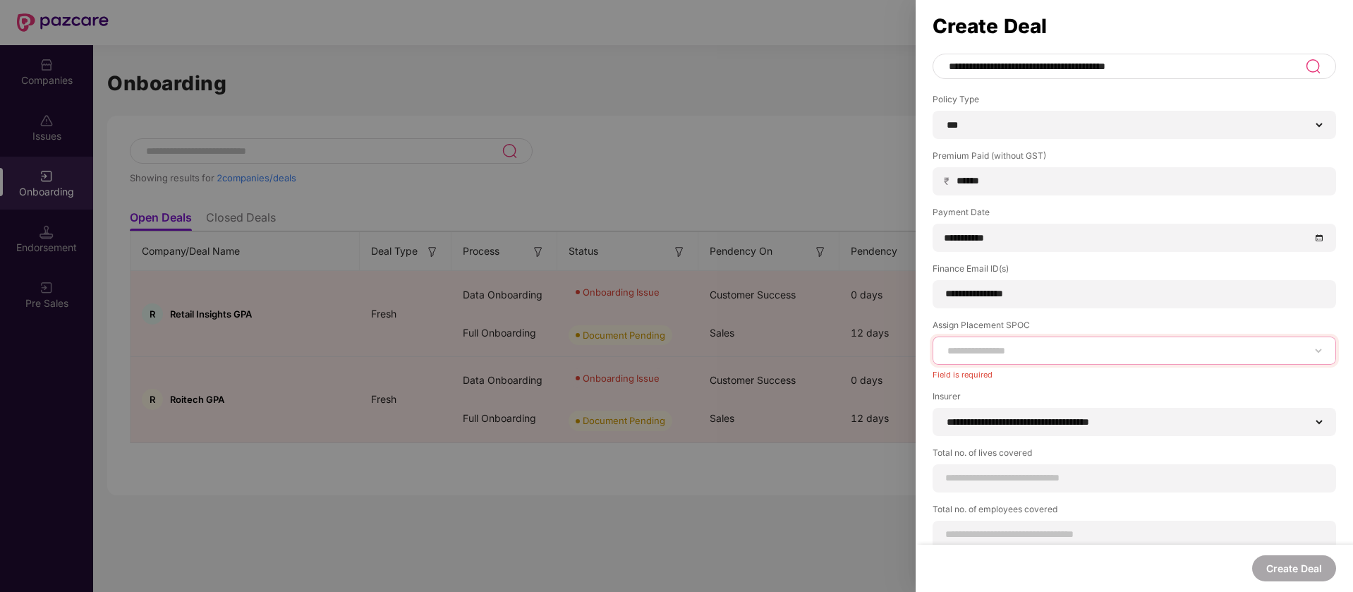
click at [945, 345] on select "**********" at bounding box center [1135, 350] width 380 height 11
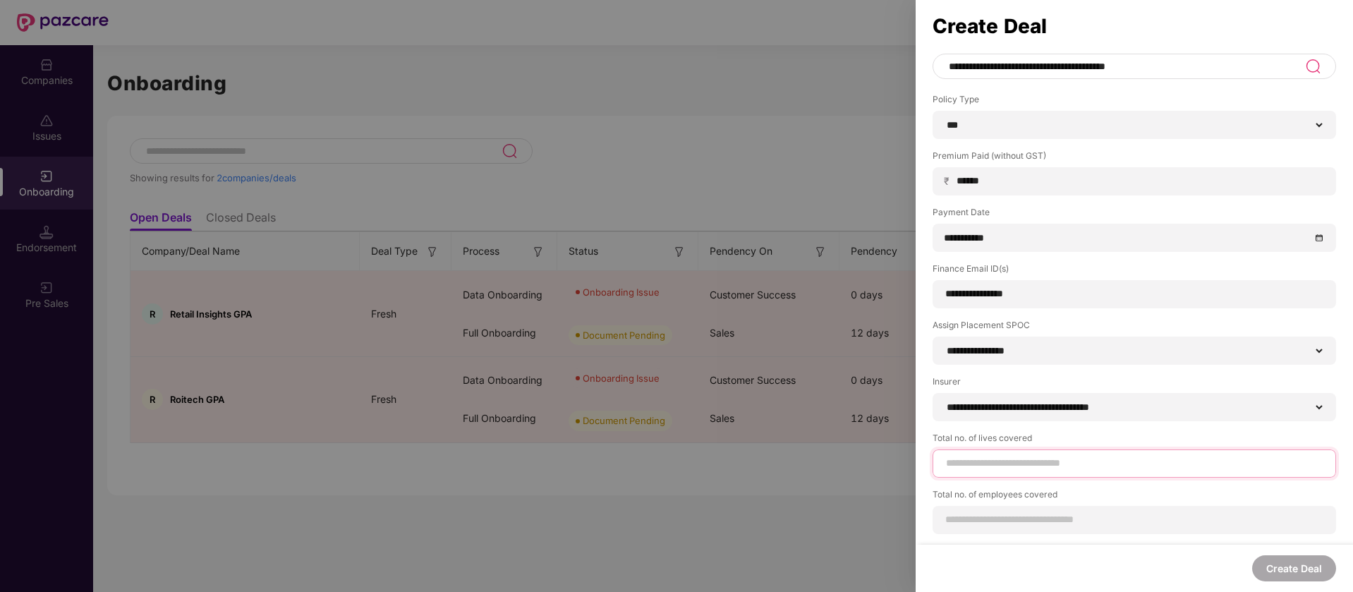
click at [1017, 469] on input at bounding box center [1135, 463] width 380 height 15
click at [1014, 468] on input "***" at bounding box center [1135, 463] width 380 height 15
type input "***"
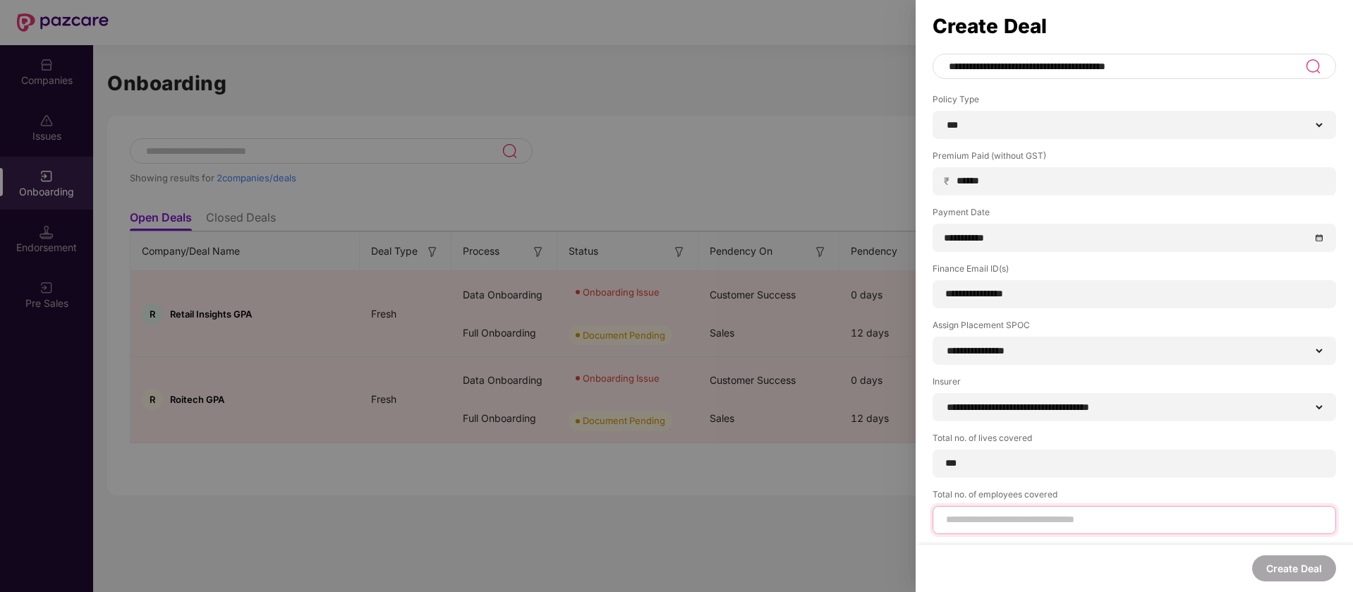
click at [1017, 522] on div at bounding box center [1135, 520] width 404 height 28
type input "**"
click at [1305, 590] on div "Create Deal" at bounding box center [1135, 568] width 438 height 47
click at [1306, 569] on button "Create Deal" at bounding box center [1295, 568] width 84 height 26
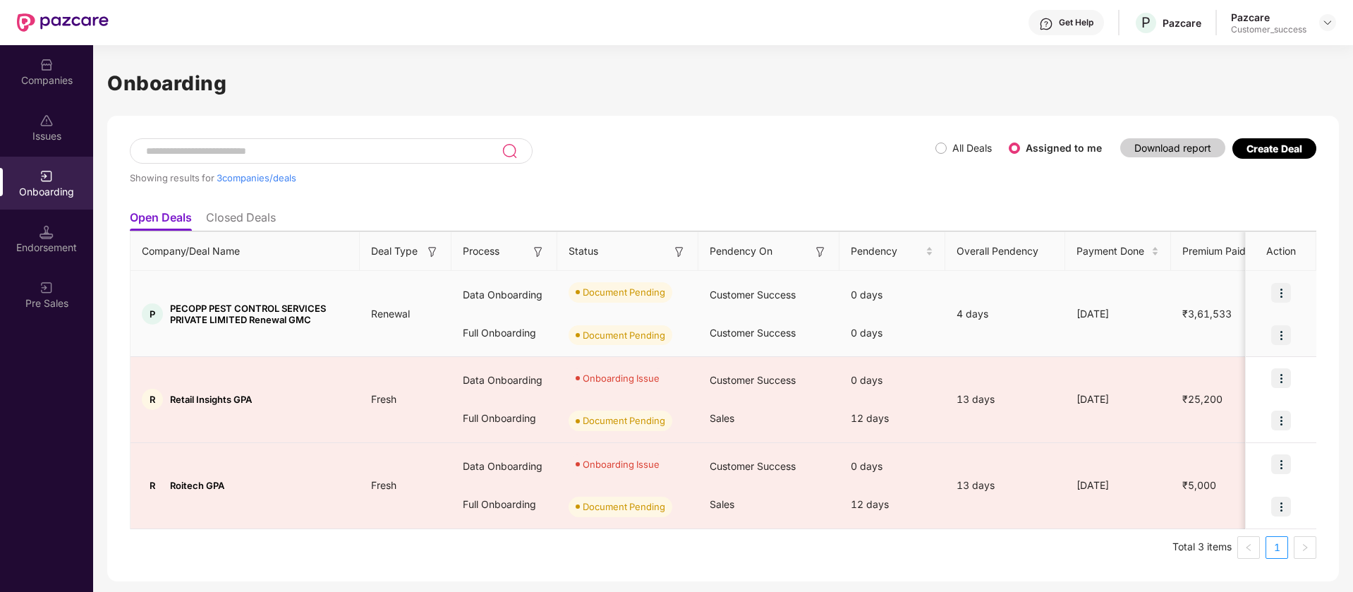
click at [1284, 291] on img at bounding box center [1282, 293] width 20 height 20
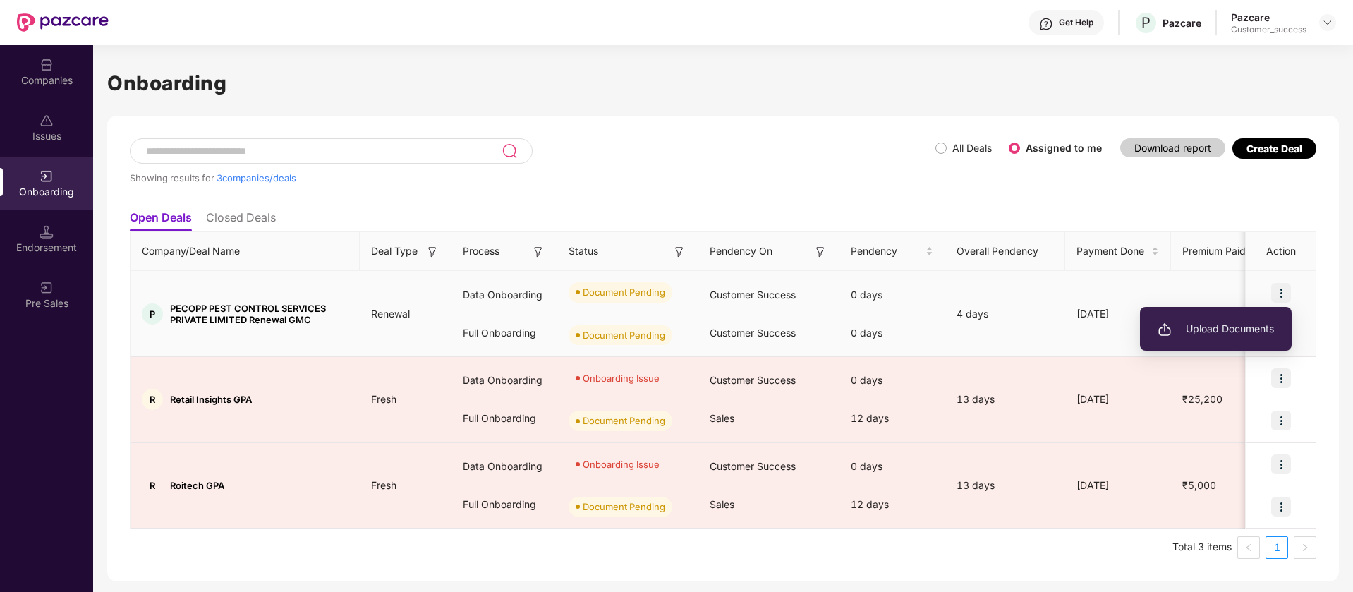
click at [1270, 325] on span "Upload Documents" at bounding box center [1216, 329] width 116 height 16
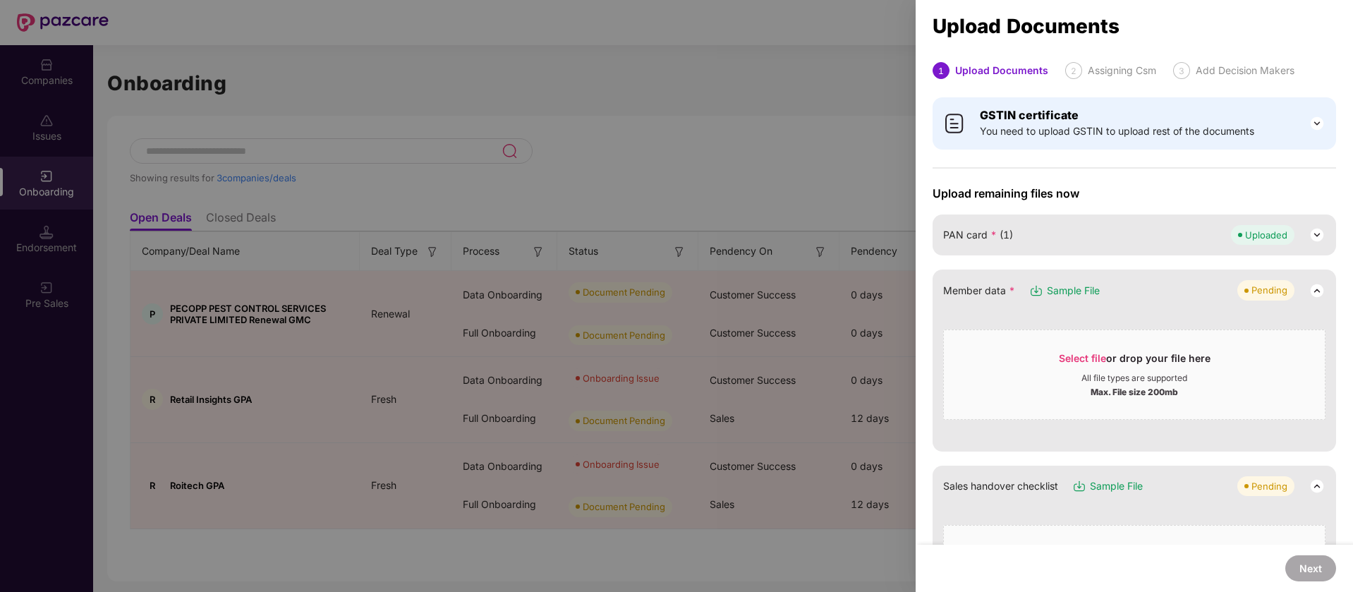
click at [1245, 238] on div "Uploaded" at bounding box center [1266, 235] width 42 height 14
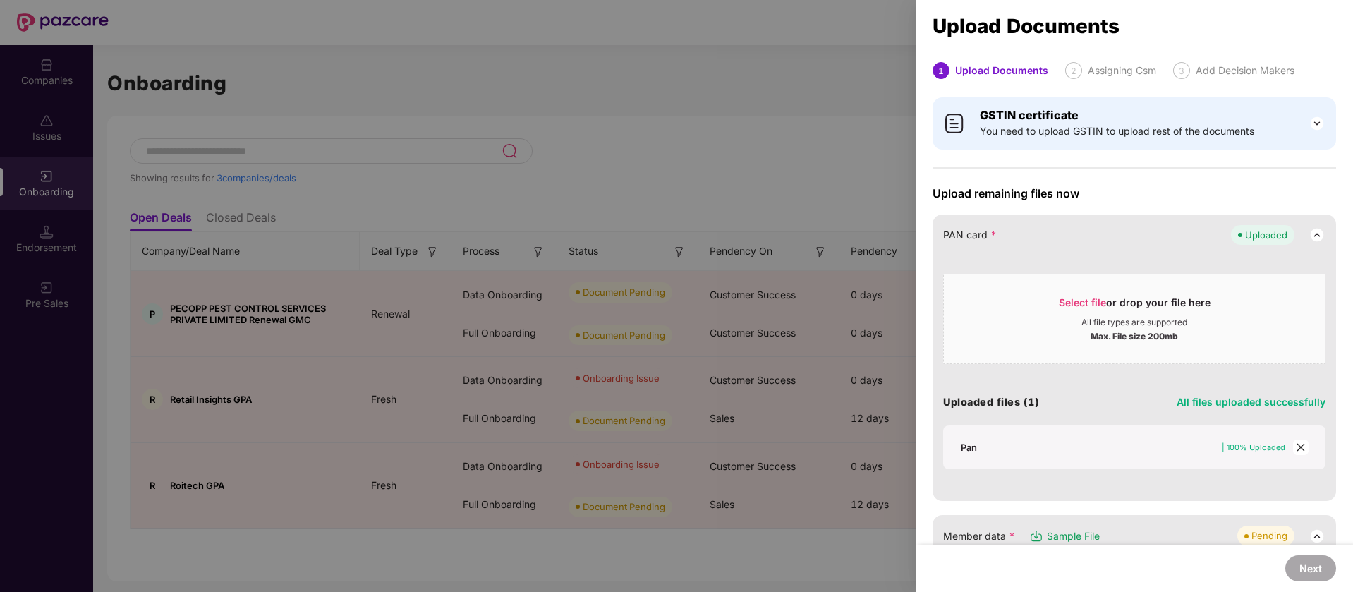
click at [1245, 238] on div "Uploaded" at bounding box center [1266, 235] width 42 height 14
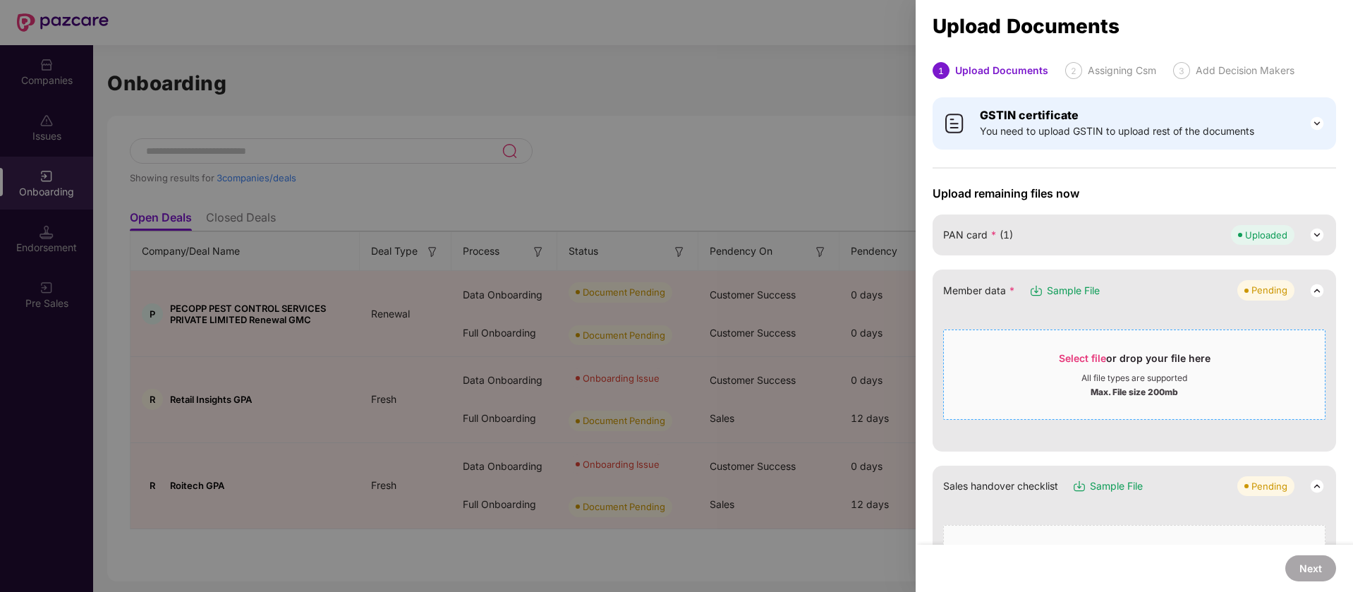
click at [1178, 377] on div "All file types are supported" at bounding box center [1135, 378] width 106 height 11
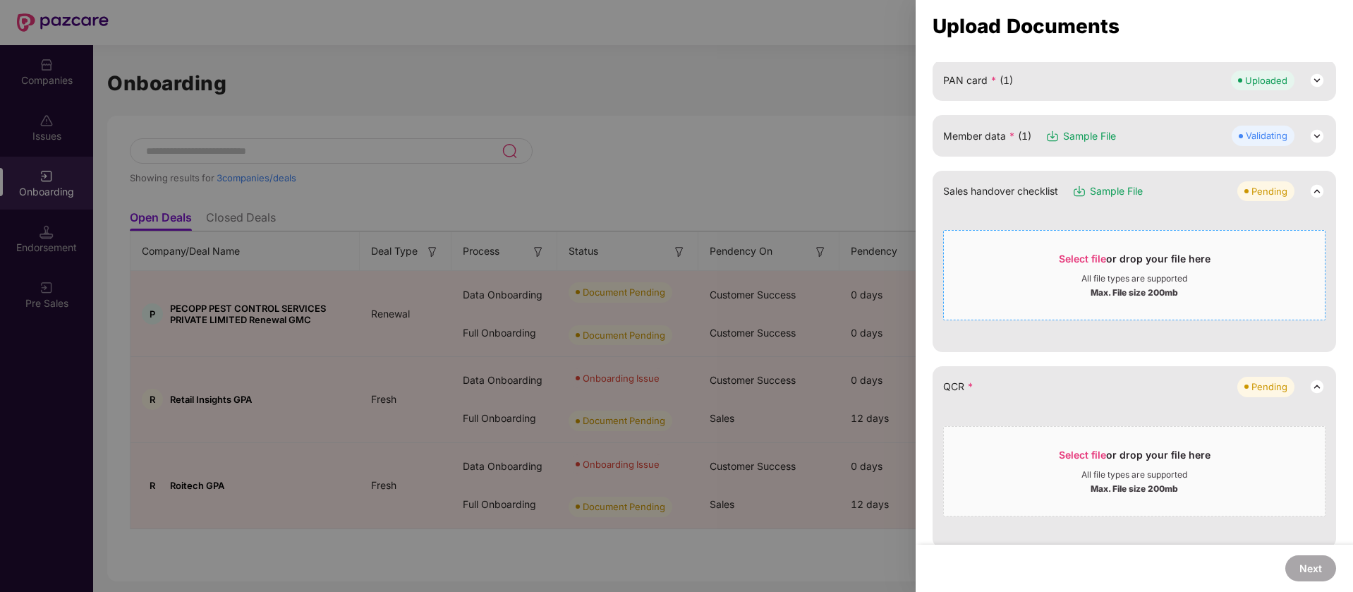
scroll to position [176, 0]
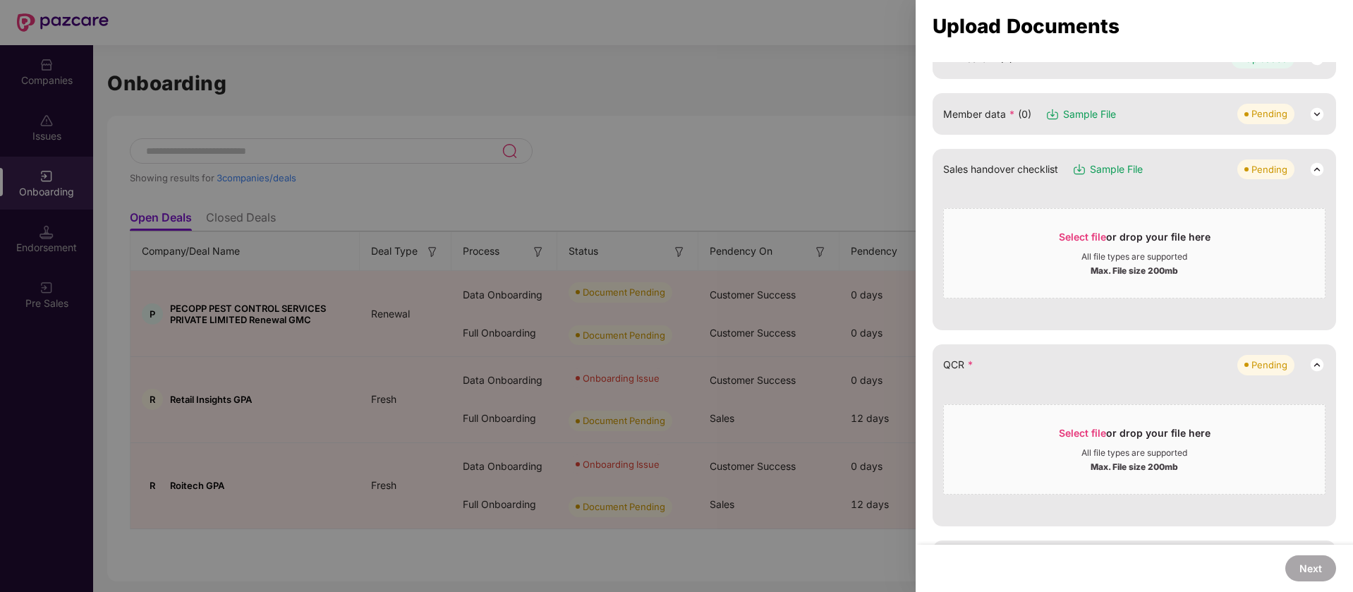
click at [1181, 107] on div "Member data * (0) Sample File Pending" at bounding box center [1134, 114] width 382 height 20
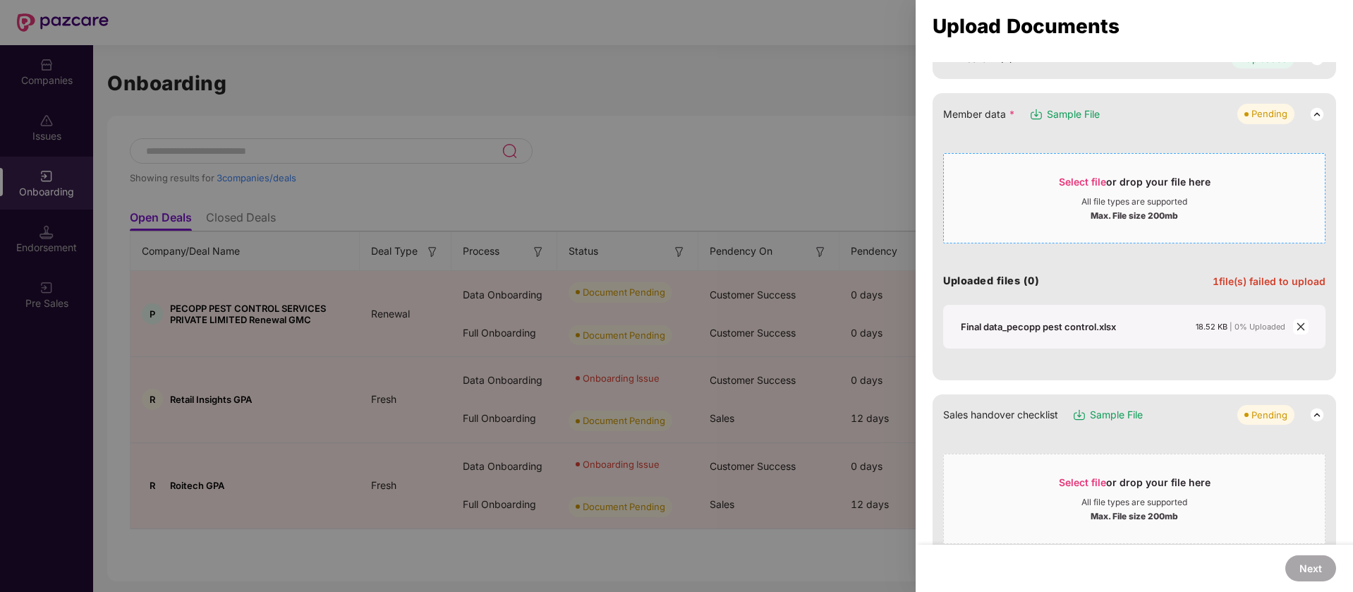
click at [1151, 179] on div "Select file or drop your file here" at bounding box center [1135, 185] width 152 height 21
click at [1303, 323] on icon "close" at bounding box center [1301, 327] width 10 height 10
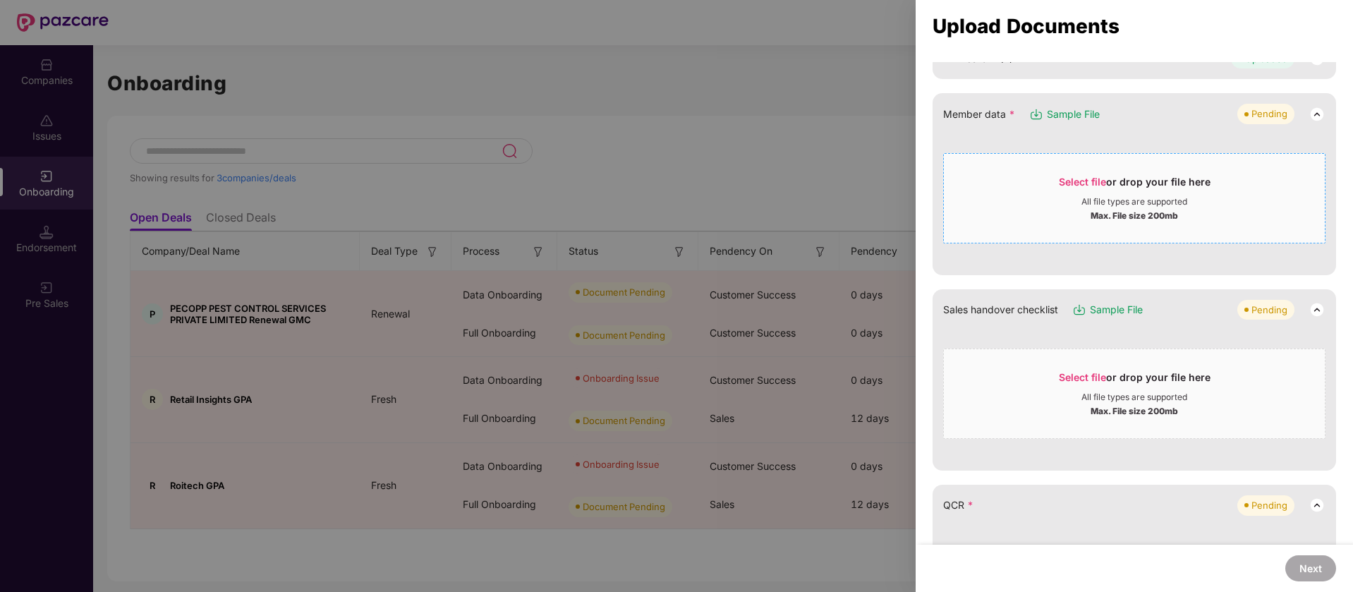
click at [1105, 157] on div "Select file or drop your file here All file types are supported Max. File size …" at bounding box center [1134, 198] width 382 height 90
click at [1164, 171] on span "Select file or drop your file here All file types are supported Max. File size …" at bounding box center [1134, 198] width 381 height 68
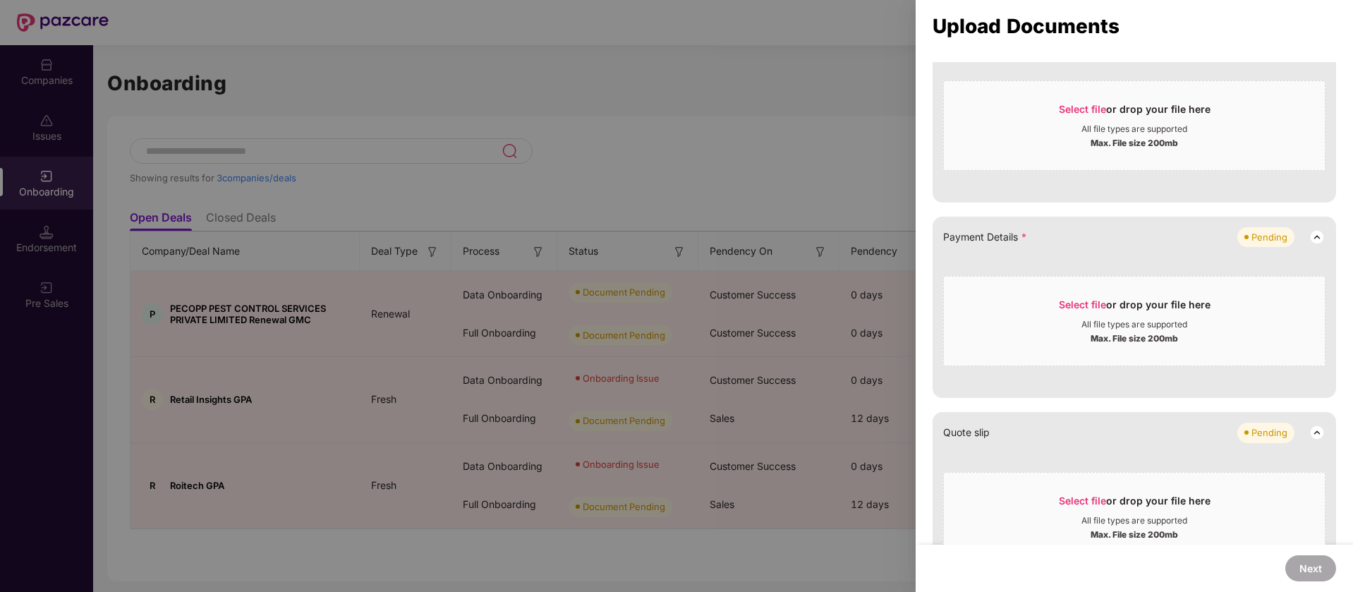
scroll to position [529, 0]
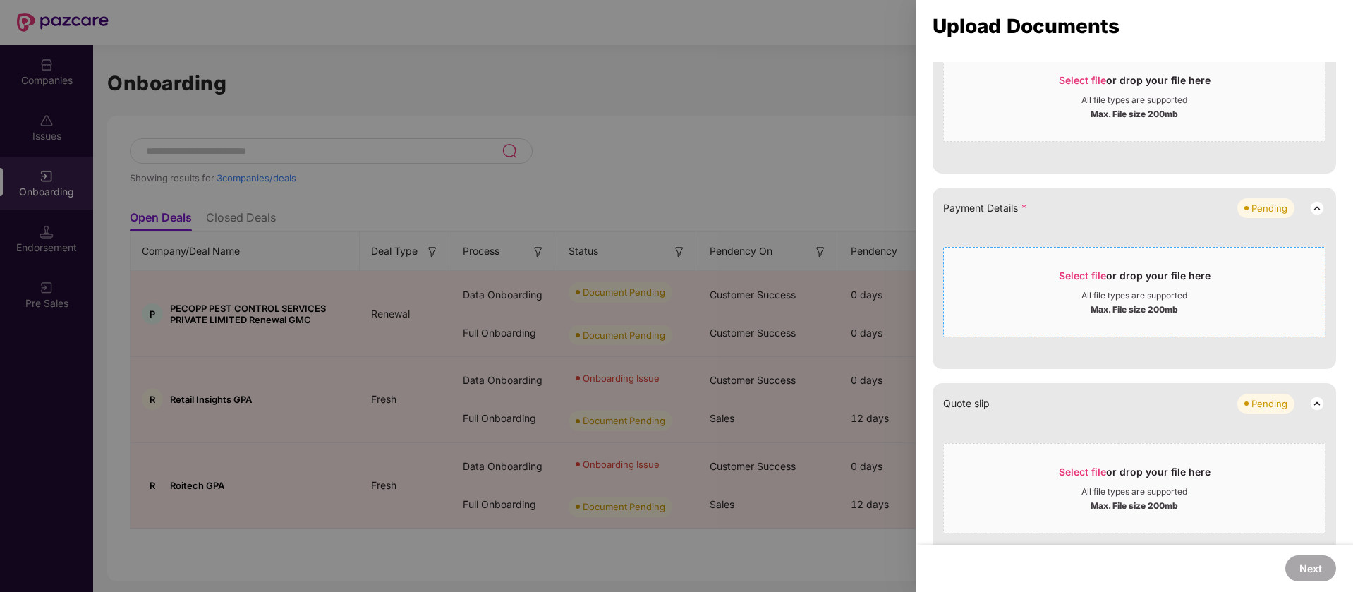
click at [1137, 251] on div "Select file or drop your file here All file types are supported Max. File size …" at bounding box center [1134, 292] width 382 height 90
click at [1099, 275] on span "Select file" at bounding box center [1082, 276] width 47 height 12
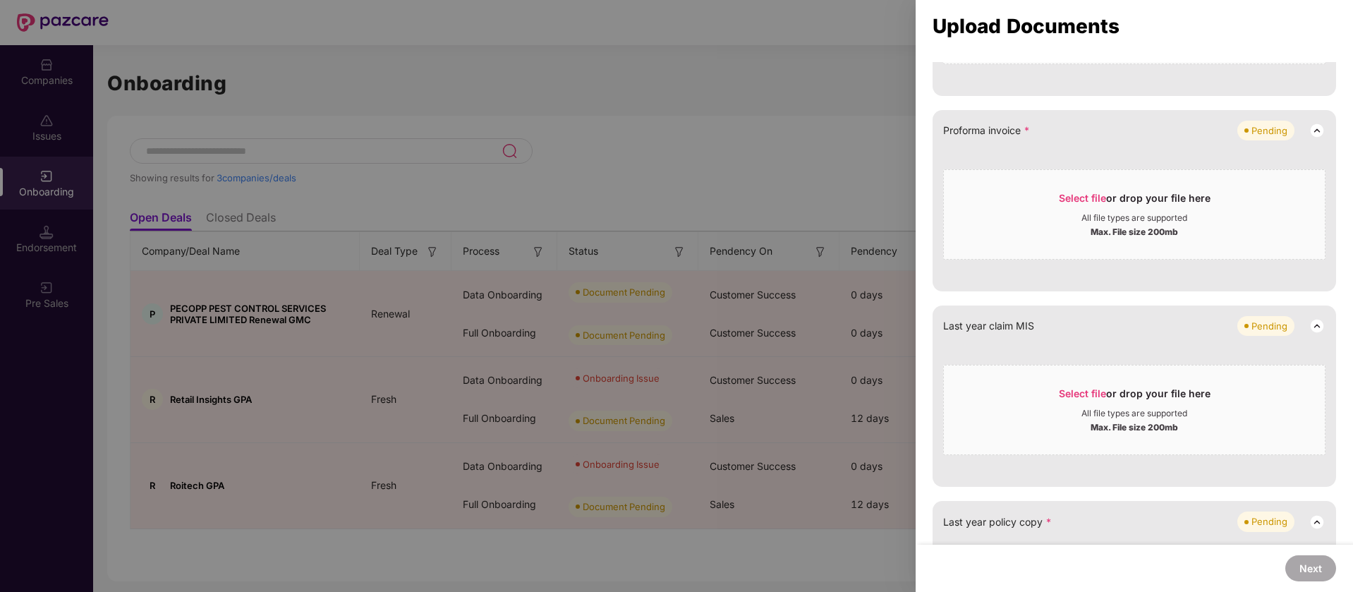
scroll to position [882, 0]
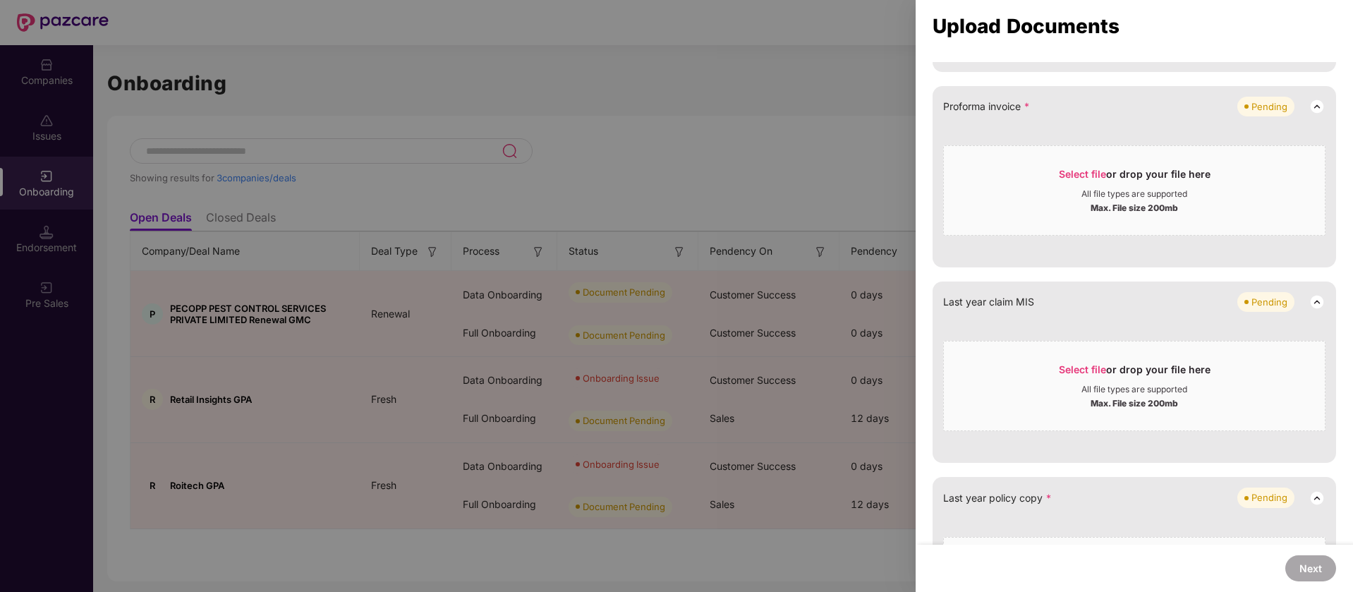
click at [1276, 5] on div "Upload Documents 1 Upload Documents 2 Assigning Csm 3 Add Decision Makers GSTIN…" at bounding box center [1135, 296] width 438 height 592
click at [1201, 171] on div "Select file or drop your file here" at bounding box center [1135, 177] width 152 height 21
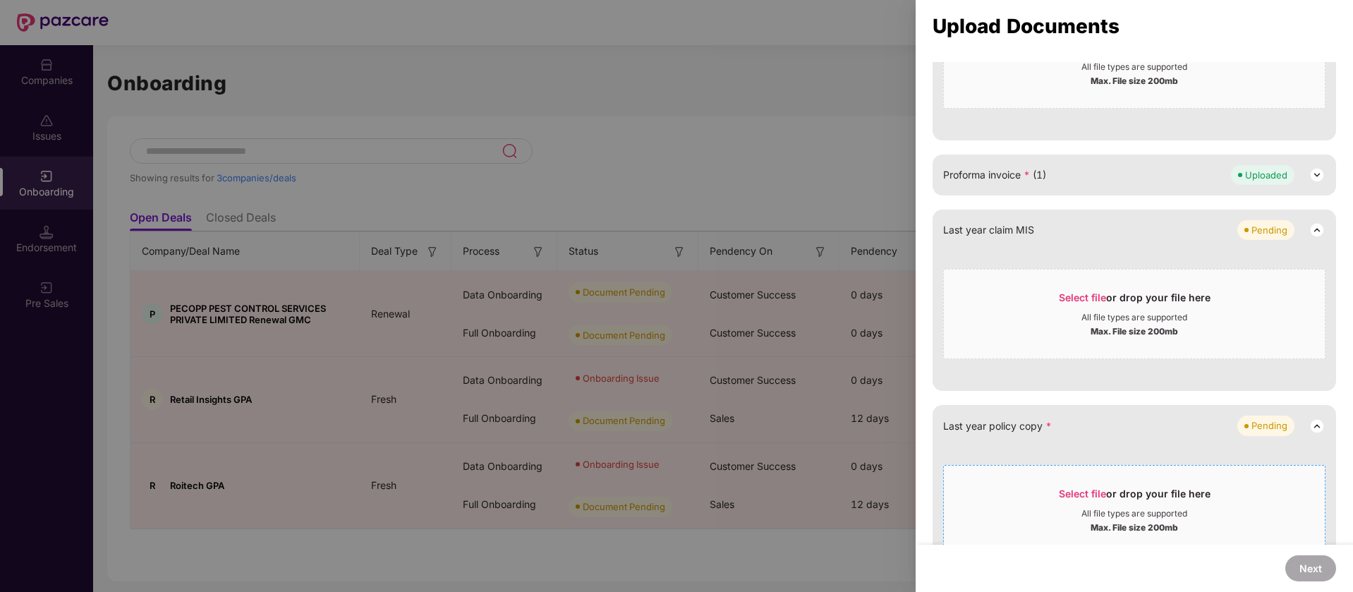
scroll to position [864, 0]
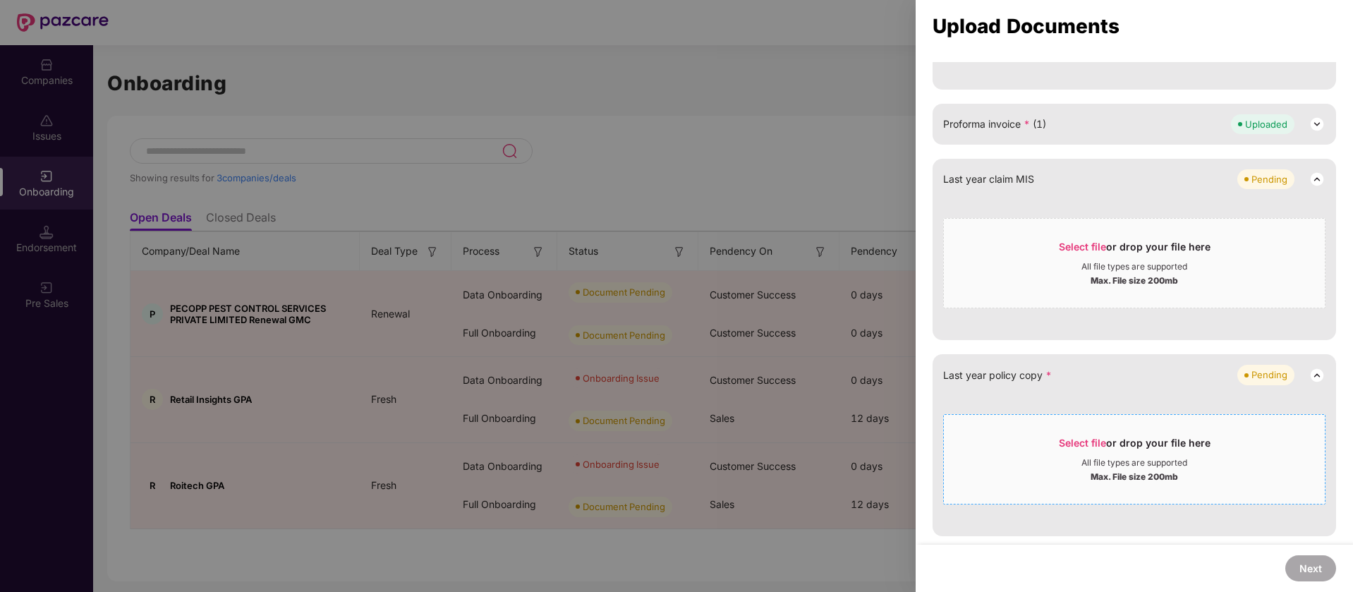
click at [1086, 447] on span "Select file" at bounding box center [1082, 443] width 47 height 12
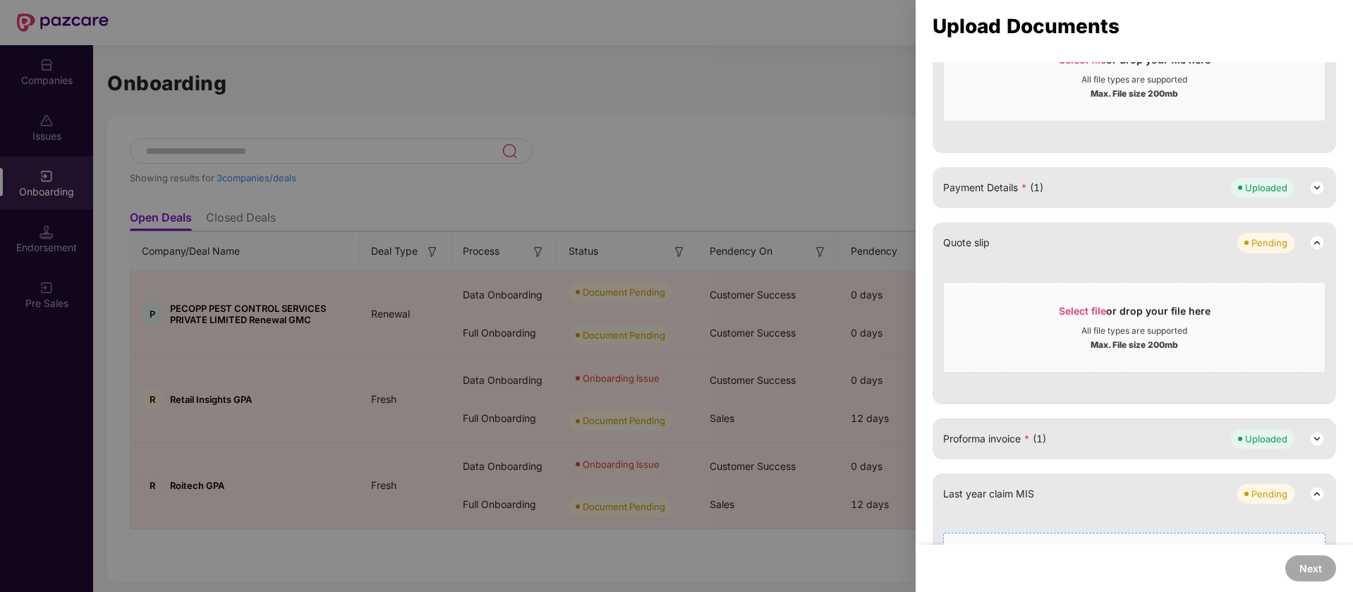
scroll to position [548, 0]
click at [1194, 330] on div "All file types are supported" at bounding box center [1134, 332] width 381 height 11
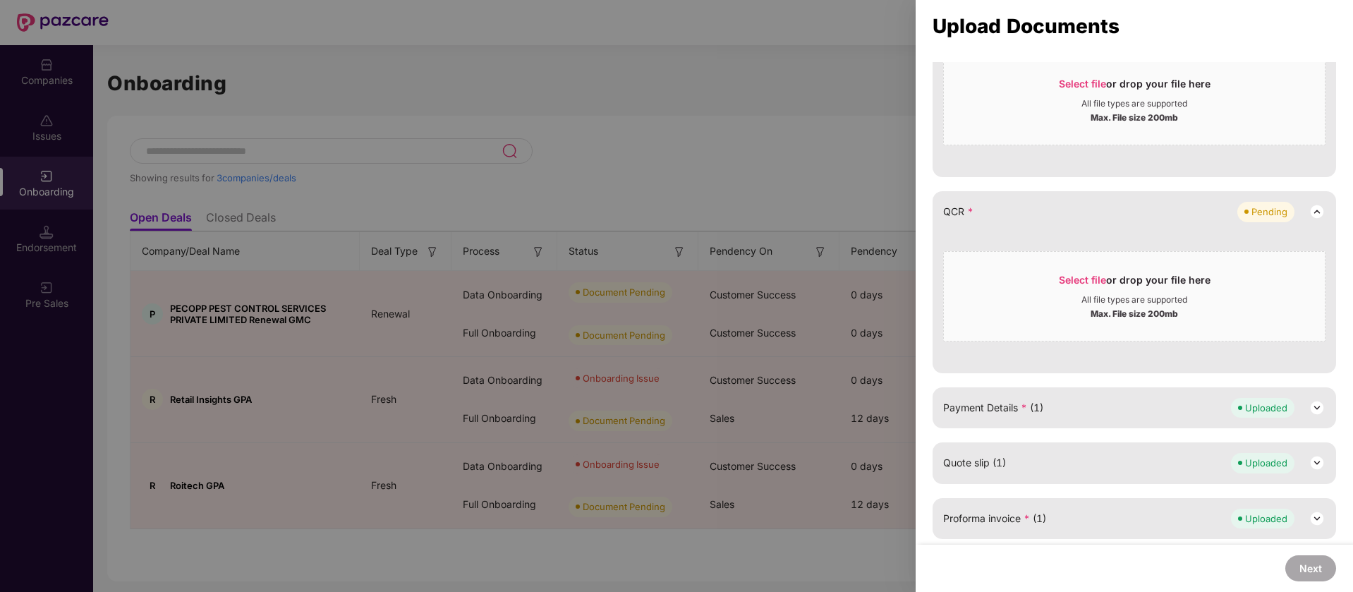
scroll to position [331, 0]
click at [1142, 281] on div "Select file or drop your file here" at bounding box center [1135, 282] width 152 height 21
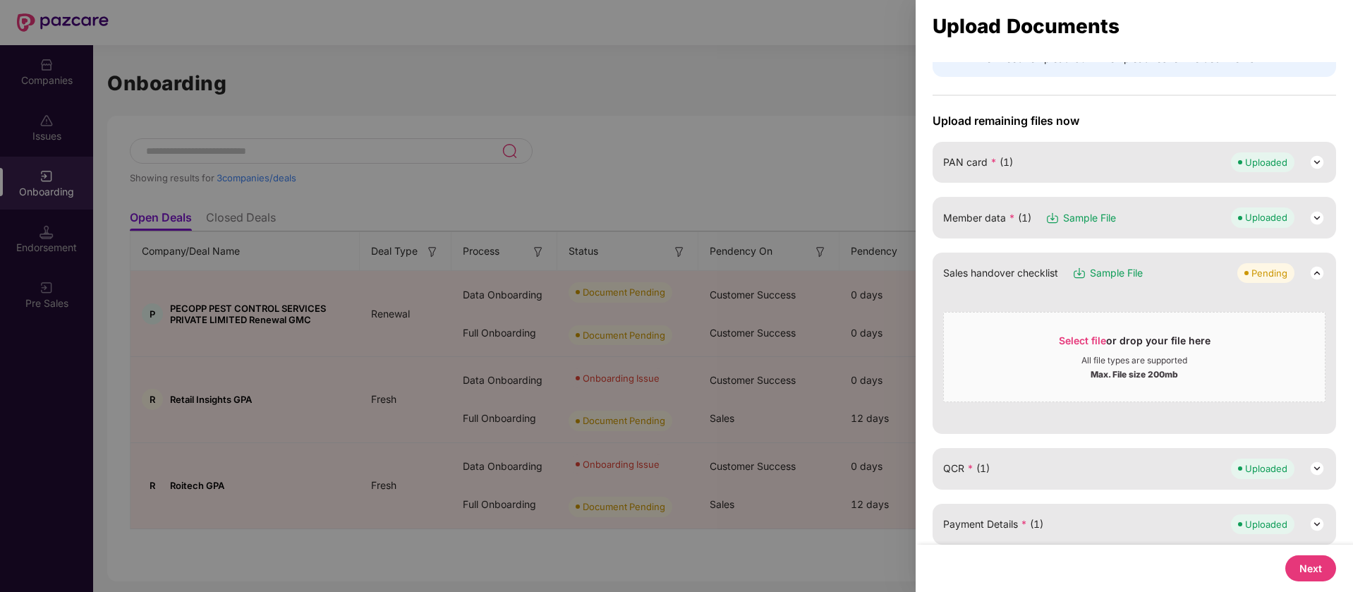
scroll to position [443, 0]
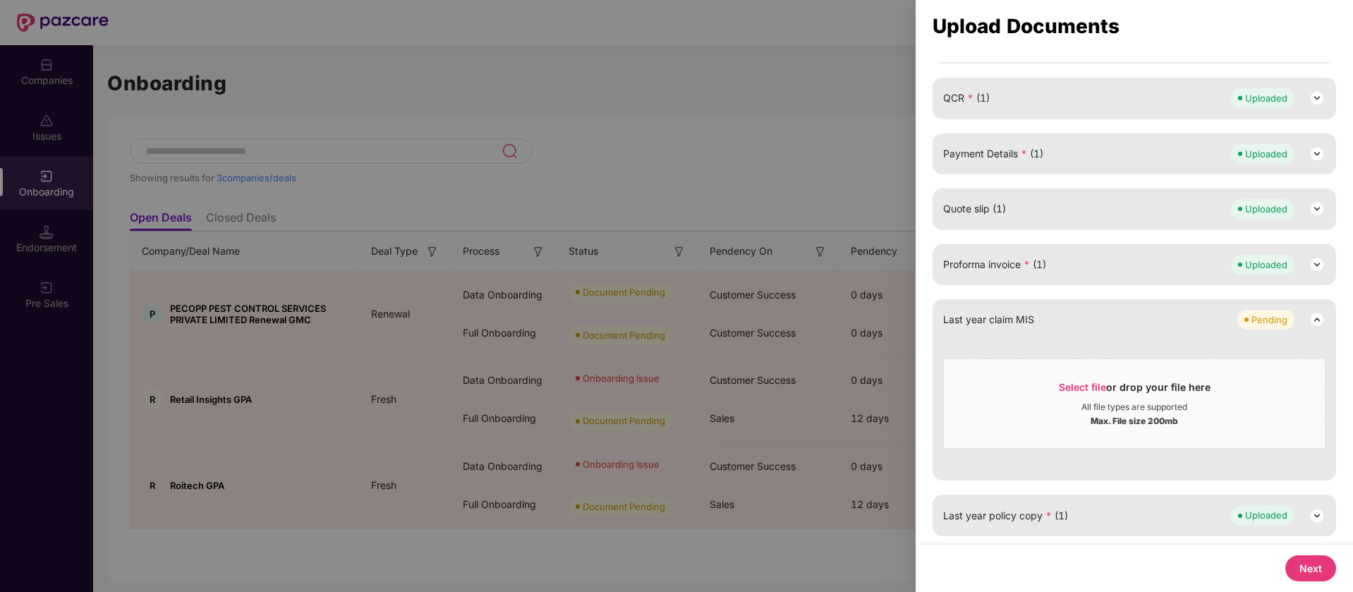
click at [1307, 566] on button "Next" at bounding box center [1311, 568] width 51 height 26
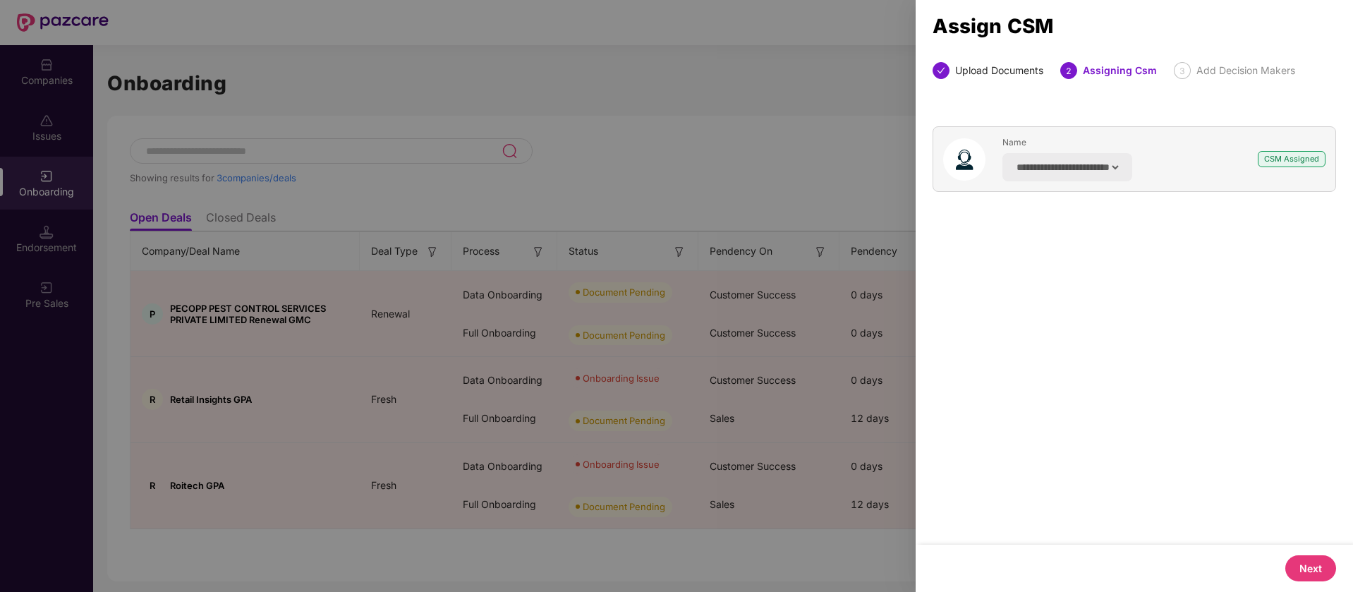
click at [1290, 159] on div "CSM Assigned" at bounding box center [1292, 159] width 68 height 16
click at [1320, 572] on button "Next" at bounding box center [1311, 568] width 51 height 26
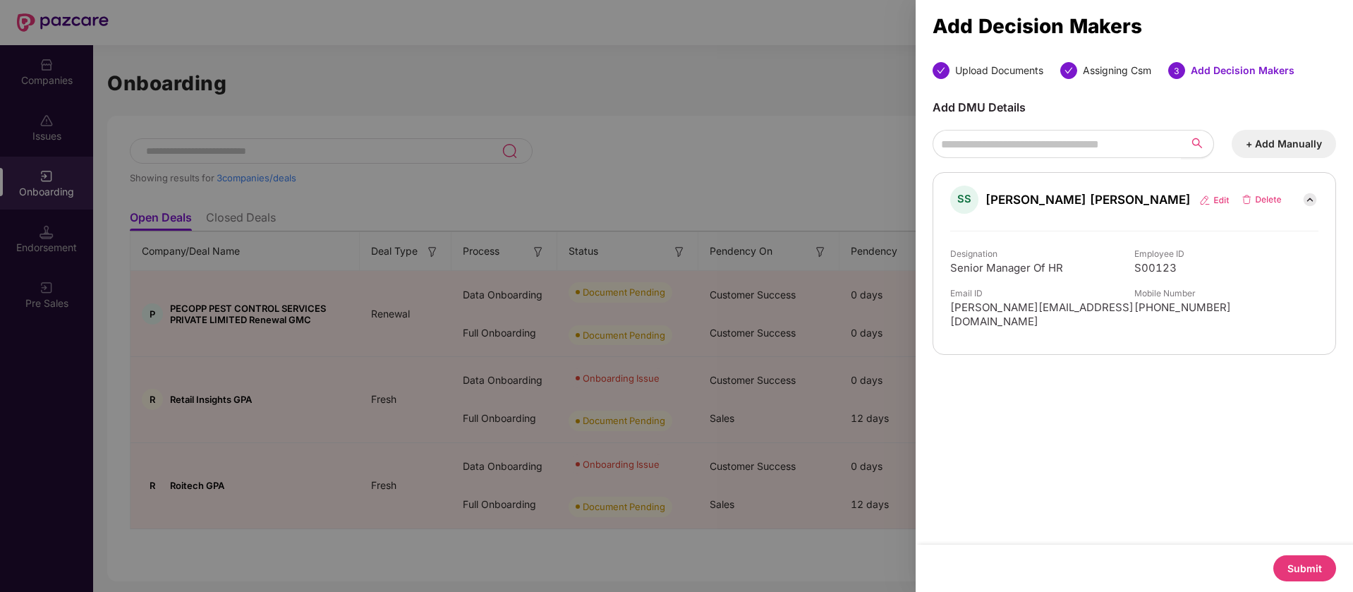
click at [1299, 573] on button "Submit" at bounding box center [1305, 568] width 63 height 26
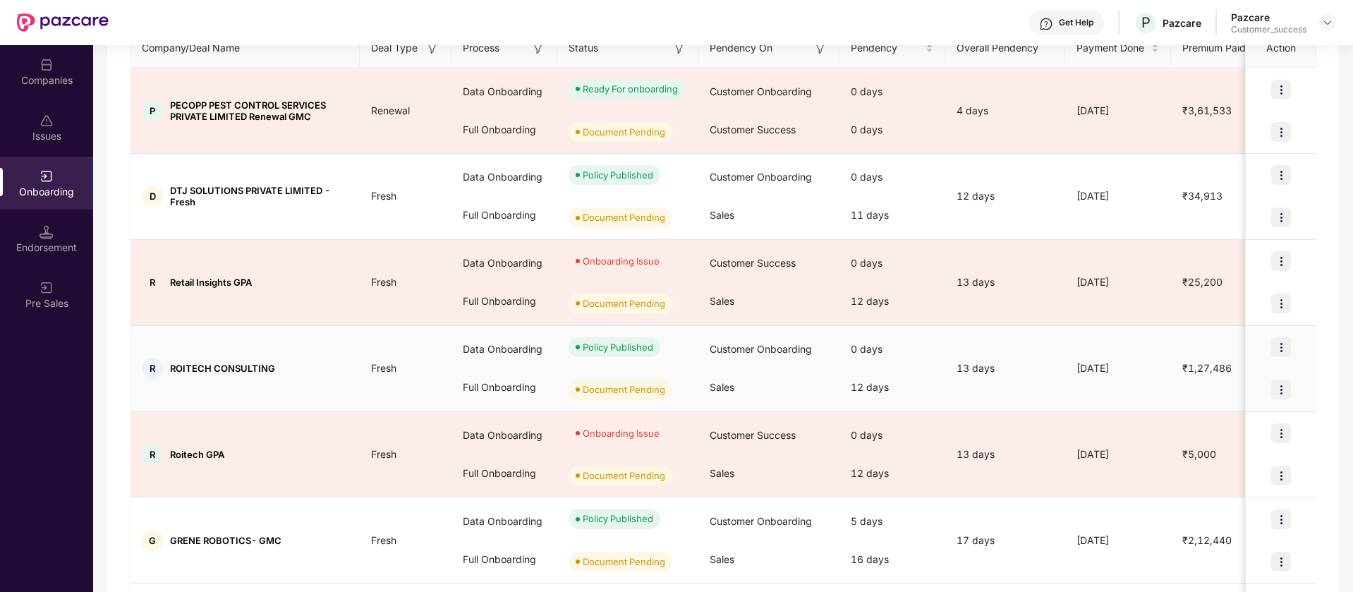
click at [1281, 347] on img at bounding box center [1282, 347] width 20 height 20
click at [1255, 392] on li "View Document" at bounding box center [1222, 383] width 136 height 30
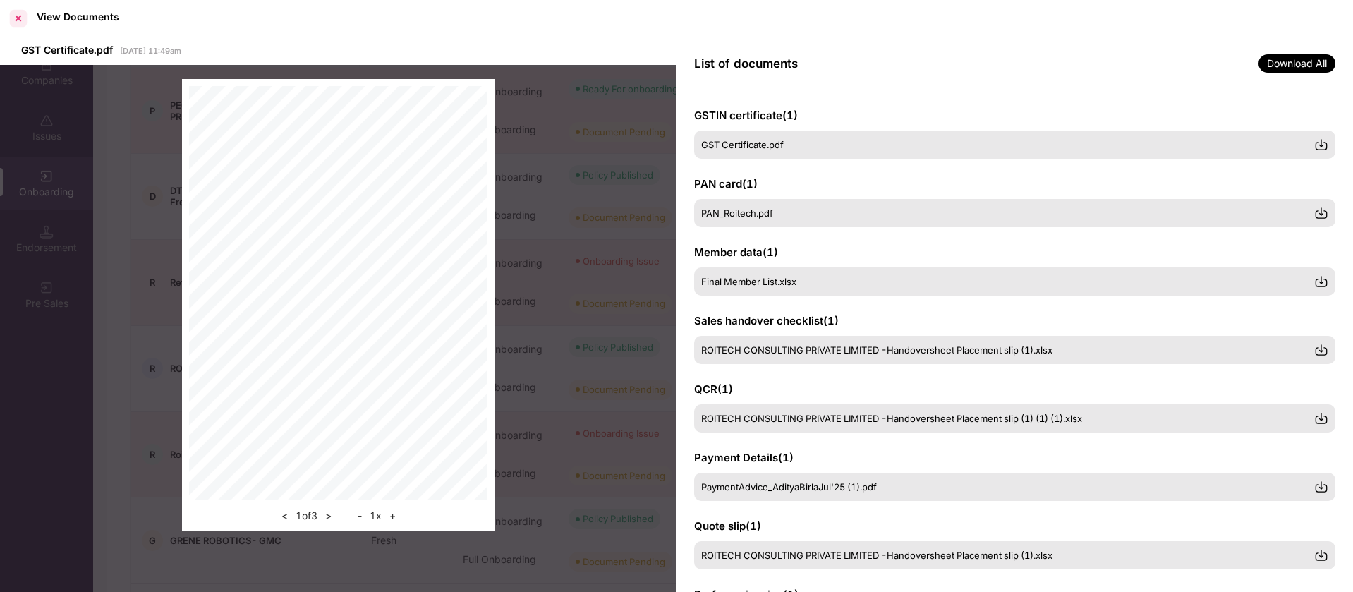
click at [20, 18] on div at bounding box center [18, 18] width 23 height 23
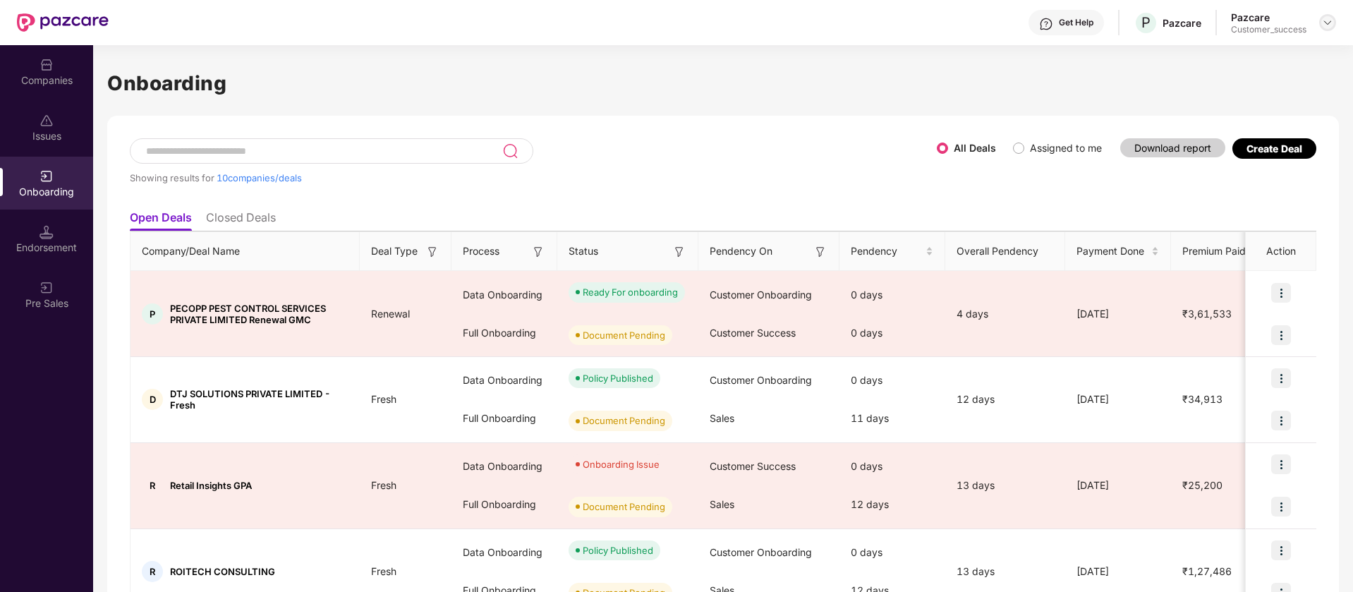
click at [1329, 24] on img at bounding box center [1327, 22] width 11 height 11
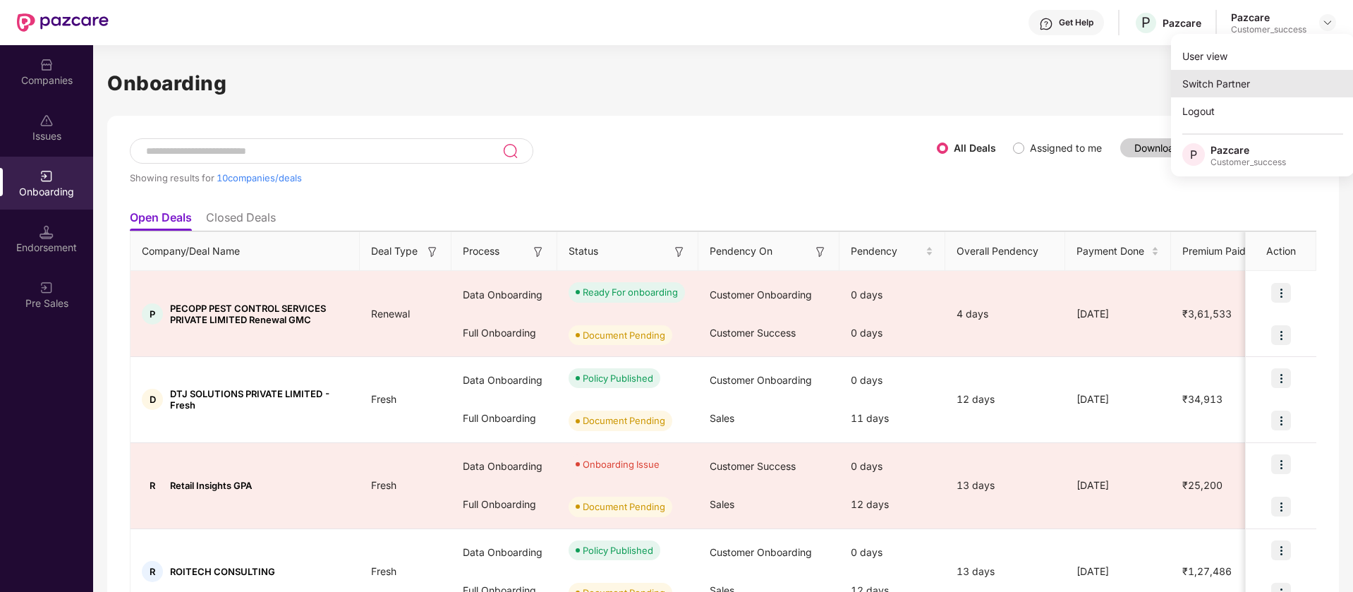
click at [1277, 80] on div "Switch Partner" at bounding box center [1262, 84] width 183 height 28
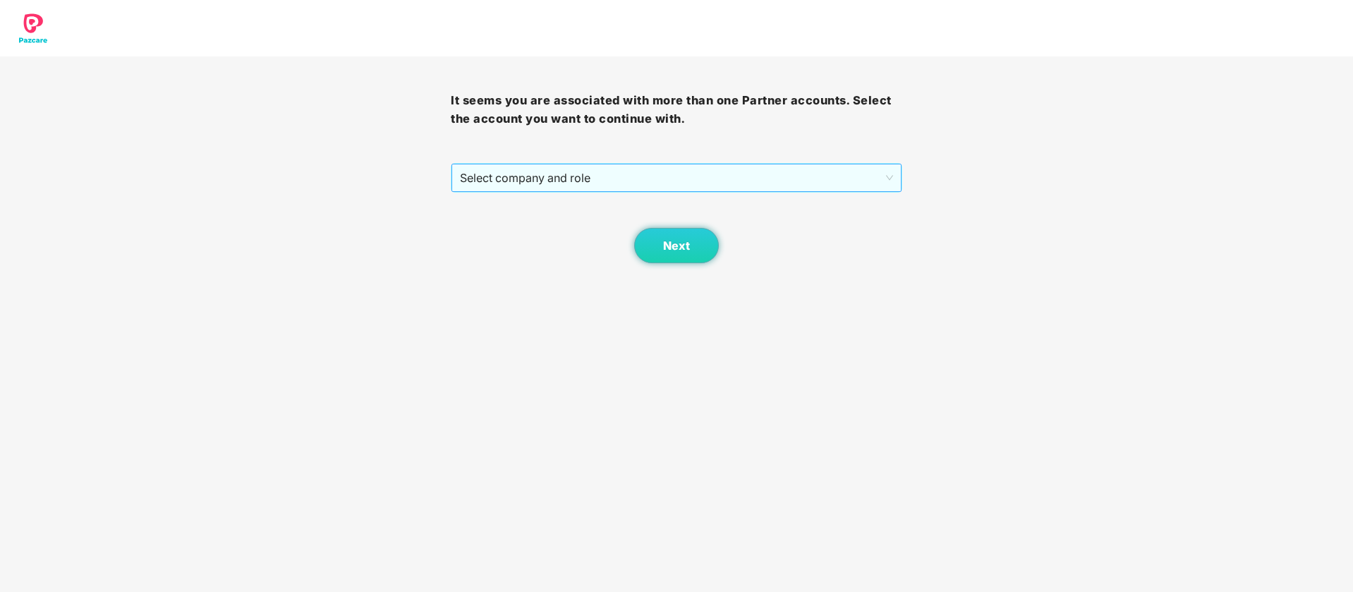
click at [883, 177] on span "Select company and role" at bounding box center [676, 177] width 433 height 27
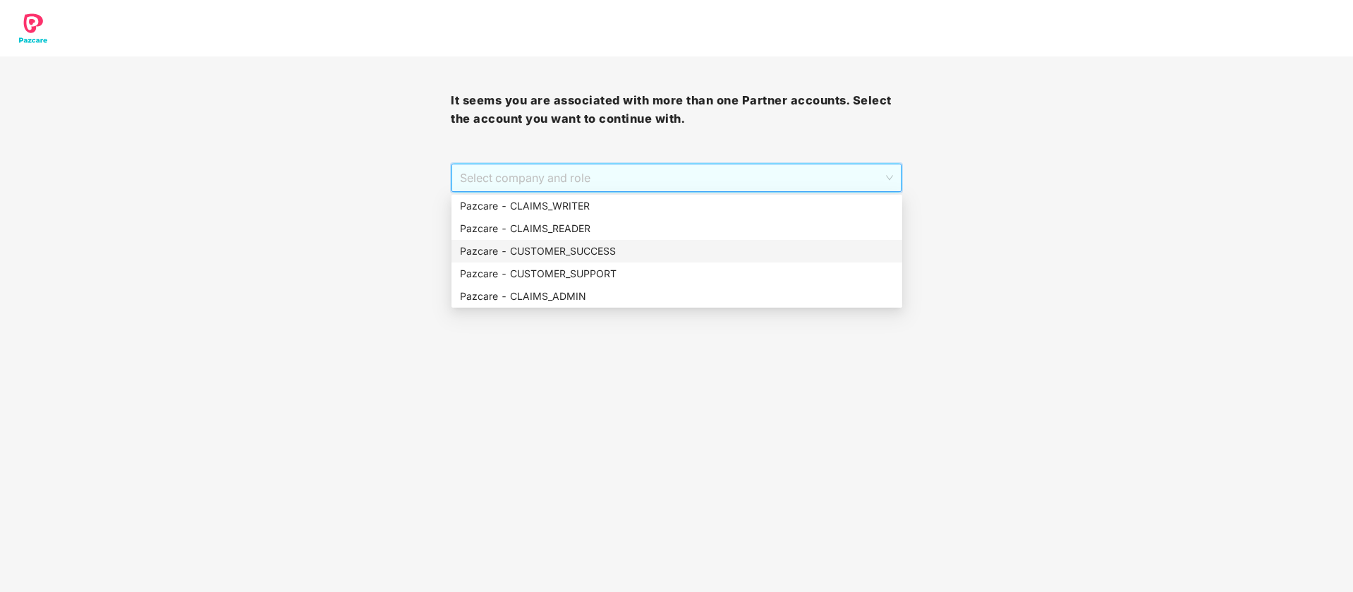
click at [669, 255] on div "Pazcare - CUSTOMER_SUCCESS" at bounding box center [677, 251] width 434 height 16
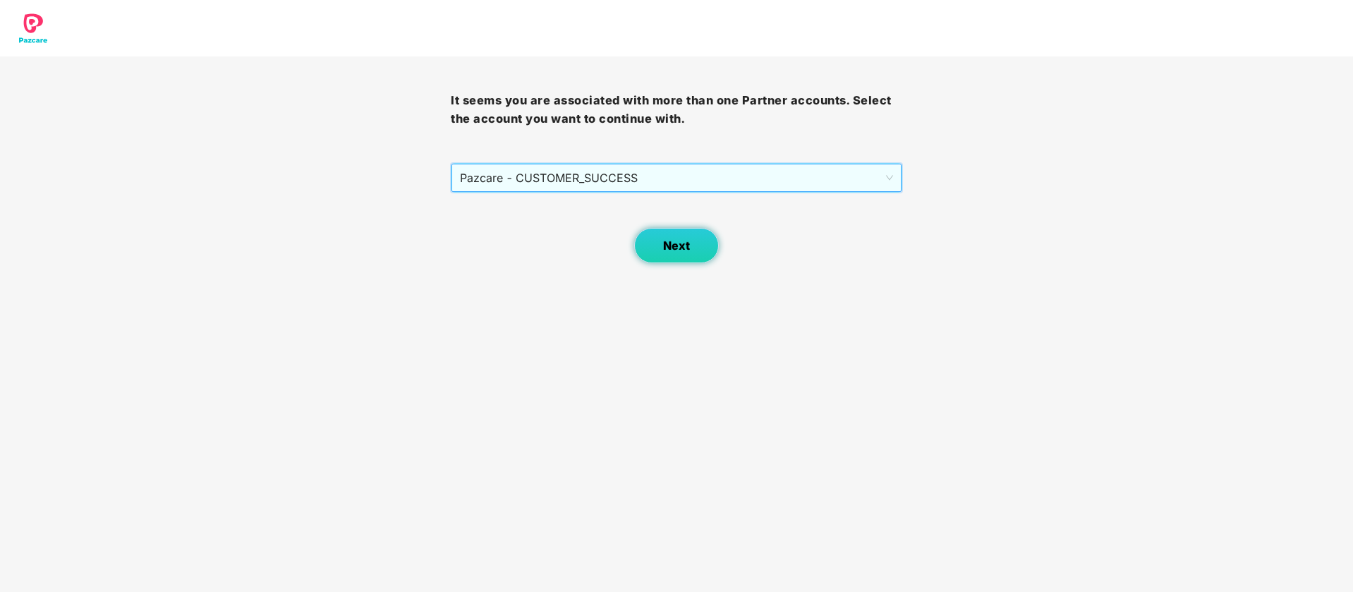
click at [662, 246] on button "Next" at bounding box center [676, 245] width 85 height 35
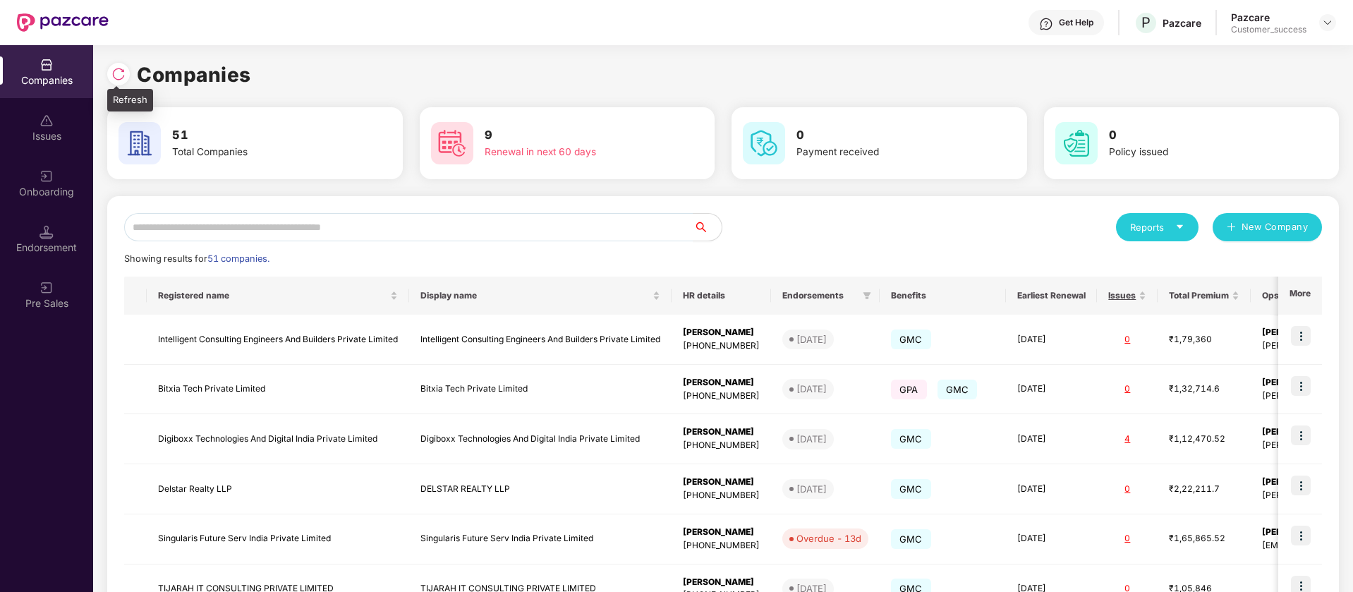
click at [121, 73] on img at bounding box center [118, 74] width 14 height 14
click at [231, 263] on span "51 companies." at bounding box center [238, 258] width 62 height 11
click at [422, 246] on div "Reports New Company Showing results for 51 companies. Registered name Display n…" at bounding box center [723, 538] width 1198 height 650
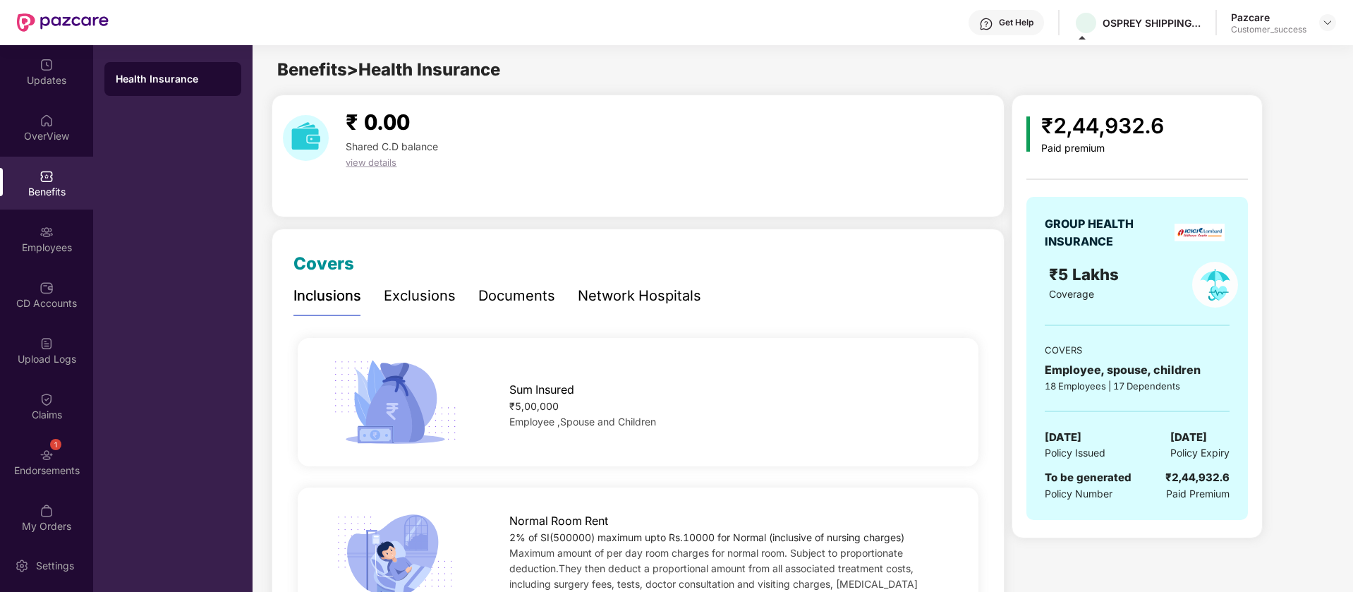
scroll to position [200, 0]
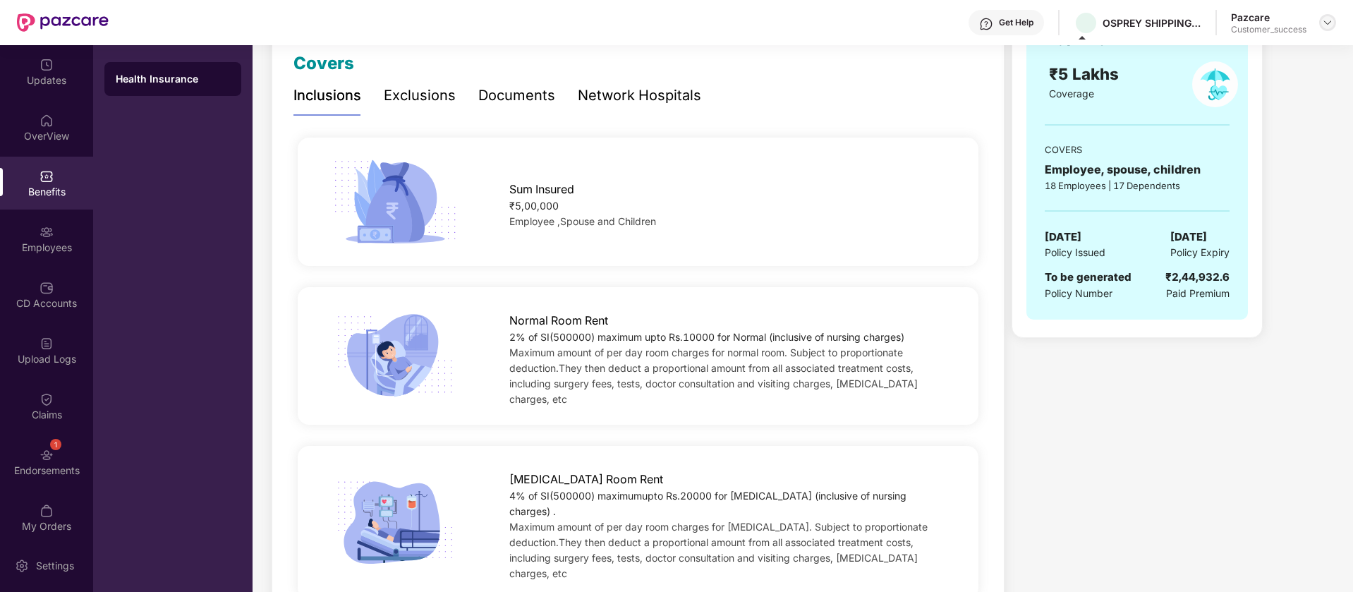
click at [1331, 16] on div at bounding box center [1328, 22] width 17 height 17
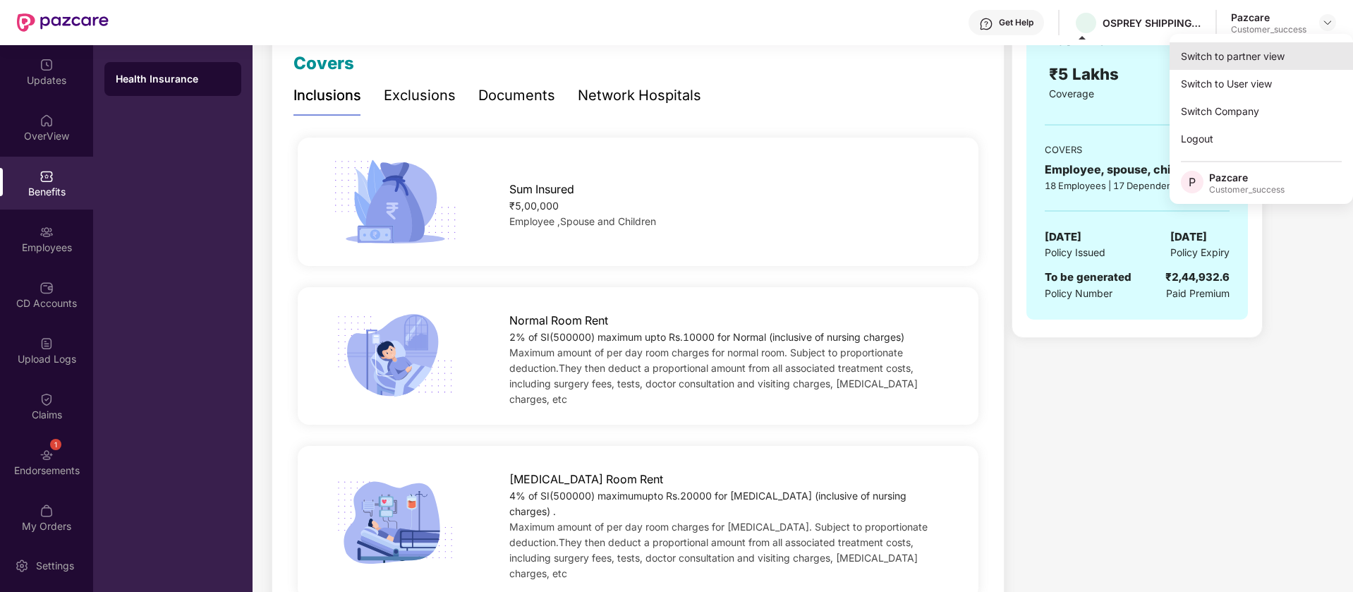
click at [1305, 54] on div "Switch to partner view" at bounding box center [1261, 56] width 183 height 28
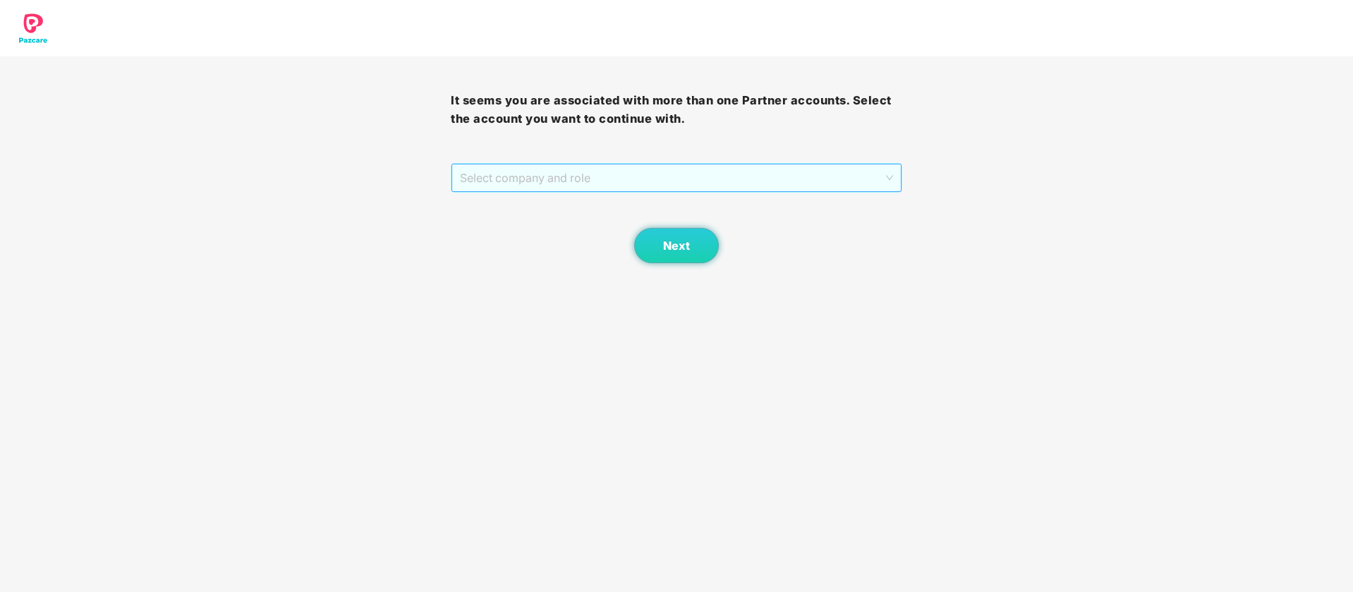
click at [698, 183] on span "Select company and role" at bounding box center [676, 177] width 433 height 27
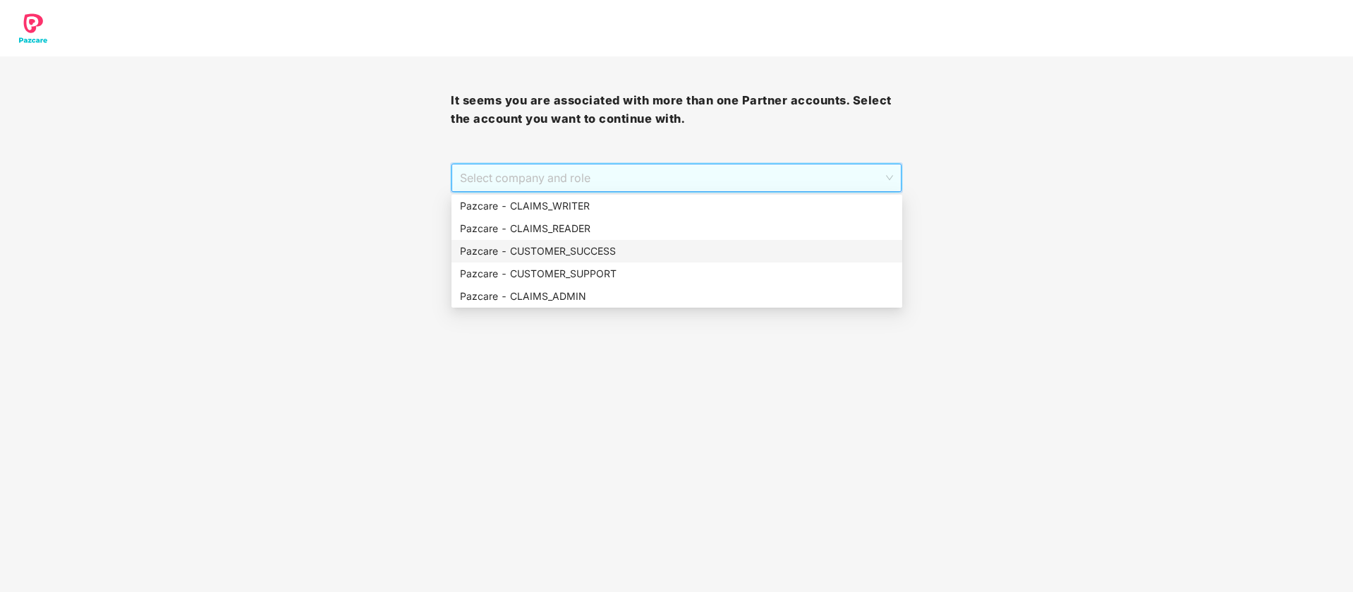
click at [641, 247] on div "Pazcare - CUSTOMER_SUCCESS" at bounding box center [677, 251] width 434 height 16
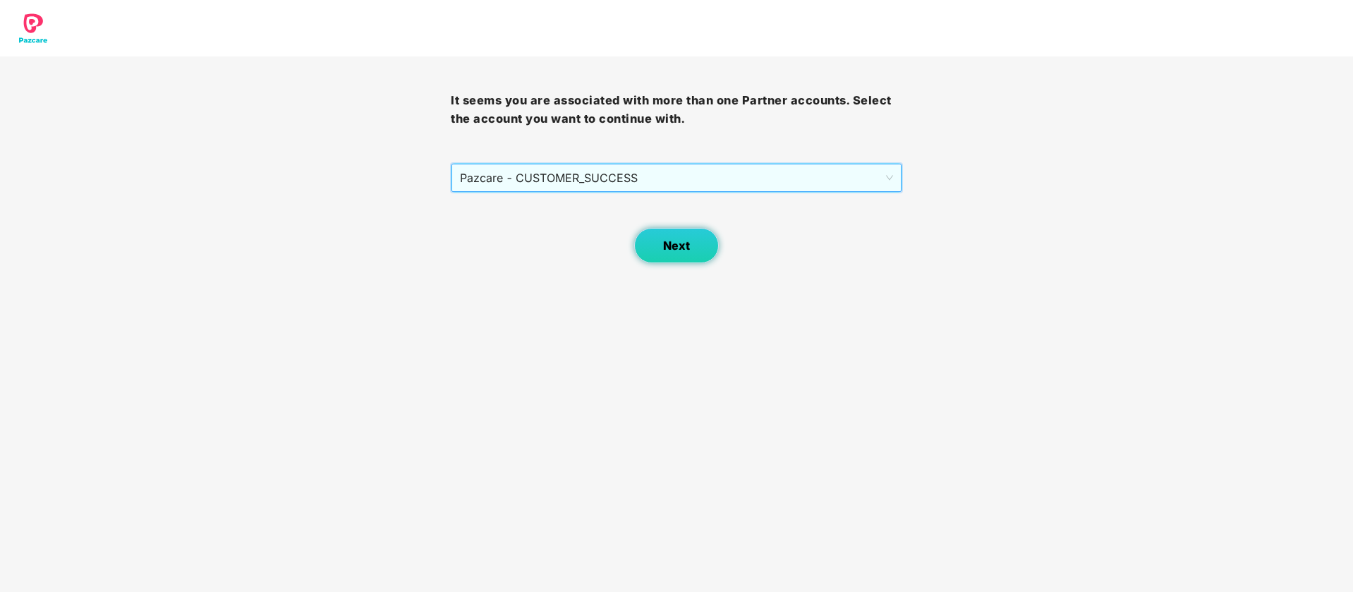
click at [682, 262] on button "Next" at bounding box center [676, 245] width 85 height 35
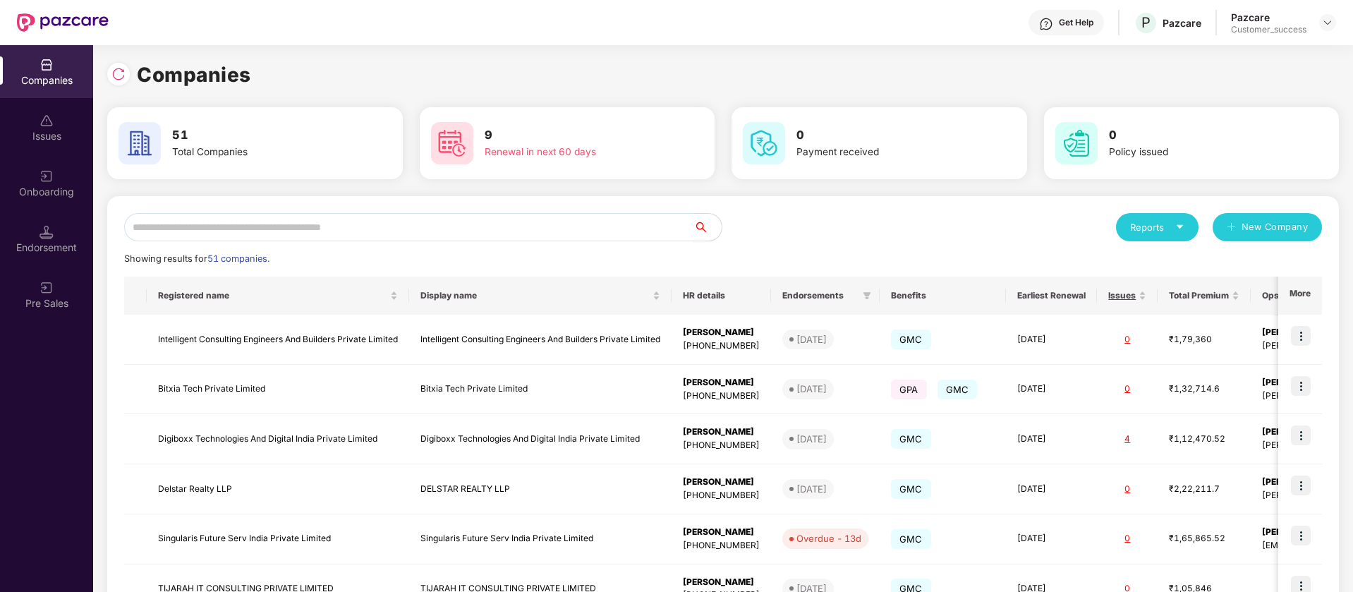
click at [305, 218] on input "text" at bounding box center [408, 227] width 569 height 28
type input "*"
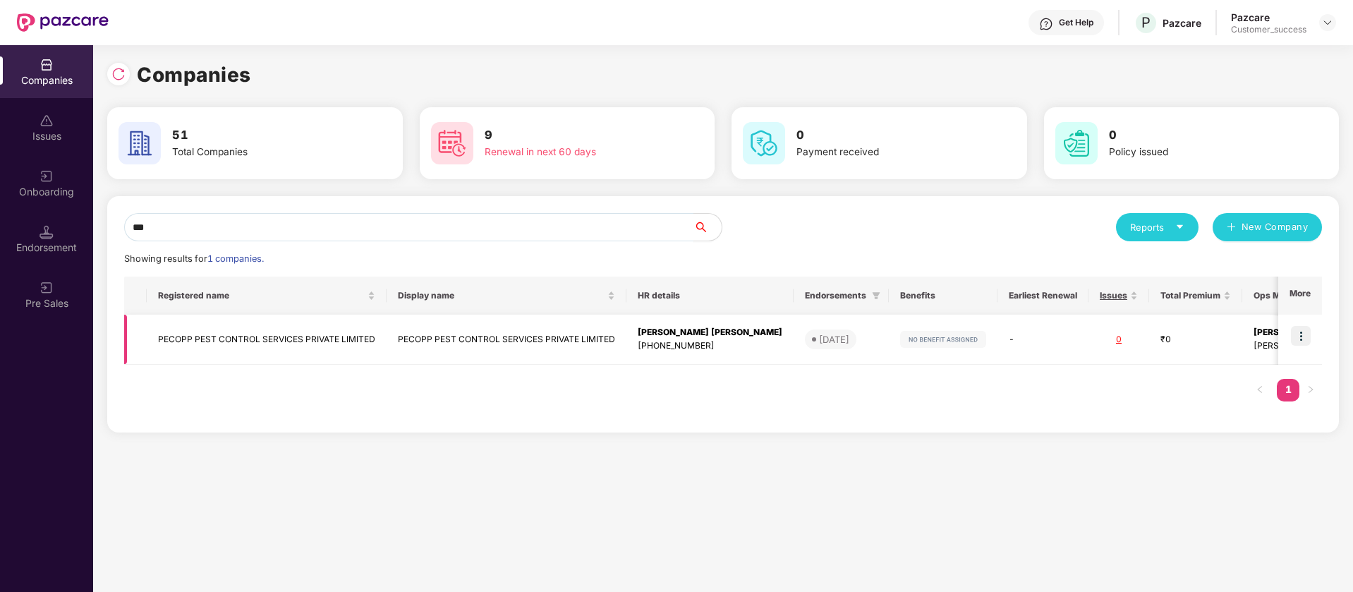
type input "***"
click at [331, 341] on td "PECOPP PEST CONTROL SERVICES PRIVATE LIMITED" at bounding box center [267, 340] width 240 height 50
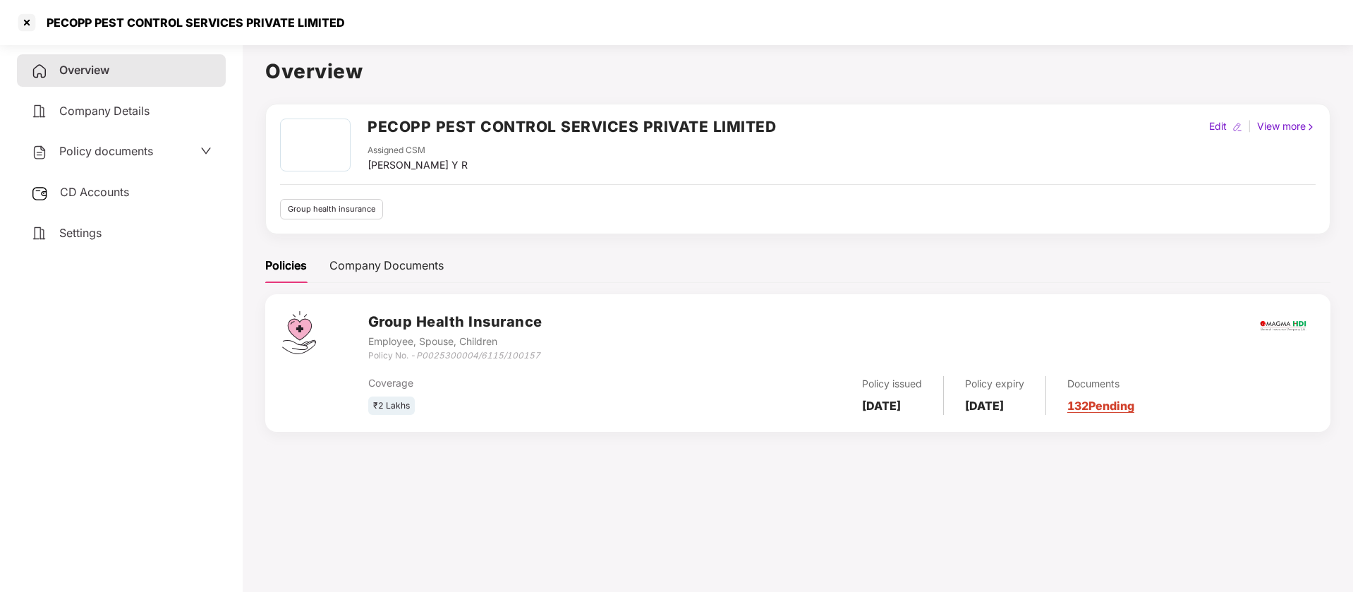
click at [120, 155] on span "Policy documents" at bounding box center [106, 151] width 94 height 14
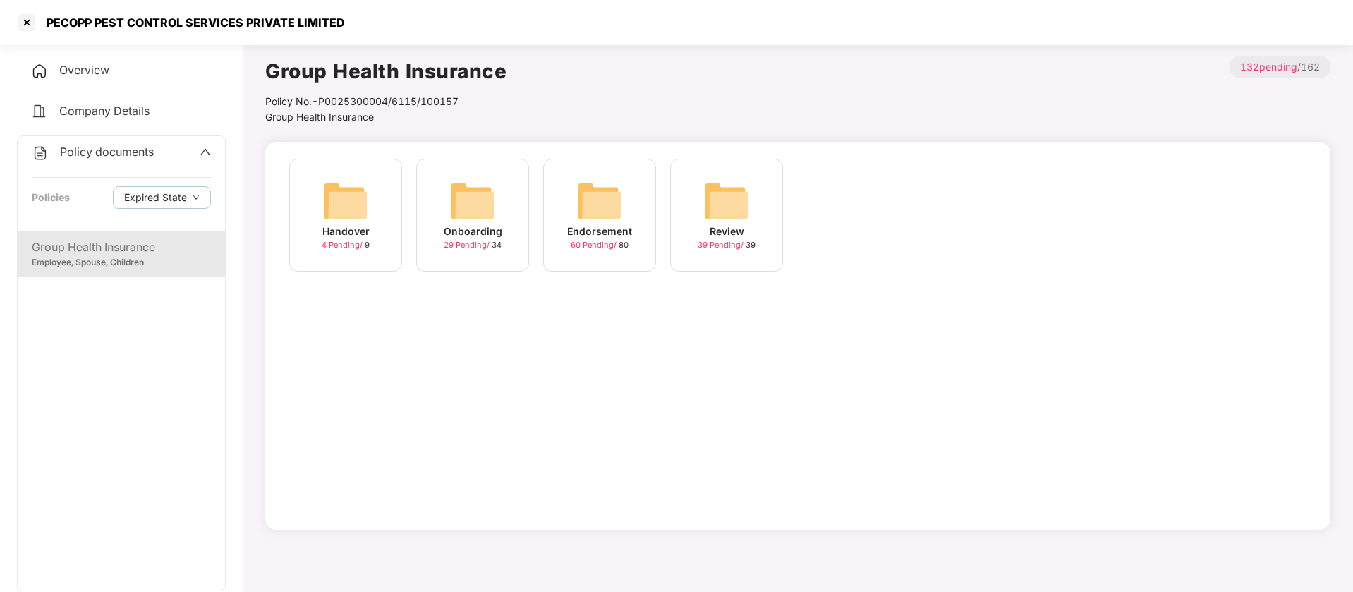
click at [356, 205] on img at bounding box center [345, 201] width 45 height 45
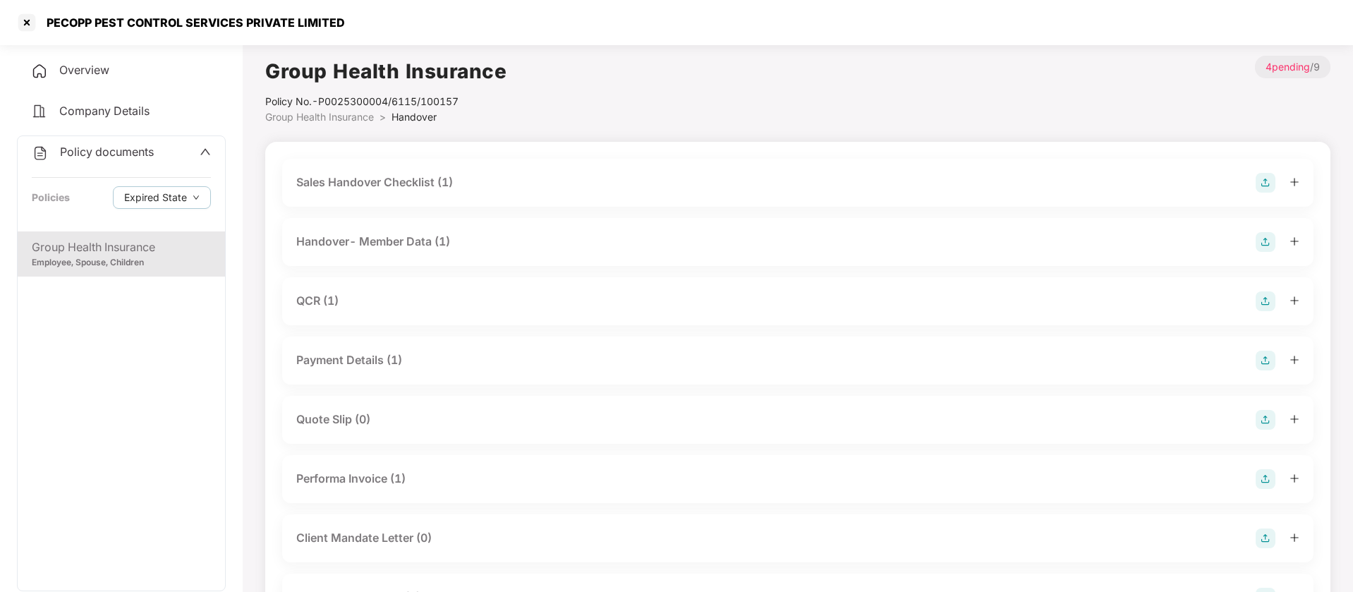
click at [383, 483] on div "Performa Invoice (1)" at bounding box center [350, 479] width 109 height 18
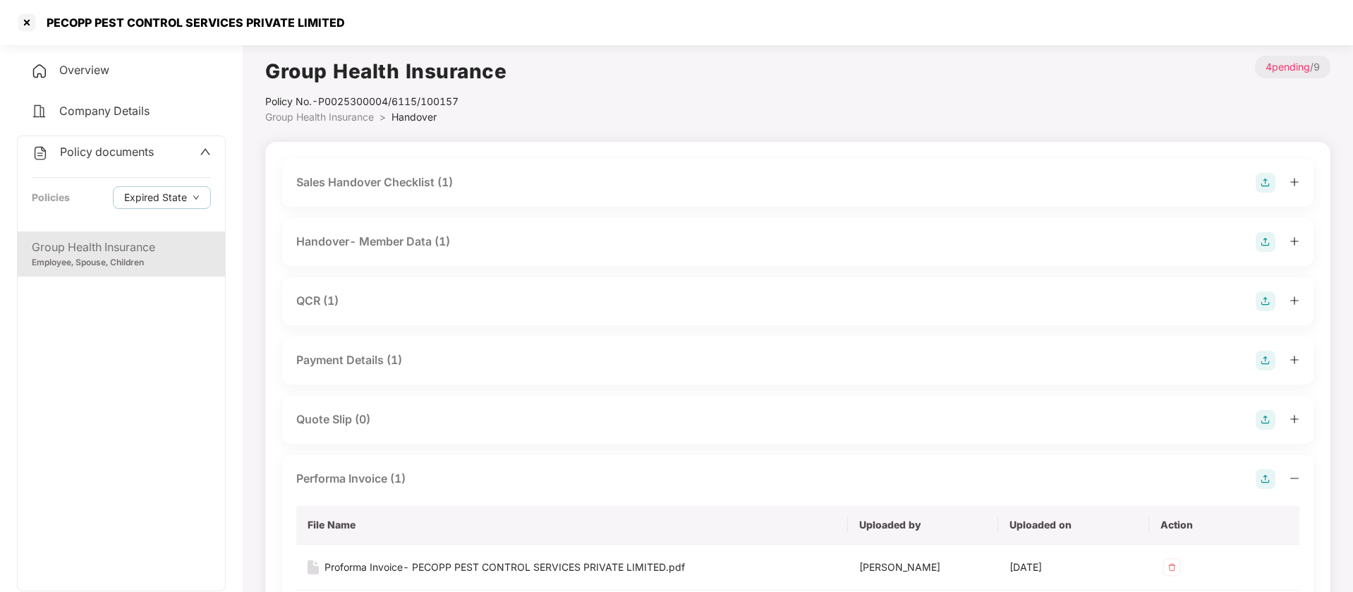
scroll to position [176, 0]
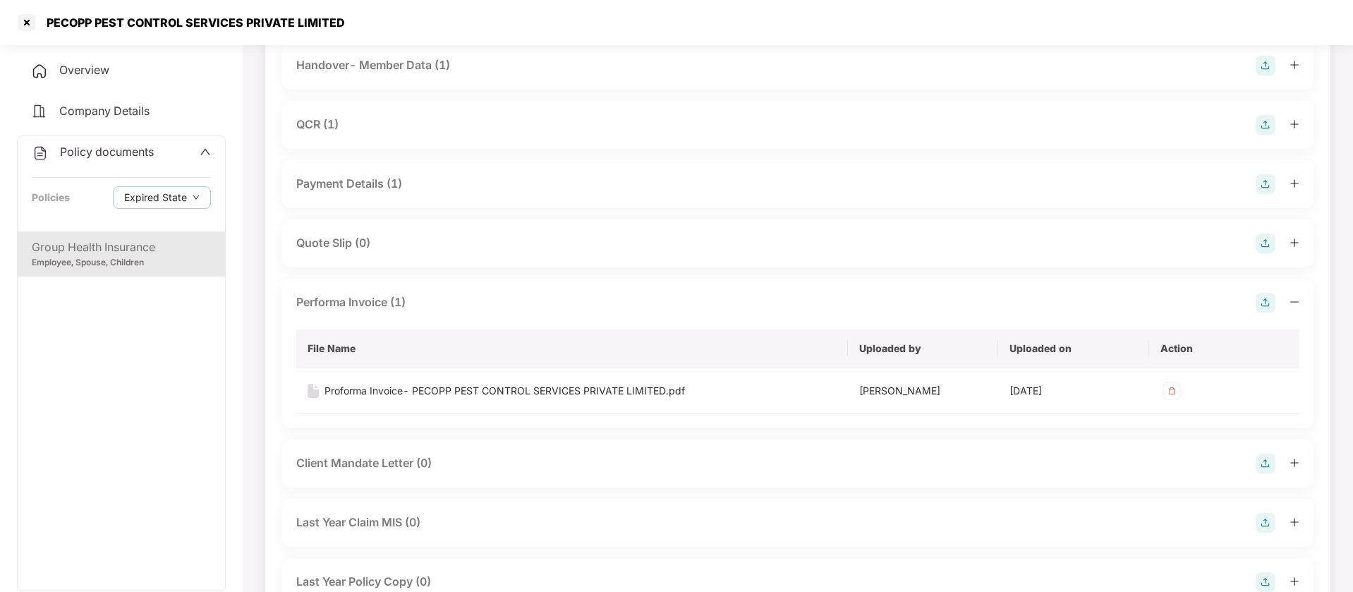
click at [342, 311] on div "Performa Invoice (1)" at bounding box center [350, 303] width 109 height 18
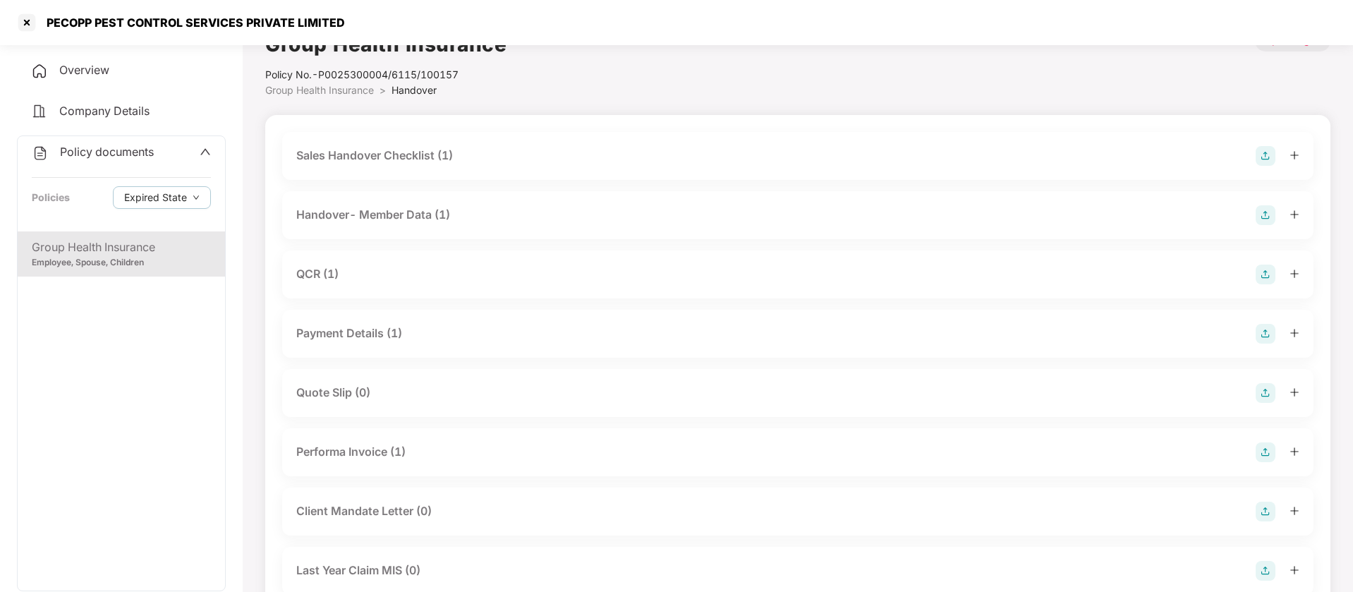
scroll to position [0, 0]
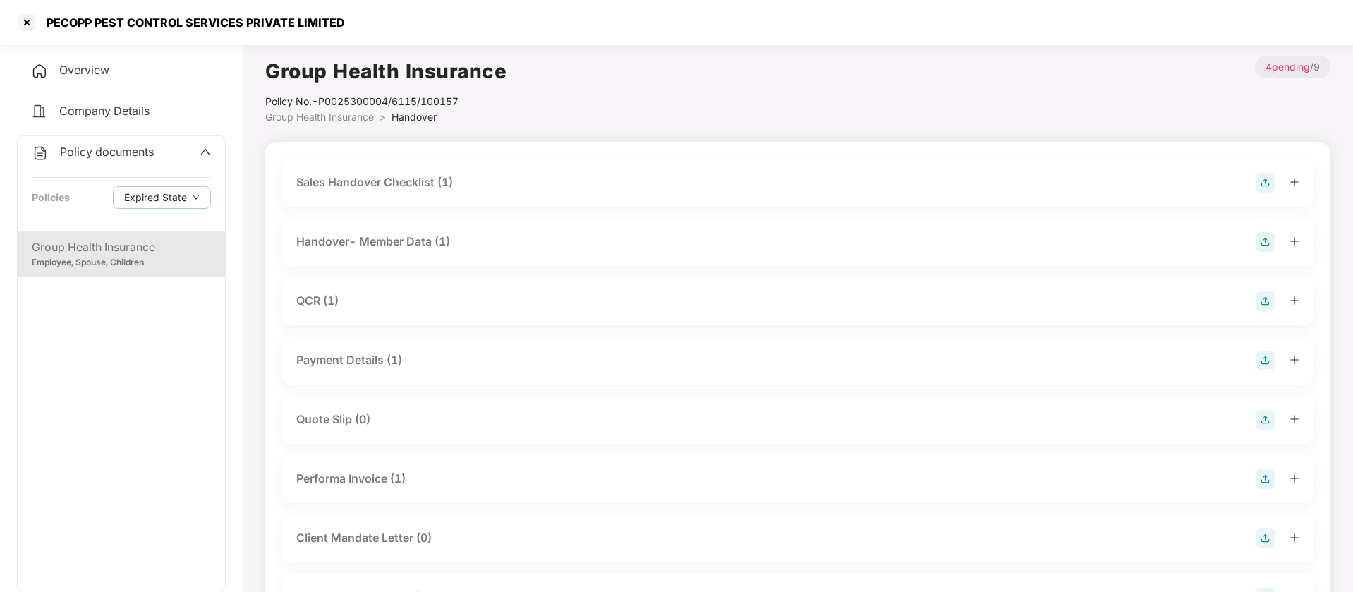
click at [405, 186] on div "Sales Handover Checklist (1)" at bounding box center [374, 183] width 157 height 18
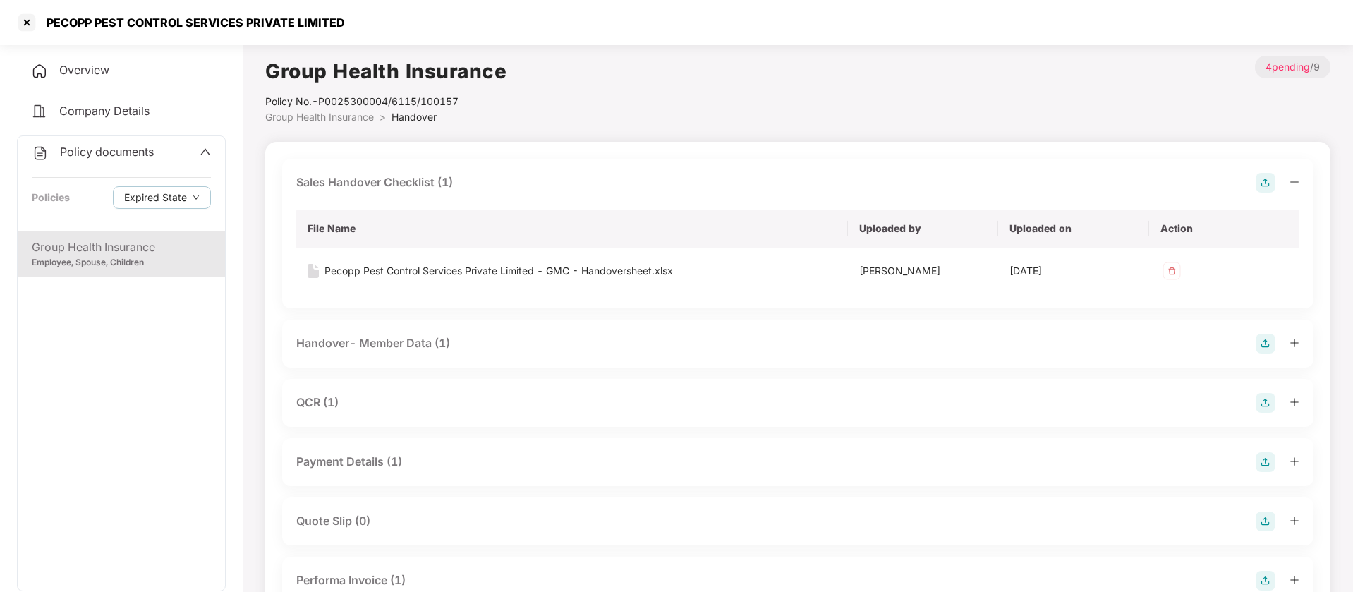
click at [399, 188] on div "Sales Handover Checklist (1)" at bounding box center [374, 183] width 157 height 18
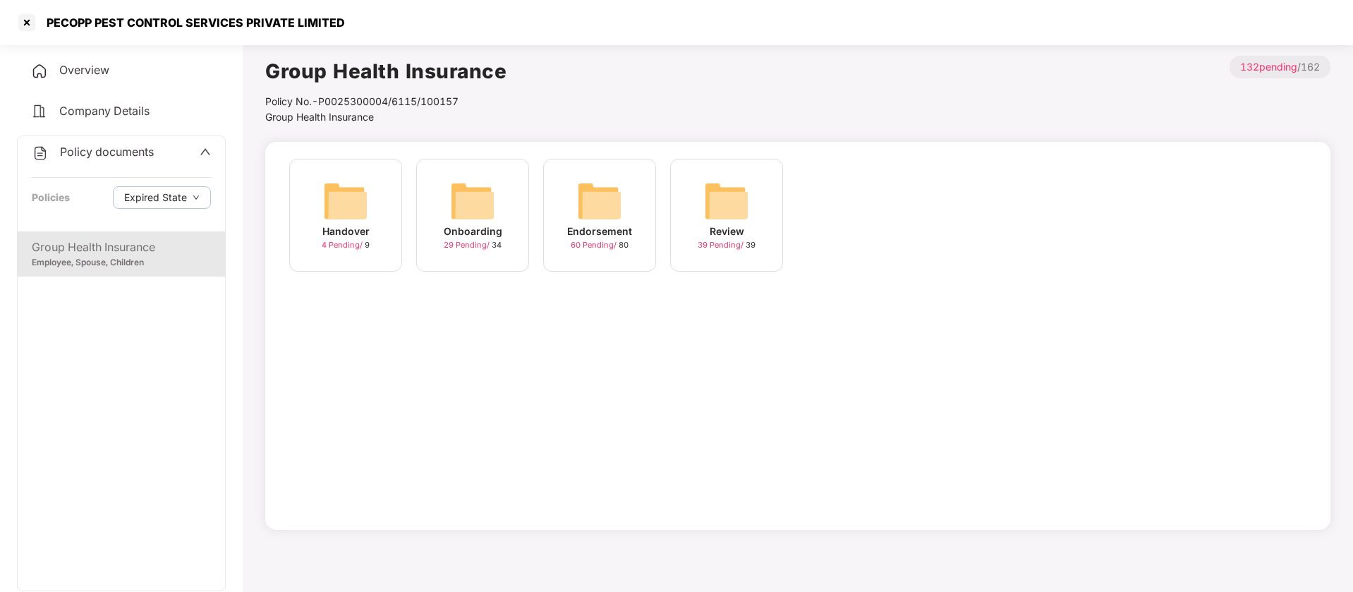
click at [475, 191] on img at bounding box center [472, 201] width 45 height 45
click at [746, 205] on img at bounding box center [726, 201] width 45 height 45
click at [352, 195] on img at bounding box center [345, 201] width 45 height 45
click at [612, 205] on img at bounding box center [599, 201] width 45 height 45
click at [454, 205] on img at bounding box center [472, 201] width 45 height 45
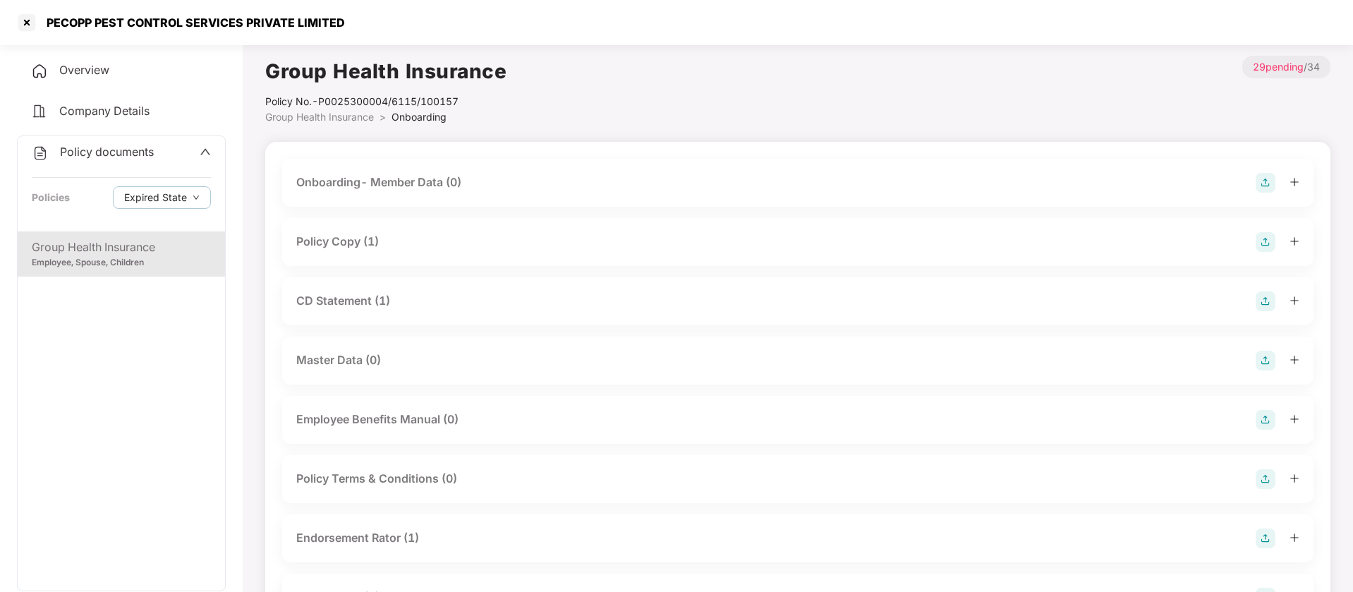
click at [332, 246] on div "Policy Copy (1)" at bounding box center [337, 242] width 83 height 18
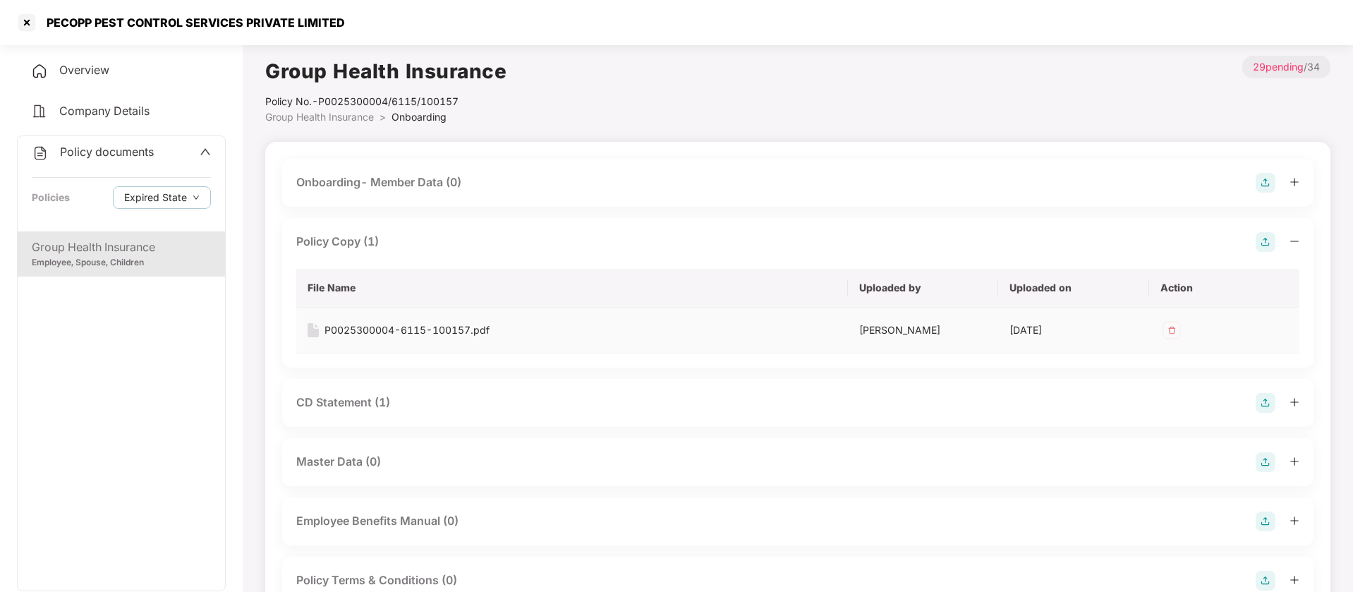
click at [386, 328] on div "P0025300004-6115-100157.pdf" at bounding box center [407, 330] width 165 height 16
click at [34, 22] on div at bounding box center [27, 22] width 23 height 23
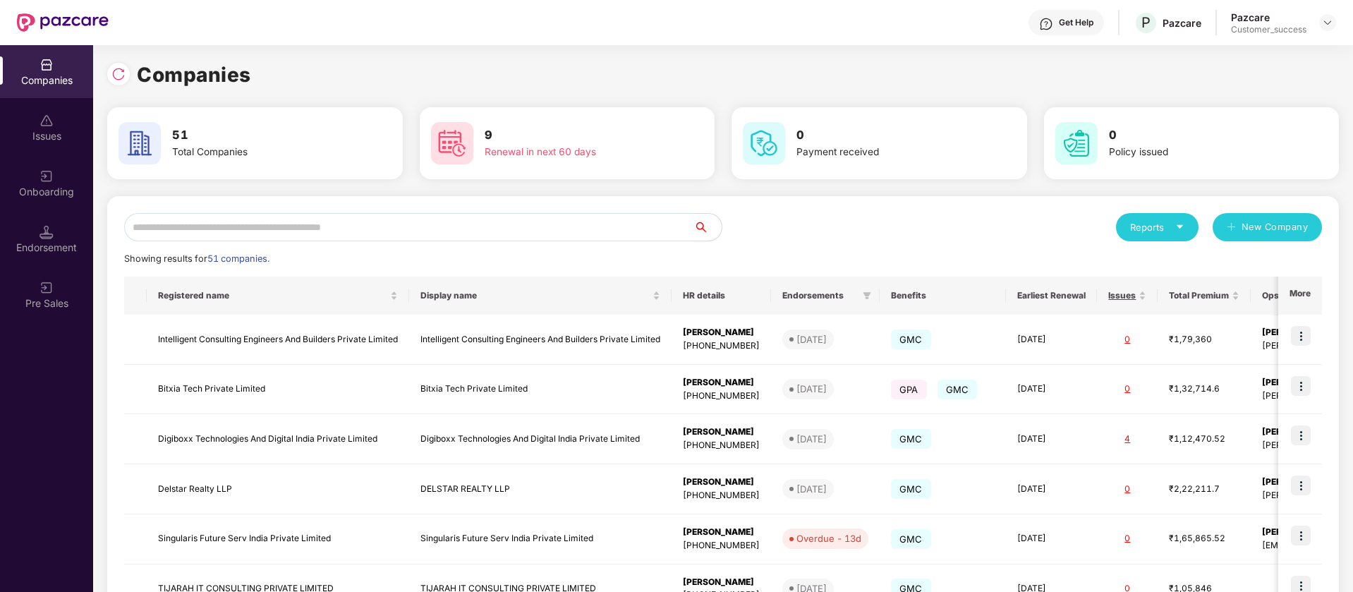
click at [116, 78] on img at bounding box center [118, 74] width 14 height 14
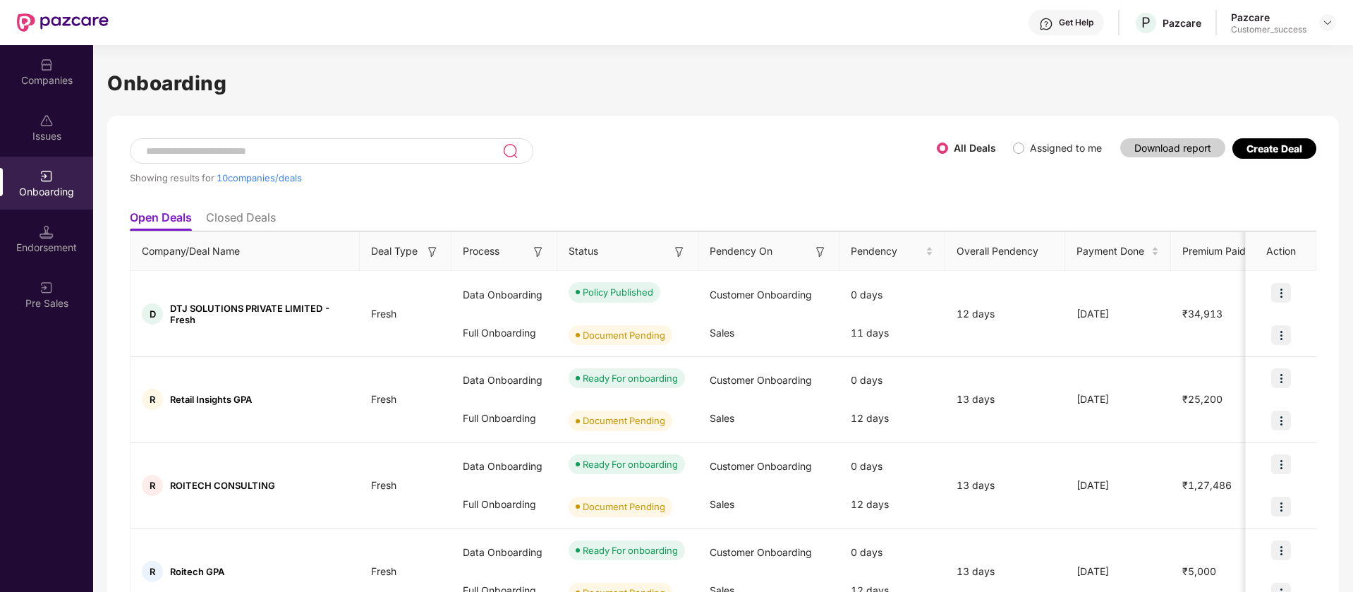
scroll to position [591, 0]
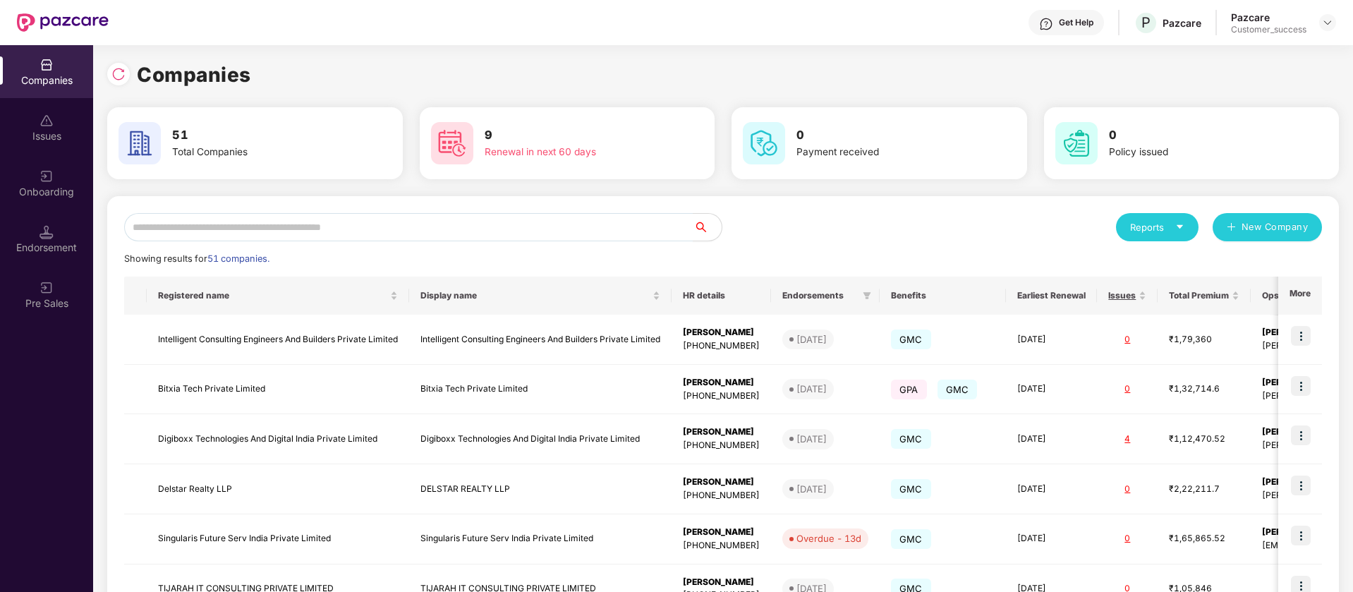
click at [42, 168] on div at bounding box center [47, 175] width 14 height 14
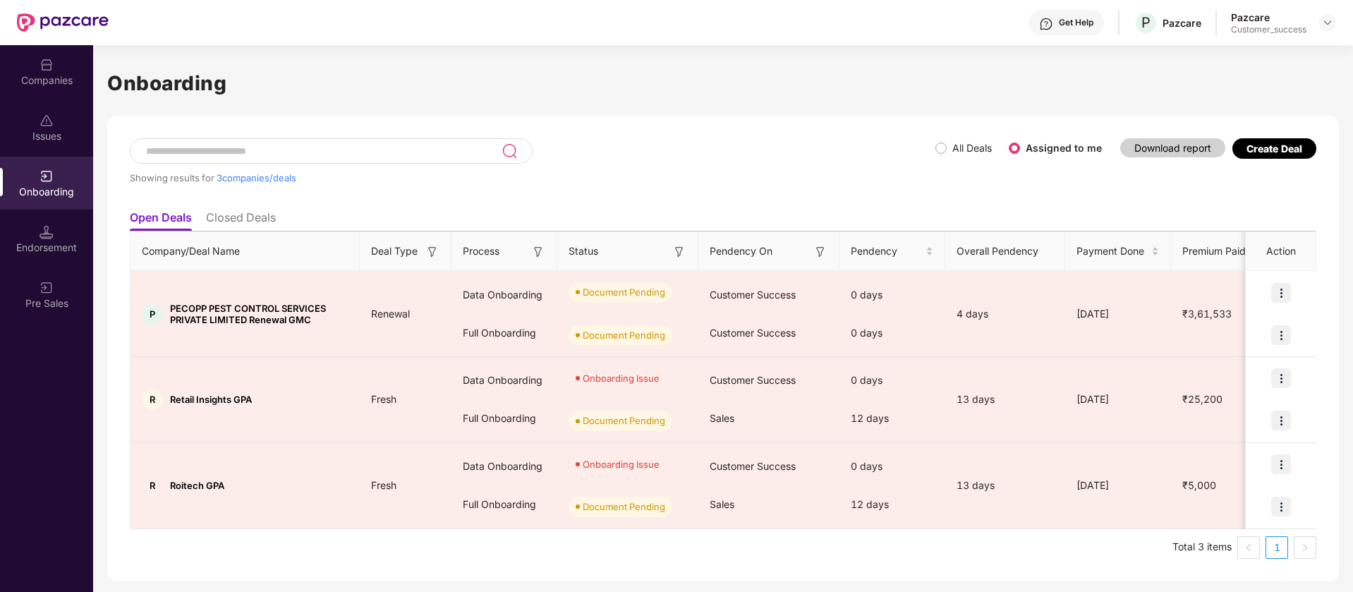
click at [935, 150] on div "Showing results for 3 companies/deals" at bounding box center [533, 170] width 806 height 65
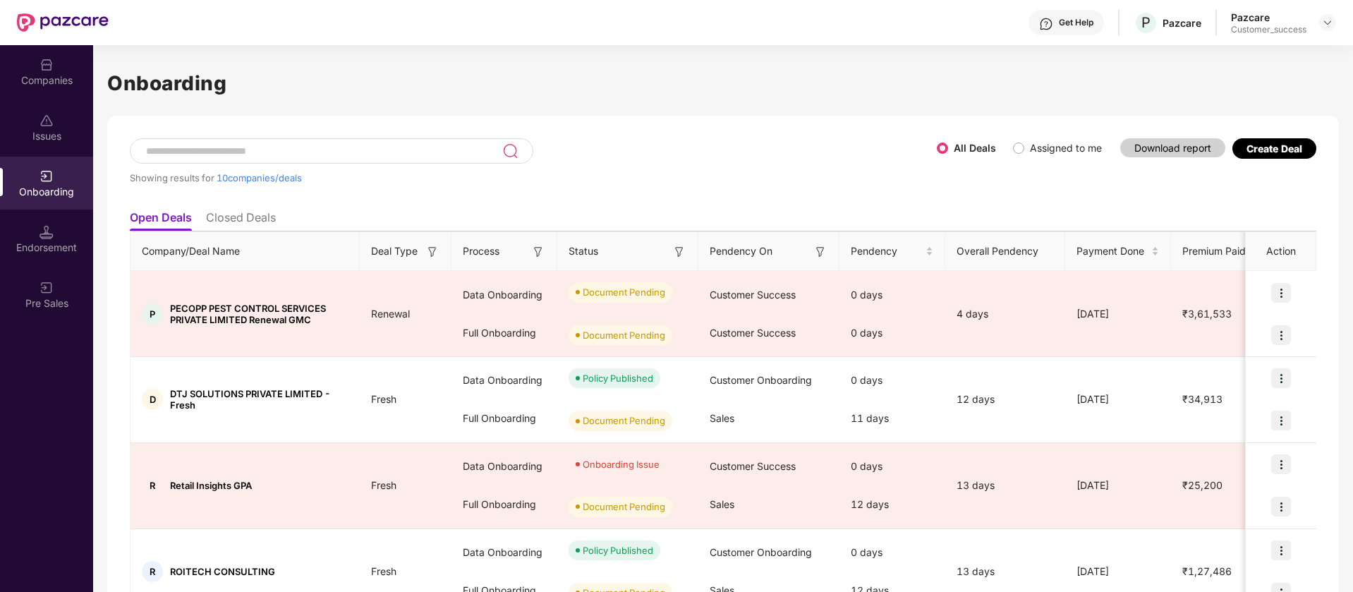
click at [429, 153] on input at bounding box center [324, 151] width 358 height 12
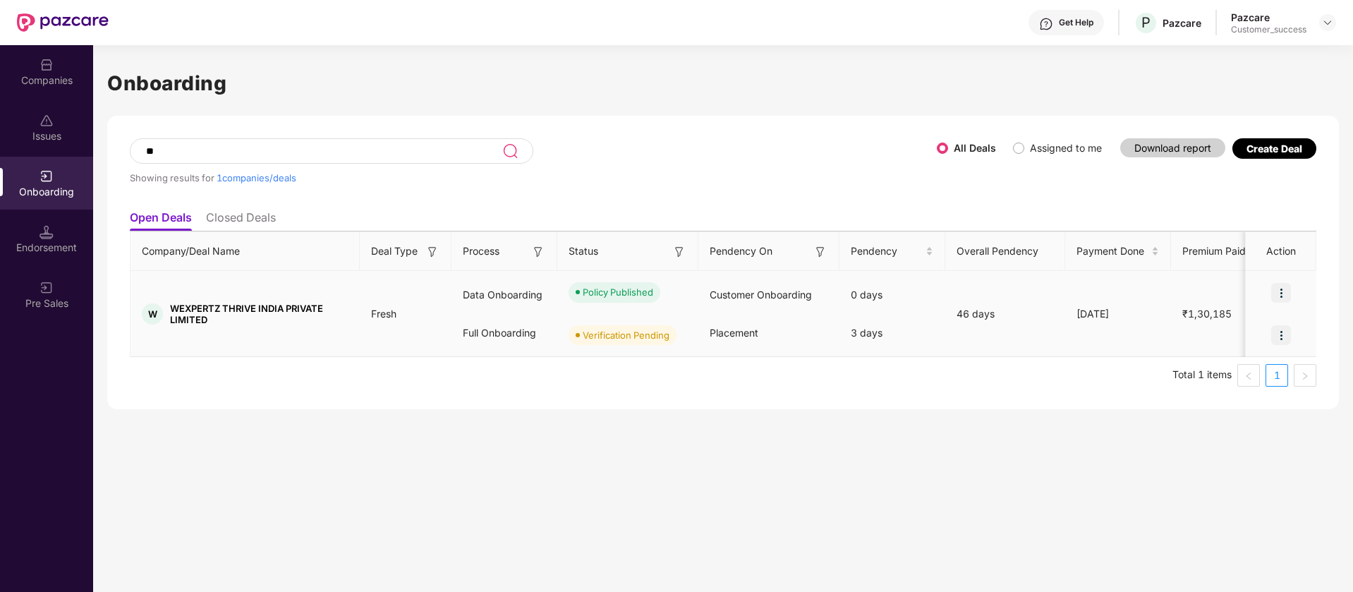
type input "**"
click at [1283, 293] on img at bounding box center [1282, 293] width 20 height 20
click at [1245, 335] on span "View Document" at bounding box center [1224, 329] width 101 height 16
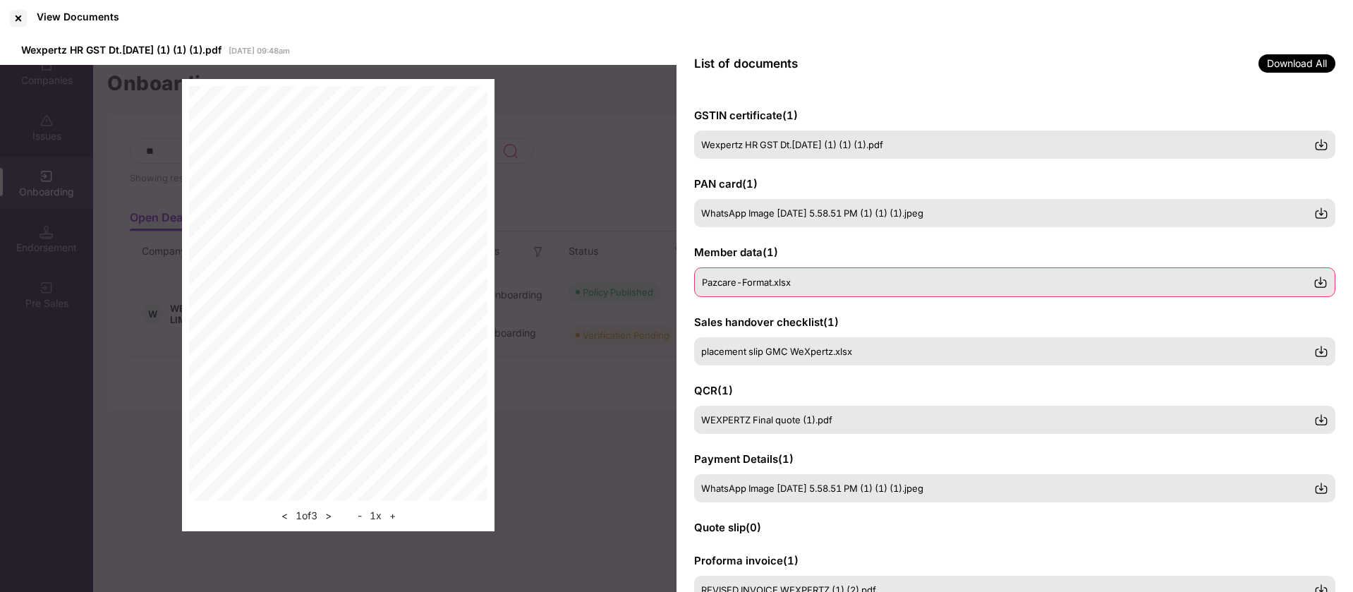
click at [835, 291] on div "Pazcare-Format.xlsx" at bounding box center [1014, 282] width 641 height 30
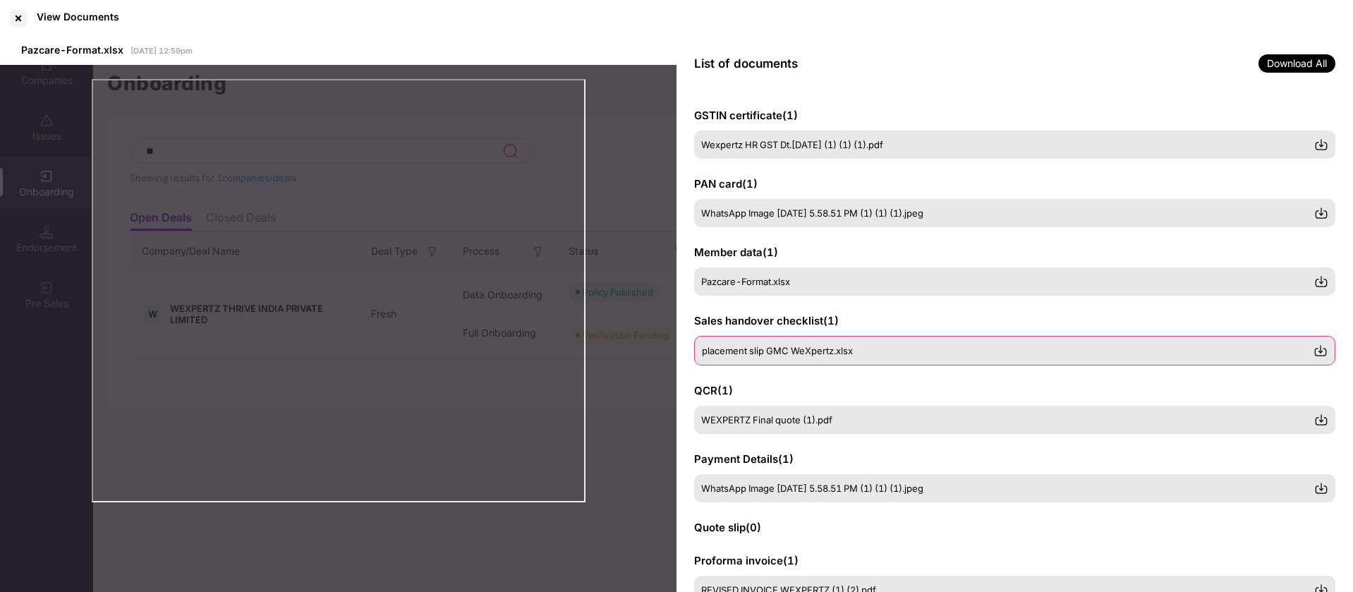
click at [836, 356] on div "placement slip GMC WeXpertz.xlsx" at bounding box center [1014, 351] width 641 height 30
click at [887, 503] on div "GSTIN certificate ( 1 ) Wexpertz HR GST Dt.[DATE] (1) (1) (1).pdf PAN card ( 1 …" at bounding box center [1015, 341] width 677 height 503
click at [905, 493] on div "WhatsApp Image [DATE] 5.58.51 PM (1) (1) (1).jpeg" at bounding box center [1014, 488] width 641 height 30
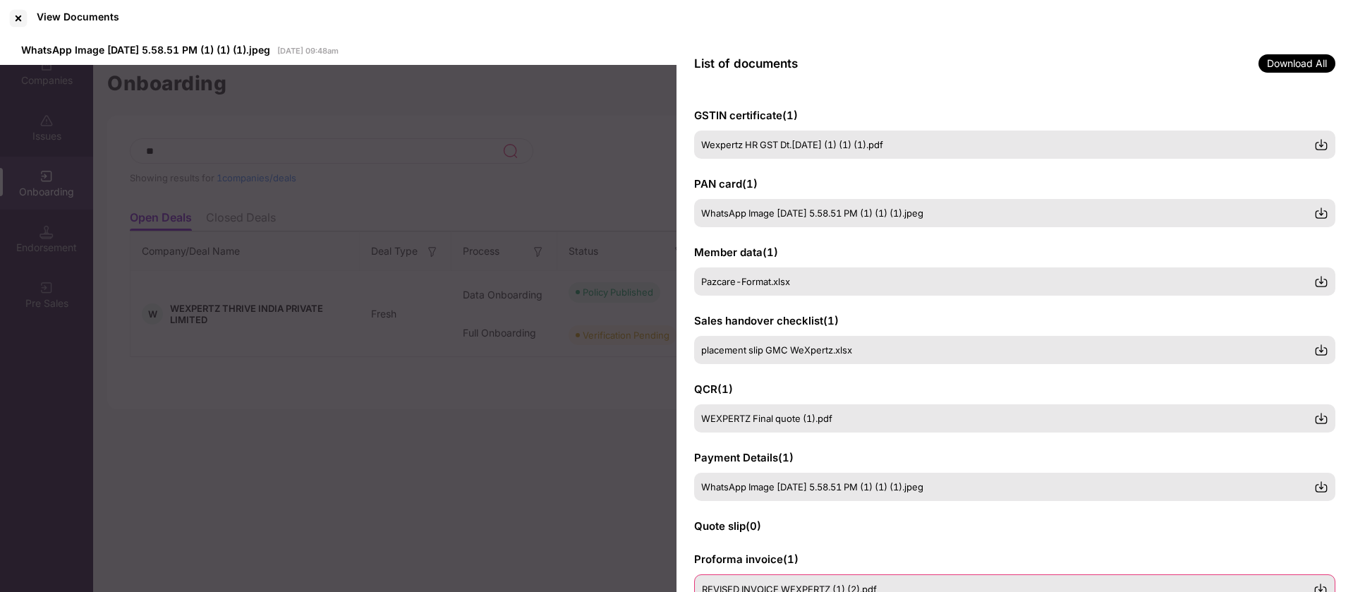
click at [834, 576] on div "REVISED INVOICE WEXPERTZ (1) (2).pdf" at bounding box center [1014, 589] width 641 height 30
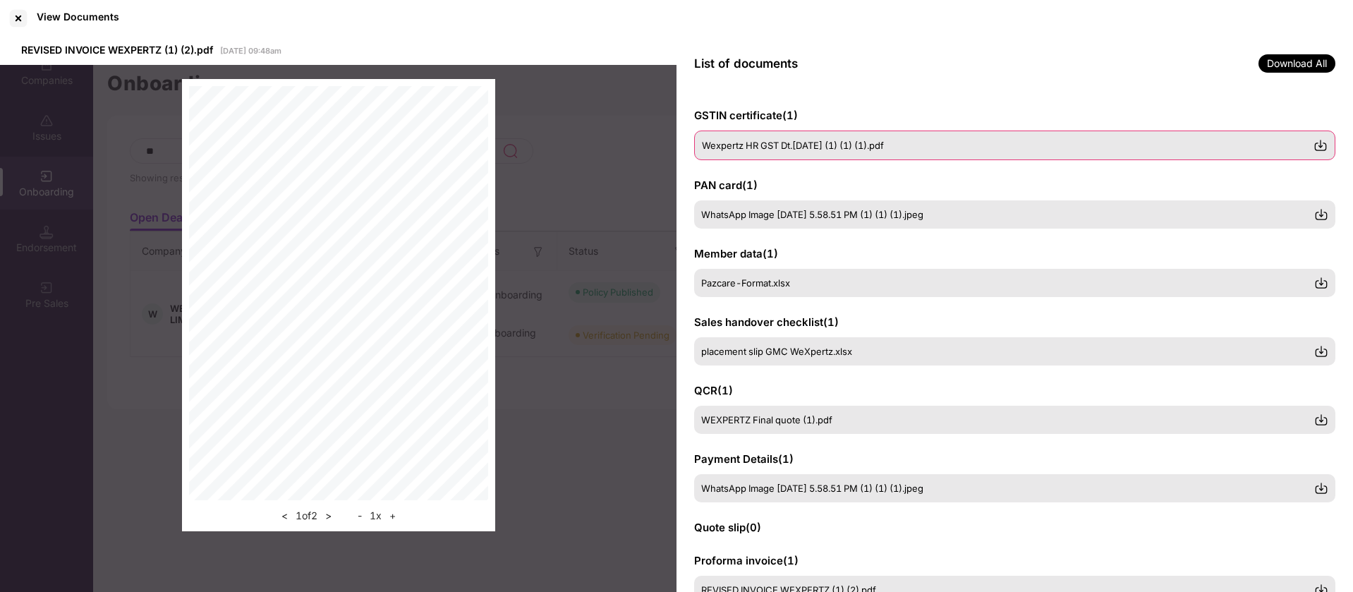
click at [870, 138] on div "Wexpertz HR GST Dt.[DATE] (1) (1) (1).pdf" at bounding box center [1014, 146] width 641 height 30
click at [866, 286] on div "Pazcare-Format.xlsx" at bounding box center [1008, 282] width 612 height 11
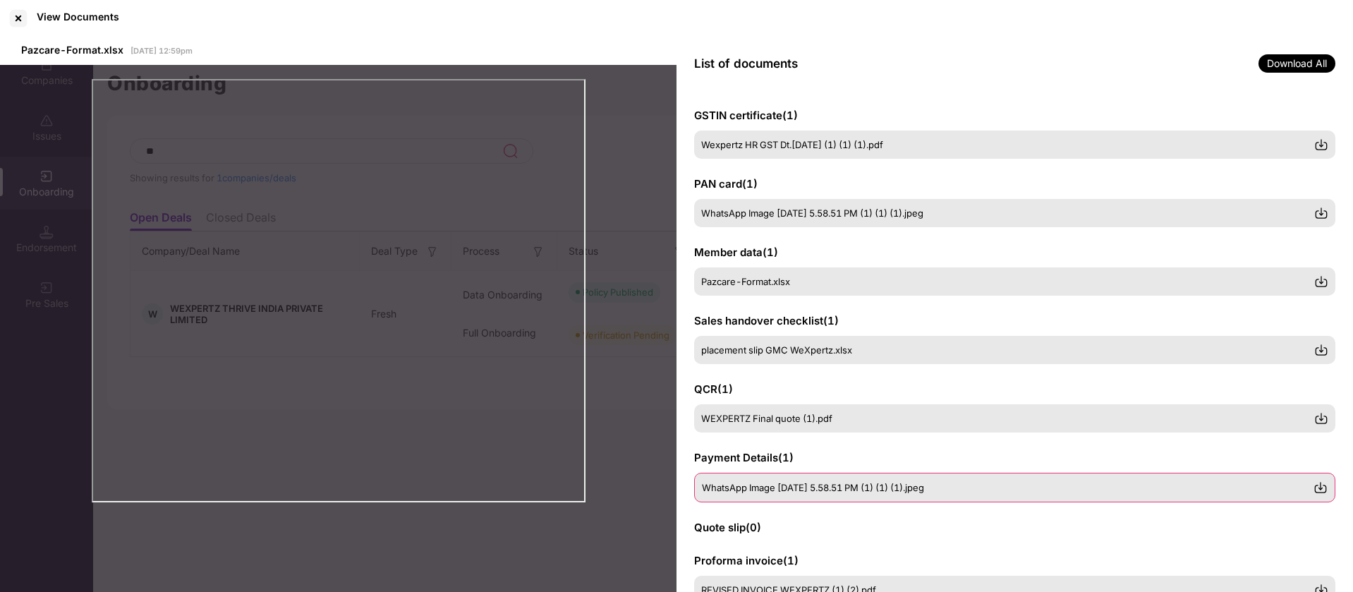
click at [855, 478] on div "WhatsApp Image [DATE] 5.58.51 PM (1) (1) (1).jpeg" at bounding box center [1014, 488] width 641 height 30
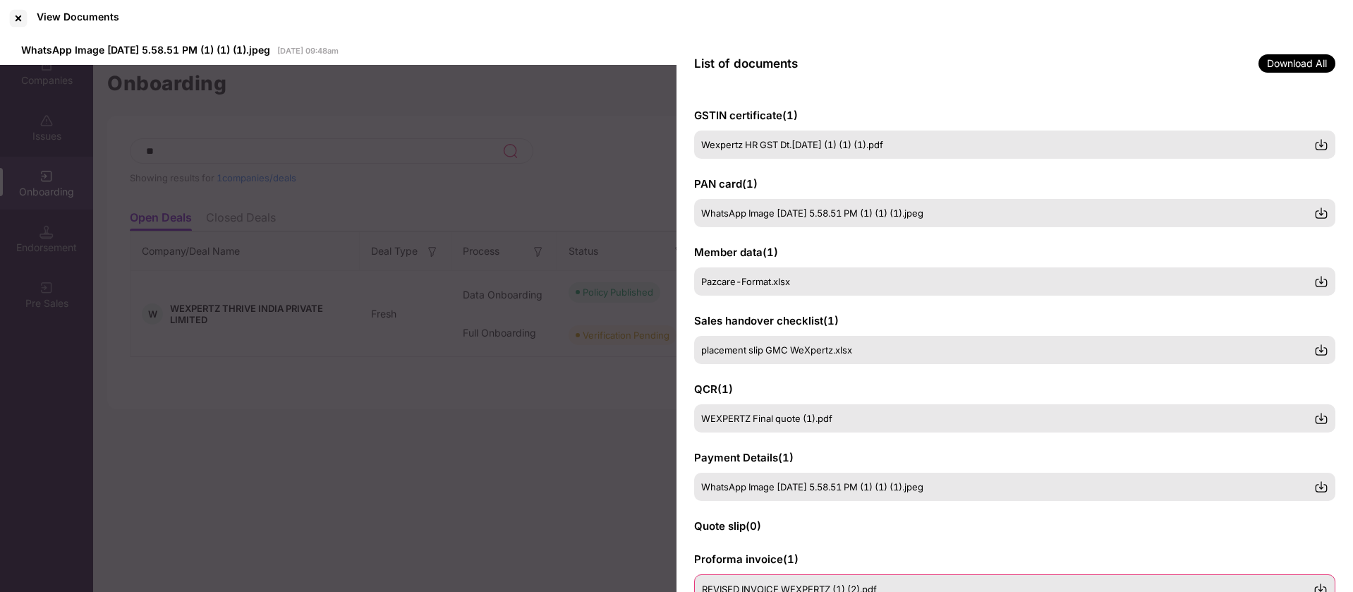
click at [882, 587] on div "REVISED INVOICE WEXPERTZ (1) (2).pdf" at bounding box center [1008, 589] width 612 height 11
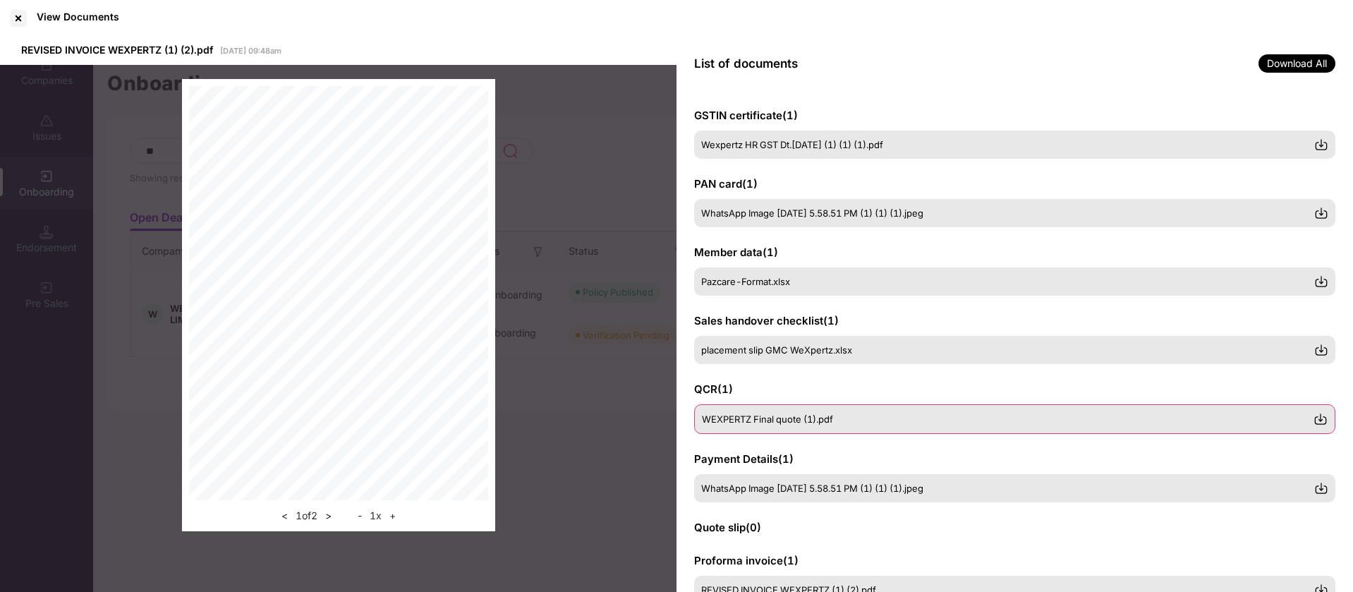
click at [934, 420] on div "WEXPERTZ Final quote (1).pdf" at bounding box center [1008, 419] width 612 height 11
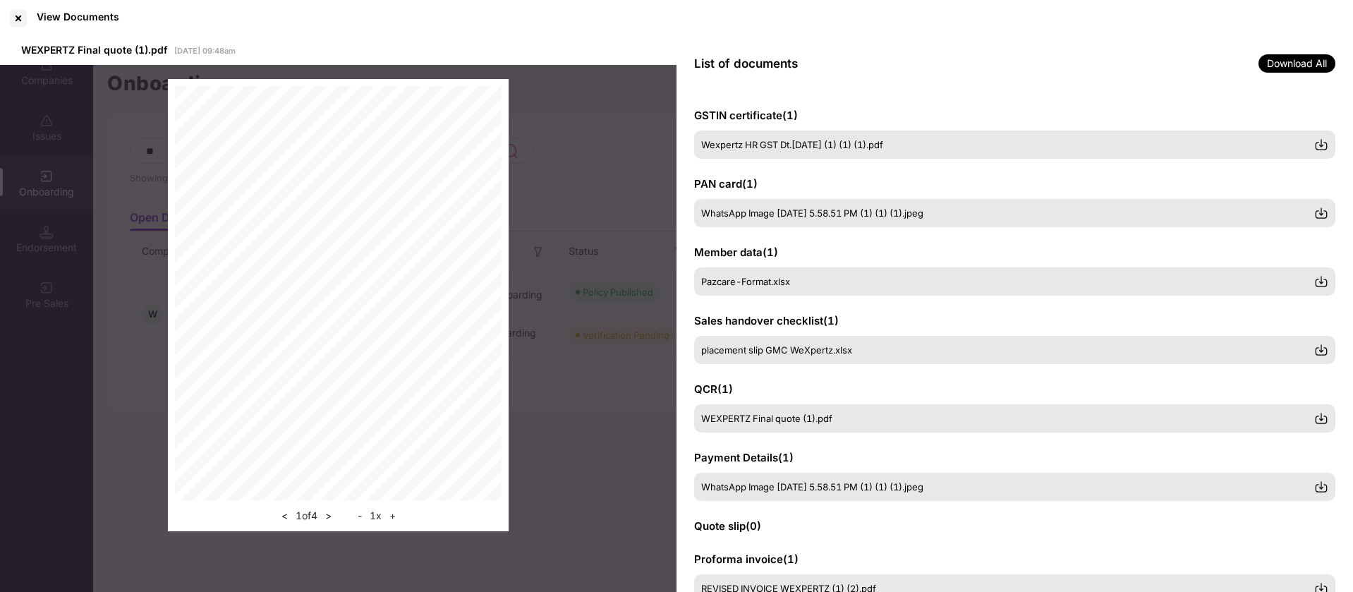
click at [394, 521] on button "+" at bounding box center [392, 515] width 15 height 17
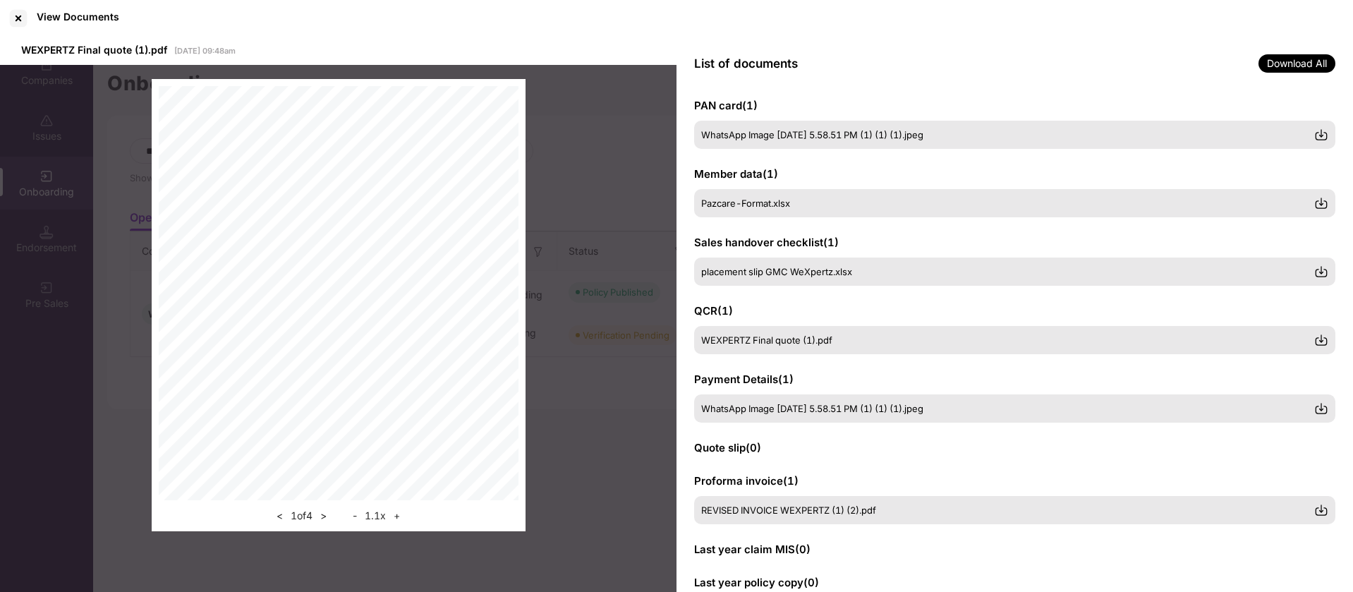
scroll to position [111, 0]
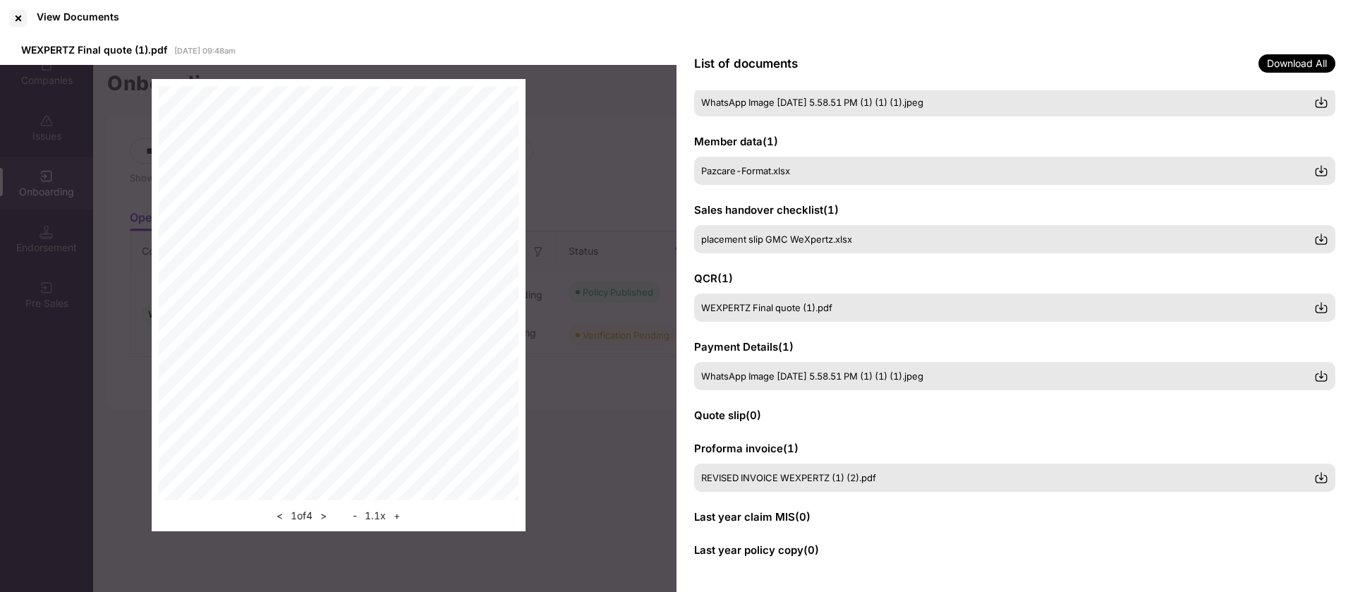
click at [404, 519] on button "+" at bounding box center [397, 515] width 15 height 17
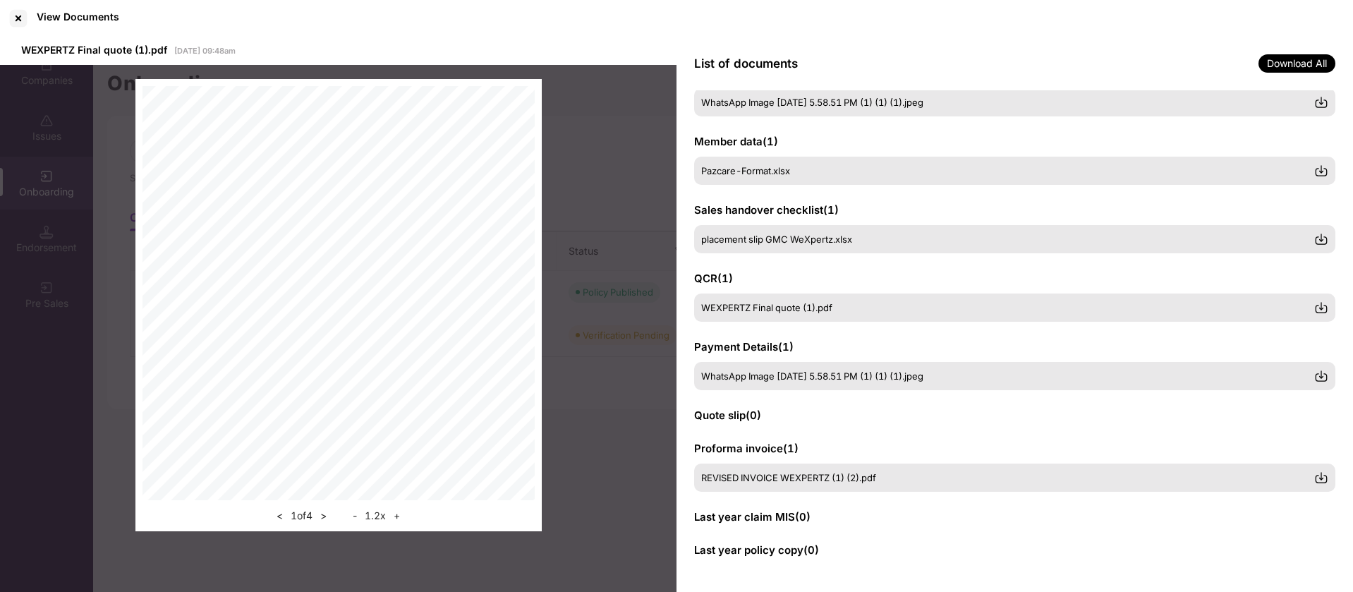
click at [404, 519] on button "+" at bounding box center [397, 515] width 15 height 17
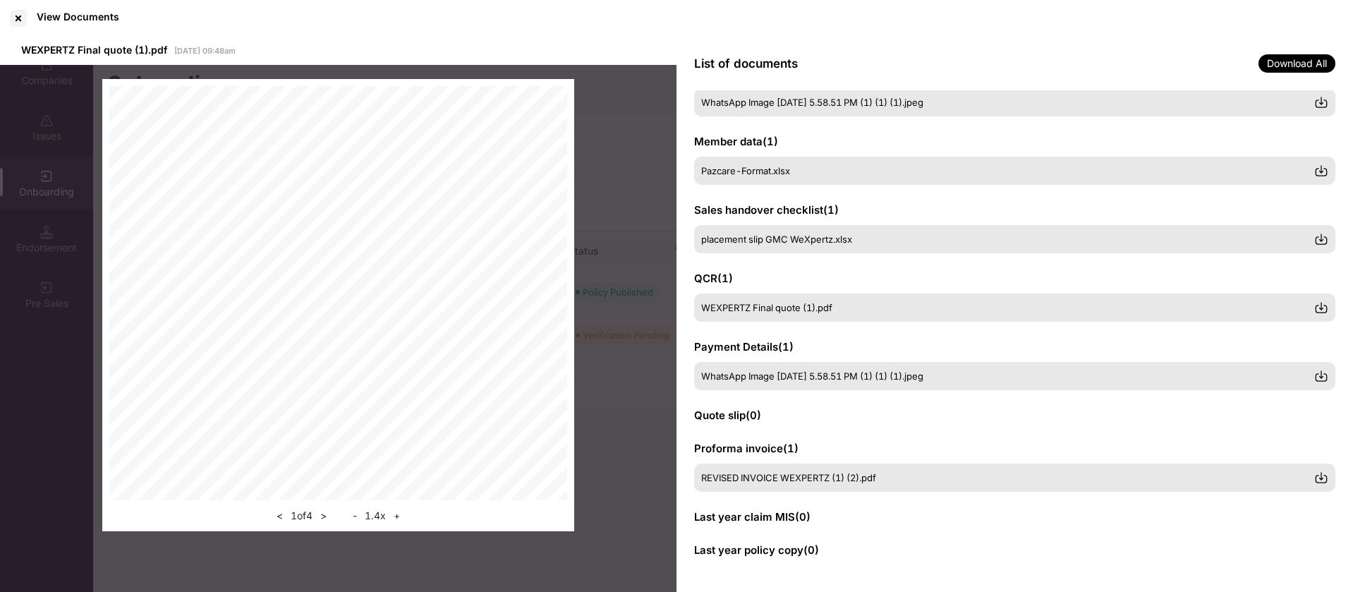
click at [404, 519] on button "+" at bounding box center [397, 515] width 15 height 17
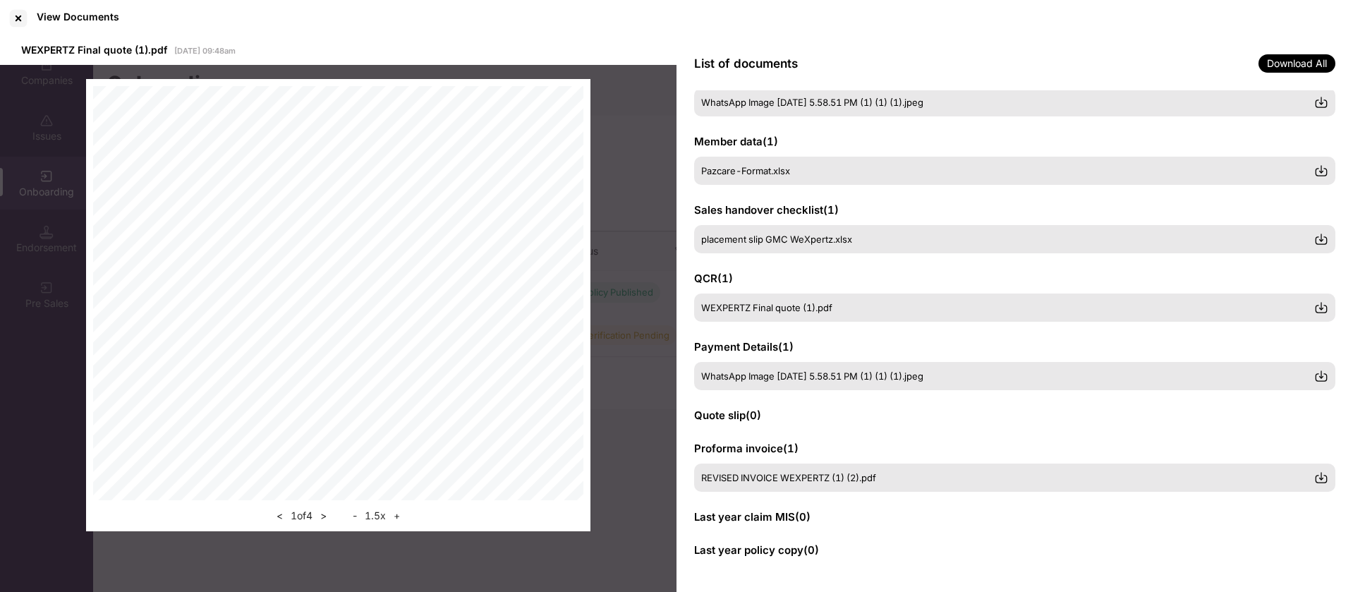
click at [404, 519] on button "+" at bounding box center [397, 515] width 15 height 17
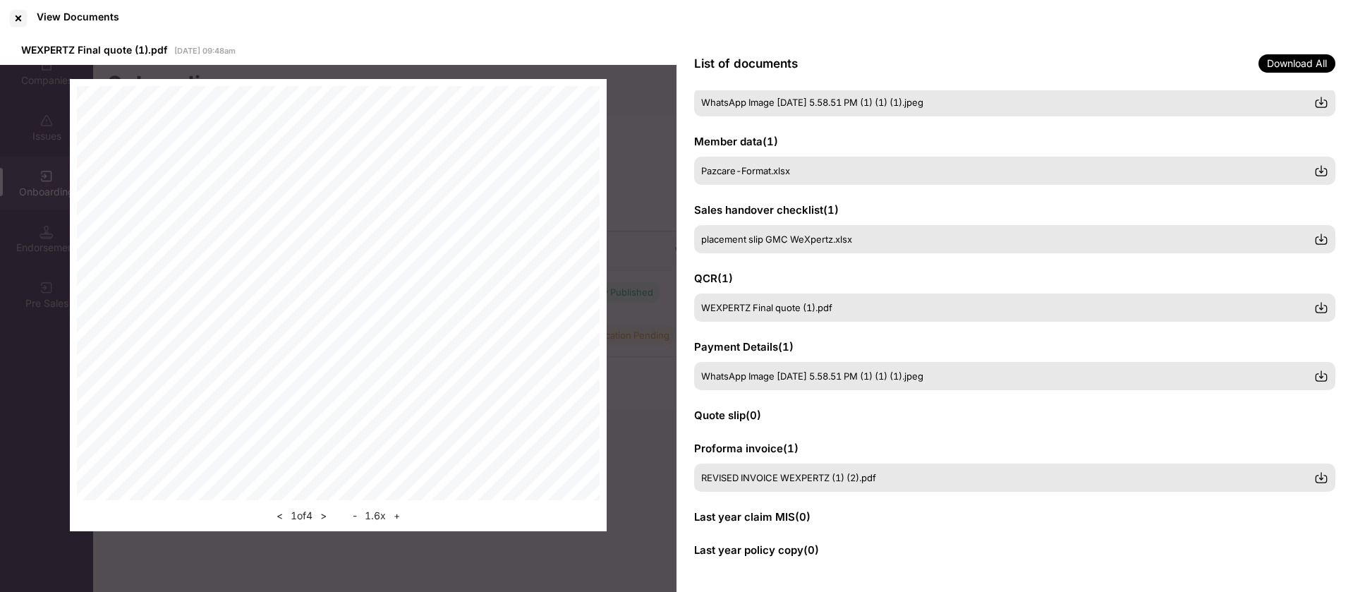
click at [404, 519] on button "+" at bounding box center [397, 515] width 15 height 17
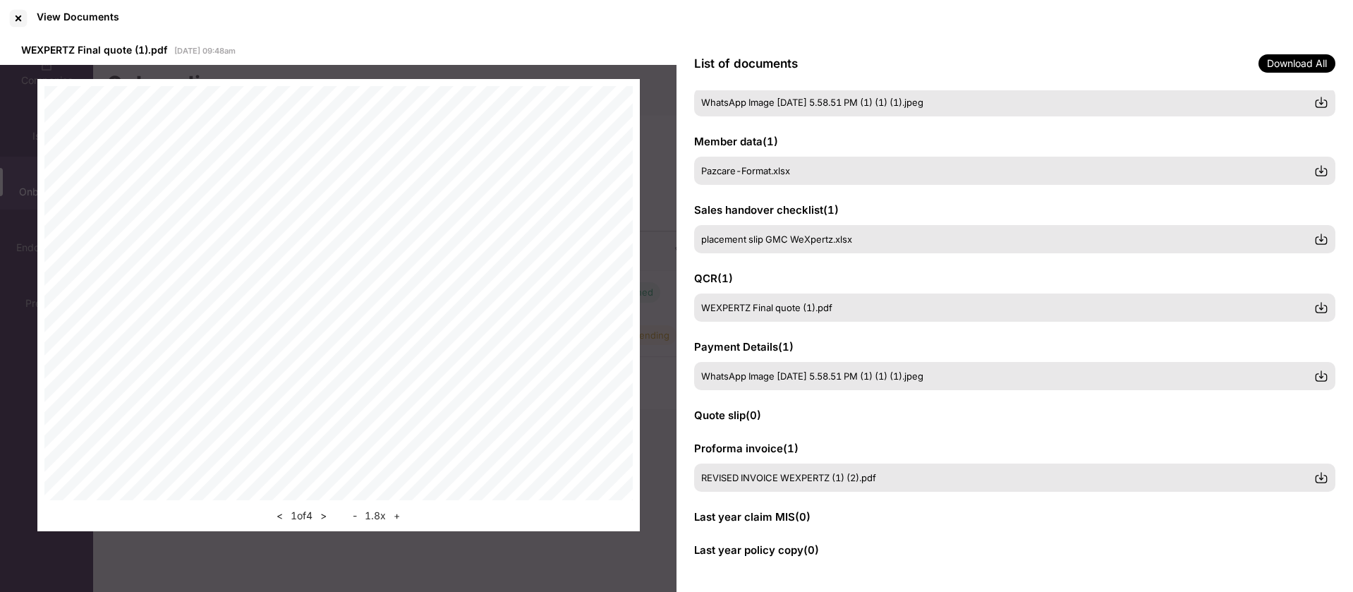
click at [404, 519] on button "+" at bounding box center [397, 515] width 15 height 17
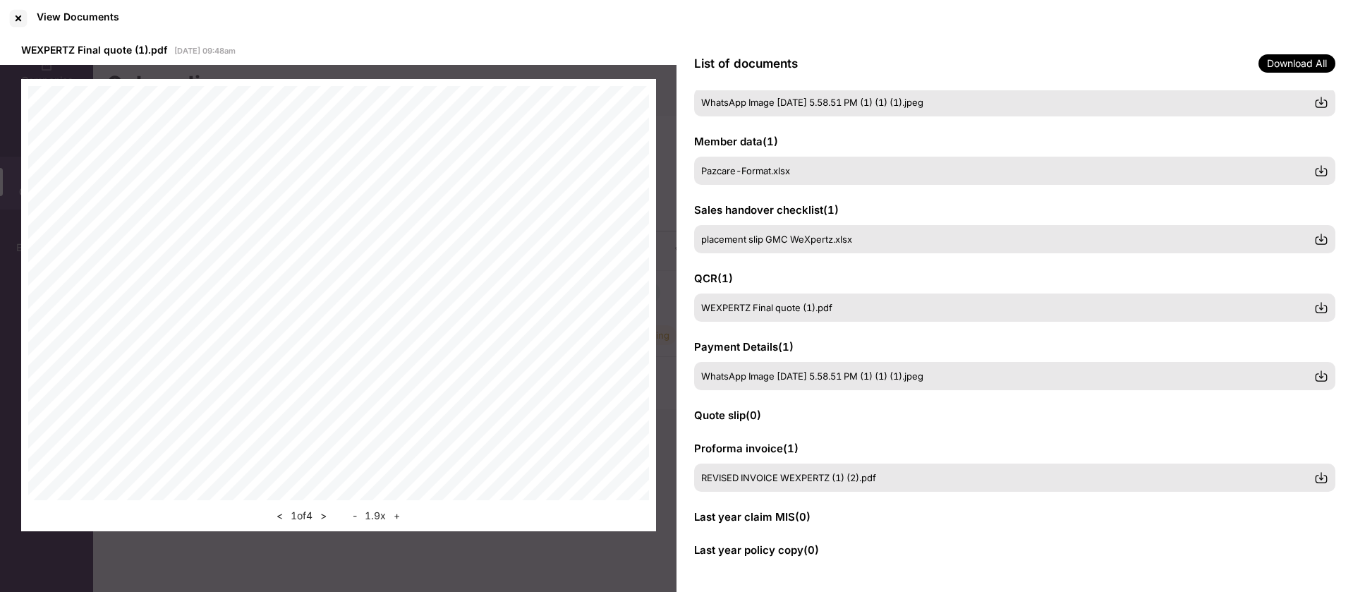
click at [404, 519] on button "+" at bounding box center [397, 515] width 15 height 17
click at [404, 519] on div "< 1 of 4 > - 1.9 x +" at bounding box center [338, 512] width 621 height 24
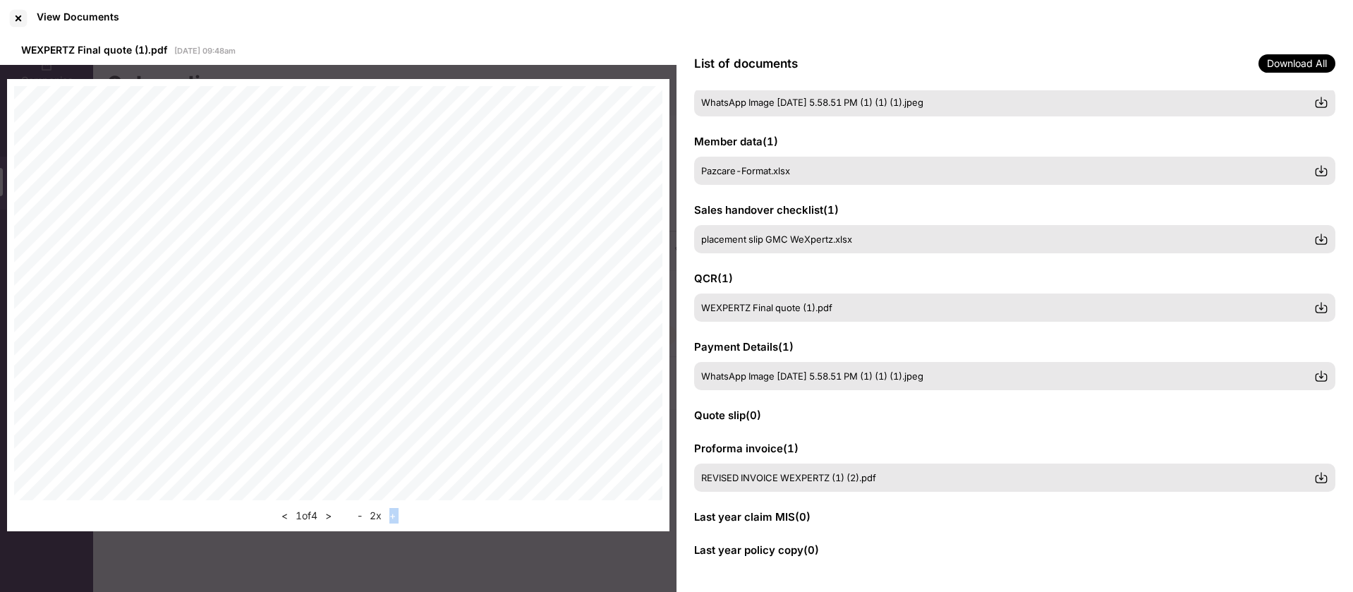
click at [404, 519] on div "< 1 of 4 > - 2 x +" at bounding box center [338, 512] width 648 height 24
click at [23, 13] on div at bounding box center [18, 18] width 23 height 23
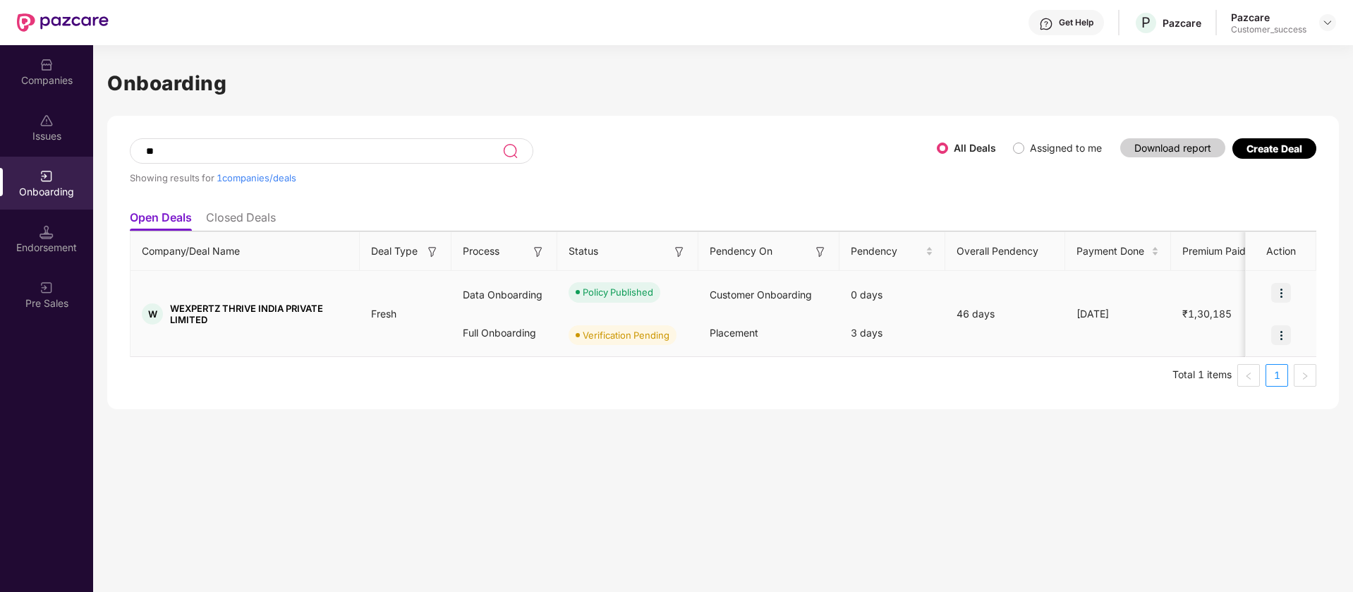
click at [1284, 292] on img at bounding box center [1282, 293] width 20 height 20
click at [1226, 334] on span "View Document" at bounding box center [1224, 329] width 101 height 16
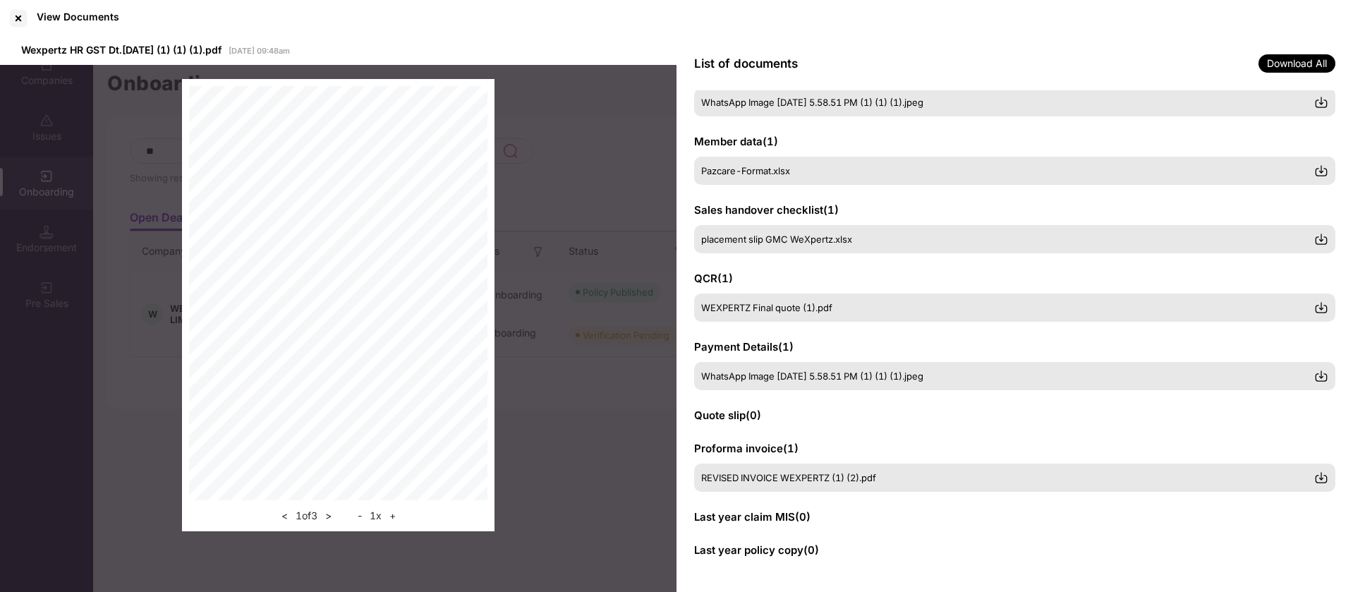
click at [772, 513] on span "Last year claim MIS ( 0 )" at bounding box center [752, 516] width 116 height 13
click at [784, 543] on span "Last year policy copy ( 0 )" at bounding box center [756, 549] width 125 height 13
click at [807, 482] on span "REVISED INVOICE WEXPERTZ (1) (2).pdf" at bounding box center [789, 478] width 175 height 11
click at [815, 371] on span "WhatsApp Image [DATE] 5.58.51 PM (1) (1) (1).jpeg" at bounding box center [813, 376] width 222 height 11
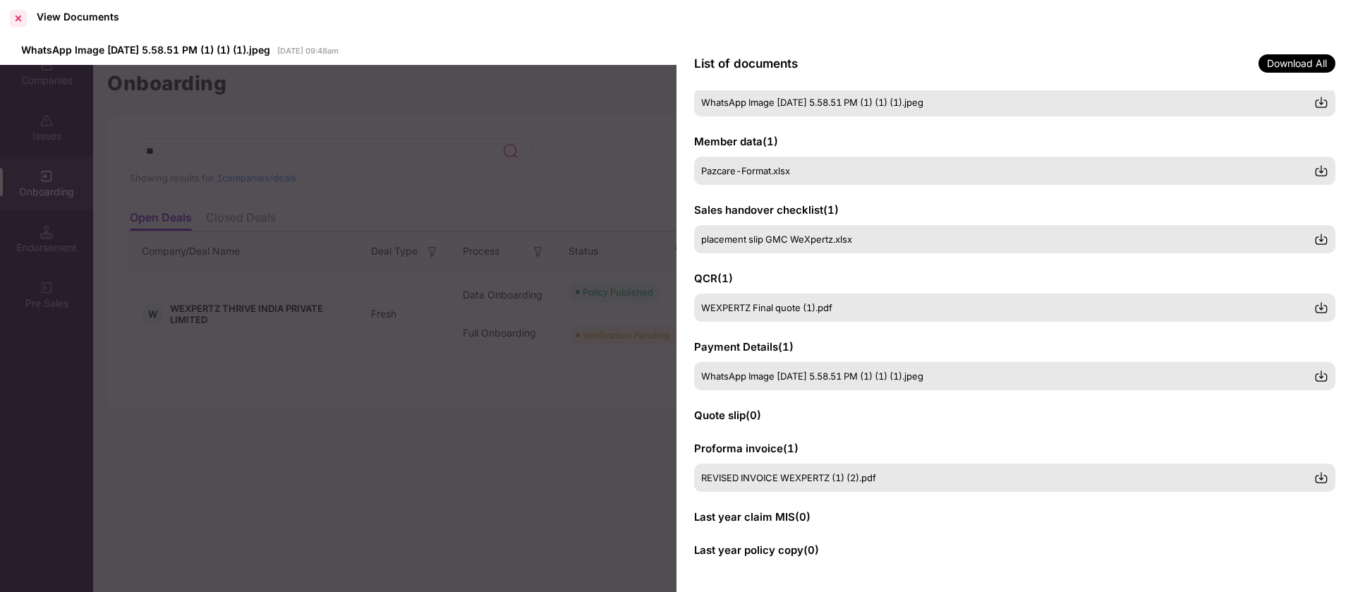
click at [11, 17] on div at bounding box center [18, 18] width 23 height 23
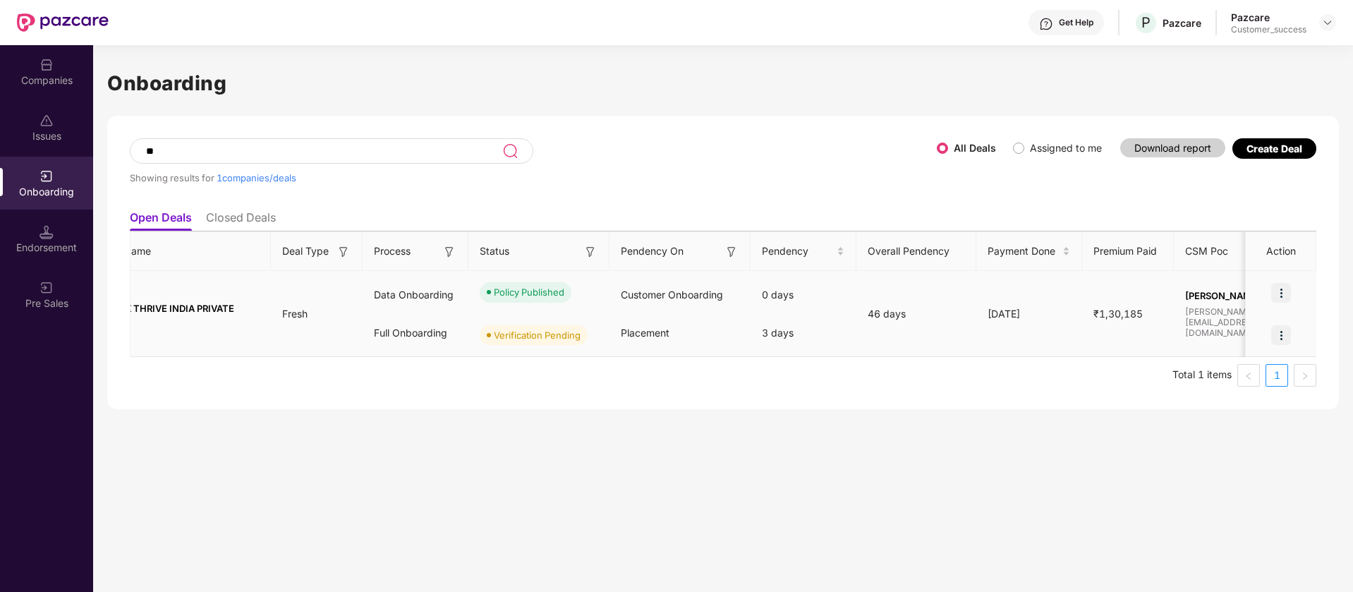
scroll to position [0, 0]
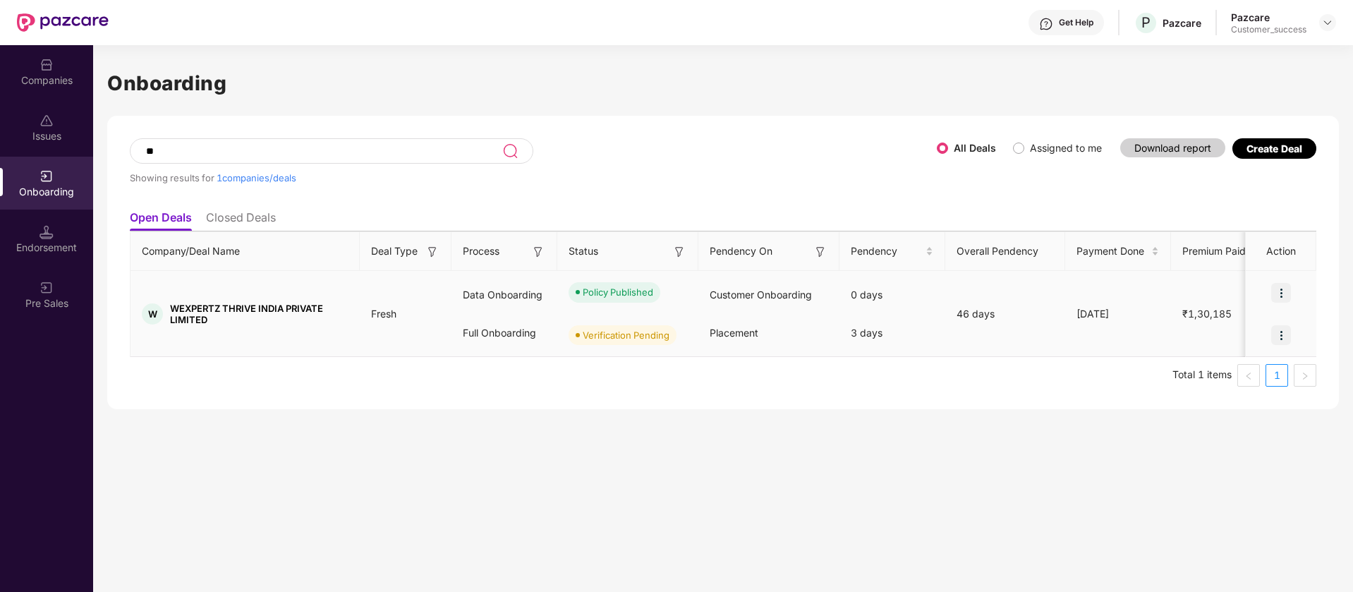
click at [1295, 294] on div at bounding box center [1281, 293] width 71 height 42
click at [1265, 296] on div at bounding box center [1281, 293] width 71 height 42
click at [1285, 293] on img at bounding box center [1282, 293] width 20 height 20
click at [1241, 334] on span "View Document" at bounding box center [1224, 329] width 101 height 16
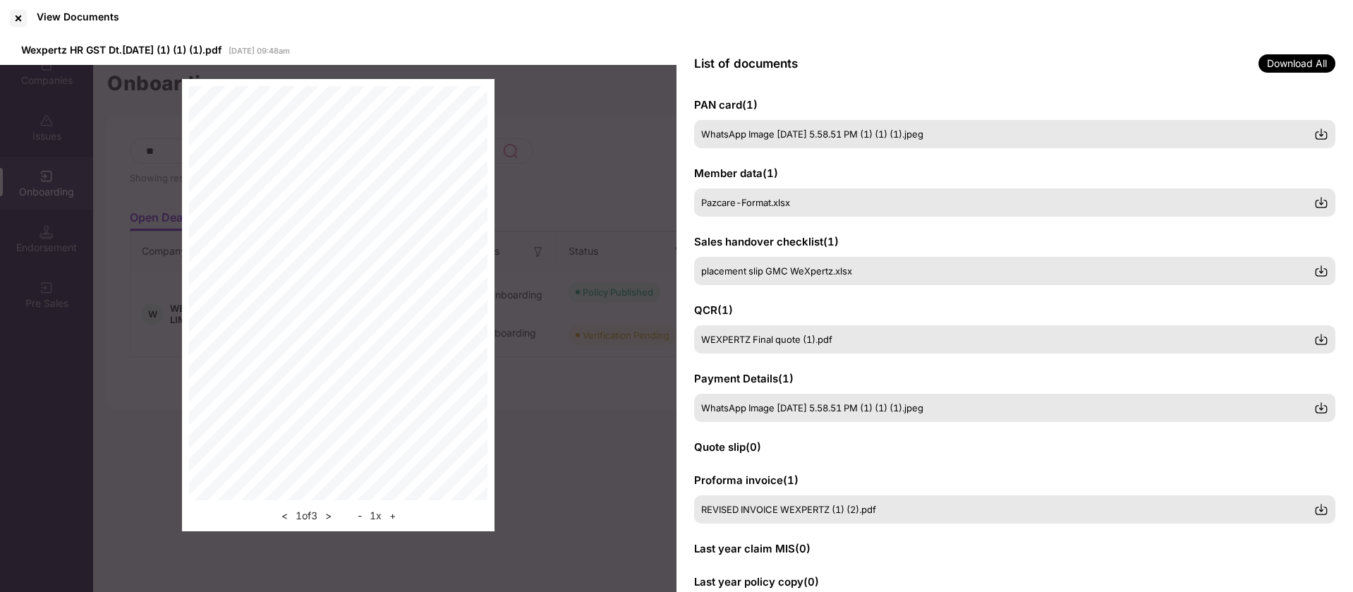
scroll to position [111, 0]
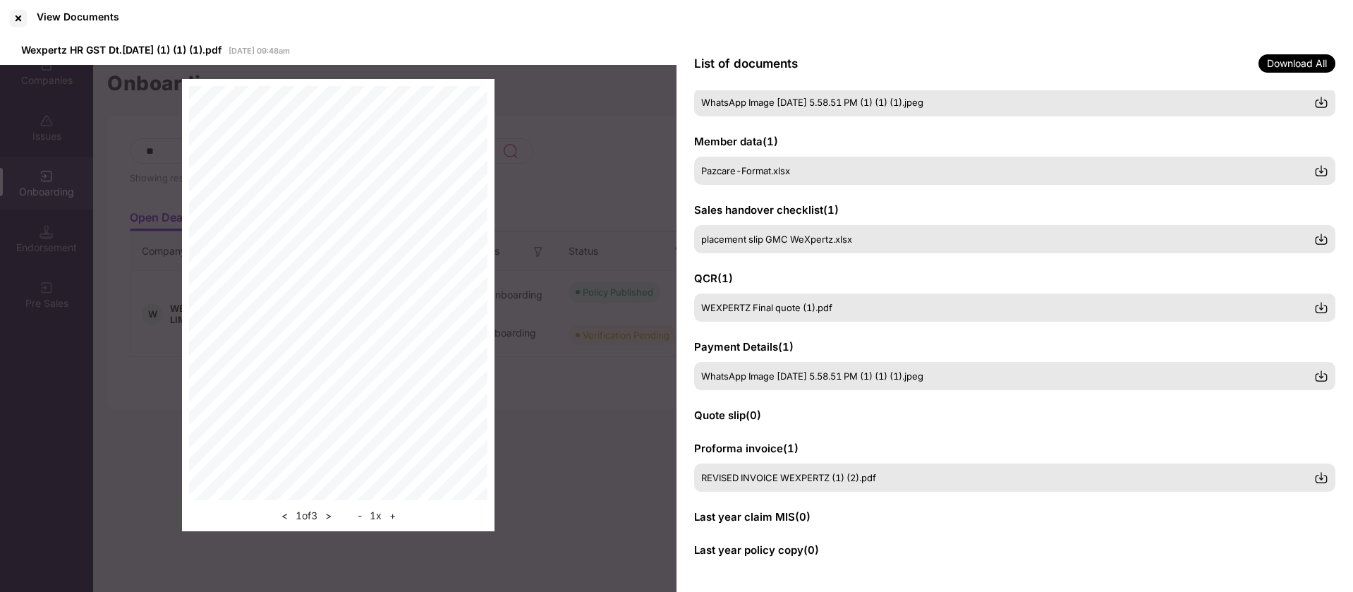
click at [807, 543] on span "Last year policy copy ( 0 )" at bounding box center [756, 549] width 125 height 13
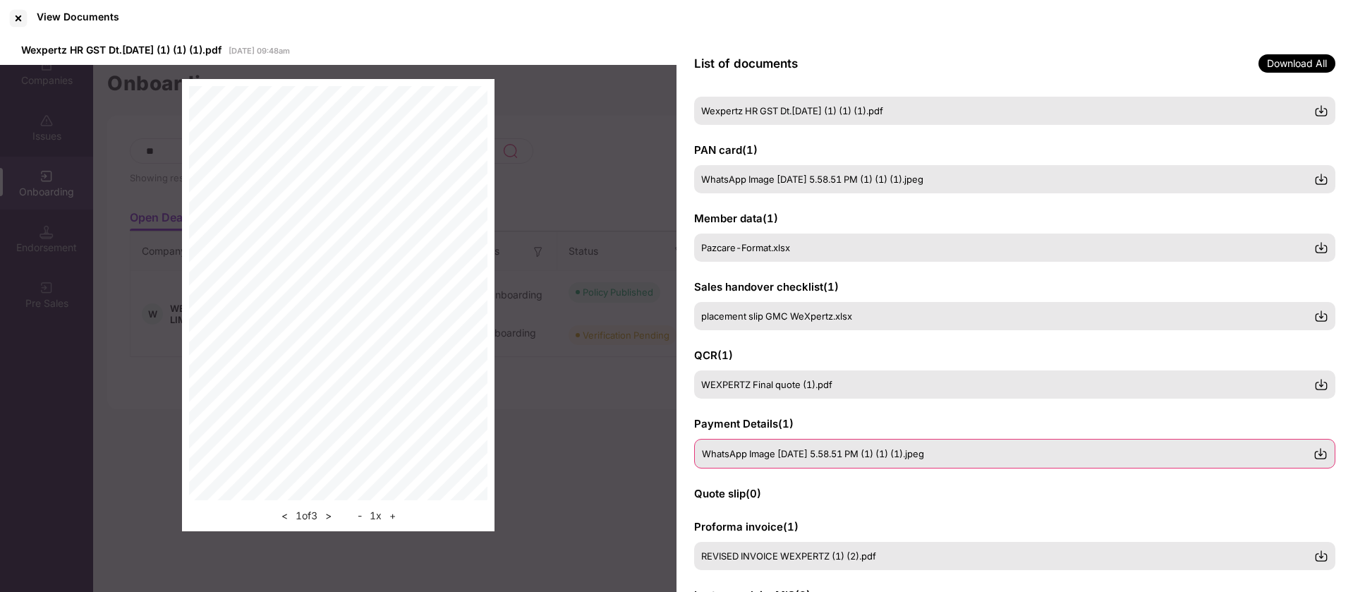
scroll to position [0, 0]
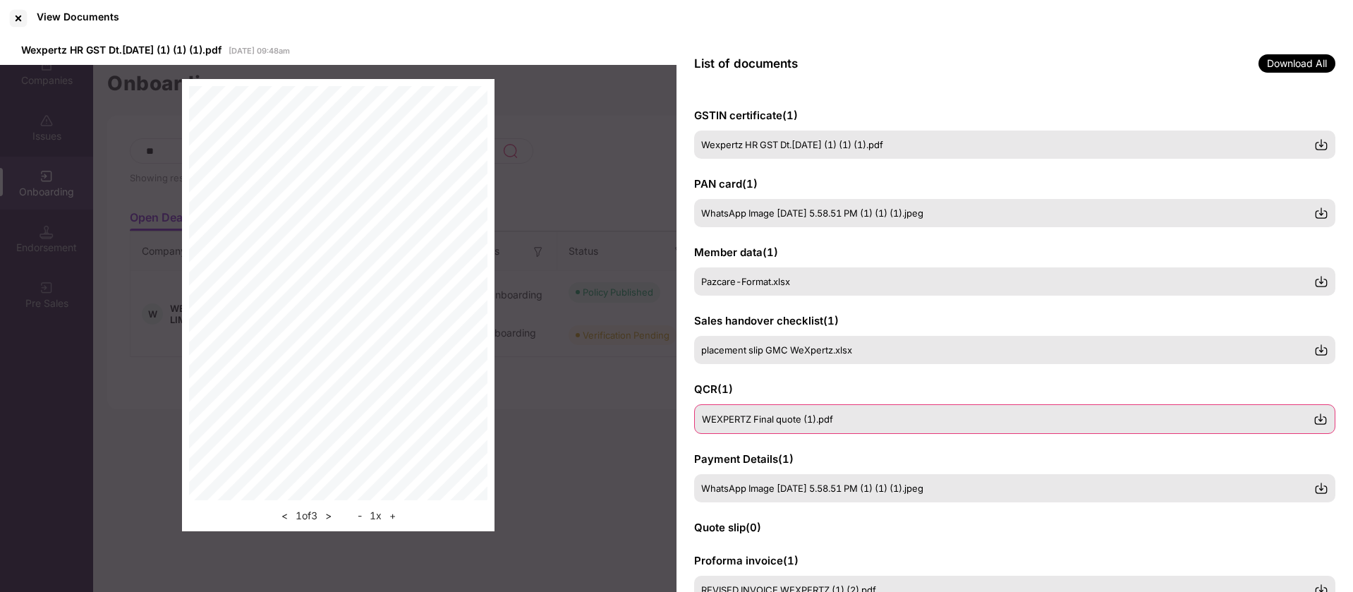
click at [800, 416] on span "WEXPERTZ Final quote (1).pdf" at bounding box center [767, 419] width 131 height 11
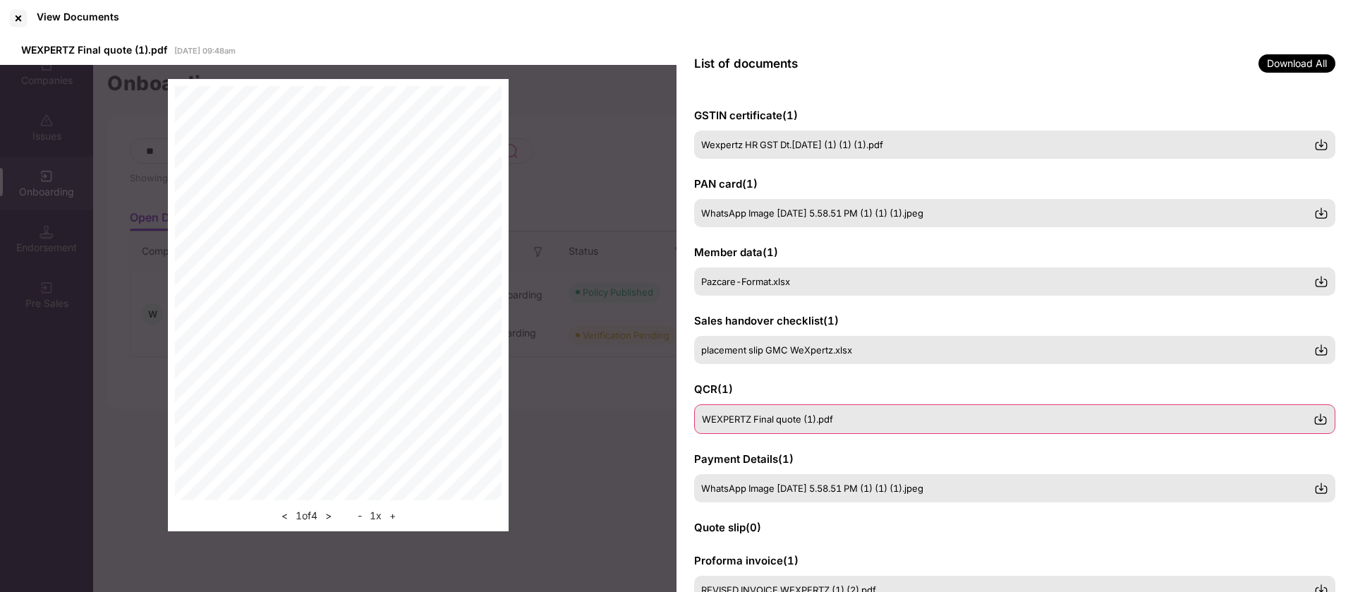
click at [1329, 414] on div "WEXPERTZ Final quote (1).pdf" at bounding box center [1014, 419] width 641 height 30
click at [18, 23] on div at bounding box center [18, 18] width 23 height 23
